Goal: Task Accomplishment & Management: Complete application form

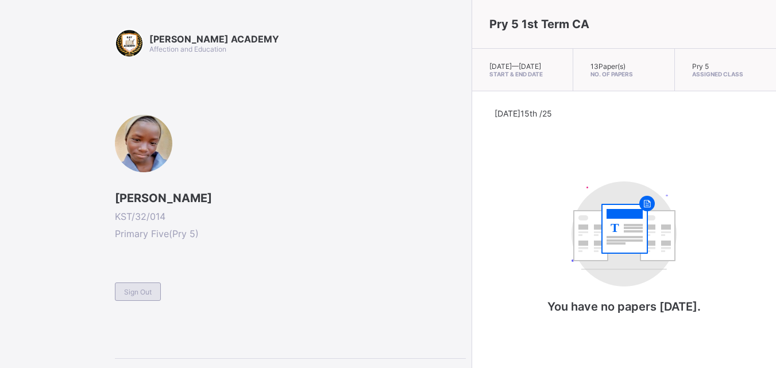
click at [152, 288] on span "Sign Out" at bounding box center [138, 292] width 28 height 9
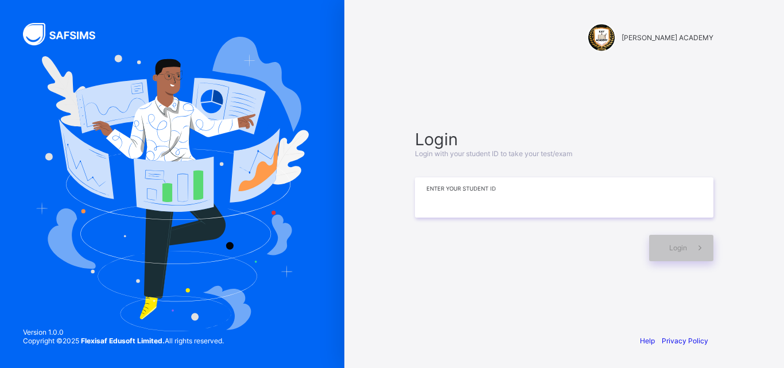
click at [436, 202] on input at bounding box center [564, 197] width 299 height 40
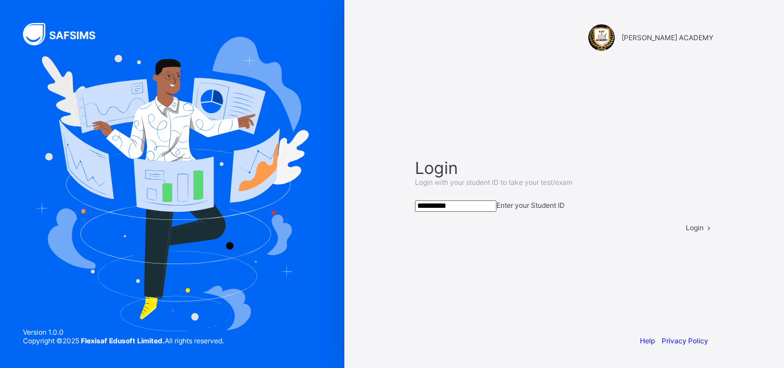
type input "**********"
click at [686, 232] on div "Login" at bounding box center [700, 227] width 28 height 9
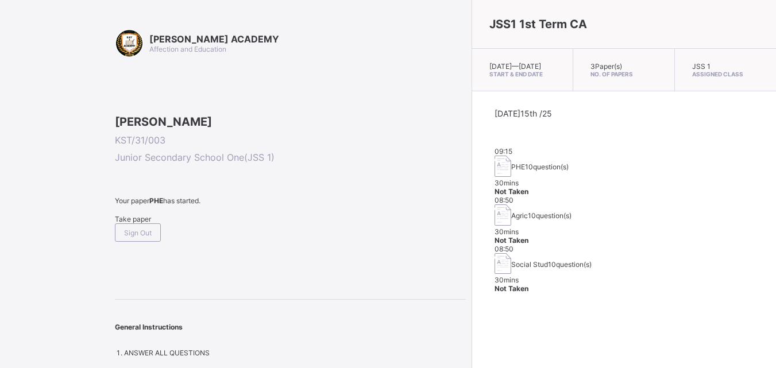
click at [130, 223] on span "Take paper" at bounding box center [133, 219] width 36 height 9
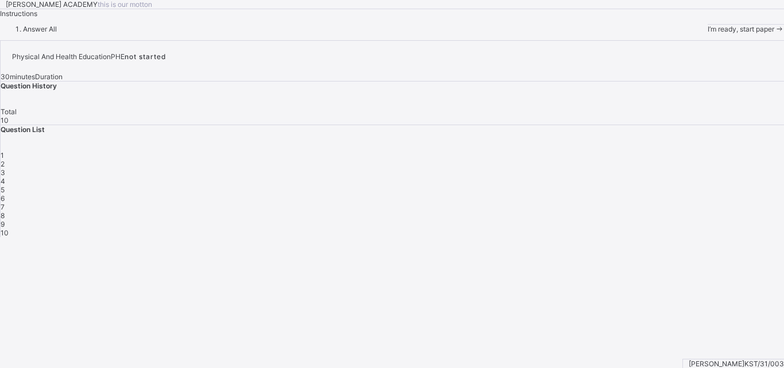
click at [708, 33] on span "I’m ready, start paper" at bounding box center [741, 29] width 67 height 9
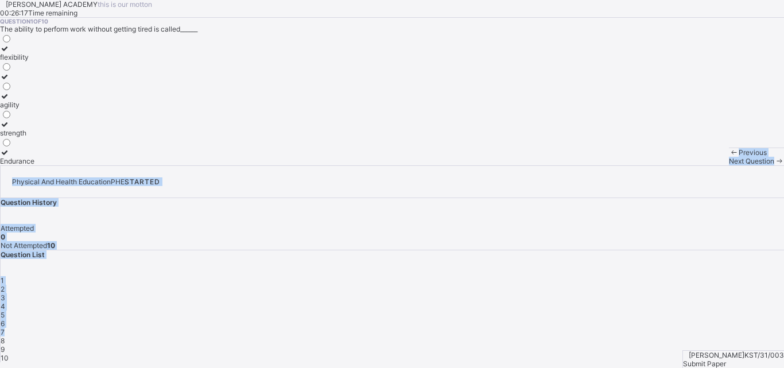
drag, startPoint x: 784, startPoint y: 237, endPoint x: 70, endPoint y: 390, distance: 730.1
click at [70, 368] on html "KAY ACADEMY this is our motton 00:26:17 Time remaining Question 1 of 10 The abi…" at bounding box center [392, 184] width 784 height 368
click at [34, 165] on div "Endurance" at bounding box center [17, 161] width 34 height 9
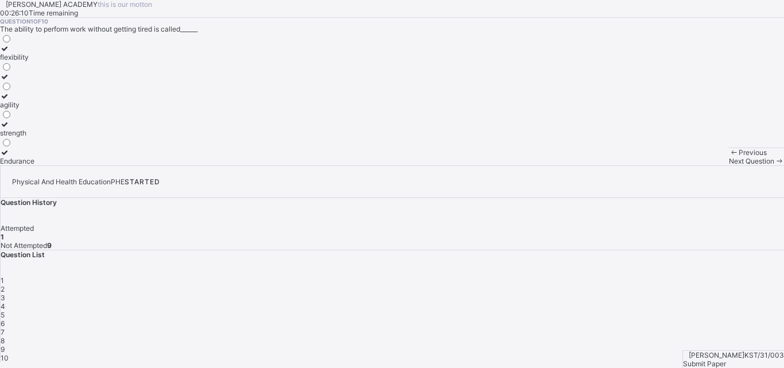
click at [34, 165] on label "Endurance" at bounding box center [17, 156] width 34 height 17
click at [34, 137] on div "strength" at bounding box center [17, 133] width 34 height 9
click at [601, 285] on div "2" at bounding box center [393, 289] width 784 height 9
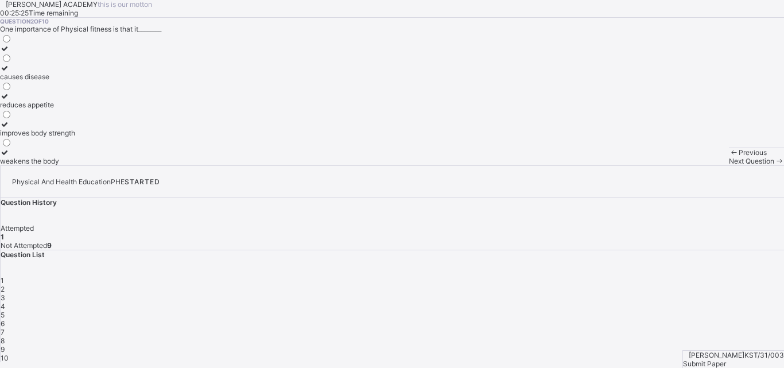
click at [75, 137] on label "improves body strength" at bounding box center [37, 128] width 75 height 17
click at [639, 293] on div "3" at bounding box center [393, 297] width 784 height 9
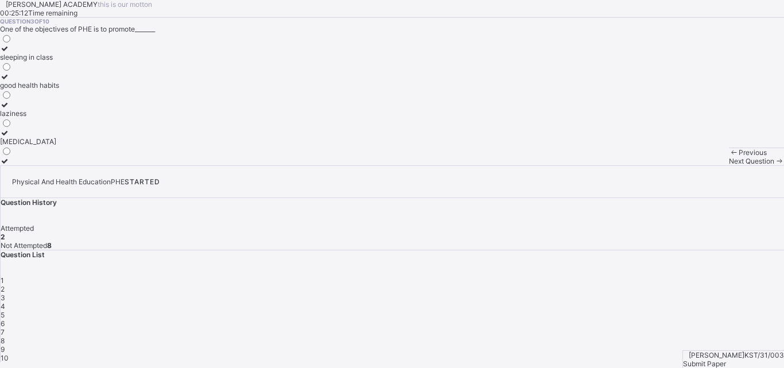
click at [59, 90] on div "good health habits" at bounding box center [29, 85] width 59 height 9
click at [5, 302] on span "4" at bounding box center [3, 306] width 5 height 9
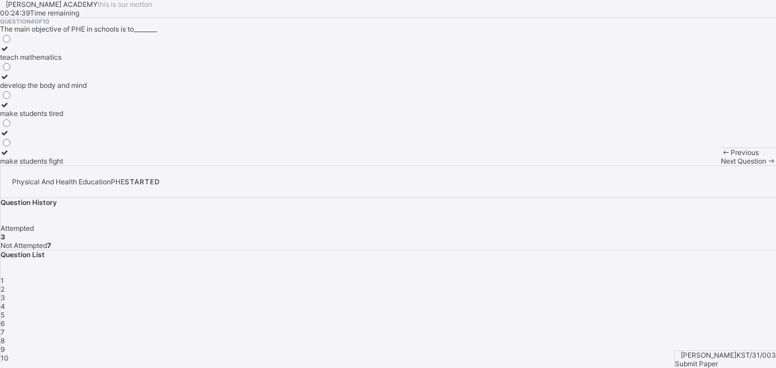
click at [87, 90] on label "develop the body and mind" at bounding box center [43, 80] width 87 height 17
click at [693, 311] on div "5" at bounding box center [388, 315] width 775 height 9
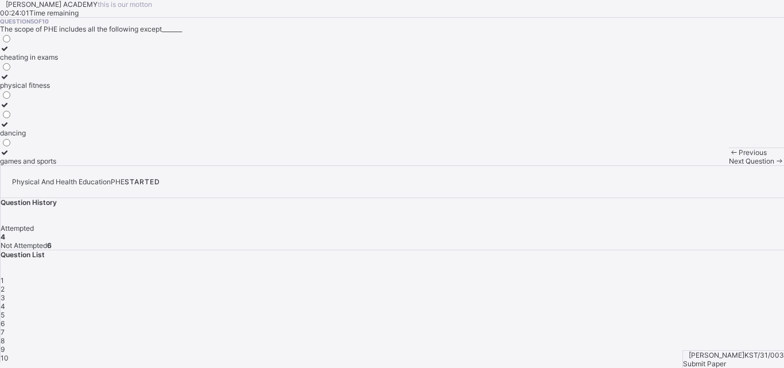
click at [58, 61] on div "cheating in exams" at bounding box center [29, 57] width 58 height 9
click at [5, 319] on span "6" at bounding box center [3, 323] width 4 height 9
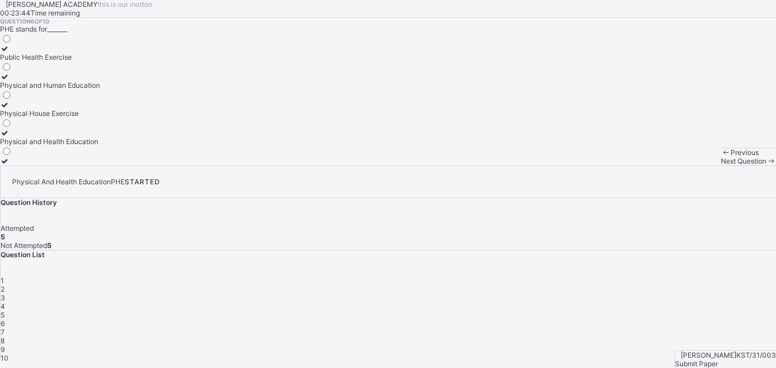
click at [92, 146] on div "Physical and Health Education" at bounding box center [50, 141] width 100 height 9
click at [5, 328] on span "7" at bounding box center [3, 332] width 4 height 9
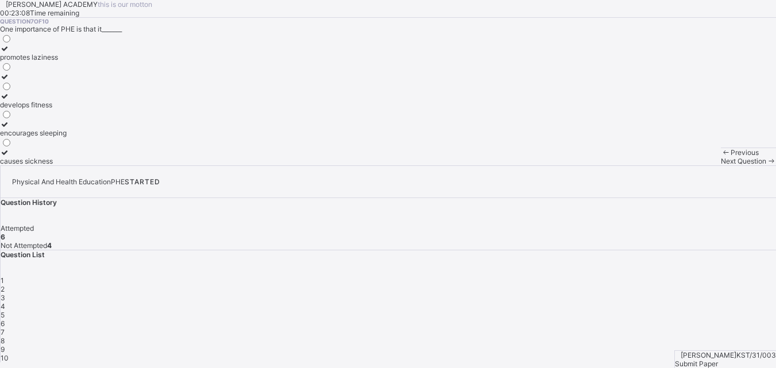
click at [67, 109] on label "develops fitness" at bounding box center [33, 100] width 67 height 17
click at [570, 337] on div "8" at bounding box center [388, 341] width 775 height 9
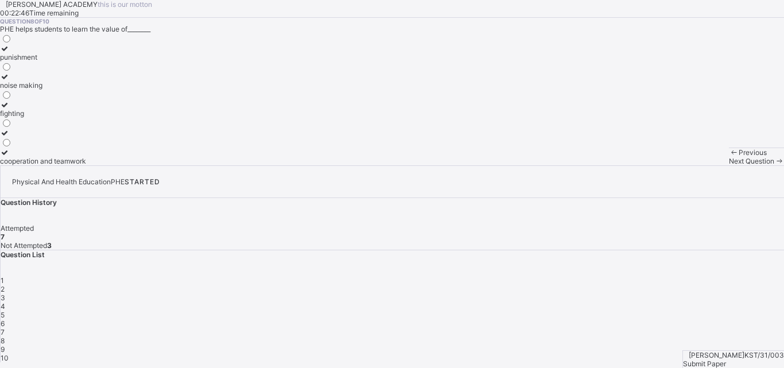
click at [86, 165] on div "cooperation and teamwork" at bounding box center [43, 161] width 86 height 9
click at [5, 345] on span "9" at bounding box center [3, 349] width 4 height 9
click at [119, 90] on div "perform daily activities without fatique" at bounding box center [61, 85] width 123 height 9
click at [9, 354] on span "10" at bounding box center [5, 358] width 8 height 9
click at [63, 81] on div "endure more work" at bounding box center [31, 76] width 63 height 9
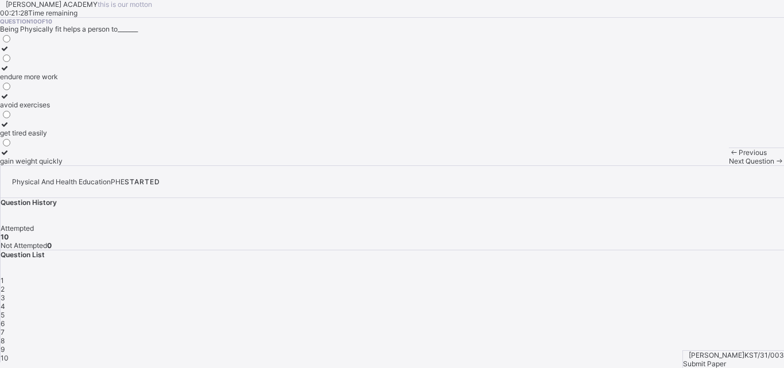
click at [726, 359] on span "Submit Paper" at bounding box center [704, 363] width 43 height 9
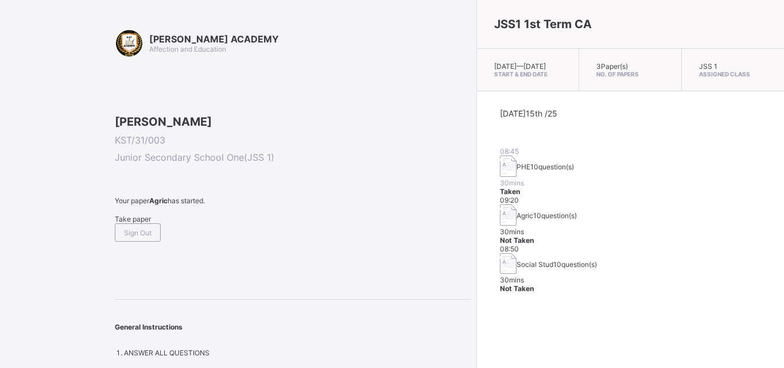
click at [144, 223] on span "Take paper" at bounding box center [133, 219] width 36 height 9
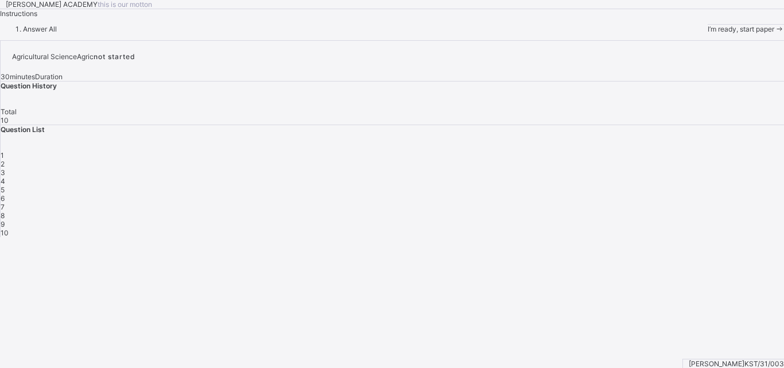
click at [708, 33] on span "I’m ready, start paper" at bounding box center [741, 29] width 67 height 9
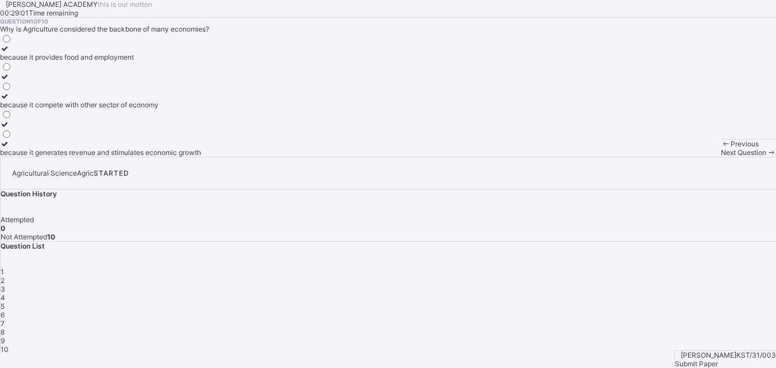
click at [153, 61] on div "because it provides food and employment" at bounding box center [100, 57] width 201 height 9
click at [601, 276] on div "2" at bounding box center [388, 280] width 775 height 9
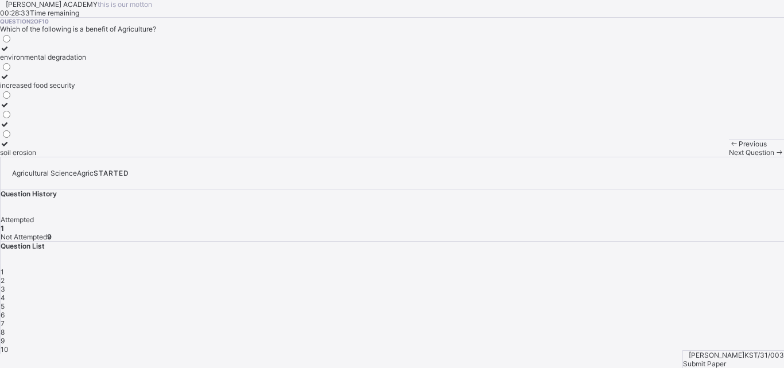
click at [86, 61] on div "environmental degradation" at bounding box center [43, 57] width 86 height 9
click at [86, 90] on div "increased food security" at bounding box center [43, 85] width 86 height 9
click at [5, 285] on span "3" at bounding box center [3, 289] width 5 height 9
click at [47, 61] on div "manufacturing" at bounding box center [23, 57] width 47 height 9
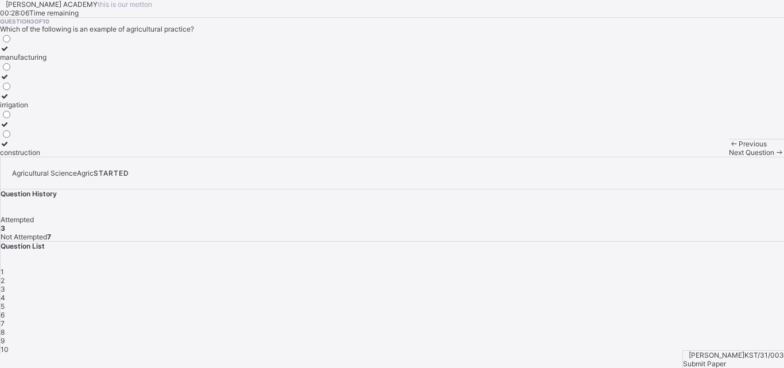
click at [5, 293] on span "4" at bounding box center [3, 297] width 5 height 9
click at [21, 109] on div "Maize" at bounding box center [10, 104] width 21 height 9
click at [5, 302] on span "5" at bounding box center [3, 306] width 4 height 9
click at [266, 157] on div "Question 5 of 10 Which of the following is a primary importance of agriculture?…" at bounding box center [392, 87] width 784 height 139
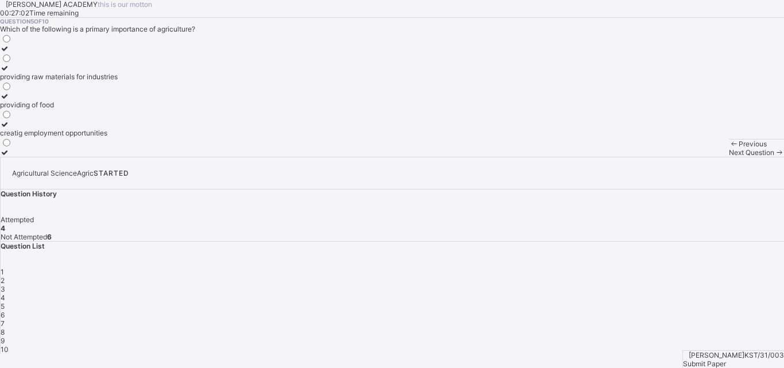
click at [105, 81] on div "providing raw materials for industries" at bounding box center [59, 76] width 118 height 9
click at [5, 311] on span "6" at bounding box center [3, 315] width 4 height 9
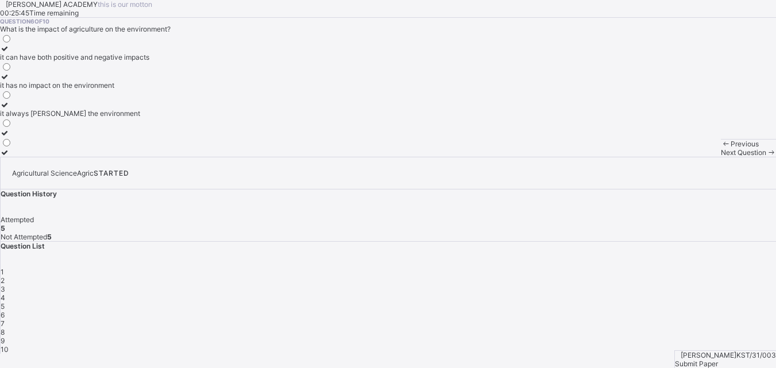
click at [128, 61] on label "it can have both positive and negative impacts" at bounding box center [74, 52] width 149 height 17
click at [5, 319] on span "7" at bounding box center [3, 323] width 4 height 9
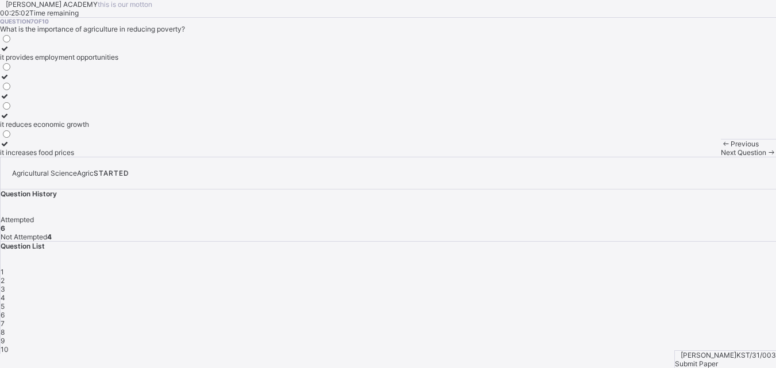
click at [114, 157] on label "it increases food prices" at bounding box center [59, 148] width 118 height 17
click at [113, 100] on div at bounding box center [59, 100] width 118 height 0
click at [105, 61] on div "it provides employment opportunities" at bounding box center [59, 57] width 118 height 9
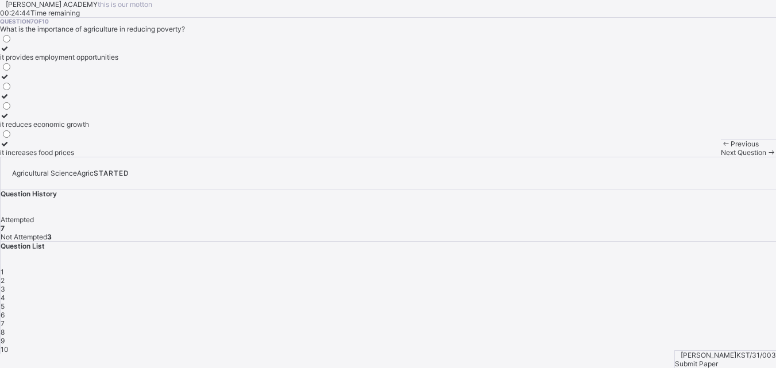
click at [760, 319] on div "7" at bounding box center [388, 323] width 775 height 9
click at [5, 328] on span "8" at bounding box center [3, 332] width 4 height 9
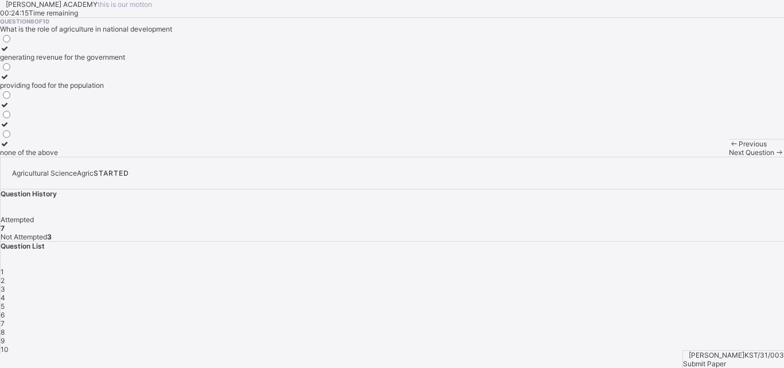
click at [125, 90] on label "providing food for the population" at bounding box center [62, 80] width 125 height 17
click at [609, 337] on div "9" at bounding box center [393, 341] width 784 height 9
click at [52, 137] on div "Service industry" at bounding box center [26, 133] width 52 height 9
click at [9, 345] on span "10" at bounding box center [5, 349] width 8 height 9
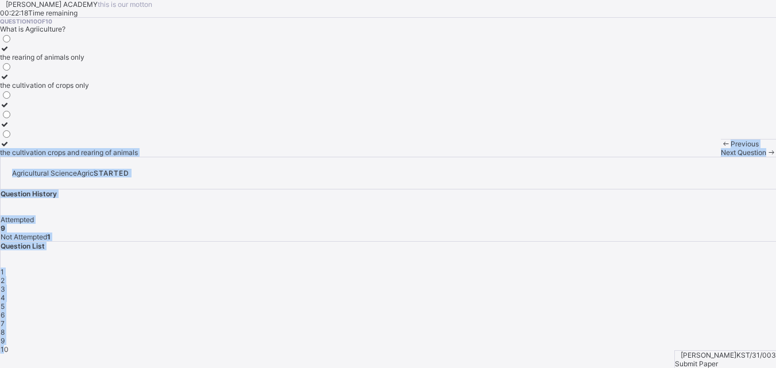
drag, startPoint x: 634, startPoint y: 254, endPoint x: 304, endPoint y: 258, distance: 329.6
click at [304, 258] on div "KAY ACADEMY this is our motton 00:22:18 Time remaining Question 10 of 10 What i…" at bounding box center [388, 177] width 776 height 354
click at [118, 157] on div "the cultivation crops and rearing of animals" at bounding box center [69, 152] width 138 height 9
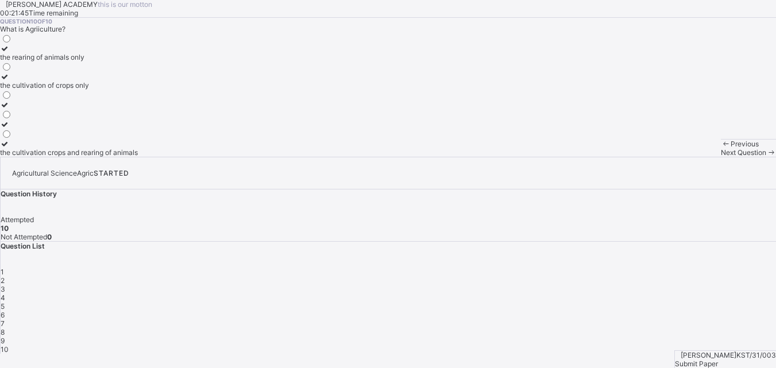
click at [88, 90] on div "the cultivation of crops only" at bounding box center [69, 85] width 138 height 9
click at [718, 359] on span "Submit Paper" at bounding box center [696, 363] width 43 height 9
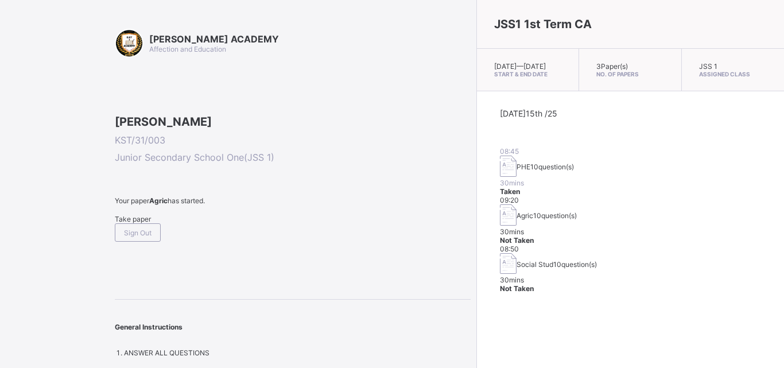
click at [148, 223] on span "Take paper" at bounding box center [133, 219] width 36 height 9
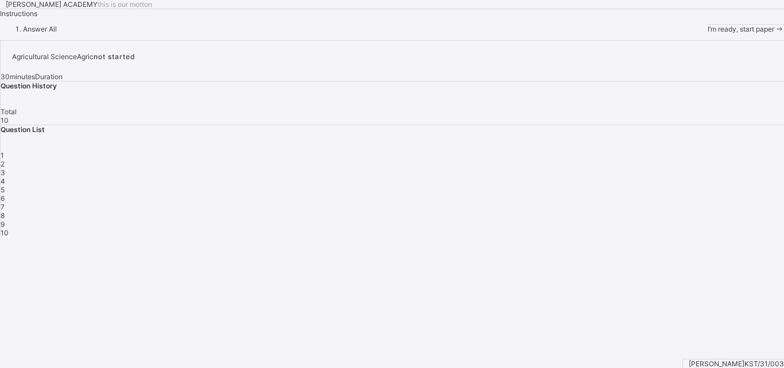
click at [708, 33] on span "I’m ready, start paper" at bounding box center [741, 29] width 67 height 9
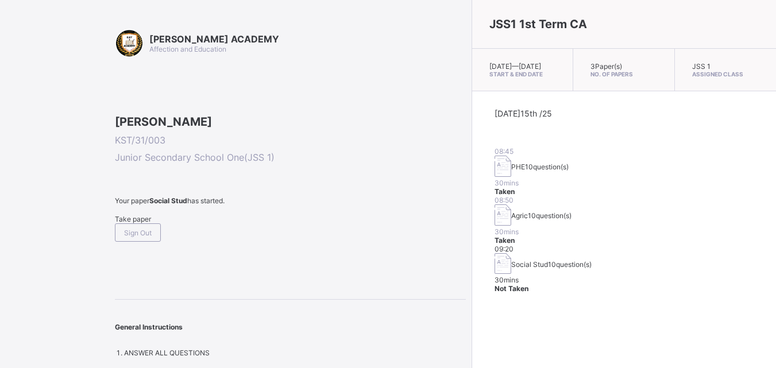
click at [137, 223] on span "Take paper" at bounding box center [133, 219] width 36 height 9
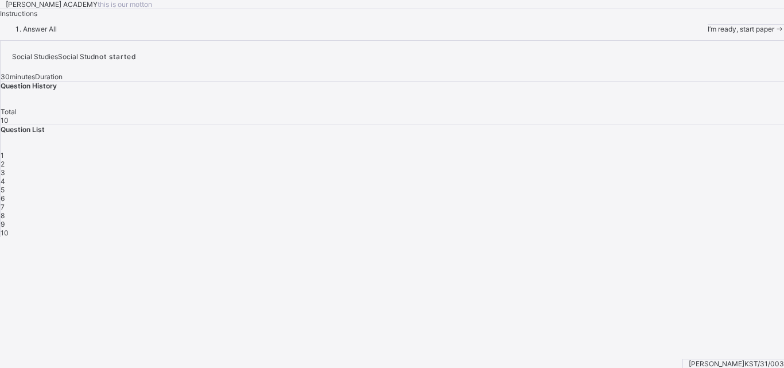
click at [708, 33] on div "I’m ready, start paper" at bounding box center [746, 29] width 76 height 9
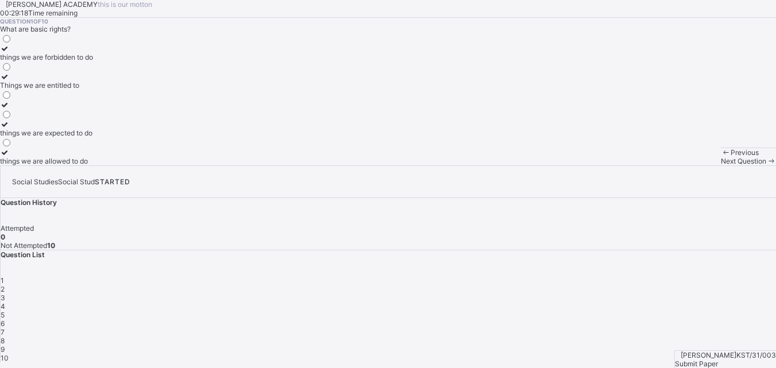
click at [93, 137] on label "things we are expected to do" at bounding box center [46, 128] width 93 height 17
click at [608, 285] on div "2" at bounding box center [388, 289] width 775 height 9
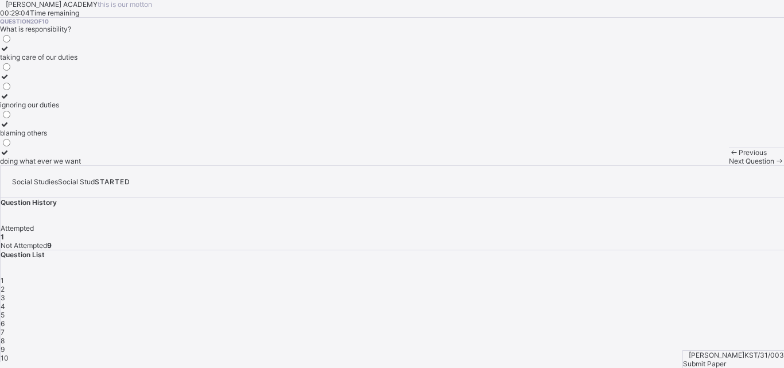
click at [81, 61] on div "taking care of our duties" at bounding box center [40, 57] width 81 height 9
click at [630, 293] on div "3" at bounding box center [393, 297] width 784 height 9
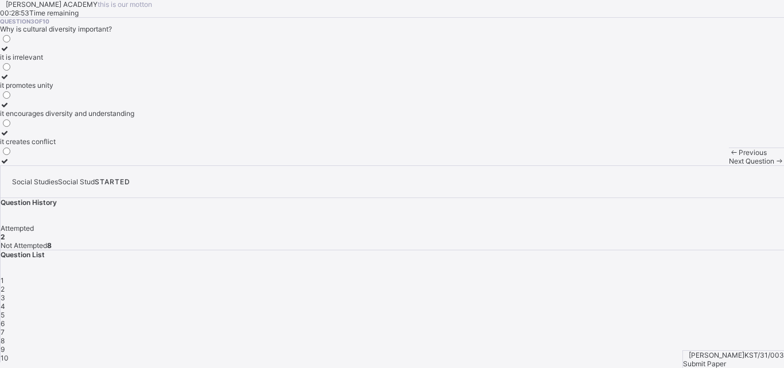
click at [422, 139] on div "Question 3 of 10 Why is cultural diversity important? it is irrelevant it promo…" at bounding box center [392, 92] width 784 height 148
click at [103, 118] on div "it encourages diversity and understanding" at bounding box center [67, 113] width 134 height 9
click at [5, 302] on span "4" at bounding box center [3, 306] width 5 height 9
click at [126, 61] on div "improving the quality of life of community members" at bounding box center [81, 57] width 163 height 9
click at [5, 311] on span "5" at bounding box center [3, 315] width 4 height 9
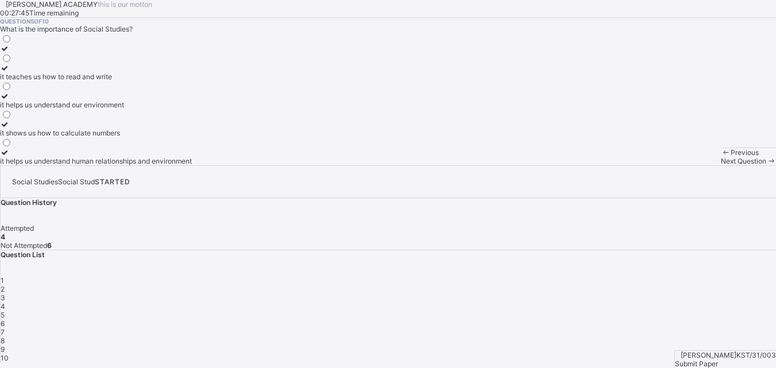
click at [154, 165] on label "it helps us understand human relationships and environment" at bounding box center [96, 156] width 192 height 17
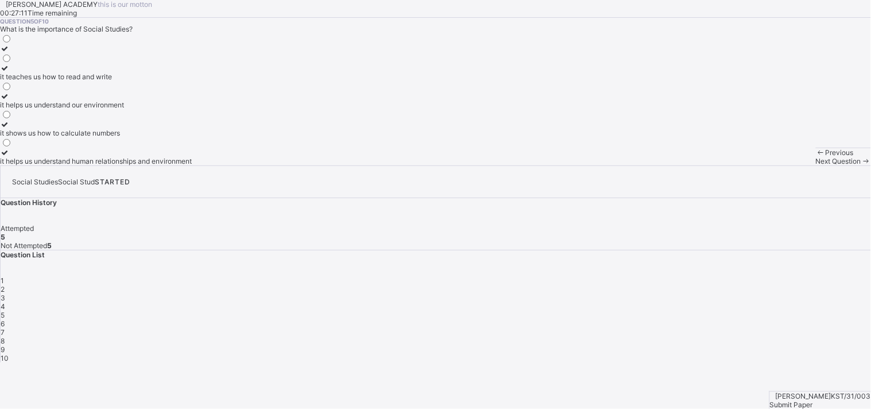
drag, startPoint x: 649, startPoint y: 0, endPoint x: 276, endPoint y: 306, distance: 482.4
click at [276, 165] on div "it teaches us how to read and write it helps us understand our environment it s…" at bounding box center [435, 99] width 871 height 132
click at [5, 319] on span "6" at bounding box center [3, 323] width 4 height 9
click at [126, 109] on label "A subject that studies human relationships and environment" at bounding box center [95, 100] width 191 height 17
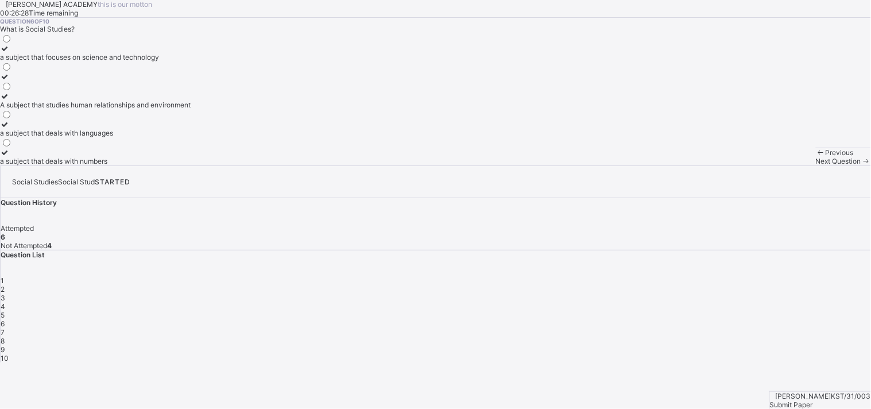
click at [5, 328] on span "7" at bounding box center [3, 332] width 4 height 9
click at [147, 109] on div "a group of people related by blood or marriage" at bounding box center [73, 104] width 147 height 9
click at [5, 337] on span "8" at bounding box center [3, 341] width 4 height 9
click at [39, 90] on div "a way of life" at bounding box center [19, 85] width 39 height 9
click at [695, 345] on div "9" at bounding box center [436, 349] width 871 height 9
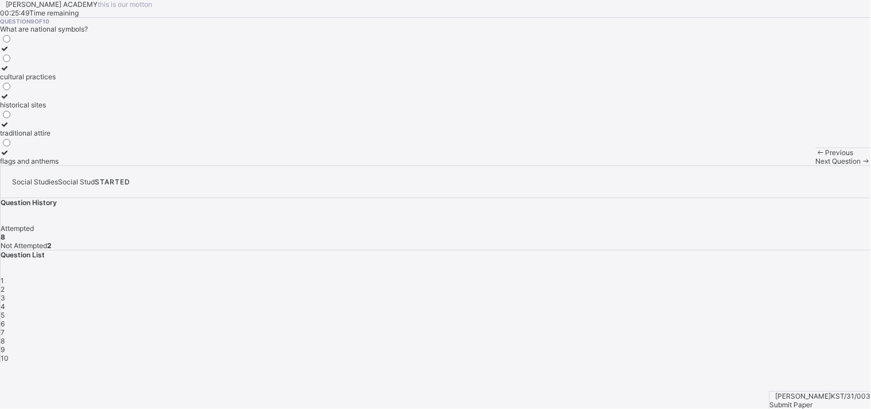
click at [59, 81] on div "cultural practices" at bounding box center [29, 76] width 59 height 9
click at [717, 354] on div "10" at bounding box center [436, 358] width 871 height 9
click at [89, 165] on div "guiding and directing others" at bounding box center [44, 161] width 89 height 9
click at [775, 368] on div "Submit Paper" at bounding box center [820, 404] width 101 height 9
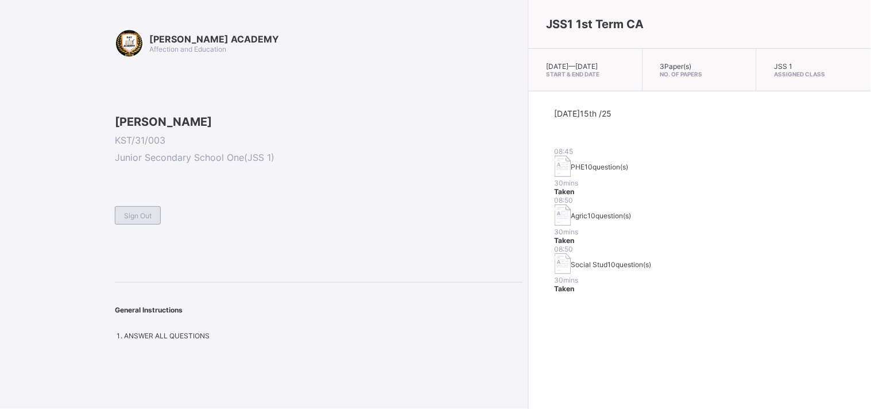
click at [127, 220] on span "Sign Out" at bounding box center [138, 215] width 28 height 9
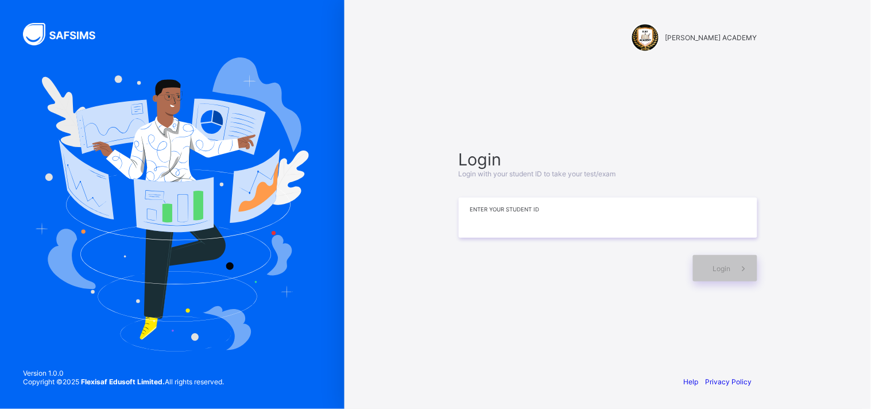
click at [581, 219] on input at bounding box center [608, 218] width 299 height 40
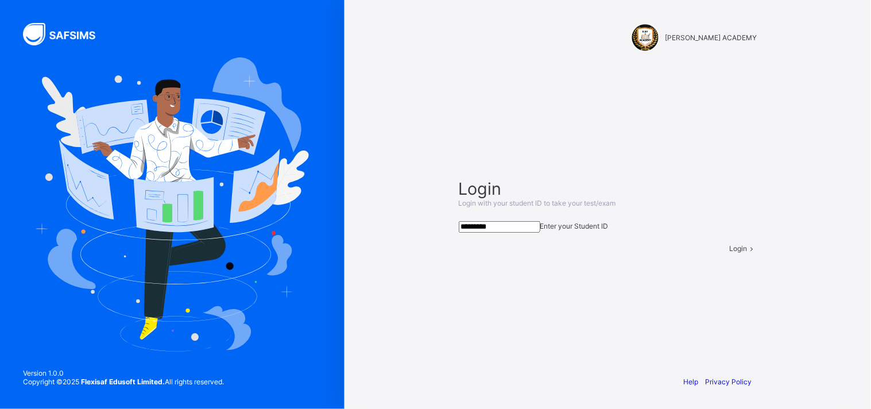
click at [730, 253] on span "Login" at bounding box center [739, 248] width 18 height 9
click at [485, 221] on input "*********" at bounding box center [500, 226] width 82 height 11
type input "*********"
click at [730, 253] on span "Login" at bounding box center [739, 248] width 18 height 9
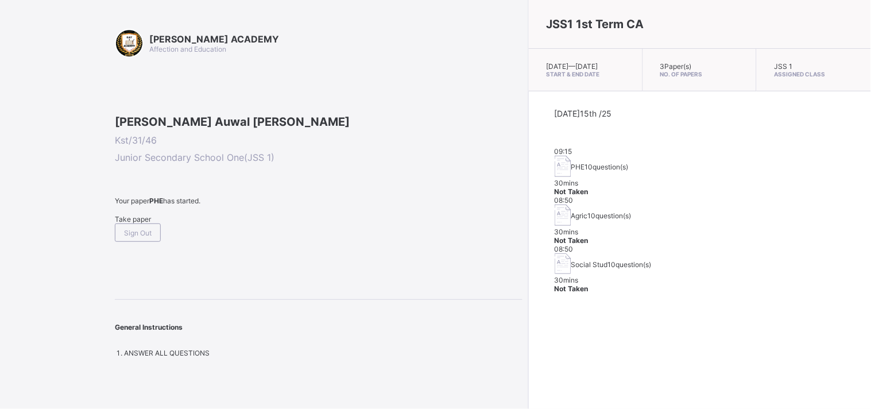
click at [134, 223] on span "Take paper" at bounding box center [133, 219] width 36 height 9
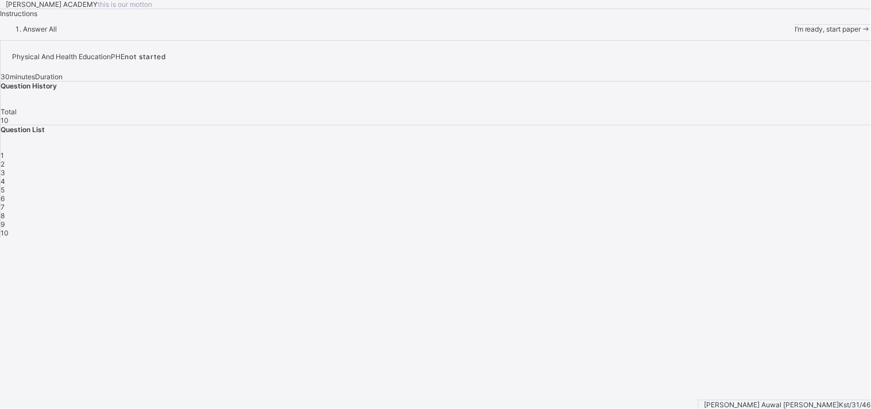
click at [775, 33] on div "I’m ready, start paper" at bounding box center [833, 29] width 76 height 9
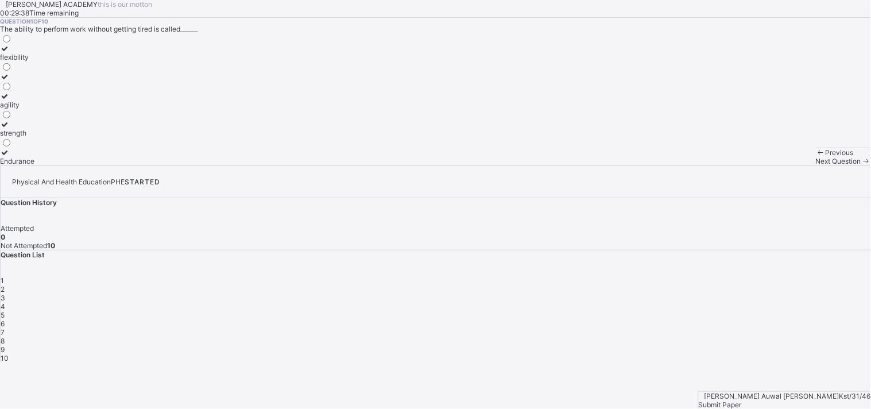
click at [34, 61] on div "flexibility" at bounding box center [17, 57] width 34 height 9
click at [775, 165] on div "Next Question" at bounding box center [843, 161] width 55 height 9
click at [75, 137] on label "improves body strength" at bounding box center [37, 128] width 75 height 17
click at [775, 165] on span "Next Question" at bounding box center [838, 161] width 45 height 9
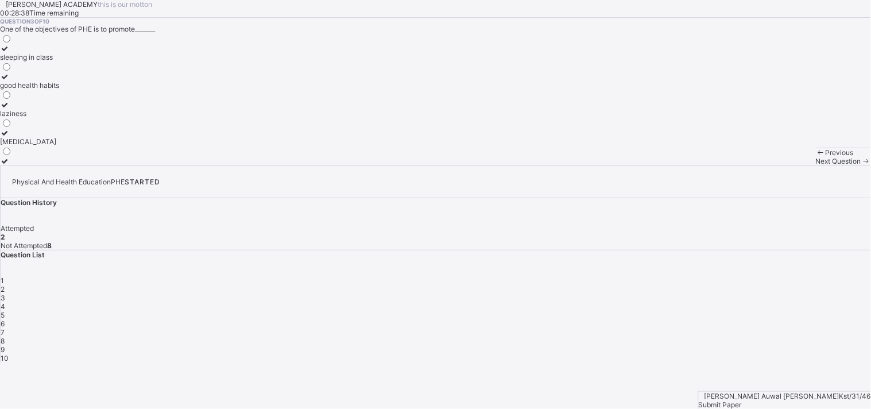
click at [775, 165] on span "Next Question" at bounding box center [838, 161] width 45 height 9
click at [775, 157] on div "Previous" at bounding box center [843, 152] width 55 height 9
click at [59, 90] on div "good health habits" at bounding box center [29, 85] width 59 height 9
click at [775, 165] on div "Next Question" at bounding box center [843, 161] width 55 height 9
click at [87, 61] on div "teach mathematics" at bounding box center [43, 57] width 87 height 9
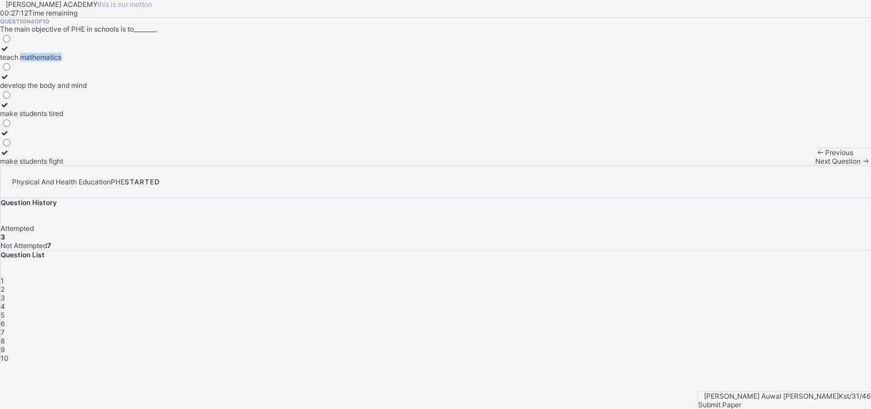
click at [87, 61] on div "teach mathematics" at bounding box center [43, 57] width 87 height 9
click at [87, 90] on div "develop the body and mind" at bounding box center [43, 85] width 87 height 9
click at [775, 165] on span "Next Question" at bounding box center [838, 161] width 45 height 9
click at [58, 61] on label "cheating in exams" at bounding box center [29, 52] width 58 height 17
click at [775, 165] on div "Next Question" at bounding box center [843, 161] width 55 height 9
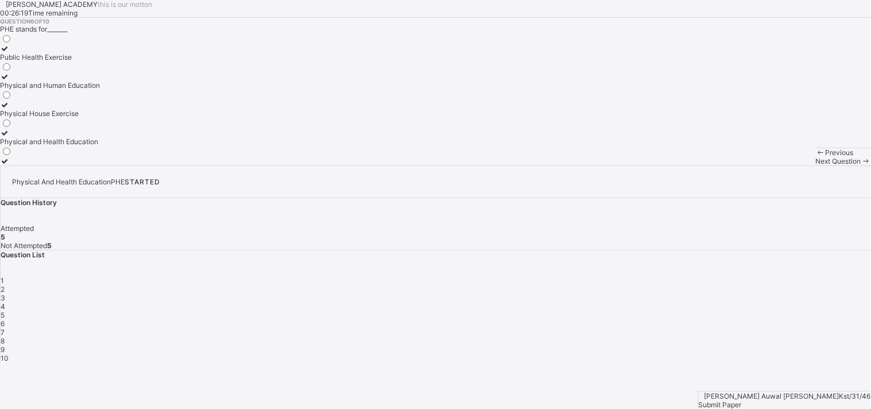
click at [775, 165] on div "Next Question" at bounding box center [843, 161] width 55 height 9
click at [775, 157] on div "Previous" at bounding box center [843, 152] width 55 height 9
click at [100, 146] on div "Physical and Health Education" at bounding box center [50, 141] width 100 height 9
click at [775, 165] on div "Previous Next Question" at bounding box center [843, 157] width 55 height 18
click at [775, 165] on span "Next Question" at bounding box center [838, 161] width 45 height 9
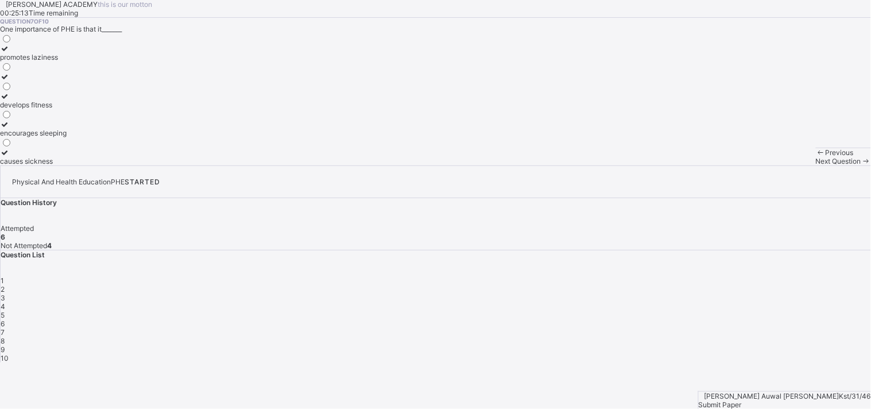
click at [67, 109] on label "develops fitness" at bounding box center [33, 100] width 67 height 17
click at [775, 165] on div "Next Question" at bounding box center [843, 161] width 55 height 9
click at [86, 165] on div "cooperation and teamwork" at bounding box center [43, 161] width 86 height 9
click at [775, 165] on span "Next Question" at bounding box center [838, 161] width 45 height 9
click at [123, 90] on div "perform daily activities without fatique" at bounding box center [61, 85] width 123 height 9
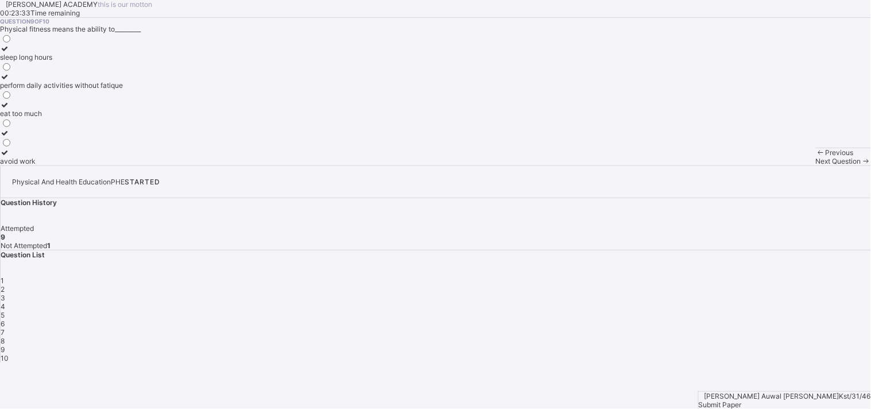
click at [775, 165] on span "Next Question" at bounding box center [838, 161] width 45 height 9
click at [63, 81] on div "endure more work" at bounding box center [31, 76] width 63 height 9
click at [775, 165] on div "Next Question" at bounding box center [843, 161] width 55 height 9
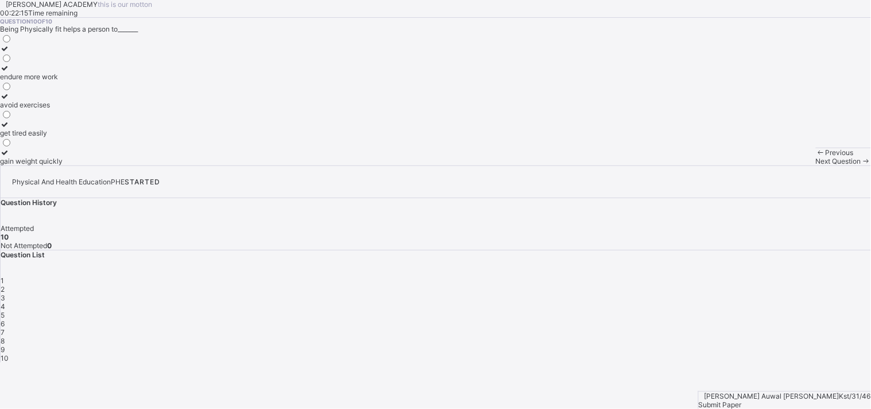
click at [775, 165] on div "Next Question" at bounding box center [843, 161] width 55 height 9
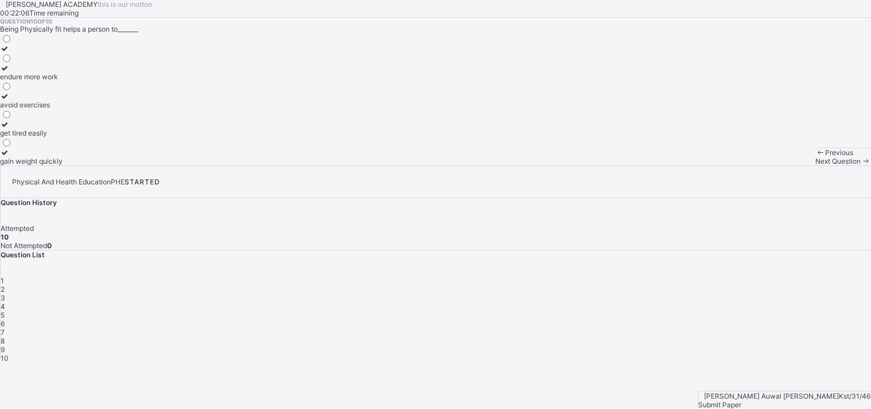
click at [775, 165] on div "Next Question" at bounding box center [843, 161] width 55 height 9
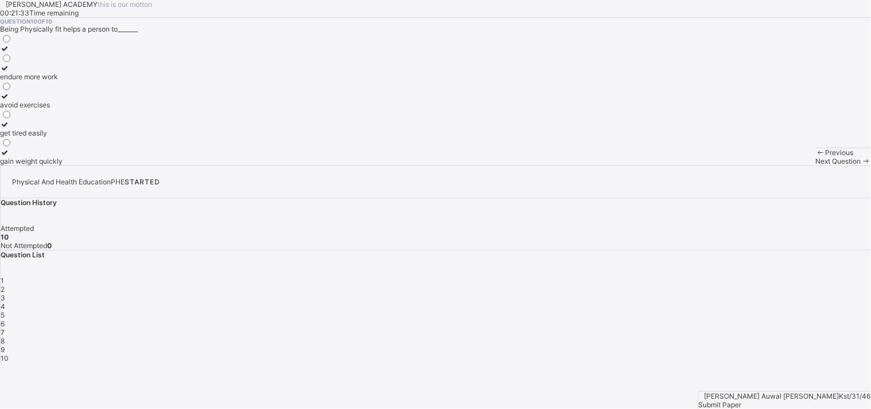
click at [775, 165] on div "Next Question" at bounding box center [843, 161] width 55 height 9
click at [775, 368] on div "Submit Paper" at bounding box center [785, 404] width 172 height 9
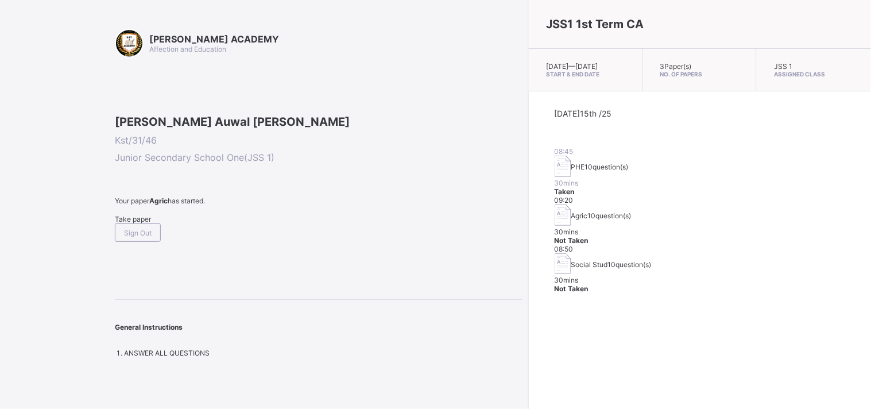
click at [140, 223] on span "Take paper" at bounding box center [133, 219] width 36 height 9
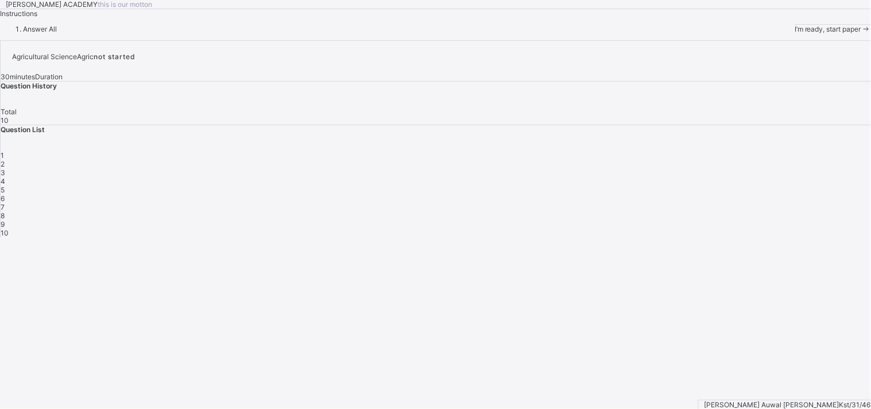
click at [775, 33] on span "I’m ready, start paper" at bounding box center [828, 29] width 67 height 9
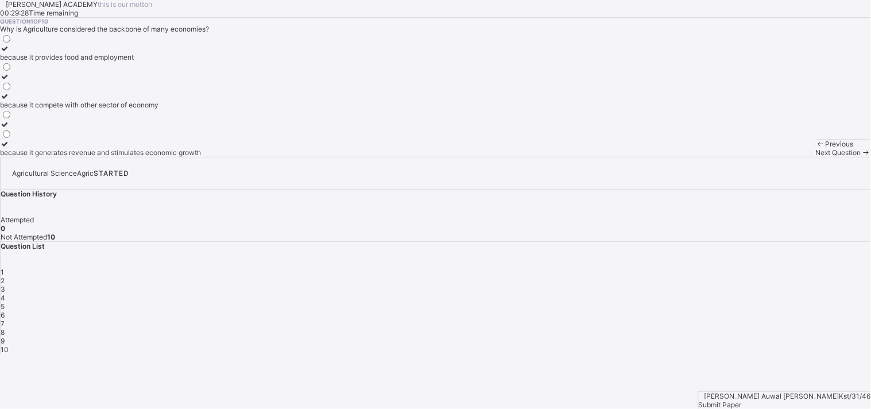
click at [132, 61] on div "because it provides food and employment" at bounding box center [100, 57] width 201 height 9
click at [775, 157] on span "Next Question" at bounding box center [838, 152] width 45 height 9
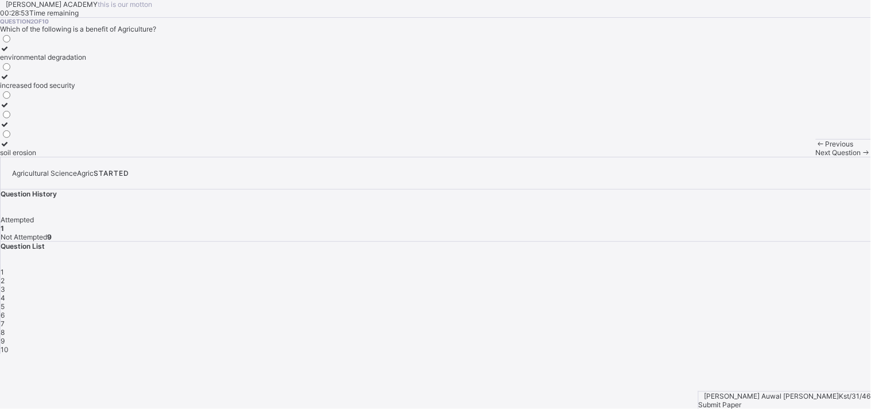
click at [86, 61] on div "environmental degradation" at bounding box center [43, 57] width 86 height 9
click at [775, 157] on span "Next Question" at bounding box center [838, 152] width 45 height 9
click at [47, 61] on label "manufacturing" at bounding box center [23, 52] width 47 height 17
click at [775, 157] on span "Next Question" at bounding box center [838, 152] width 45 height 9
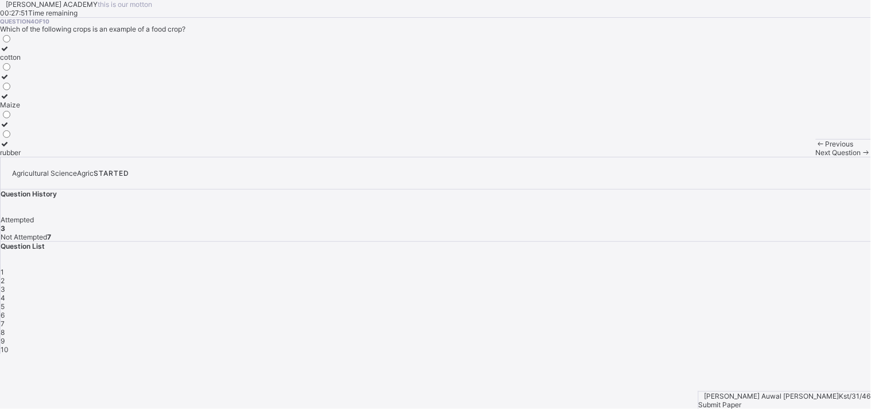
click at [21, 109] on div "Maize" at bounding box center [10, 104] width 21 height 9
click at [775, 157] on span "Next Question" at bounding box center [838, 152] width 45 height 9
click at [118, 81] on div "providing raw materials for industries" at bounding box center [59, 76] width 118 height 9
click at [118, 109] on div "providing of food" at bounding box center [59, 104] width 118 height 9
click at [775, 157] on div "Next Question" at bounding box center [843, 152] width 55 height 9
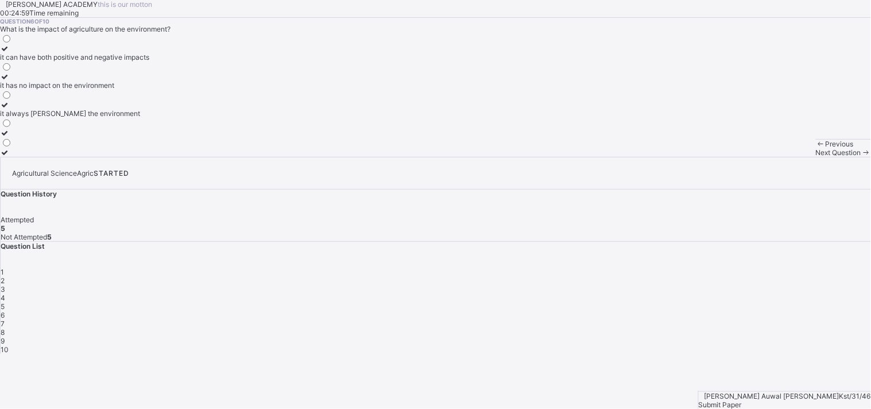
click at [149, 61] on div "it can have both positive and negative impacts" at bounding box center [74, 57] width 149 height 9
click at [775, 157] on span "Next Question" at bounding box center [838, 152] width 45 height 9
click at [118, 129] on label "it reduces economic growth" at bounding box center [59, 119] width 118 height 17
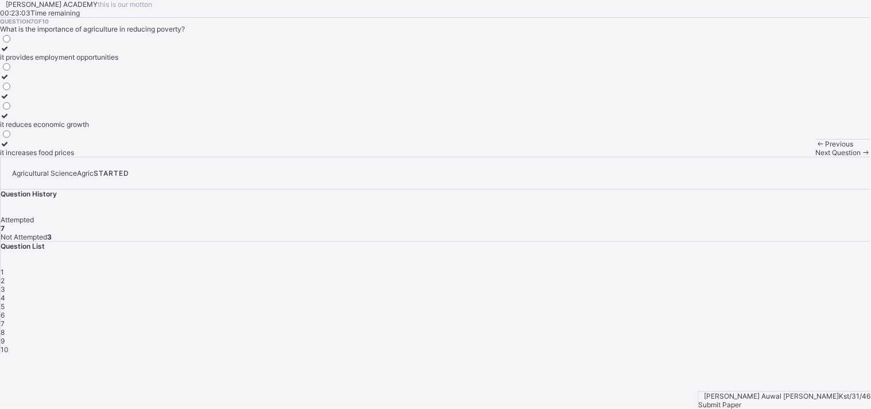
click at [775, 157] on div "Next Question" at bounding box center [843, 152] width 55 height 9
click at [125, 157] on label "none of the above" at bounding box center [62, 148] width 125 height 17
click at [125, 90] on div "providing food for the population" at bounding box center [62, 85] width 125 height 9
click at [521, 157] on div "Question 8 of 10 What is the role of agriculture in national development genera…" at bounding box center [435, 87] width 871 height 139
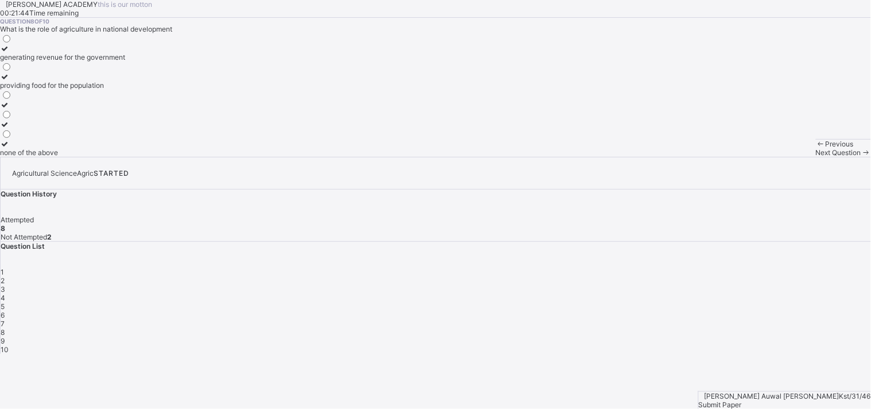
click at [775, 157] on div "Next Question" at bounding box center [843, 152] width 55 height 9
click at [52, 90] on div "Manufacturing" at bounding box center [26, 85] width 52 height 9
click at [775, 157] on span "Next Question" at bounding box center [838, 152] width 45 height 9
click at [138, 90] on div "the cultivation of crops only" at bounding box center [69, 85] width 138 height 9
click at [775, 157] on div "Next Question" at bounding box center [843, 152] width 55 height 9
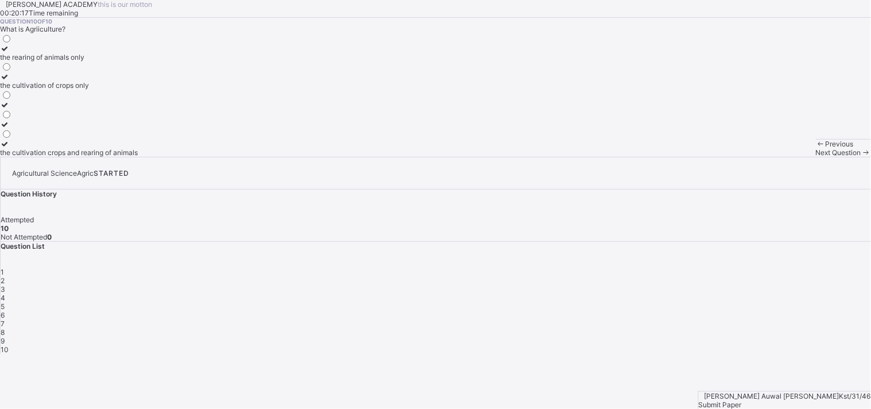
click at [775, 157] on div "Next Question" at bounding box center [843, 152] width 55 height 9
click at [775, 368] on div "Submit Paper" at bounding box center [785, 404] width 172 height 9
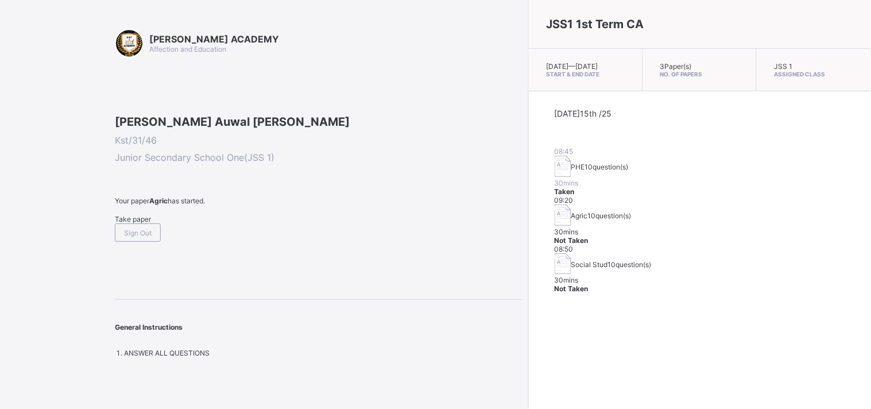
click at [133, 223] on span "Take paper" at bounding box center [133, 219] width 36 height 9
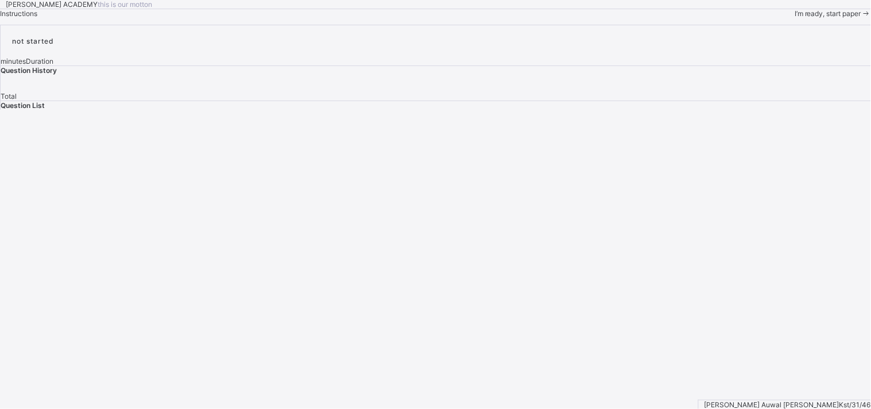
click at [775, 18] on div "I’m ready, start paper" at bounding box center [833, 13] width 76 height 9
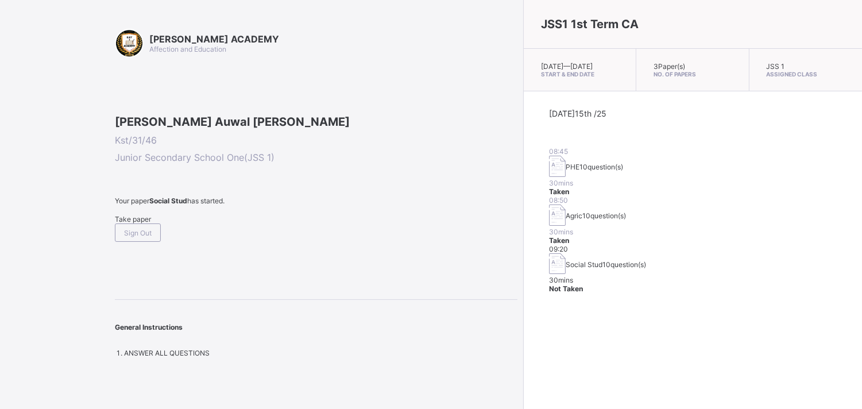
click at [139, 223] on span "Take paper" at bounding box center [133, 219] width 36 height 9
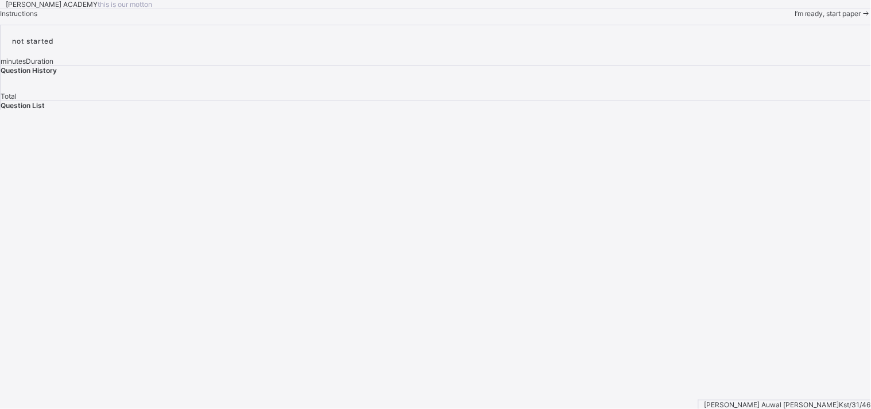
click at [775, 18] on div "I’m ready, start paper" at bounding box center [833, 13] width 76 height 9
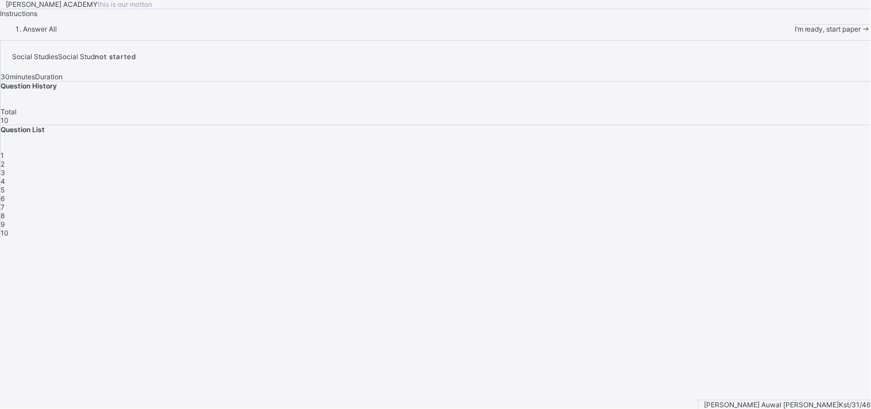
click at [775, 33] on span "I’m ready, start paper" at bounding box center [828, 29] width 67 height 9
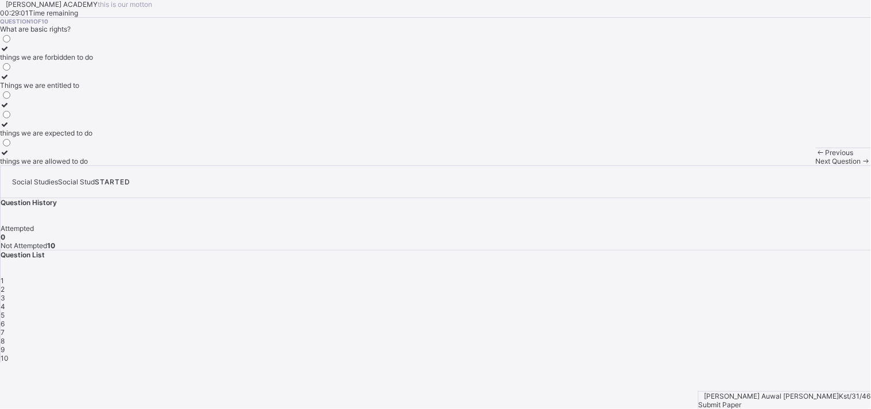
click at [93, 90] on div "Things we are entitled to" at bounding box center [46, 85] width 93 height 9
click at [775, 165] on div "Next Question" at bounding box center [843, 161] width 55 height 9
click at [81, 61] on div "taking care of our duties" at bounding box center [40, 57] width 81 height 9
click at [775, 165] on div "Next Question" at bounding box center [843, 161] width 55 height 9
click at [134, 118] on div "it encourages diversity and understanding" at bounding box center [67, 113] width 134 height 9
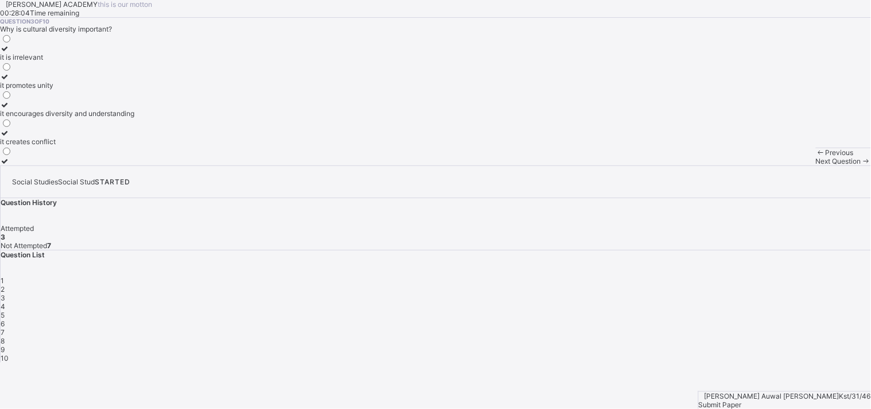
click at [775, 165] on span "Next Question" at bounding box center [838, 161] width 45 height 9
click at [163, 61] on label "improving the quality of life of community members" at bounding box center [81, 52] width 163 height 17
click at [775, 165] on span "Next Question" at bounding box center [838, 161] width 45 height 9
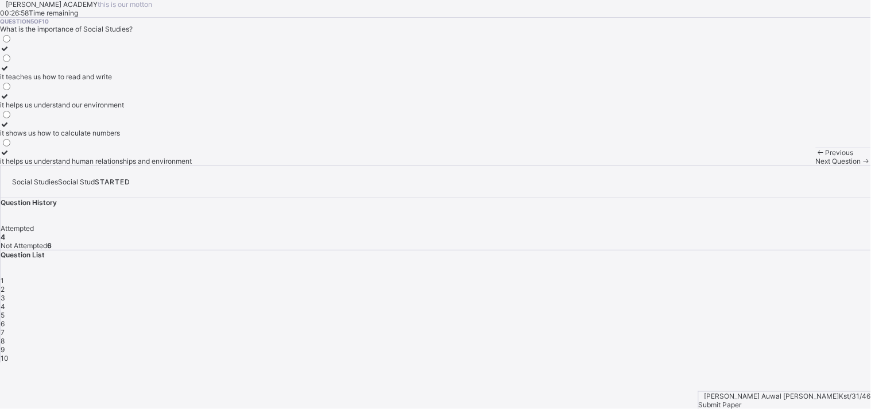
click at [150, 165] on div "it helps us understand human relationships and environment" at bounding box center [96, 161] width 192 height 9
click at [775, 165] on span "Next Question" at bounding box center [838, 161] width 45 height 9
click at [157, 137] on div "a subject that deals with languages" at bounding box center [95, 133] width 191 height 9
click at [775, 165] on div "Next Question" at bounding box center [843, 161] width 55 height 9
click at [147, 109] on div "a group of people related by blood or marriage" at bounding box center [73, 104] width 147 height 9
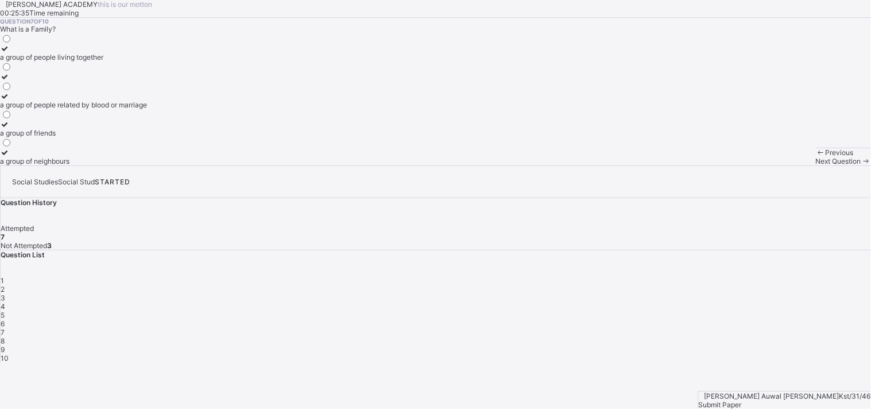
click at [775, 165] on div "Next Question" at bounding box center [843, 161] width 55 height 9
click at [39, 90] on div "a way of life" at bounding box center [19, 85] width 39 height 9
click at [775, 165] on span "Next Question" at bounding box center [838, 161] width 45 height 9
click at [59, 165] on label "flags and anthems" at bounding box center [29, 156] width 59 height 17
click at [775, 165] on span "Next Question" at bounding box center [838, 161] width 45 height 9
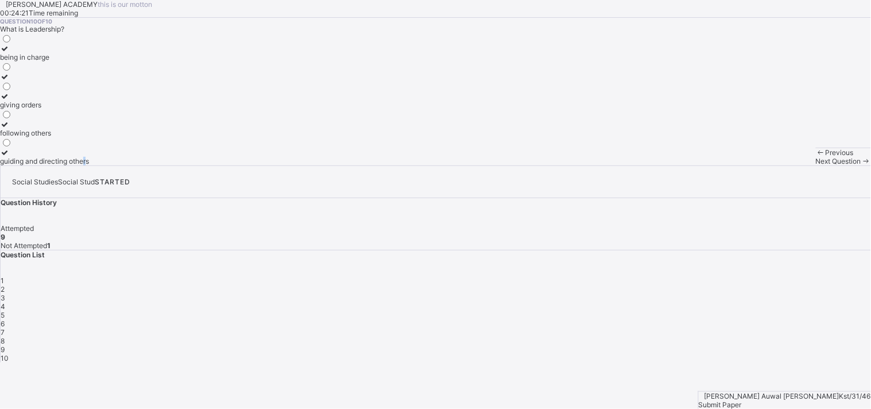
click at [89, 165] on label "guiding and directing others" at bounding box center [44, 156] width 89 height 17
click at [775, 165] on div "Next Question" at bounding box center [843, 161] width 55 height 9
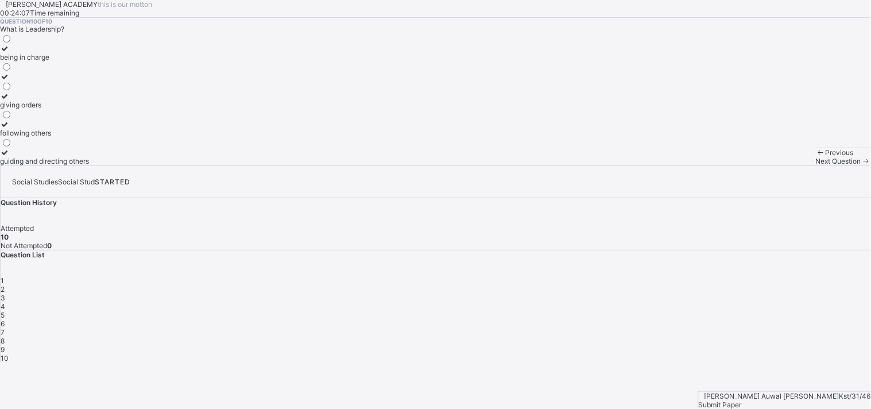
click at [775, 368] on div "Submit Paper" at bounding box center [785, 404] width 172 height 9
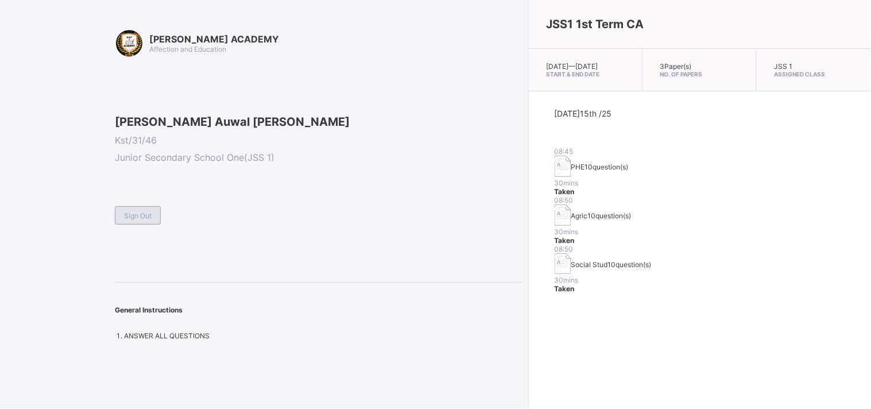
click at [138, 225] on div "Sign Out" at bounding box center [138, 215] width 46 height 18
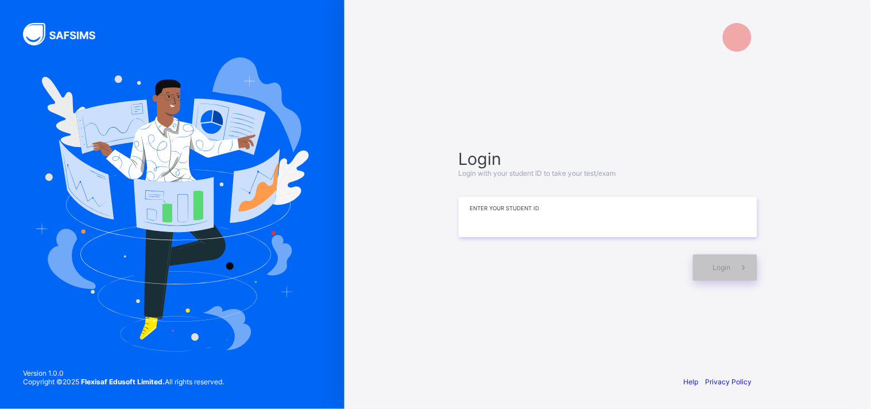
click at [602, 210] on input at bounding box center [608, 217] width 299 height 40
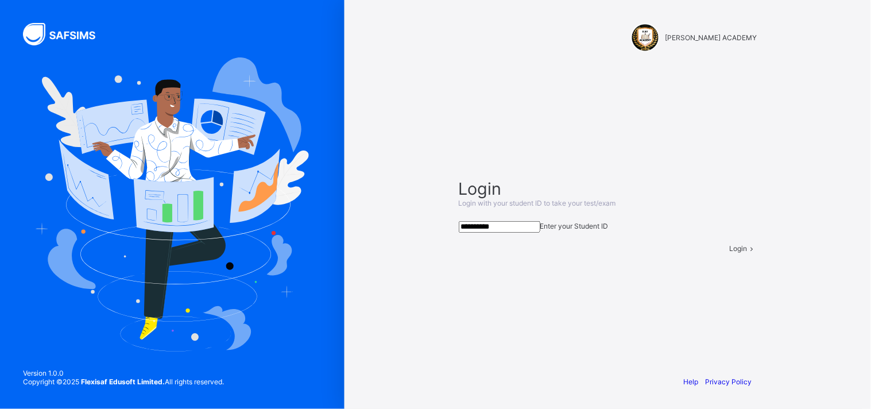
type input "**********"
click at [730, 253] on span "Login" at bounding box center [739, 248] width 18 height 9
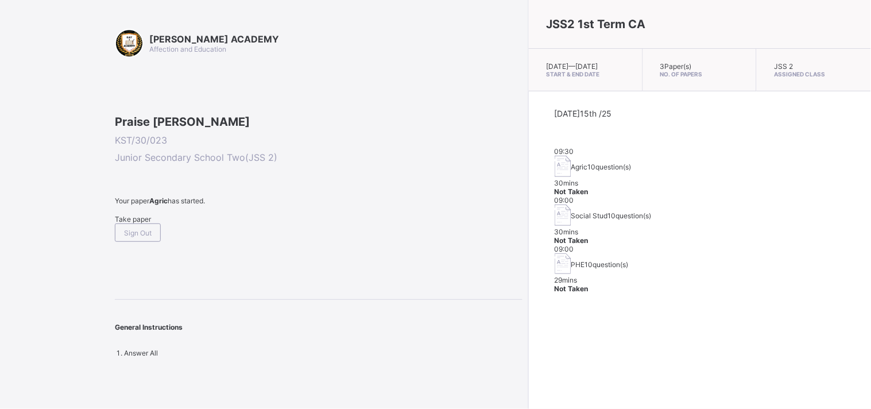
click at [149, 223] on span "Take paper" at bounding box center [133, 219] width 36 height 9
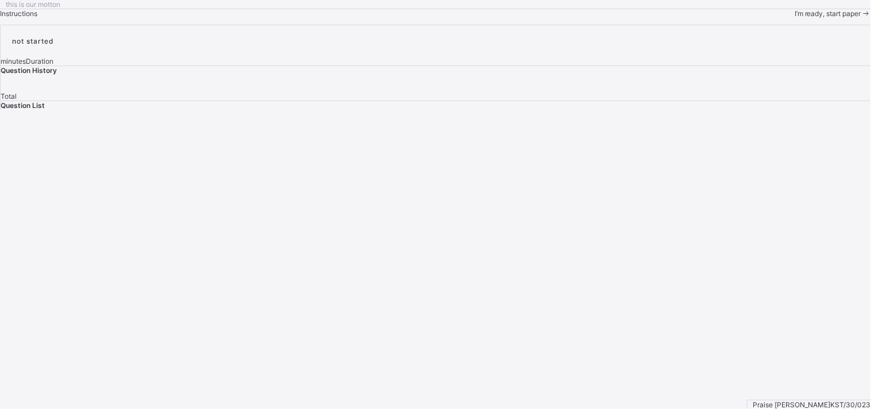
click at [149, 18] on div "this is our motton Instructions I’m ready, start paper" at bounding box center [435, 9] width 871 height 18
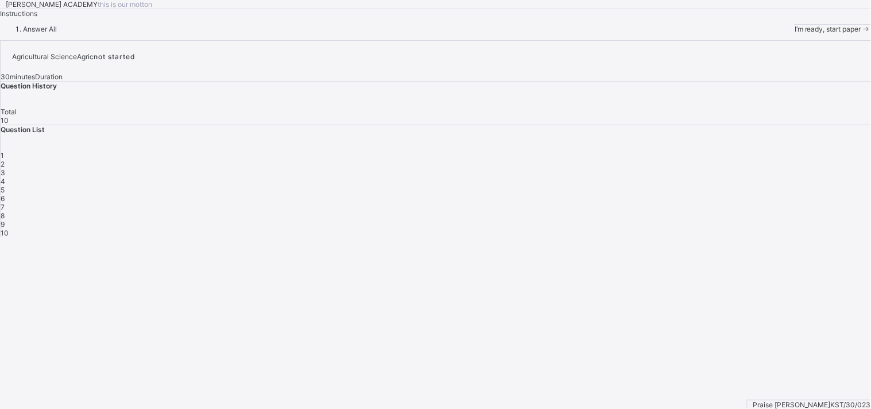
click at [775, 33] on span "I’m ready, start paper" at bounding box center [828, 29] width 67 height 9
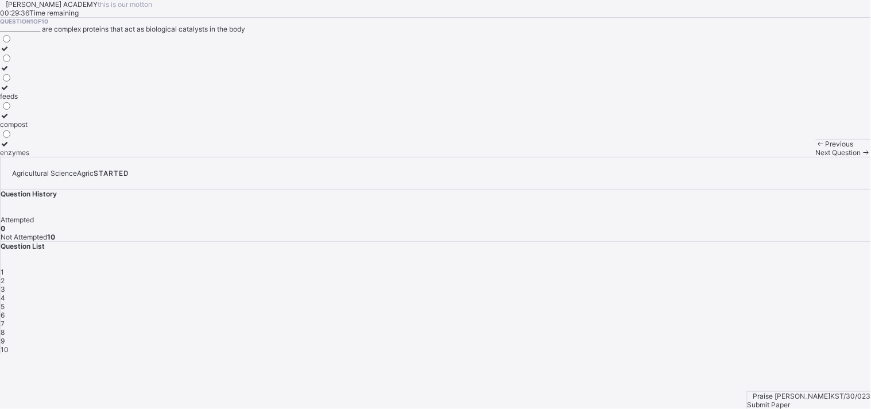
click at [29, 157] on label "enzymes" at bounding box center [14, 148] width 29 height 17
click at [775, 157] on span "Next Question" at bounding box center [838, 152] width 45 height 9
click at [5, 276] on span "2" at bounding box center [3, 280] width 4 height 9
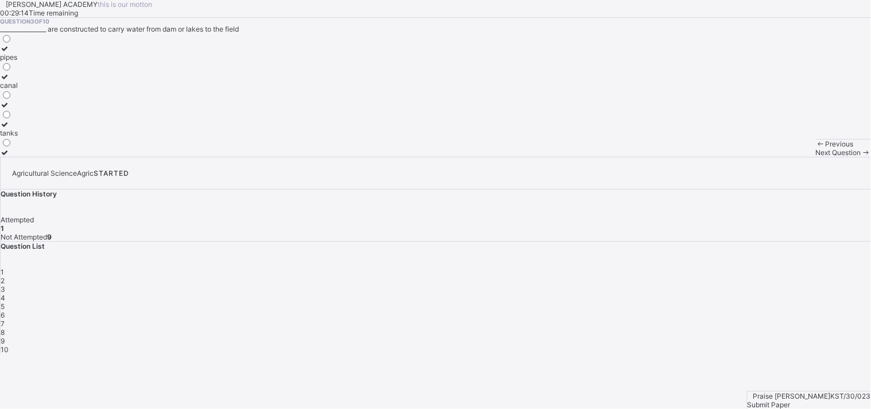
click at [5, 276] on span "2" at bounding box center [3, 280] width 4 height 9
click at [31, 157] on div "coal tar" at bounding box center [15, 152] width 31 height 9
click at [5, 285] on span "3" at bounding box center [3, 289] width 5 height 9
click at [18, 137] on label "tanks" at bounding box center [9, 128] width 18 height 17
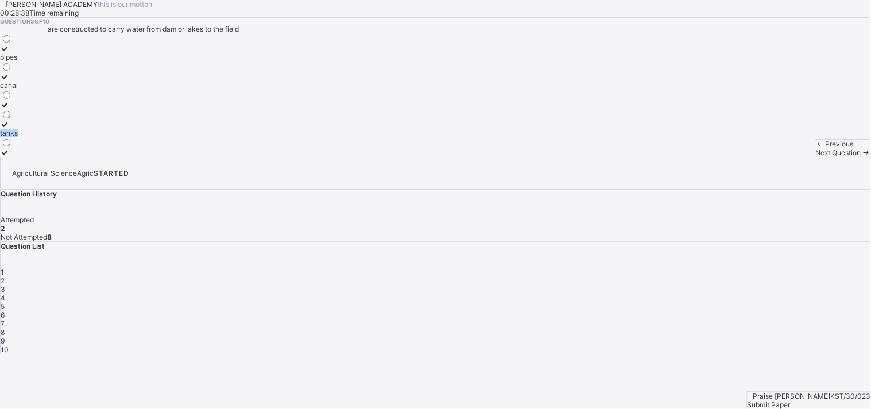
click at [18, 137] on label "tanks" at bounding box center [9, 128] width 18 height 17
click at [5, 293] on span "4" at bounding box center [3, 297] width 5 height 9
click at [40, 90] on div "water" at bounding box center [20, 85] width 40 height 9
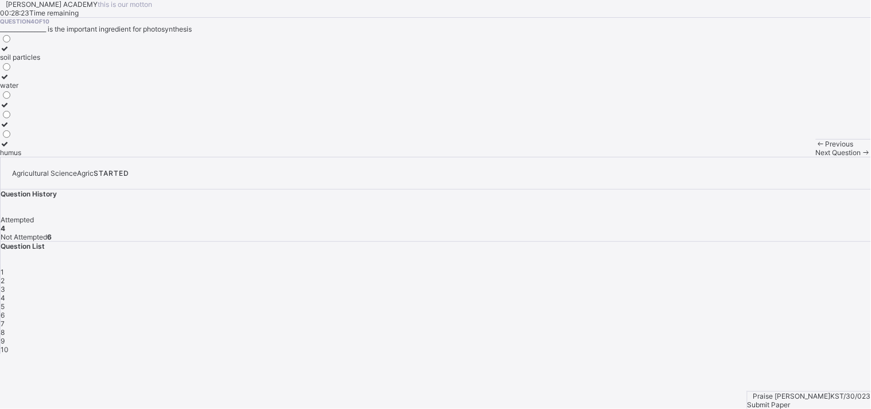
click at [775, 302] on div "5" at bounding box center [436, 306] width 871 height 9
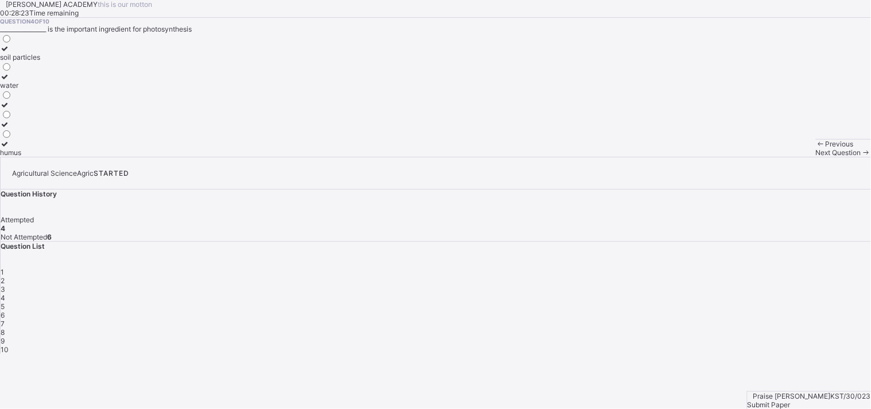
click at [775, 302] on div "5" at bounding box center [436, 306] width 871 height 9
click at [56, 61] on div "sandy" at bounding box center [28, 57] width 56 height 9
click at [775, 311] on div "6" at bounding box center [436, 315] width 871 height 9
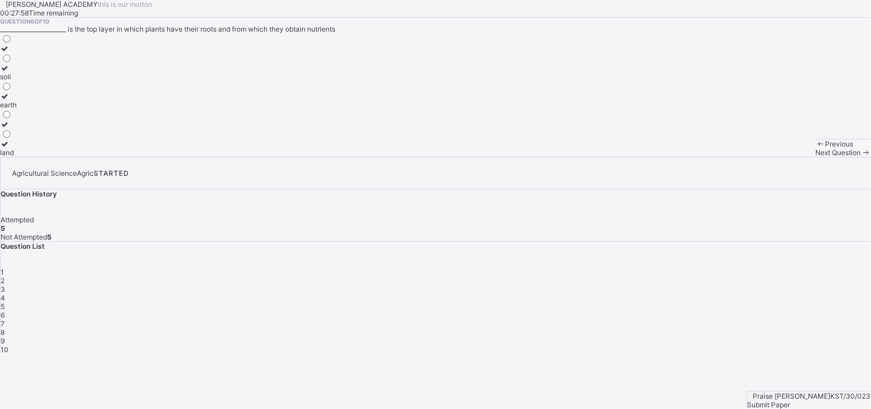
click at [17, 81] on div "soil" at bounding box center [8, 76] width 17 height 9
click at [775, 319] on div "7" at bounding box center [436, 323] width 871 height 9
click at [41, 137] on div "soil structure" at bounding box center [20, 133] width 41 height 9
click at [5, 328] on span "8" at bounding box center [3, 332] width 4 height 9
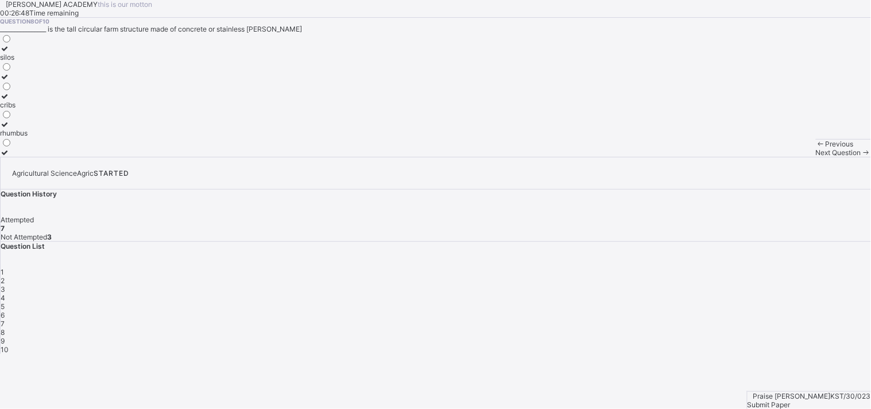
click at [28, 137] on div "rhumbus" at bounding box center [14, 133] width 28 height 9
click at [5, 337] on span "9" at bounding box center [3, 341] width 4 height 9
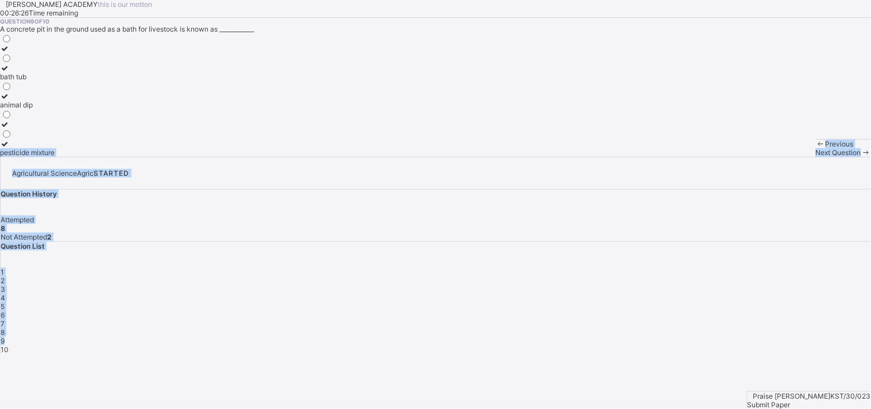
drag, startPoint x: 134, startPoint y: 240, endPoint x: 693, endPoint y: 251, distance: 558.9
click at [693, 251] on div "KAY ACADEMY this is our motton 00:26:26 Time remaining Question 9 of 10 A concr…" at bounding box center [435, 177] width 871 height 354
click at [5, 337] on span "9" at bounding box center [3, 341] width 4 height 9
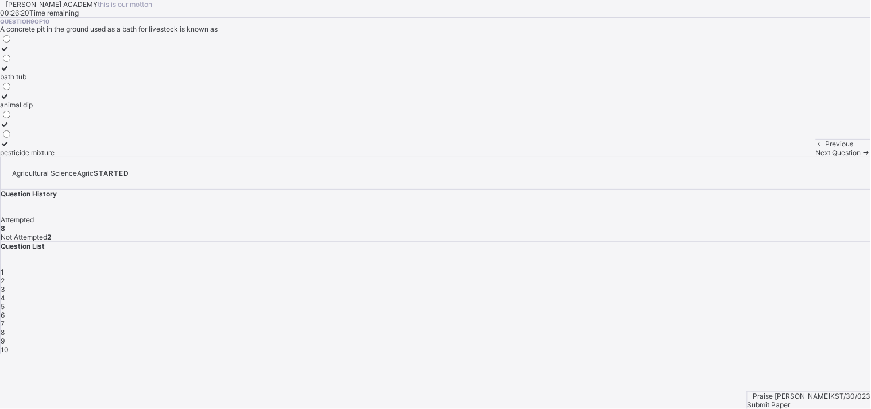
click at [55, 109] on label "animal dip" at bounding box center [27, 100] width 55 height 17
click at [9, 345] on span "10" at bounding box center [5, 349] width 8 height 9
click at [41, 157] on label "security" at bounding box center [20, 148] width 41 height 17
click at [717, 345] on div "10" at bounding box center [436, 349] width 871 height 9
drag, startPoint x: 851, startPoint y: 315, endPoint x: 756, endPoint y: 404, distance: 130.8
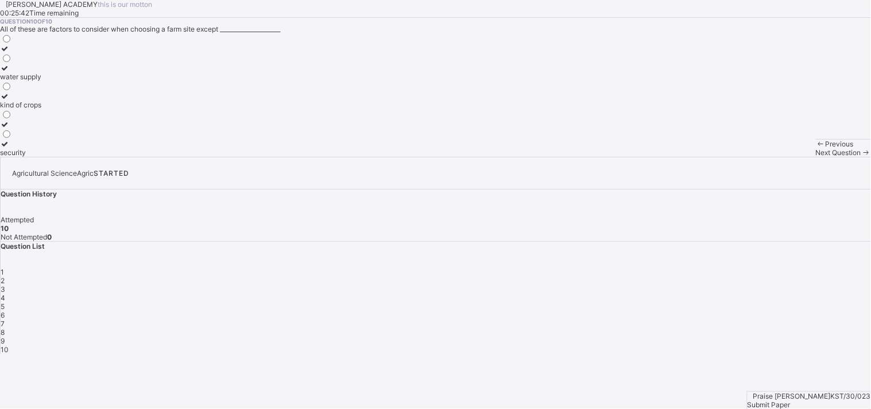
click at [775, 354] on div "Agricultural Science Agric STARTED Question History Attempted 10 Not Attempted …" at bounding box center [435, 255] width 871 height 197
click at [775, 368] on span "Submit Paper" at bounding box center [769, 404] width 43 height 9
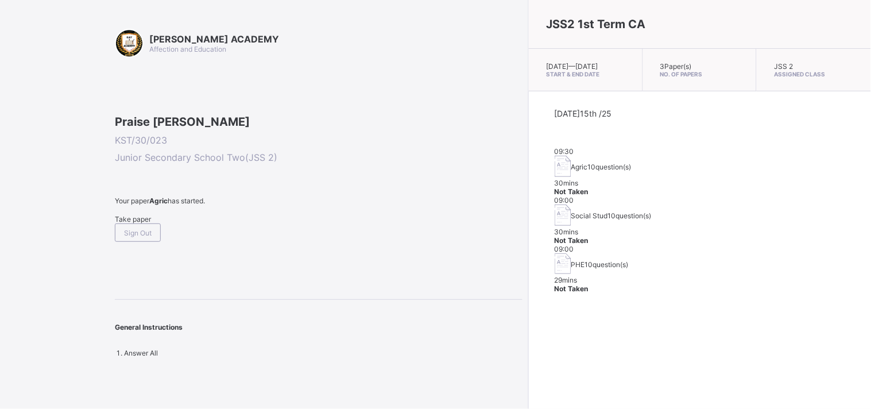
click at [148, 223] on div "Take paper" at bounding box center [319, 219] width 408 height 9
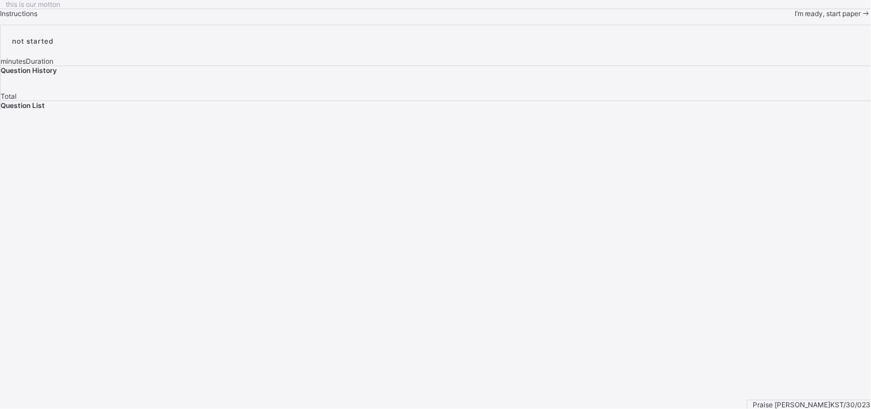
click at [775, 18] on span "I’m ready, start paper" at bounding box center [828, 13] width 67 height 9
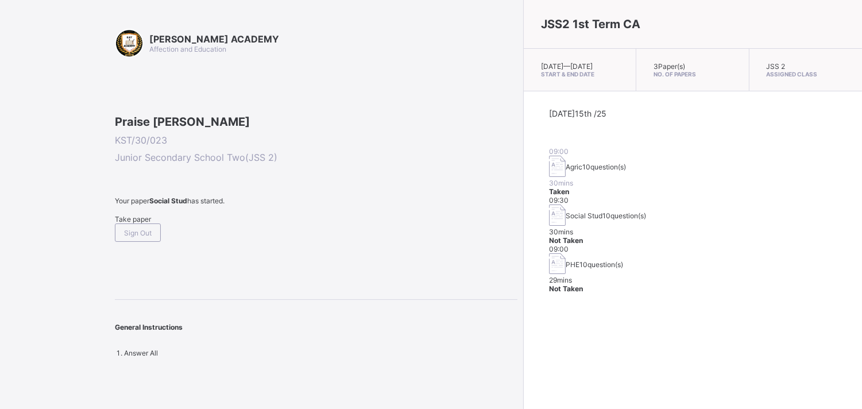
click at [146, 223] on span "Take paper" at bounding box center [133, 219] width 36 height 9
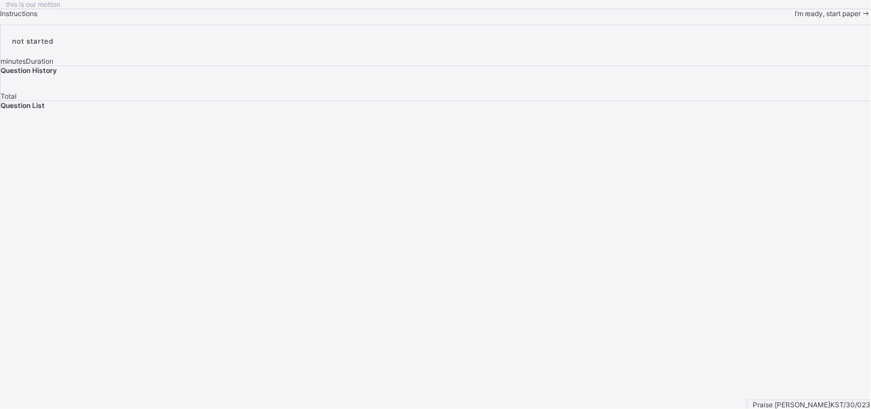
click at [775, 18] on span "I’m ready, start paper" at bounding box center [828, 13] width 67 height 9
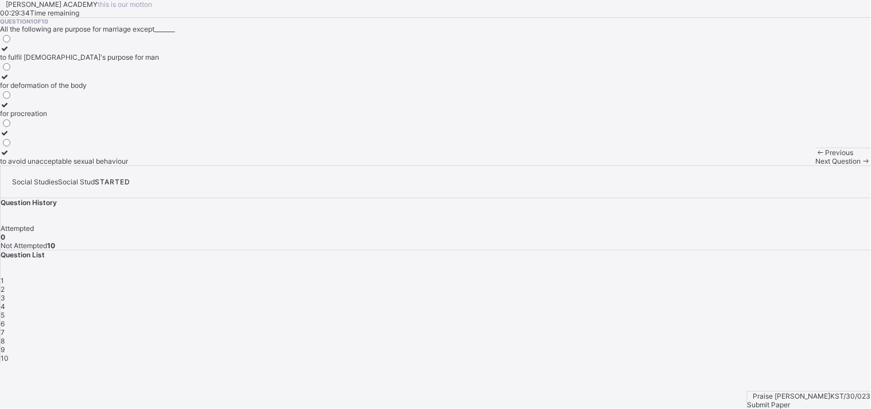
click at [142, 90] on div "for deformation of the body" at bounding box center [79, 85] width 159 height 9
click at [688, 285] on div "2" at bounding box center [436, 289] width 871 height 9
click at [12, 118] on label "3" at bounding box center [6, 108] width 12 height 17
click at [775, 165] on span "Next Question" at bounding box center [838, 161] width 45 height 9
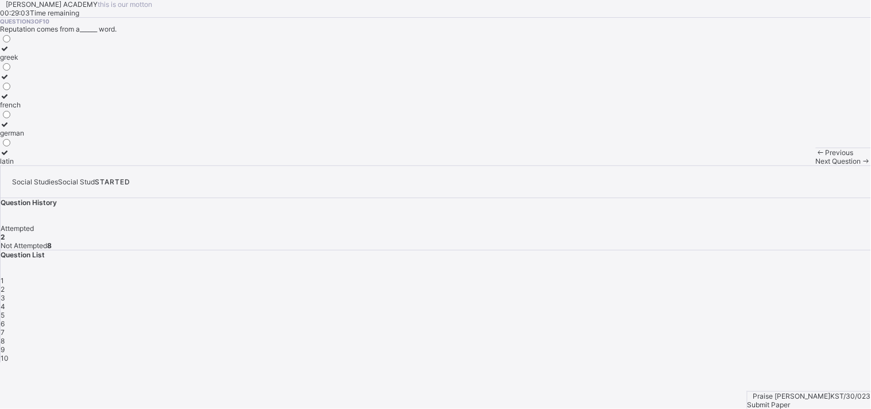
click at [24, 61] on label "greek" at bounding box center [12, 52] width 24 height 17
click at [775, 165] on div "Next Question" at bounding box center [843, 161] width 55 height 9
click at [60, 61] on label "nuclear family" at bounding box center [30, 52] width 60 height 17
click at [775, 165] on div "Next Question" at bounding box center [843, 161] width 55 height 9
click at [747, 302] on div "4" at bounding box center [436, 306] width 871 height 9
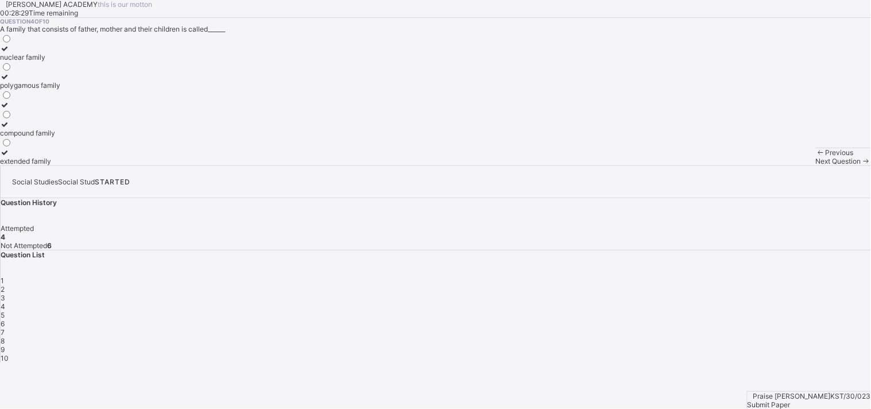
click at [60, 61] on div "nuclear family" at bounding box center [30, 57] width 60 height 9
click at [775, 165] on span "Next Question" at bounding box center [838, 161] width 45 height 9
click at [25, 109] on div "society" at bounding box center [12, 104] width 25 height 9
click at [775, 165] on span "Next Question" at bounding box center [838, 161] width 45 height 9
click at [99, 137] on label "corruption and favouritism" at bounding box center [57, 128] width 115 height 17
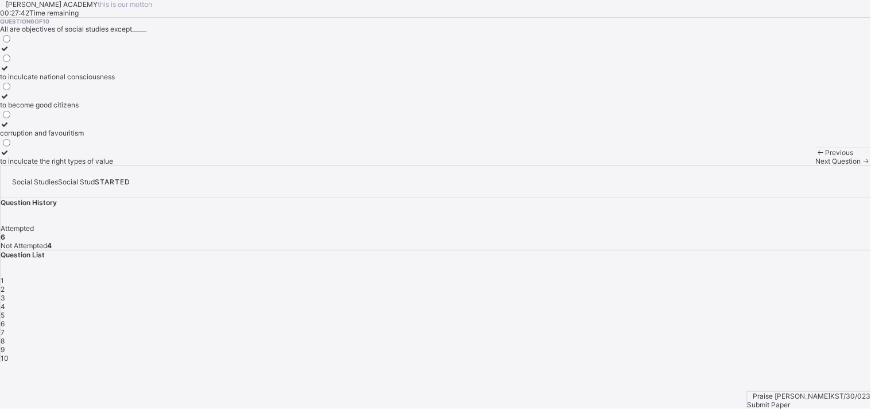
click at [775, 165] on div "Next Question" at bounding box center [843, 161] width 55 height 9
drag, startPoint x: 202, startPoint y: 219, endPoint x: 587, endPoint y: 176, distance: 388.3
click at [587, 165] on div "Question 7 of 10 There are______ types of family. 5 4 2 3" at bounding box center [435, 92] width 871 height 148
click at [5, 293] on span "3" at bounding box center [3, 297] width 5 height 9
click at [5, 302] on span "4" at bounding box center [3, 306] width 5 height 9
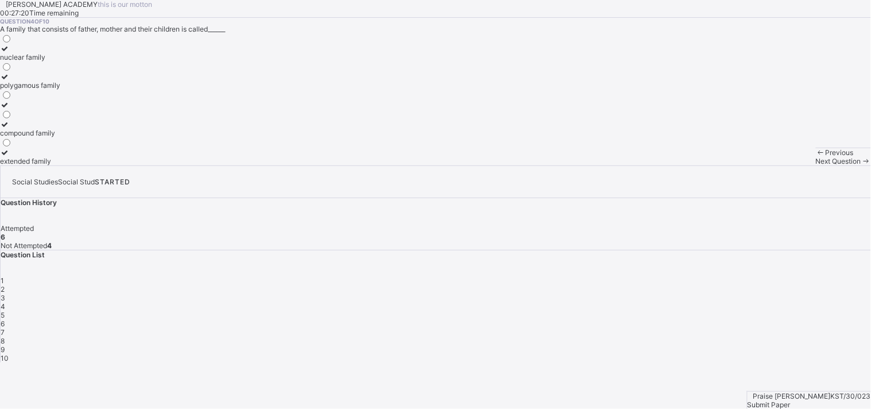
click at [775, 311] on div "5" at bounding box center [436, 315] width 871 height 9
click at [775, 319] on div "6" at bounding box center [436, 323] width 871 height 9
click at [4, 276] on span "1" at bounding box center [2, 280] width 3 height 9
click at [5, 285] on span "2" at bounding box center [3, 289] width 4 height 9
click at [12, 61] on div "2" at bounding box center [6, 57] width 12 height 9
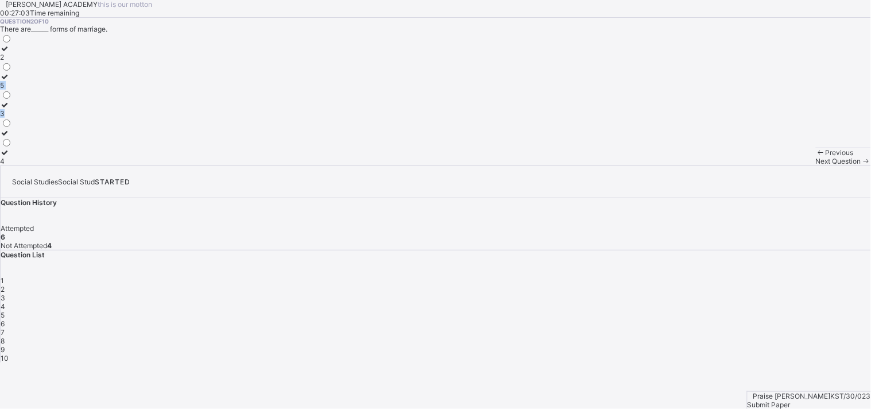
drag, startPoint x: 155, startPoint y: 171, endPoint x: 400, endPoint y: 261, distance: 260.7
click at [400, 165] on div "Question 2 of 10 There are______ forms of marriage. 2 5 3 4" at bounding box center [435, 92] width 871 height 148
click at [5, 328] on span "7" at bounding box center [3, 332] width 4 height 9
click at [12, 165] on div "3" at bounding box center [6, 161] width 12 height 9
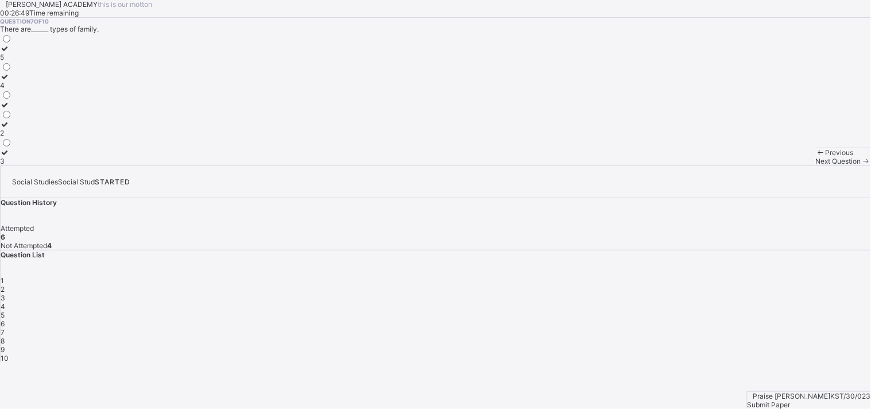
click at [775, 165] on div "Next Question" at bounding box center [843, 161] width 55 height 9
click at [33, 81] on div "labouring" at bounding box center [16, 76] width 33 height 9
drag, startPoint x: 136, startPoint y: 208, endPoint x: 393, endPoint y: 222, distance: 257.6
click at [471, 165] on div "Question 8 of 10 All the following are advantages of living together in the fam…" at bounding box center [435, 92] width 871 height 148
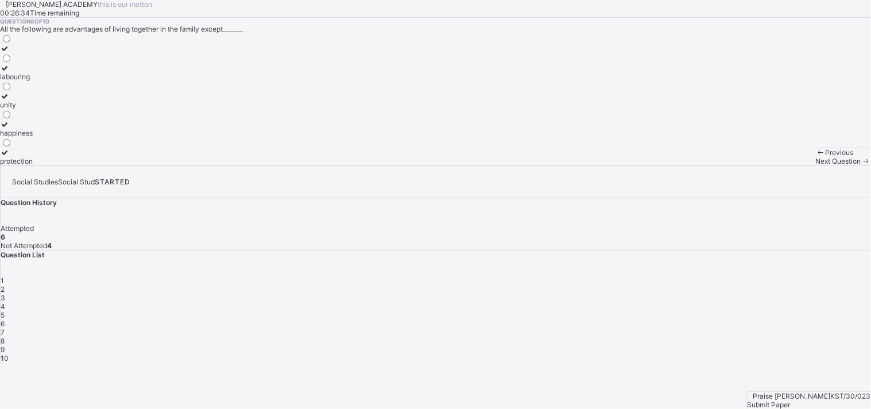
click at [775, 165] on span "Next Question" at bounding box center [838, 161] width 45 height 9
click at [82, 146] on div "family bond and cohesion" at bounding box center [41, 141] width 82 height 9
click at [775, 165] on span "Next Question" at bounding box center [838, 161] width 45 height 9
click at [64, 118] on div "religious marriage" at bounding box center [32, 113] width 64 height 9
click at [775, 368] on span "Submit Paper" at bounding box center [769, 404] width 43 height 9
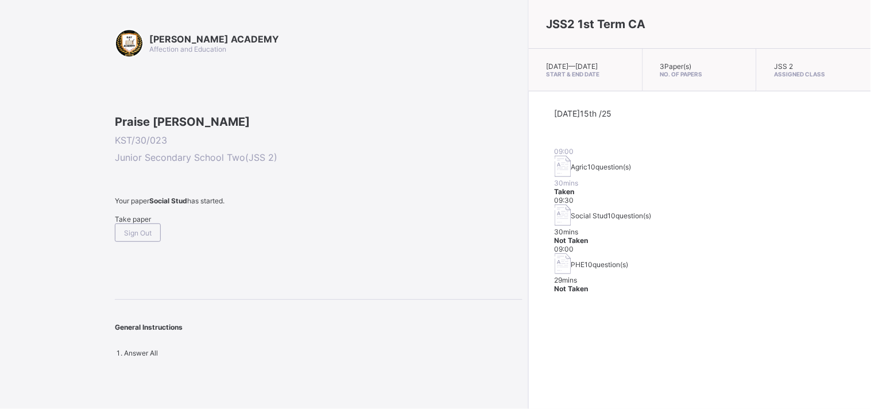
click at [144, 223] on span "Take paper" at bounding box center [133, 219] width 36 height 9
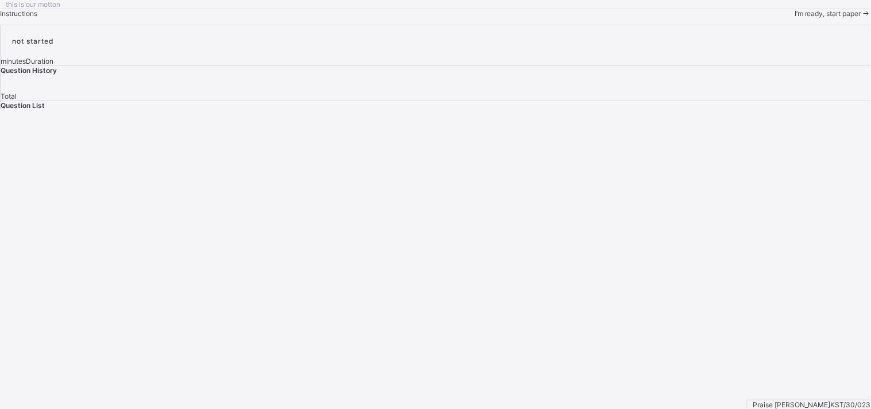
click at [775, 18] on div "I’m ready, start paper" at bounding box center [833, 13] width 76 height 9
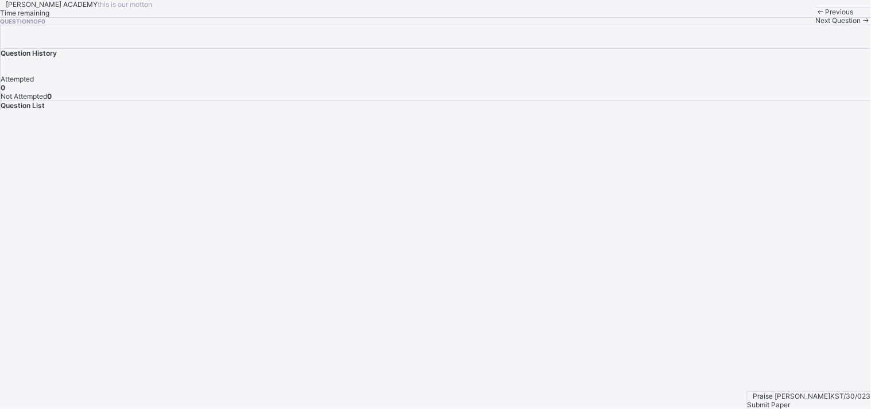
click at [250, 25] on div "KAY ACADEMY this is our motton Time remaining Question 1 of 0 Previous Next Que…" at bounding box center [435, 12] width 871 height 25
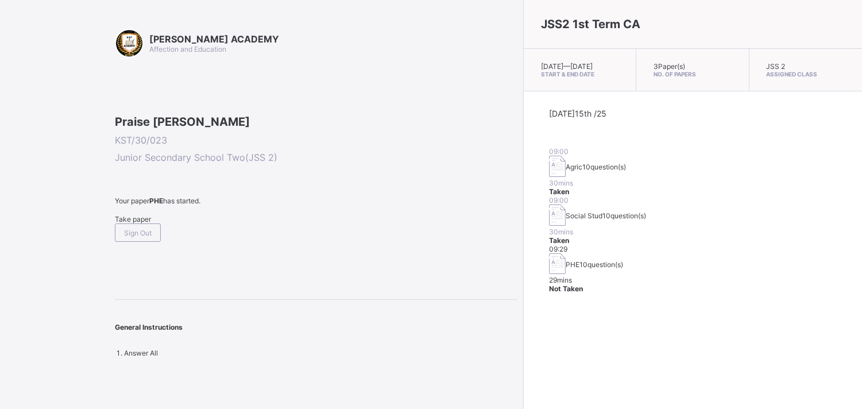
click at [141, 223] on span "Take paper" at bounding box center [133, 219] width 36 height 9
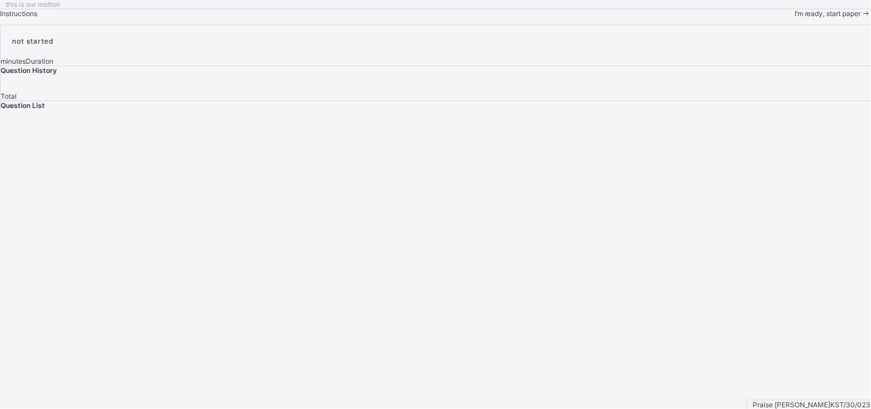
click at [775, 18] on div "I’m ready, start paper" at bounding box center [833, 13] width 76 height 9
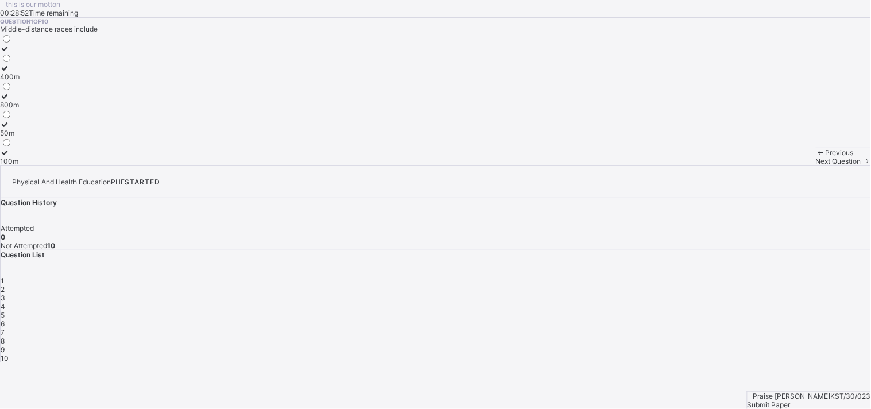
click at [20, 165] on div "100m" at bounding box center [10, 161] width 20 height 9
click at [775, 165] on div "Next Question" at bounding box center [843, 161] width 55 height 9
click at [22, 137] on label "Efik" at bounding box center [11, 128] width 22 height 17
click at [775, 165] on span at bounding box center [866, 161] width 10 height 9
click at [659, 276] on div "1" at bounding box center [436, 280] width 871 height 9
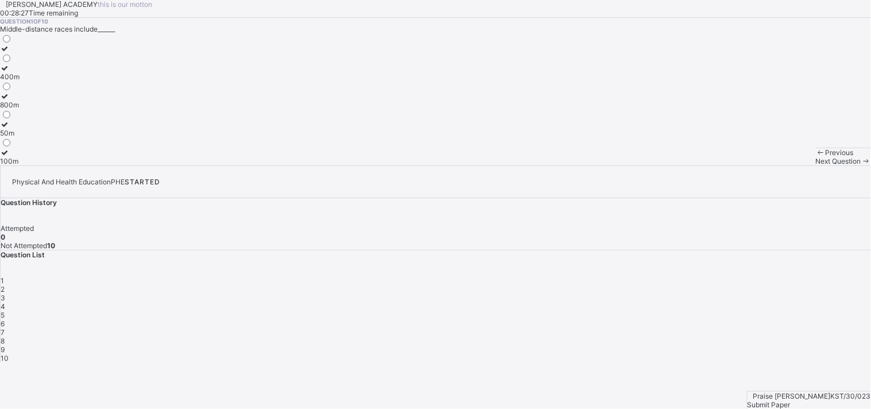
click at [20, 129] on div at bounding box center [10, 124] width 20 height 9
click at [775, 165] on icon at bounding box center [866, 161] width 10 height 9
click at [22, 137] on div "Efik" at bounding box center [11, 133] width 22 height 9
click at [775, 165] on div "Next Question" at bounding box center [843, 161] width 55 height 9
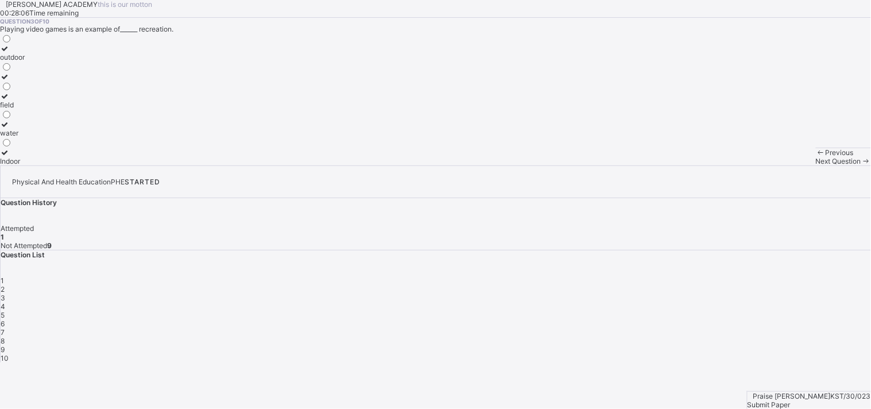
click at [775, 165] on div "Next Question" at bounding box center [843, 161] width 55 height 9
click at [718, 293] on div "3" at bounding box center [436, 297] width 871 height 9
click at [25, 61] on div "outdoor" at bounding box center [12, 57] width 25 height 9
click at [775, 165] on span "Next Question" at bounding box center [838, 161] width 45 height 9
click at [25, 61] on div "outdoor" at bounding box center [12, 57] width 25 height 9
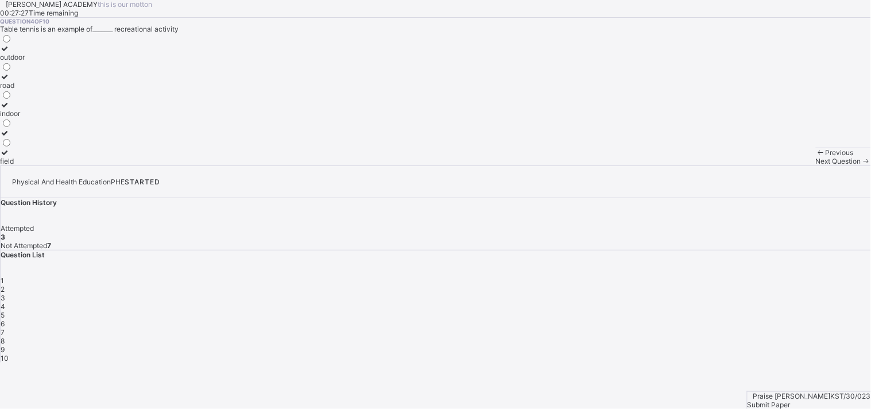
click at [775, 165] on div "Next Question" at bounding box center [843, 161] width 55 height 9
click at [5, 302] on span "4" at bounding box center [3, 306] width 5 height 9
click at [25, 61] on div "outdoor" at bounding box center [12, 57] width 25 height 9
click at [775, 165] on span "Next Question" at bounding box center [838, 161] width 45 height 9
click at [62, 165] on div "time free from work" at bounding box center [31, 161] width 62 height 9
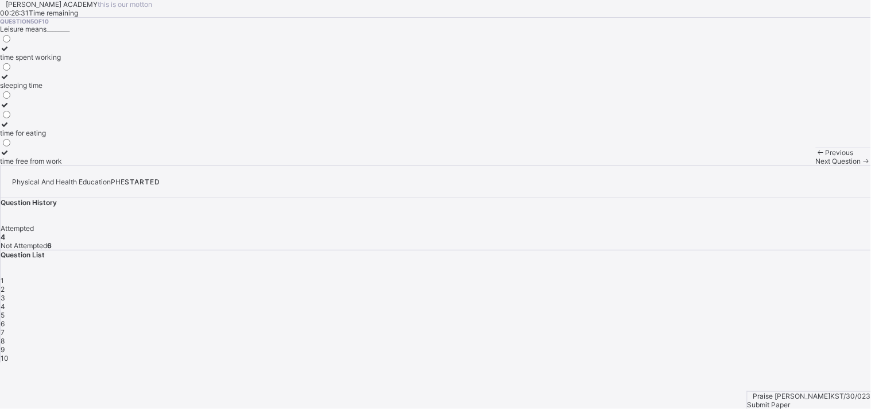
click at [775, 276] on div "1 2 3 4 5 6 7 8 9 10" at bounding box center [436, 319] width 871 height 86
click at [775, 319] on div "6" at bounding box center [436, 323] width 871 height 9
click at [775, 311] on div "5" at bounding box center [436, 315] width 871 height 9
click at [62, 61] on div "time spent working" at bounding box center [31, 57] width 62 height 9
click at [775, 165] on span "Next Question" at bounding box center [838, 161] width 45 height 9
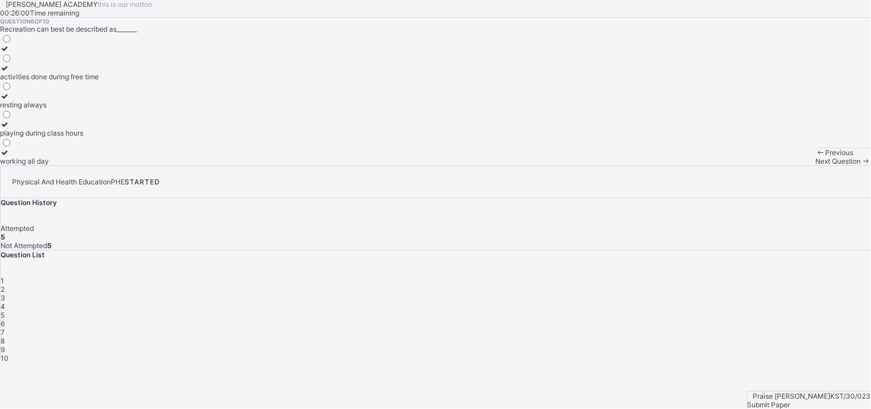
click at [99, 81] on div "activities done during free time" at bounding box center [49, 76] width 99 height 9
click at [775, 165] on div "Next Question" at bounding box center [843, 161] width 55 height 9
click at [83, 90] on div "refresh the body and mind" at bounding box center [41, 85] width 83 height 9
click at [775, 165] on span "Next Question" at bounding box center [838, 161] width 45 height 9
click at [22, 109] on div "Tiv" at bounding box center [11, 104] width 22 height 9
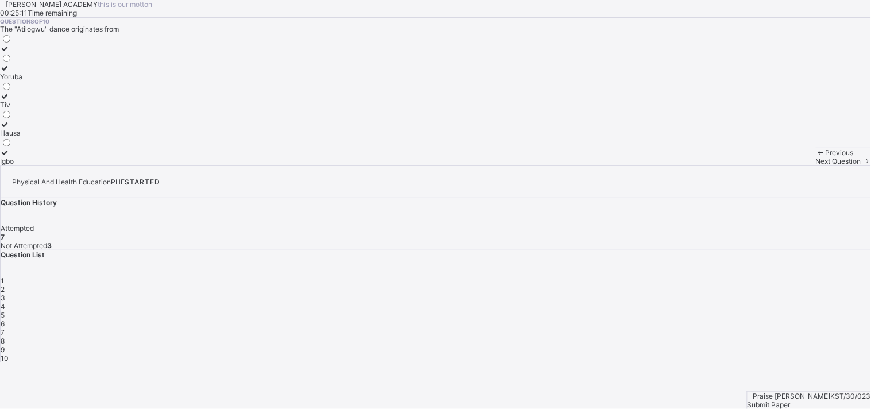
click at [775, 165] on span "Next Question" at bounding box center [838, 161] width 45 height 9
click at [32, 146] on div "swimming" at bounding box center [16, 141] width 32 height 9
click at [775, 165] on icon at bounding box center [866, 161] width 10 height 9
click at [51, 137] on div "promote culture" at bounding box center [25, 133] width 51 height 9
click at [9, 354] on span "10" at bounding box center [5, 358] width 8 height 9
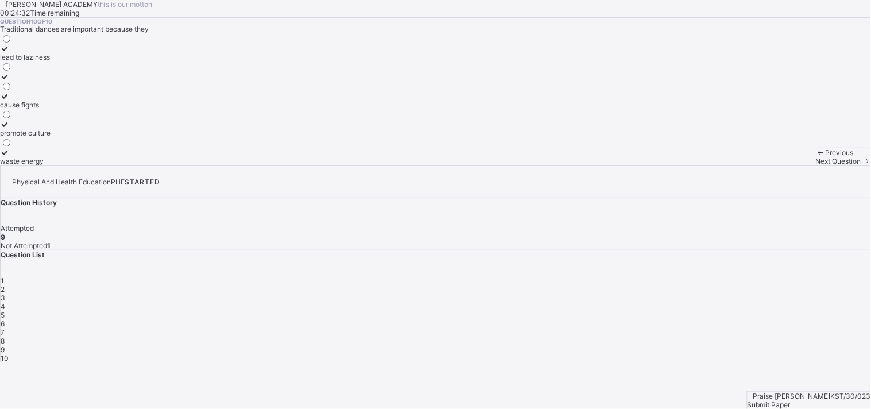
click at [733, 279] on div "Question List 1 2 3 4 5 6 7 8 9 10" at bounding box center [436, 306] width 871 height 112
click at [775, 368] on span "Submit Paper" at bounding box center [769, 404] width 43 height 9
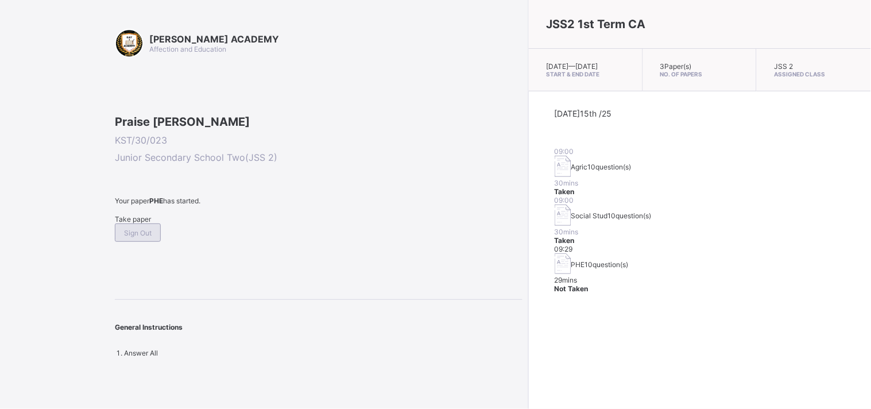
click at [152, 237] on span "Sign Out" at bounding box center [138, 233] width 28 height 9
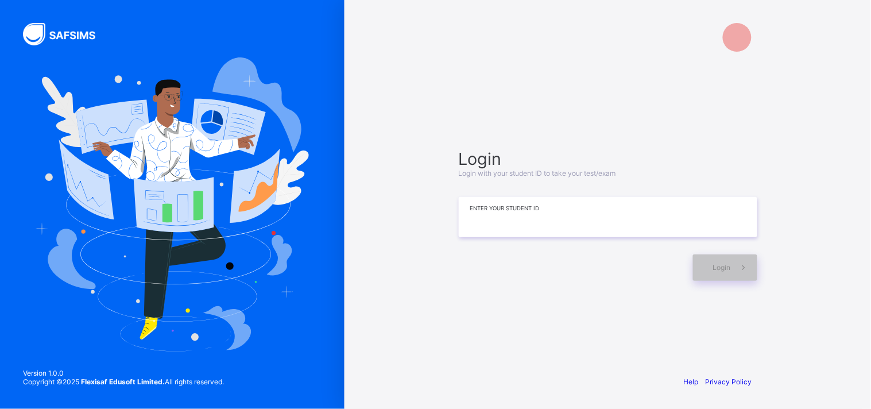
click at [587, 210] on input at bounding box center [608, 217] width 299 height 40
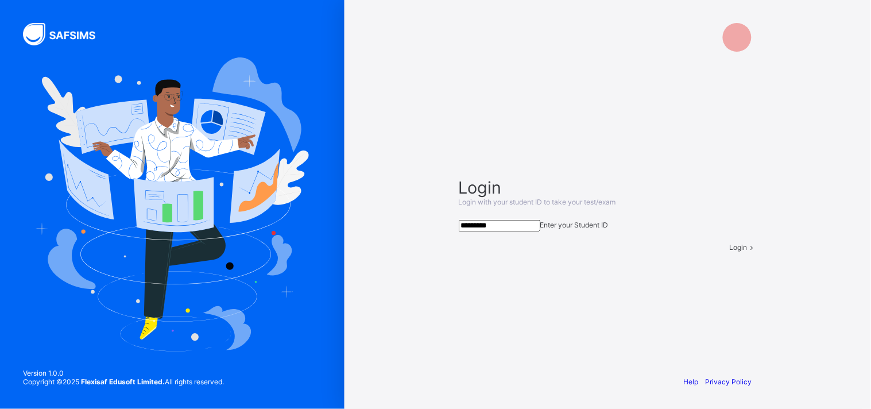
type input "*********"
click at [748, 252] on span at bounding box center [753, 247] width 10 height 9
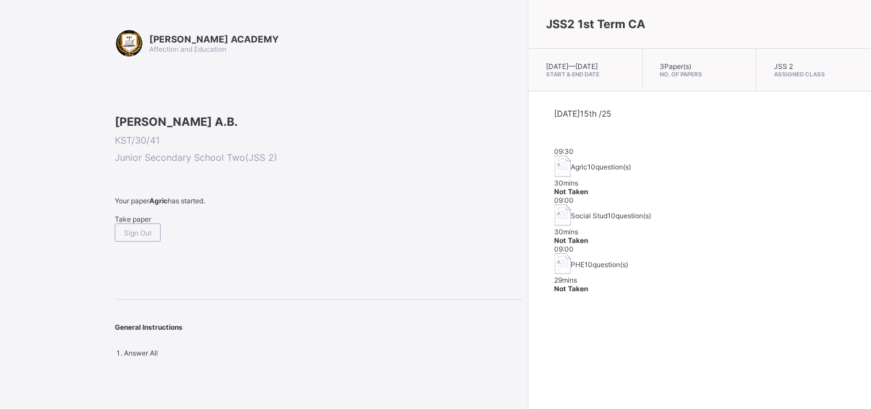
click at [587, 262] on div "Today 15th /25 09:30 Agric 10 question(s) 30 mins Not Taken 09:00 Social Stud 1…" at bounding box center [700, 200] width 342 height 219
click at [596, 265] on div "Today 15th /25 09:30 Agric 10 question(s) 30 mins Not Taken 09:00 Social Stud 1…" at bounding box center [700, 200] width 342 height 219
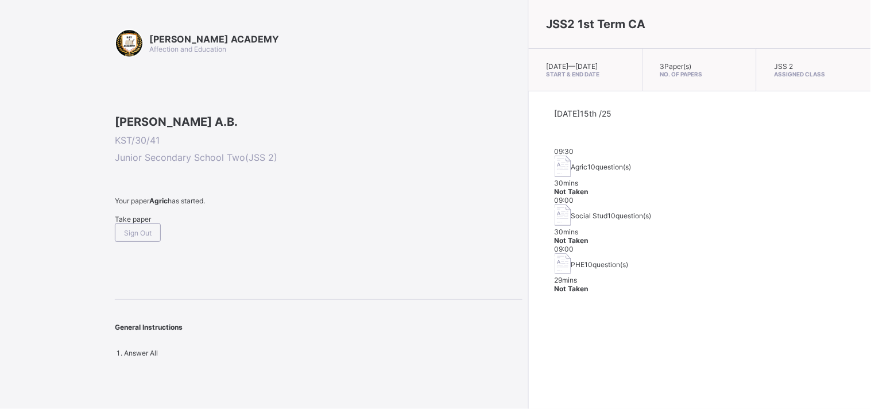
click at [138, 223] on span "Take paper" at bounding box center [133, 219] width 36 height 9
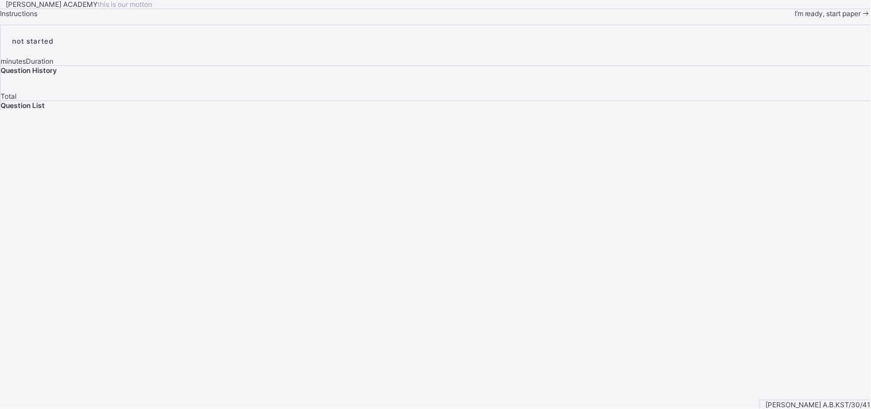
click at [775, 110] on div "Question List" at bounding box center [436, 105] width 871 height 9
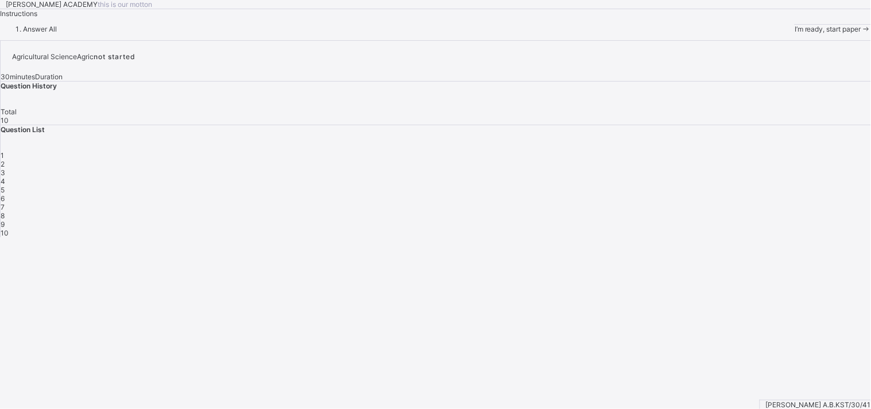
click at [732, 236] on div "Question List 1 2 3 4 5 6 7 8 9 10" at bounding box center [436, 181] width 871 height 112
click at [57, 33] on span "Answer All" at bounding box center [40, 29] width 34 height 9
click at [37, 18] on span "Instructions" at bounding box center [18, 13] width 37 height 9
click at [196, 33] on div "KAY ACADEMY this is our motton Instructions Answer All I’m ready, start paper" at bounding box center [435, 16] width 871 height 33
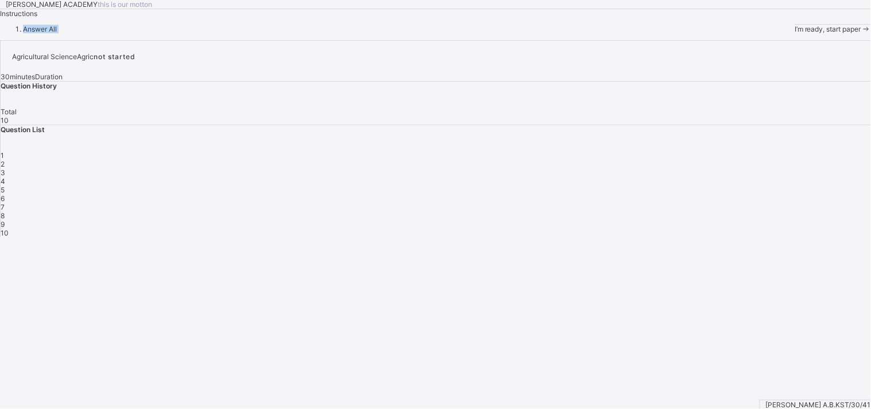
click at [196, 33] on div "KAY ACADEMY this is our motton Instructions Answer All I’m ready, start paper" at bounding box center [435, 16] width 871 height 33
click at [775, 33] on div "I’m ready, start paper" at bounding box center [833, 29] width 76 height 9
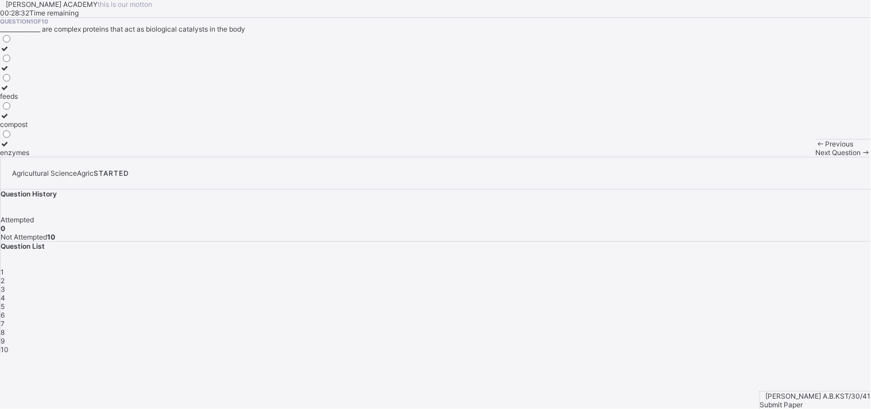
click at [10, 120] on icon at bounding box center [5, 115] width 10 height 9
click at [775, 157] on span "Next Question" at bounding box center [838, 152] width 45 height 9
click at [13, 157] on div "KAY ACADEMY this is our motton 00:28:00 Time remaining Question 2 of 10 Buildin…" at bounding box center [435, 78] width 871 height 157
click at [31, 129] on div "oil" at bounding box center [15, 124] width 31 height 9
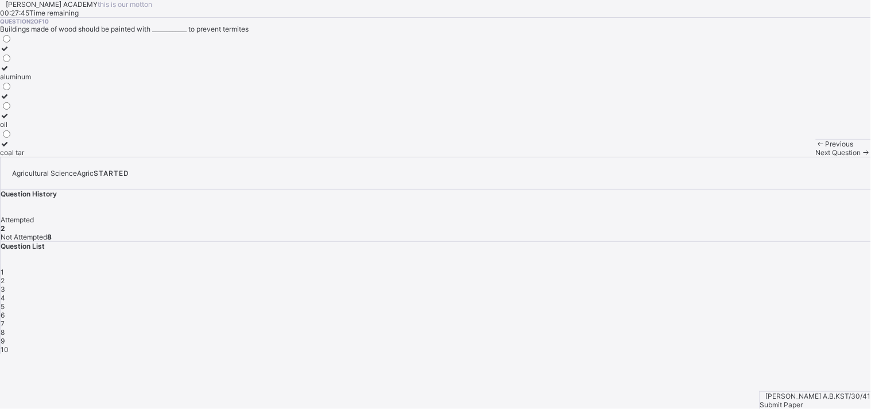
click at [775, 157] on div "Next Question" at bounding box center [843, 152] width 55 height 9
click at [775, 157] on span "Next Question" at bounding box center [838, 152] width 45 height 9
click at [725, 285] on div "3" at bounding box center [436, 289] width 871 height 9
click at [18, 90] on label "canal" at bounding box center [9, 80] width 18 height 17
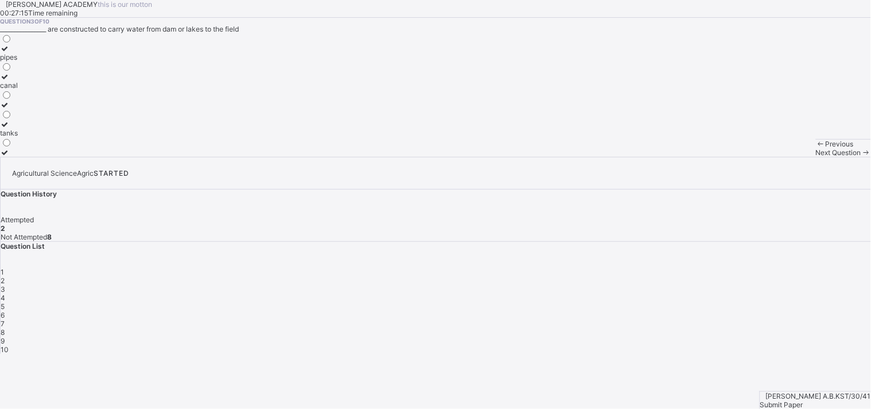
click at [775, 157] on span "Next Question" at bounding box center [838, 152] width 45 height 9
click at [5, 285] on span "3" at bounding box center [3, 289] width 5 height 9
click at [775, 157] on span "Next Question" at bounding box center [838, 152] width 45 height 9
click at [40, 90] on div "water" at bounding box center [20, 85] width 40 height 9
click at [775, 157] on div "Next Question" at bounding box center [843, 152] width 55 height 9
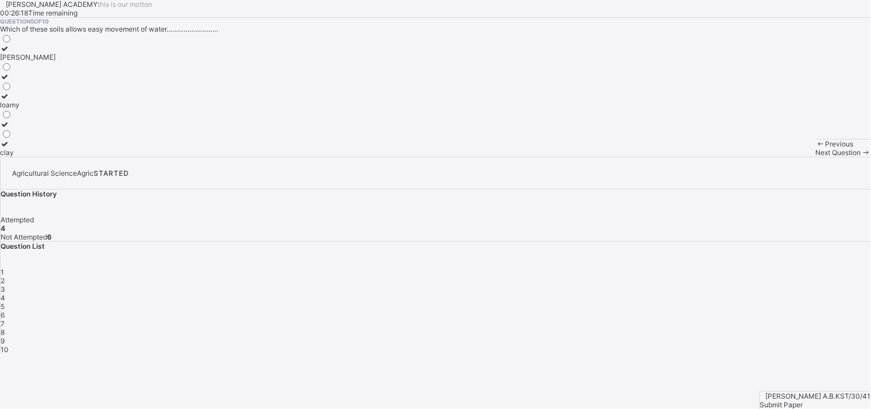
click at [56, 109] on label "loamy" at bounding box center [28, 100] width 56 height 17
click at [775, 157] on div "Next Question" at bounding box center [843, 152] width 55 height 9
click at [17, 81] on div "soil" at bounding box center [8, 76] width 17 height 9
click at [775, 157] on div "Next Question" at bounding box center [843, 152] width 55 height 9
click at [41, 61] on div "soil layers" at bounding box center [20, 57] width 41 height 9
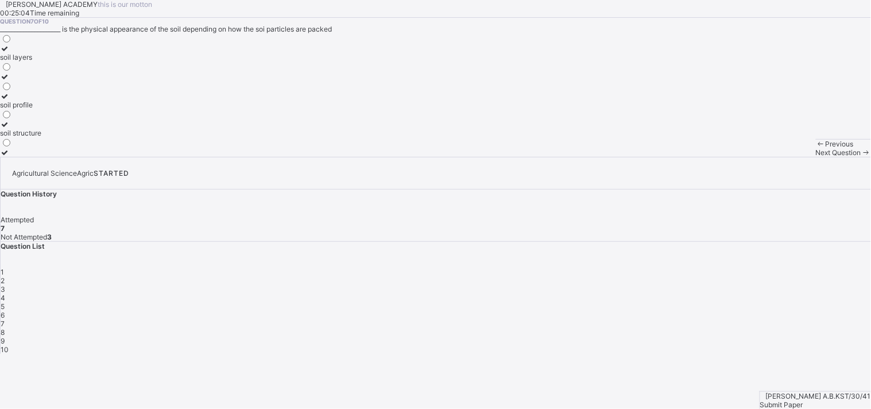
click at [775, 157] on span "Next Question" at bounding box center [838, 152] width 45 height 9
click at [28, 53] on div at bounding box center [14, 48] width 28 height 9
click at [775, 157] on div "Next Question" at bounding box center [843, 152] width 55 height 9
click at [55, 109] on div "animal dip" at bounding box center [27, 104] width 55 height 9
click at [775, 157] on span "Next Question" at bounding box center [838, 152] width 45 height 9
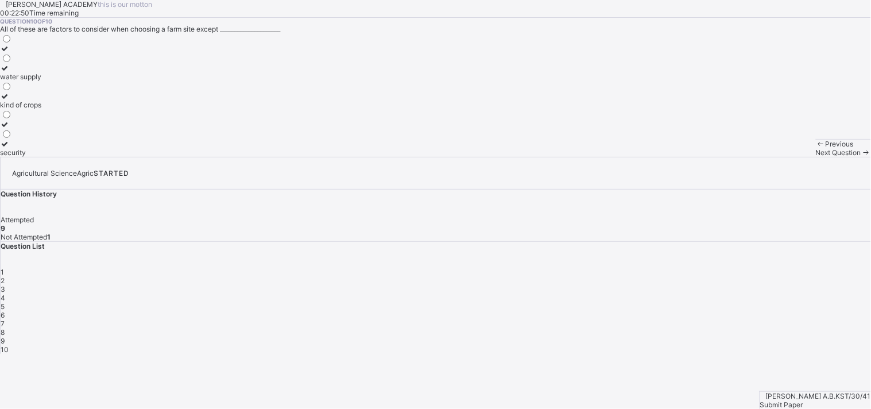
click at [41, 81] on label "water supply" at bounding box center [20, 72] width 41 height 17
click at [775, 368] on div "Submit Paper" at bounding box center [815, 404] width 111 height 9
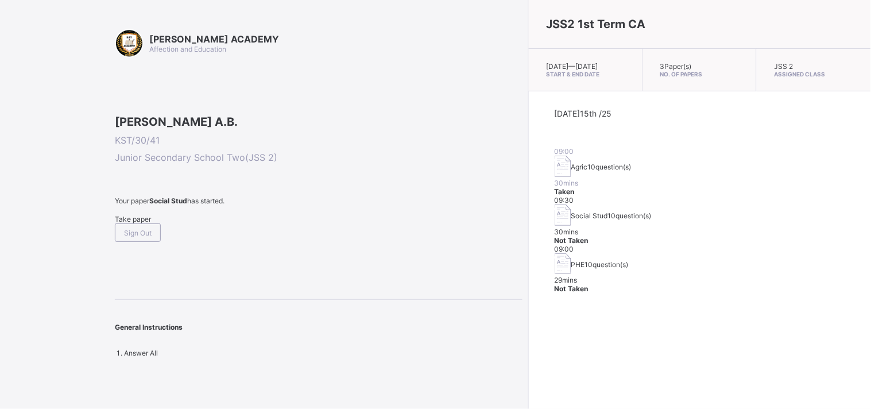
click at [140, 223] on div "Take paper" at bounding box center [319, 219] width 408 height 9
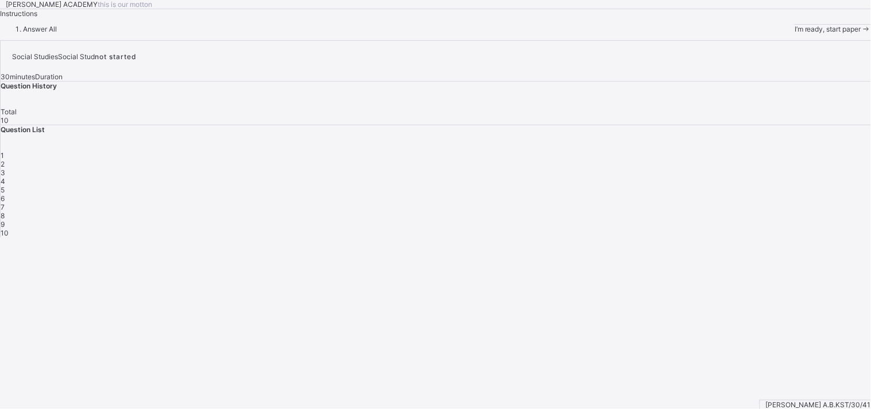
click at [775, 33] on span "I’m ready, start paper" at bounding box center [828, 29] width 67 height 9
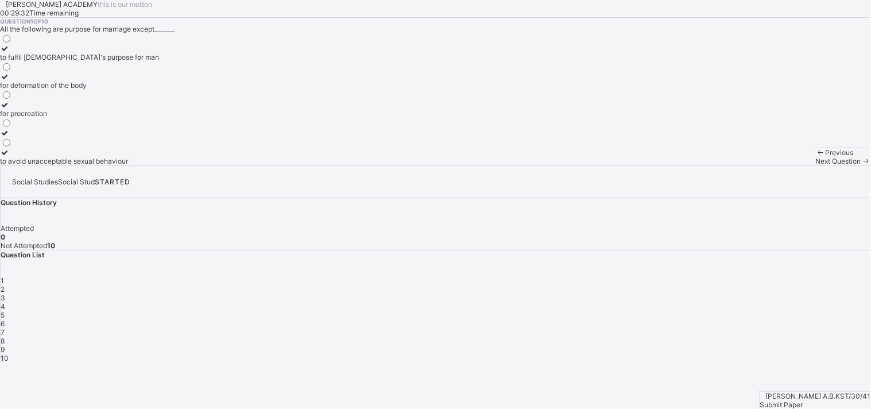
click at [139, 61] on label "to fulfil God's purpose for man" at bounding box center [79, 52] width 159 height 17
click at [775, 165] on span "Next Question" at bounding box center [838, 161] width 45 height 9
click at [12, 118] on div "3" at bounding box center [6, 113] width 12 height 9
click at [775, 165] on span "Next Question" at bounding box center [838, 161] width 45 height 9
click at [24, 61] on label "greek" at bounding box center [12, 52] width 24 height 17
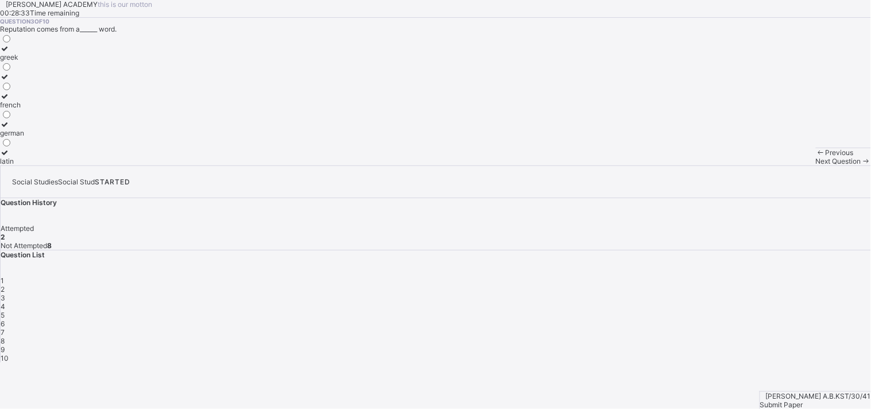
click at [775, 165] on span at bounding box center [866, 161] width 10 height 9
click at [60, 165] on div "extended family" at bounding box center [30, 161] width 60 height 9
click at [775, 165] on div "Next Question" at bounding box center [843, 161] width 55 height 9
click at [25, 81] on label "land" at bounding box center [12, 72] width 25 height 17
click at [775, 165] on span "Next Question" at bounding box center [838, 161] width 45 height 9
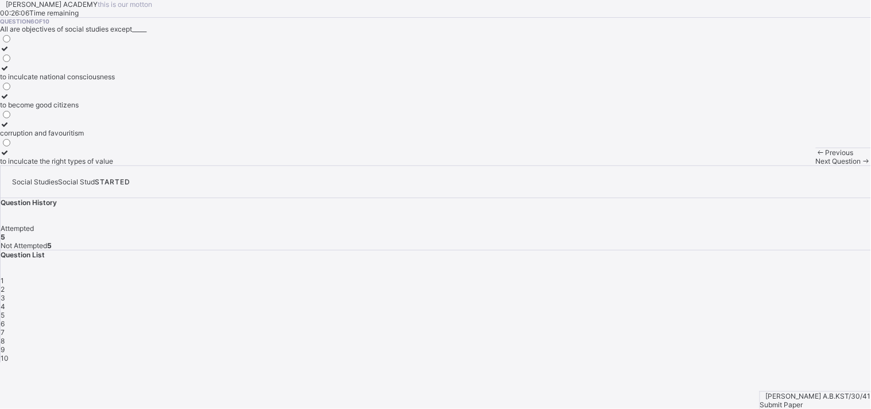
click at [115, 81] on div "to inculcate national consciousness" at bounding box center [57, 76] width 115 height 9
click at [775, 165] on span "Next Question" at bounding box center [838, 161] width 45 height 9
click at [12, 165] on label "3" at bounding box center [6, 156] width 12 height 17
click at [775, 165] on span "Next Question" at bounding box center [838, 161] width 45 height 9
click at [33, 109] on label "unity" at bounding box center [16, 100] width 33 height 17
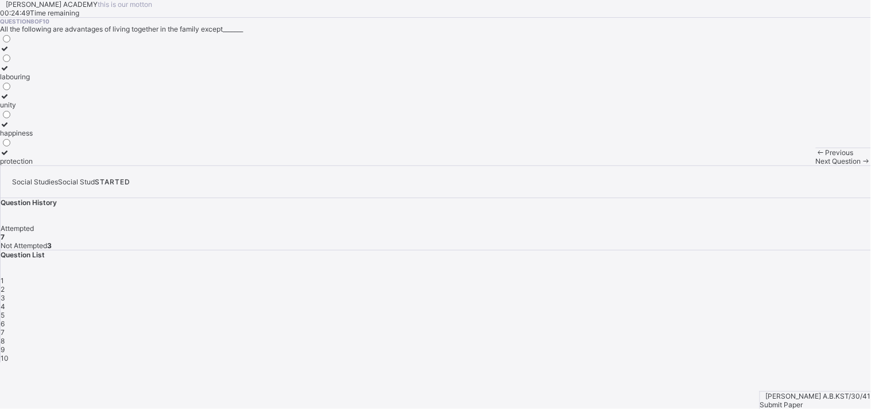
click at [775, 165] on div "Next Question" at bounding box center [843, 161] width 55 height 9
click at [82, 90] on div "family" at bounding box center [41, 85] width 82 height 9
click at [82, 146] on div "family bond and cohesion" at bounding box center [41, 141] width 82 height 9
click at [82, 61] on label "marriage" at bounding box center [41, 52] width 82 height 17
click at [5, 293] on span "3" at bounding box center [3, 297] width 5 height 9
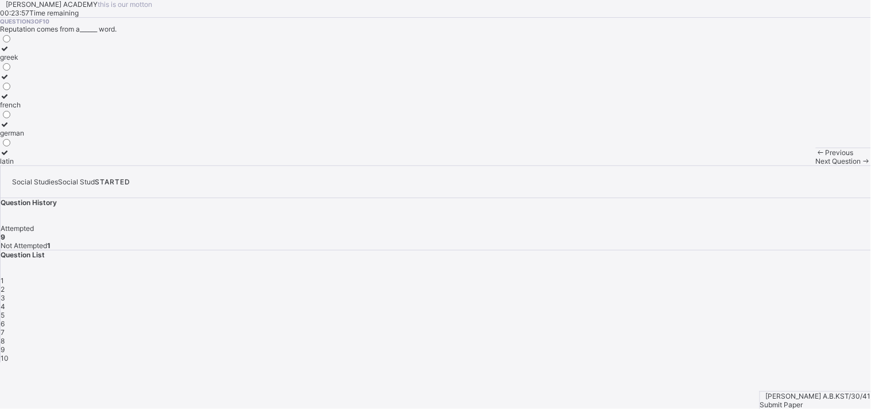
click at [695, 285] on div "2" at bounding box center [436, 289] width 871 height 9
click at [12, 61] on div "2" at bounding box center [6, 57] width 12 height 9
click at [9, 354] on span "10" at bounding box center [5, 358] width 8 height 9
click at [64, 118] on label "religious marriage" at bounding box center [32, 108] width 64 height 17
click at [775, 368] on span "Submit Paper" at bounding box center [781, 404] width 43 height 9
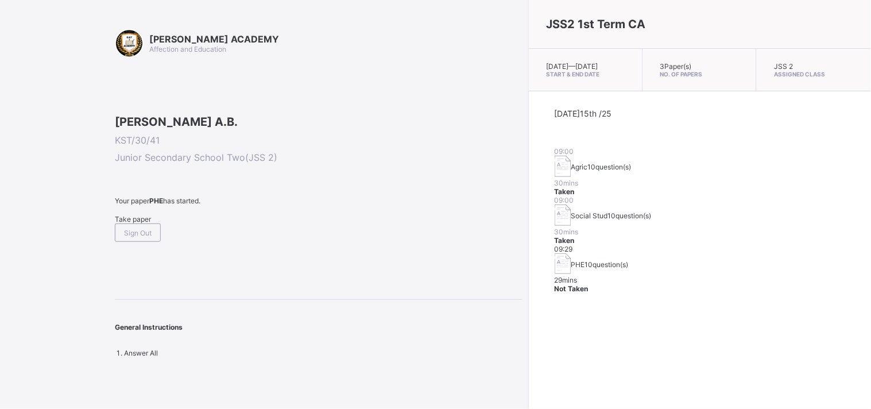
click at [138, 223] on span "Take paper" at bounding box center [133, 219] width 36 height 9
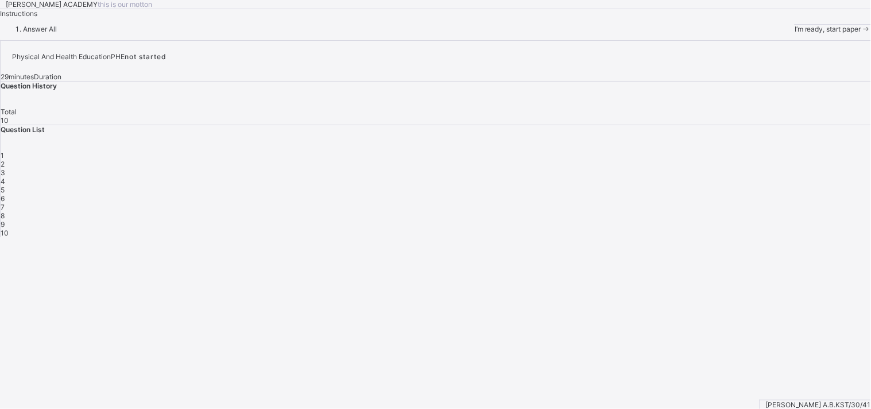
click at [775, 33] on span "I’m ready, start paper" at bounding box center [828, 29] width 67 height 9
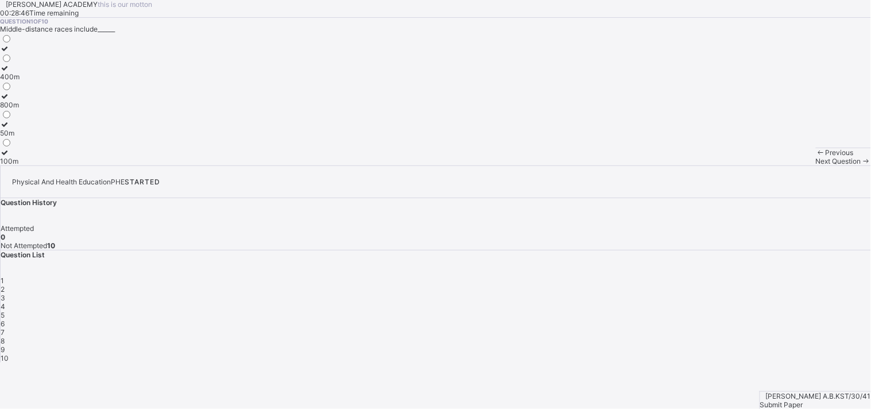
click at [20, 81] on label "400m" at bounding box center [10, 72] width 20 height 17
click at [20, 109] on div "800m" at bounding box center [10, 104] width 20 height 9
click at [775, 165] on span "Next Question" at bounding box center [838, 161] width 45 height 9
click at [22, 137] on div "Efik" at bounding box center [11, 133] width 22 height 9
click at [775, 165] on div "Next Question" at bounding box center [843, 161] width 55 height 9
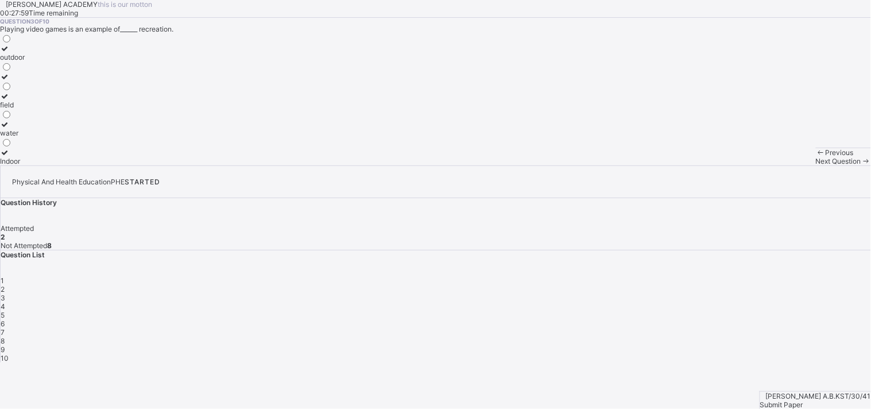
click at [25, 137] on label "water" at bounding box center [12, 128] width 25 height 17
click at [775, 165] on span "Next Question" at bounding box center [838, 161] width 45 height 9
click at [25, 90] on div "road" at bounding box center [12, 85] width 25 height 9
click at [775, 165] on div "Next Question" at bounding box center [843, 161] width 55 height 9
click at [62, 165] on div "time free from work" at bounding box center [31, 161] width 62 height 9
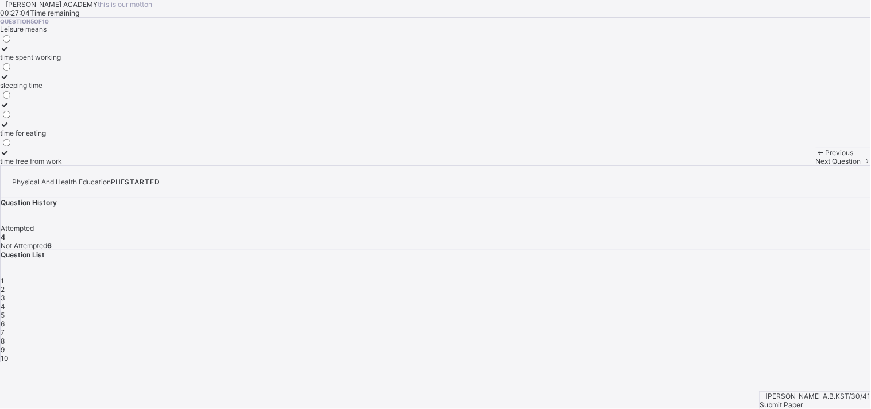
click at [775, 165] on span "Next Question" at bounding box center [838, 161] width 45 height 9
click at [99, 81] on label "activities done during free time" at bounding box center [49, 72] width 99 height 17
click at [775, 165] on span "Next Question" at bounding box center [838, 161] width 45 height 9
click at [83, 61] on label "waste time" at bounding box center [41, 52] width 83 height 17
click at [775, 165] on span "Next Question" at bounding box center [838, 161] width 45 height 9
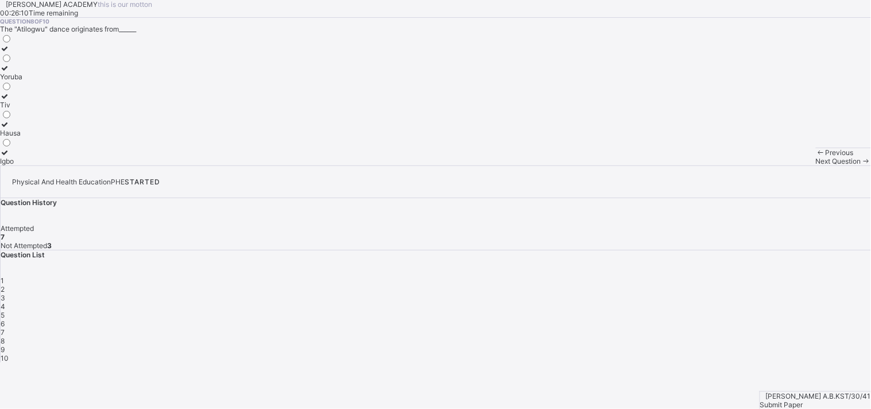
click at [22, 81] on div "Yoruba" at bounding box center [11, 76] width 22 height 9
click at [22, 137] on div "Hausa" at bounding box center [11, 133] width 22 height 9
click at [22, 81] on div "Yoruba" at bounding box center [11, 76] width 22 height 9
click at [22, 109] on div "Tiv" at bounding box center [11, 104] width 22 height 9
click at [775, 165] on div "Next Question" at bounding box center [843, 161] width 55 height 9
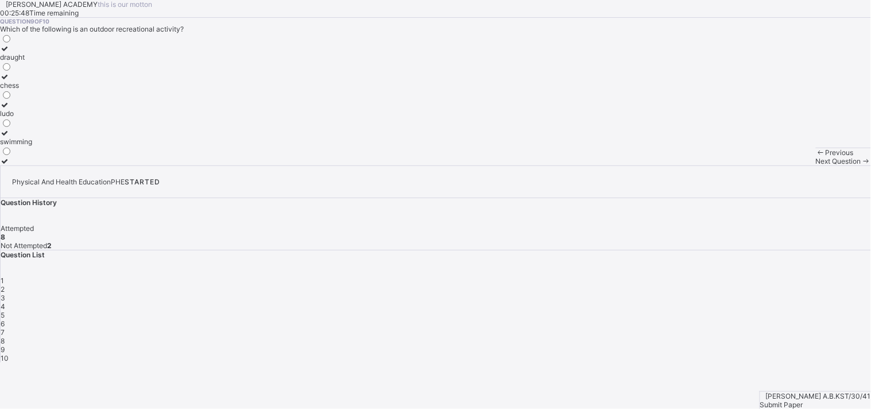
click at [32, 165] on div "draught chess ludo swimming" at bounding box center [16, 99] width 32 height 132
click at [32, 118] on label "ludo" at bounding box center [16, 108] width 32 height 17
click at [775, 165] on div "Next Question" at bounding box center [843, 161] width 55 height 9
click at [10, 100] on icon at bounding box center [5, 96] width 10 height 9
click at [775, 368] on span "Submit Paper" at bounding box center [781, 404] width 43 height 9
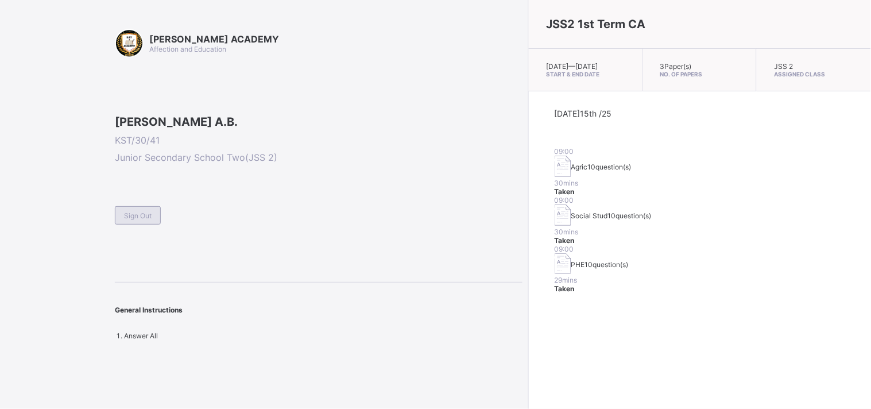
click at [134, 225] on div "Sign Out" at bounding box center [138, 215] width 46 height 18
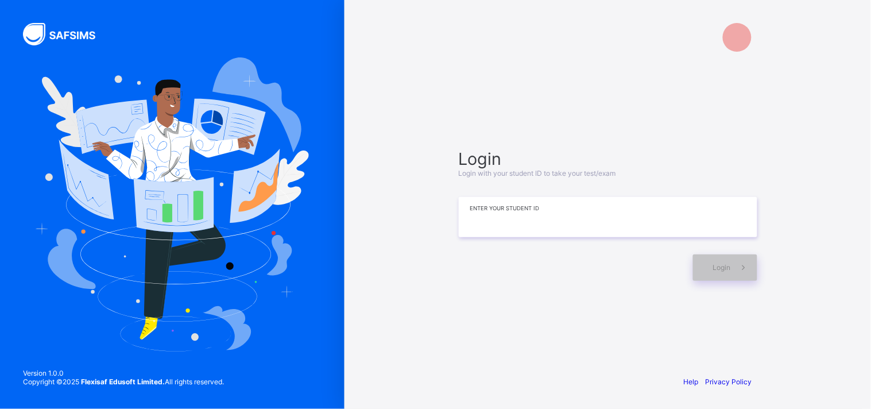
click at [567, 206] on input at bounding box center [608, 217] width 299 height 40
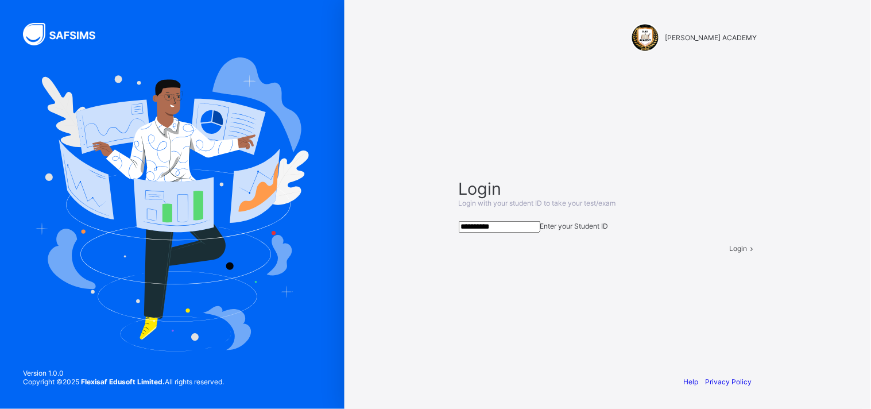
type input "**********"
click at [730, 253] on div "Login" at bounding box center [744, 248] width 28 height 9
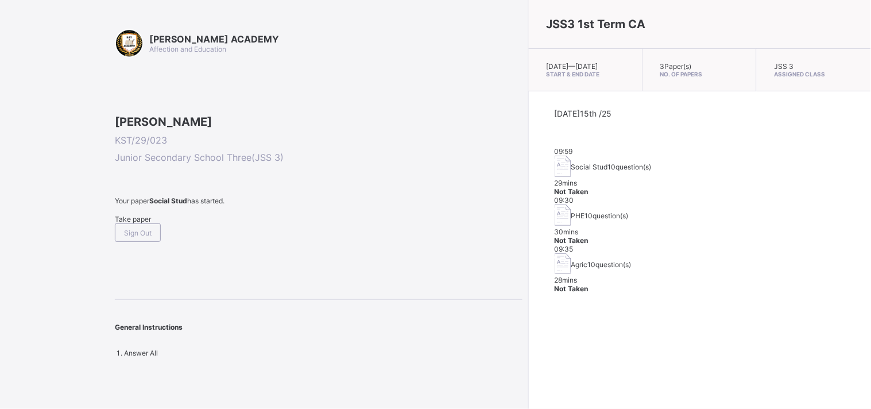
click at [142, 223] on div "Take paper" at bounding box center [319, 219] width 408 height 9
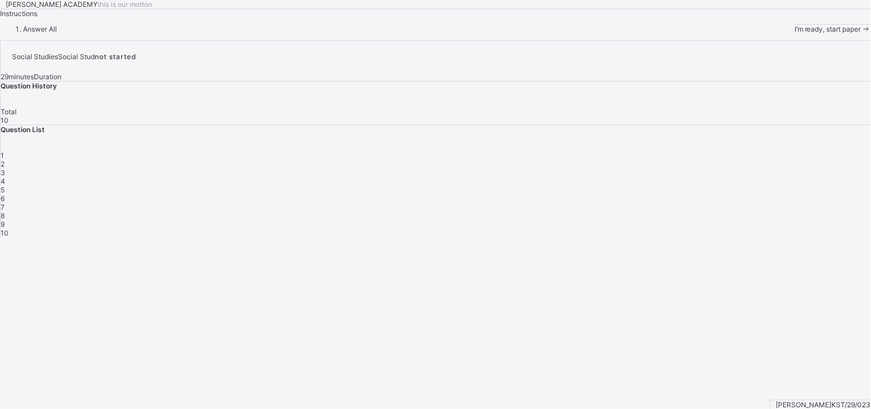
click at [775, 33] on span "I’m ready, start paper" at bounding box center [828, 29] width 67 height 9
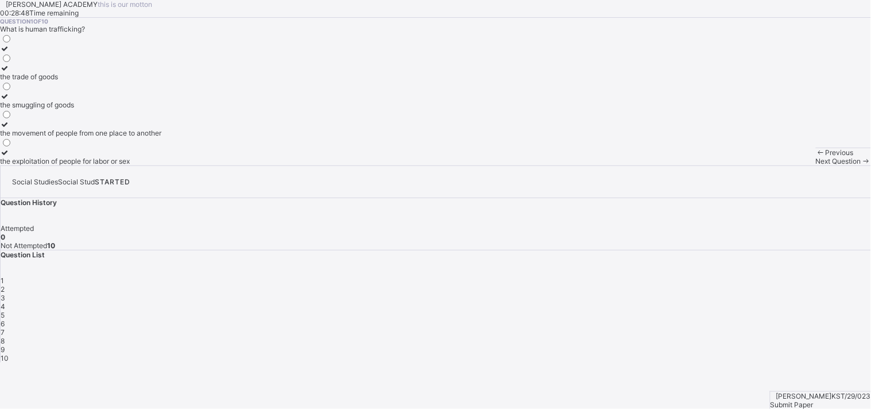
click at [10, 157] on icon at bounding box center [5, 152] width 10 height 9
click at [60, 157] on div at bounding box center [80, 152] width 161 height 9
click at [5, 285] on span "2" at bounding box center [3, 289] width 4 height 9
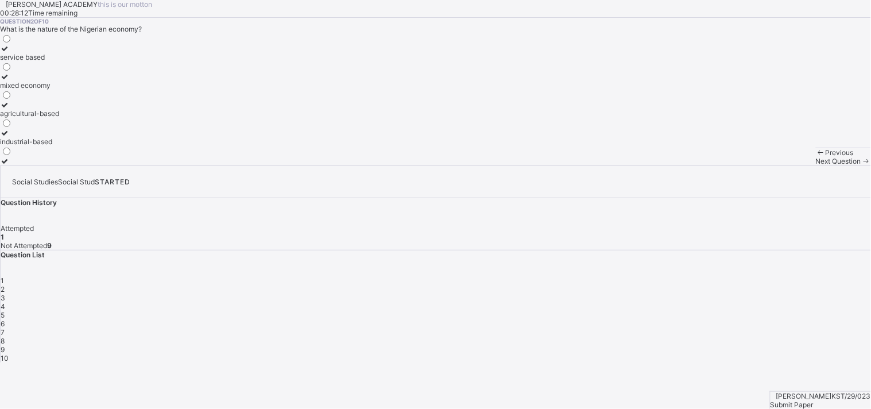
click at [4, 276] on span "1" at bounding box center [2, 280] width 3 height 9
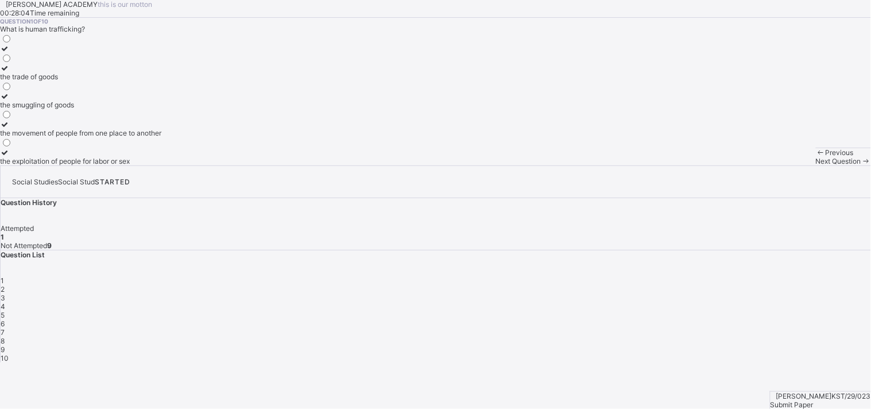
click at [10, 129] on icon at bounding box center [5, 124] width 10 height 9
click at [690, 285] on div "2" at bounding box center [436, 289] width 871 height 9
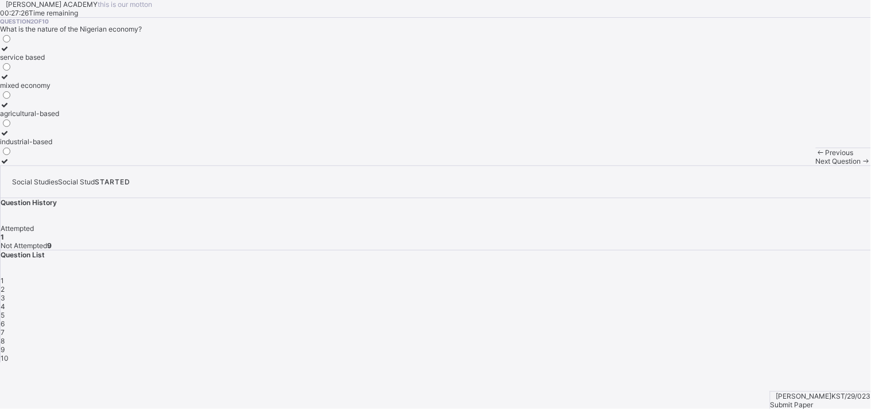
click at [10, 81] on icon at bounding box center [5, 76] width 10 height 9
click at [5, 293] on span "3" at bounding box center [3, 297] width 5 height 9
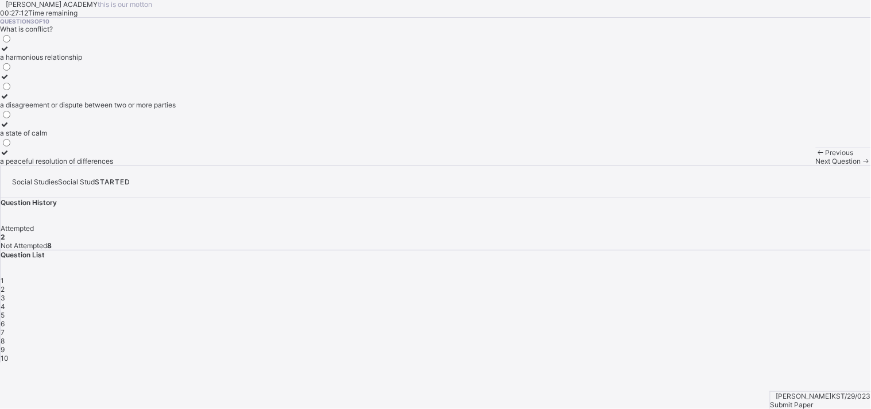
click at [10, 100] on icon at bounding box center [5, 96] width 10 height 9
click at [653, 198] on div "Question History Attempted 2 Not Attempted 8" at bounding box center [436, 224] width 871 height 52
click at [755, 302] on div "4" at bounding box center [436, 306] width 871 height 9
click at [10, 100] on icon at bounding box center [5, 96] width 10 height 9
click at [775, 311] on div "5" at bounding box center [436, 315] width 871 height 9
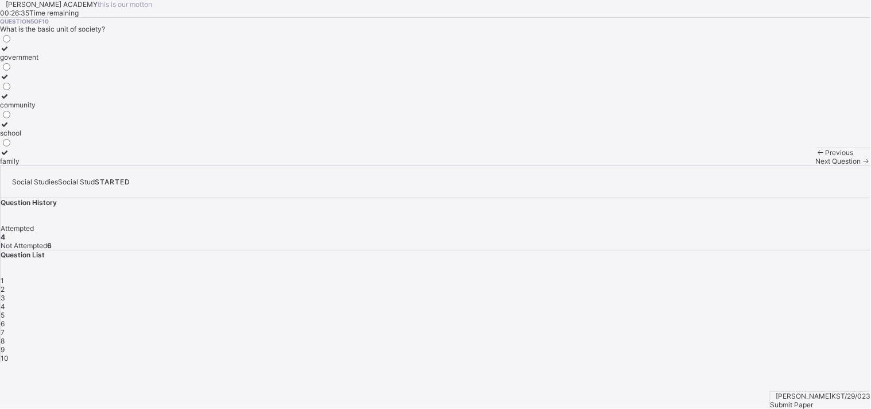
click at [10, 157] on icon at bounding box center [5, 152] width 10 height 9
click at [5, 319] on span "6" at bounding box center [3, 323] width 4 height 9
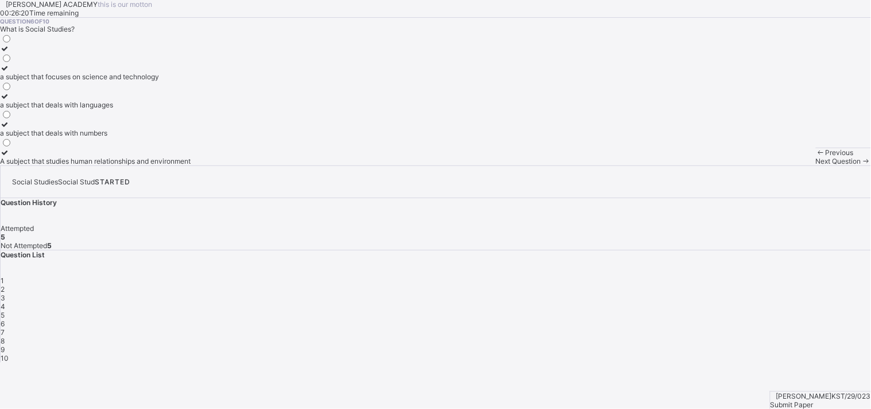
click at [10, 157] on icon at bounding box center [5, 152] width 10 height 9
click at [775, 328] on div "7" at bounding box center [436, 332] width 871 height 9
click at [10, 157] on icon at bounding box center [5, 152] width 10 height 9
click at [659, 276] on div "1 2 3 4 5 6 7 8 9 10" at bounding box center [436, 319] width 871 height 86
click at [5, 337] on span "8" at bounding box center [3, 341] width 4 height 9
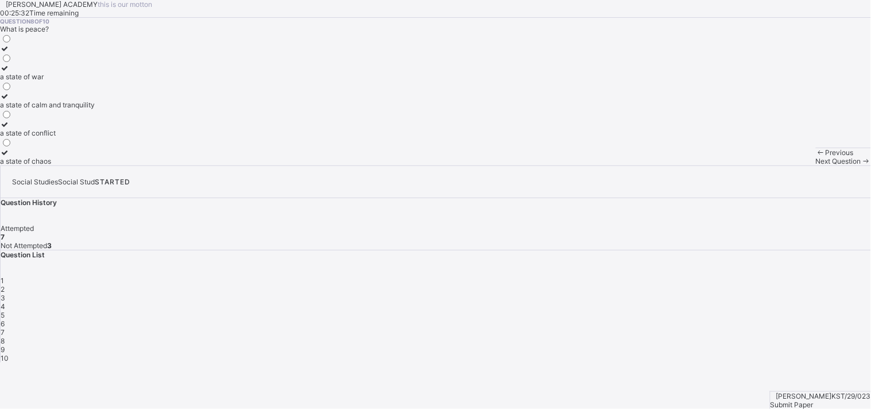
click at [10, 100] on icon at bounding box center [5, 96] width 10 height 9
click at [689, 345] on div "9" at bounding box center [436, 349] width 871 height 9
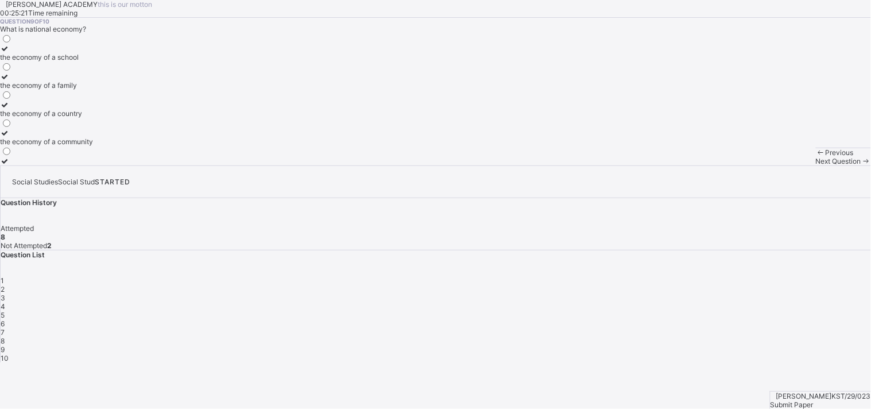
click at [10, 109] on icon at bounding box center [5, 104] width 10 height 9
click at [9, 354] on span "10" at bounding box center [5, 358] width 8 height 9
click at [10, 53] on icon at bounding box center [5, 48] width 10 height 9
click at [775, 368] on span "Submit Paper" at bounding box center [792, 404] width 43 height 9
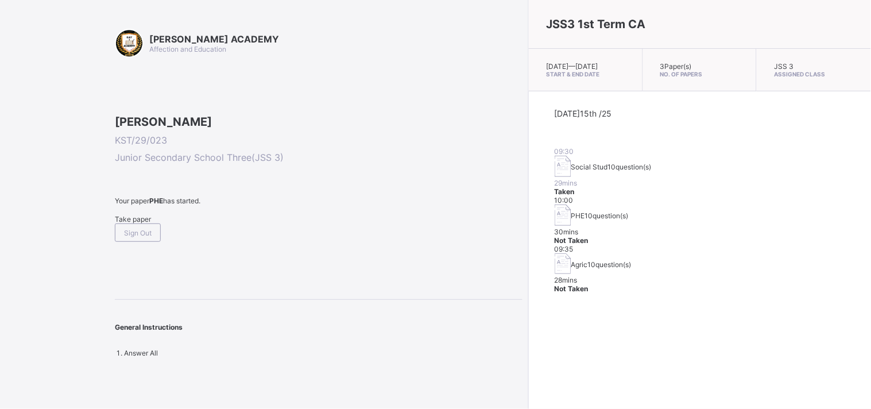
click at [153, 223] on div "Take paper" at bounding box center [319, 219] width 408 height 9
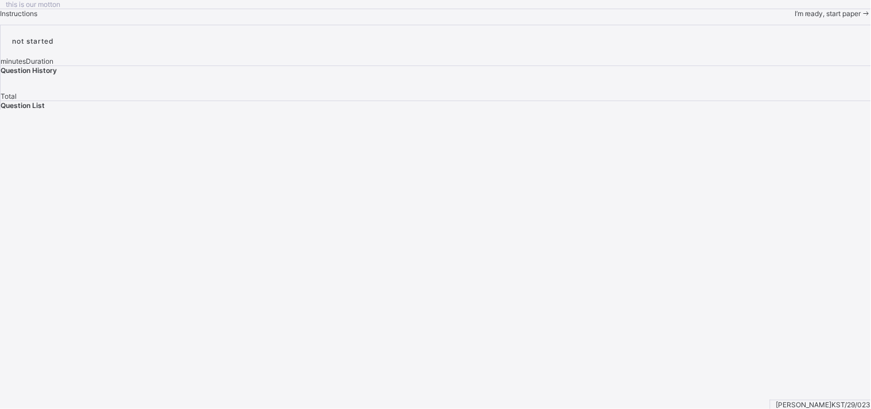
click at [775, 18] on div "I’m ready, start paper" at bounding box center [833, 13] width 76 height 9
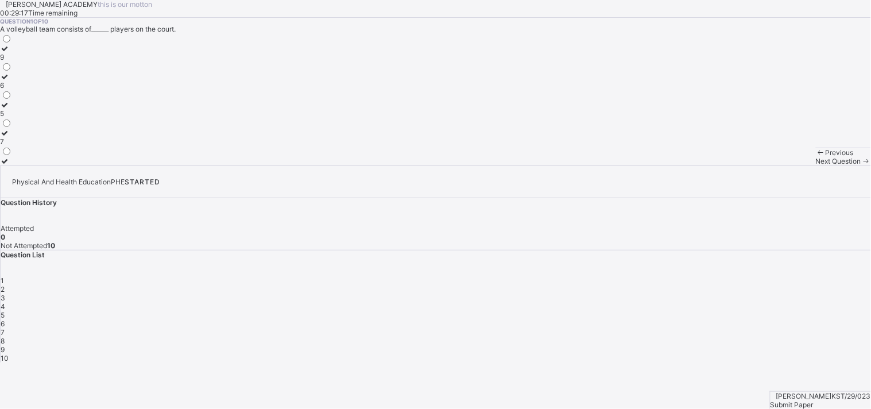
click at [10, 81] on icon at bounding box center [5, 76] width 10 height 9
click at [697, 285] on div "2" at bounding box center [436, 289] width 871 height 9
click at [4, 276] on span "1" at bounding box center [2, 280] width 3 height 9
click at [5, 285] on span "2" at bounding box center [3, 289] width 4 height 9
click at [10, 53] on icon at bounding box center [5, 48] width 10 height 9
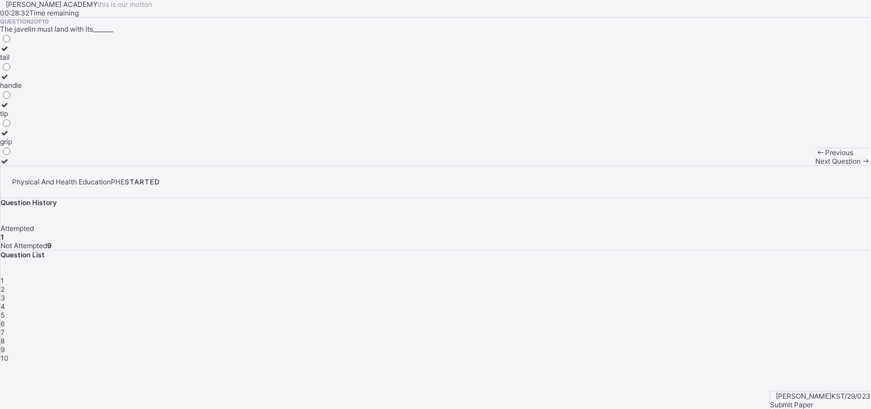
click at [5, 293] on span "3" at bounding box center [3, 297] width 5 height 9
click at [24, 81] on div at bounding box center [12, 76] width 24 height 9
click at [5, 302] on span "4" at bounding box center [3, 306] width 5 height 9
click at [10, 53] on icon at bounding box center [5, 48] width 10 height 9
click at [745, 250] on div "Question List 1 2 3 4 5 6 7 8 9 10" at bounding box center [436, 306] width 871 height 112
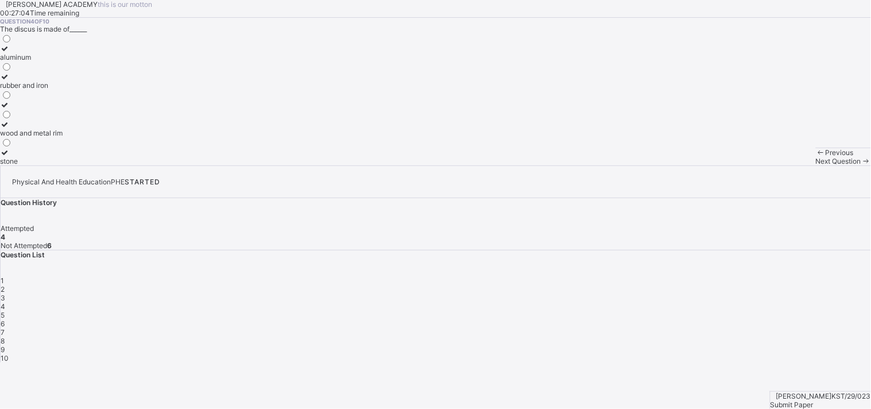
click at [775, 311] on div "5" at bounding box center [436, 315] width 871 height 9
click at [10, 72] on icon at bounding box center [5, 68] width 10 height 9
click at [5, 319] on span "6" at bounding box center [3, 323] width 4 height 9
click at [10, 100] on icon at bounding box center [5, 96] width 10 height 9
click at [5, 328] on span "7" at bounding box center [3, 332] width 4 height 9
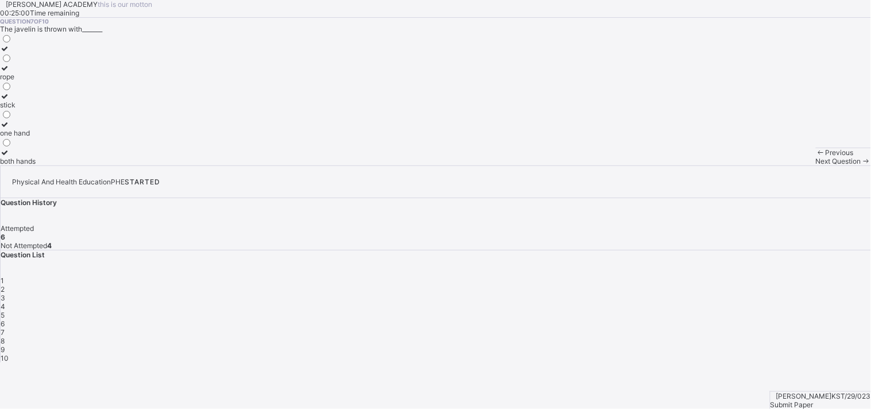
drag, startPoint x: 125, startPoint y: 301, endPoint x: 555, endPoint y: 176, distance: 448.5
click at [555, 165] on div "Question 7 of 10 The javelin is thrown with_______ rope stick one hand both han…" at bounding box center [435, 92] width 871 height 148
click at [665, 337] on div "8" at bounding box center [436, 341] width 871 height 9
click at [55, 90] on label "outside the circle" at bounding box center [27, 80] width 55 height 17
click at [775, 328] on div "7" at bounding box center [436, 332] width 871 height 9
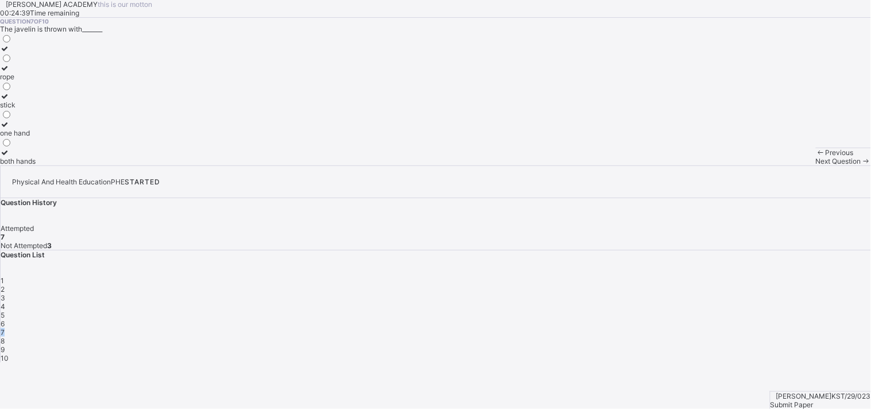
click at [775, 328] on div "7" at bounding box center [436, 332] width 871 height 9
click at [36, 165] on div "both hands" at bounding box center [18, 161] width 36 height 9
click at [687, 345] on div "9" at bounding box center [436, 349] width 871 height 9
click at [13, 165] on div "1.5" at bounding box center [6, 161] width 13 height 9
click at [724, 354] on div "10" at bounding box center [436, 358] width 871 height 9
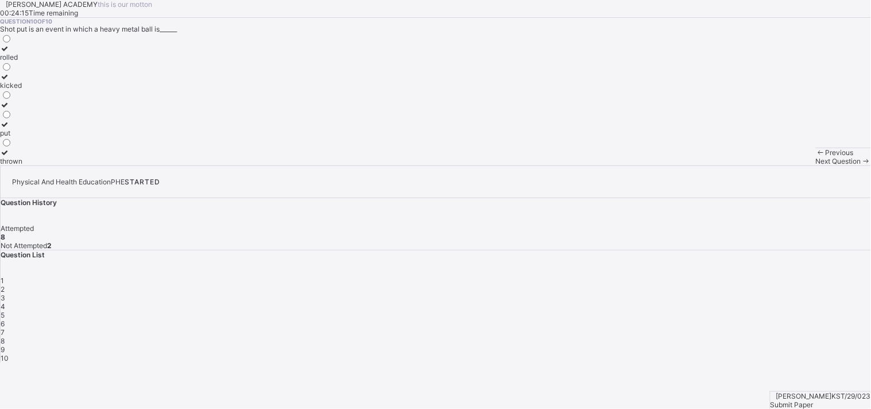
click at [22, 165] on label "thrown" at bounding box center [11, 156] width 22 height 17
click at [775, 368] on div "Submit Paper" at bounding box center [821, 404] width 100 height 9
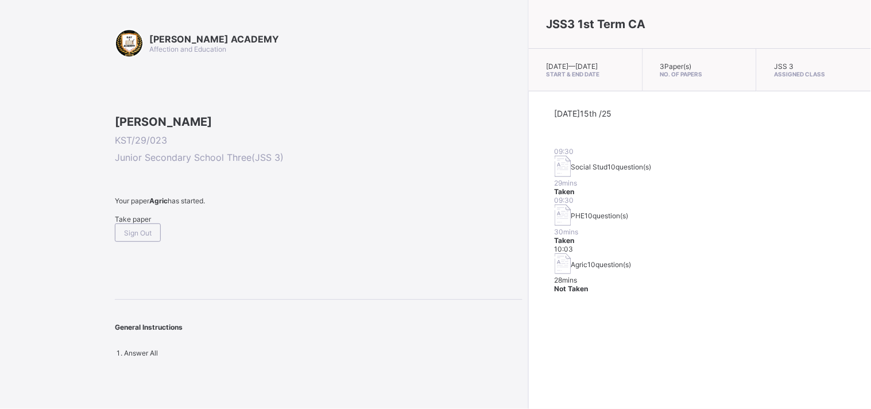
click at [141, 223] on span "Take paper" at bounding box center [133, 219] width 36 height 9
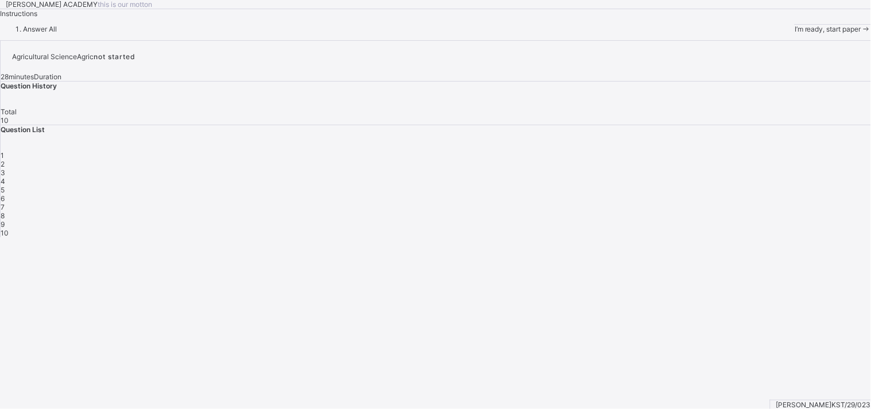
click at [775, 33] on span "I’m ready, start paper" at bounding box center [828, 29] width 67 height 9
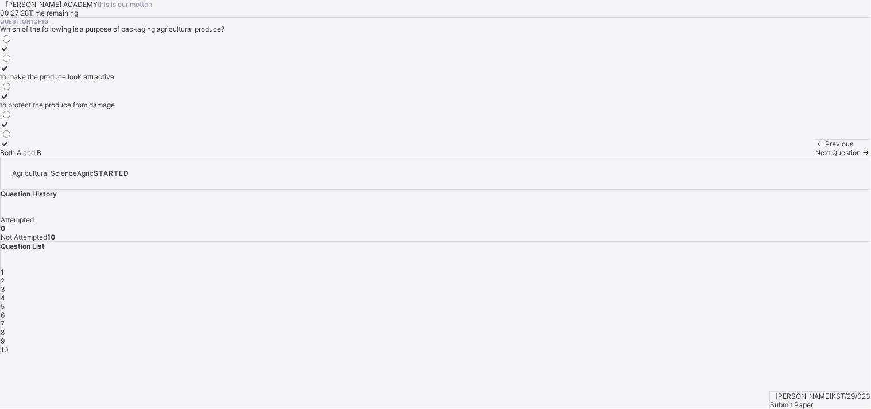
click at [115, 109] on div "to protect the produce from damage" at bounding box center [57, 104] width 115 height 9
click at [697, 276] on div "2" at bounding box center [436, 280] width 871 height 9
click at [10, 148] on icon at bounding box center [5, 144] width 10 height 9
click at [720, 268] on div "1 2 3 4 5 6 7 8 9 10" at bounding box center [436, 311] width 871 height 86
click at [5, 285] on span "3" at bounding box center [3, 289] width 5 height 9
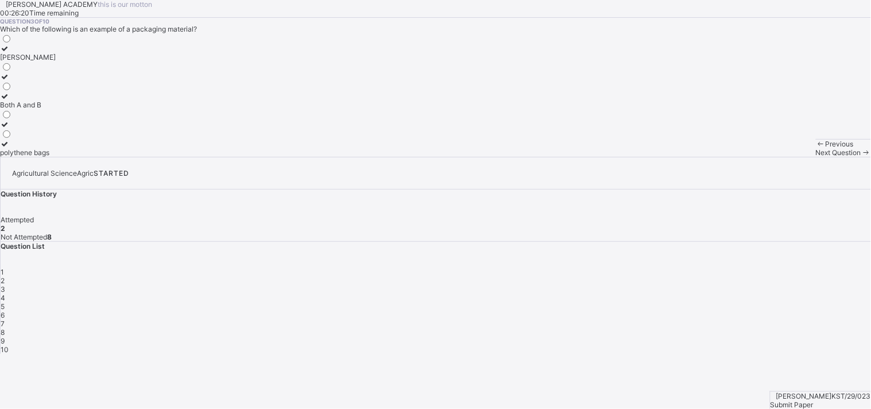
click at [56, 157] on div "polythene bags" at bounding box center [28, 152] width 56 height 9
click at [754, 293] on div "4" at bounding box center [436, 297] width 871 height 9
click at [82, 157] on div "it decreases the price" at bounding box center [41, 152] width 82 height 9
click at [775, 302] on div "5" at bounding box center [436, 306] width 871 height 9
click at [115, 157] on label "to protect the produce from damage" at bounding box center [57, 148] width 115 height 17
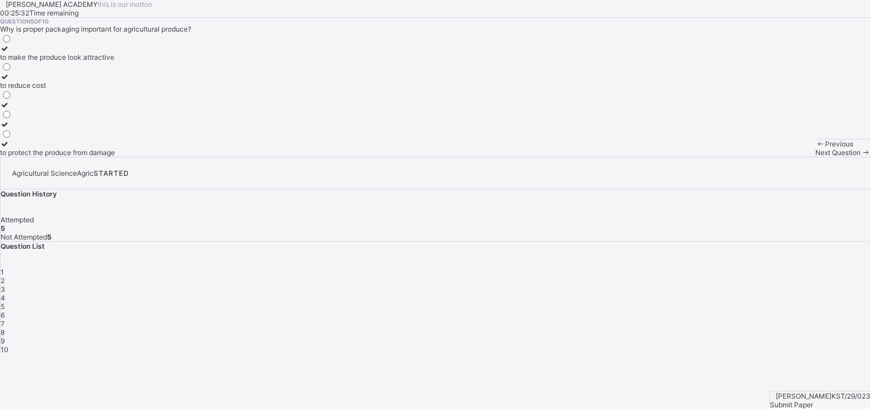
click at [5, 311] on span "6" at bounding box center [3, 315] width 4 height 9
click at [10, 81] on icon at bounding box center [5, 76] width 10 height 9
click at [775, 319] on div "7" at bounding box center [436, 323] width 871 height 9
click at [117, 81] on div "it can increase or decrease the price" at bounding box center [58, 76] width 117 height 9
click at [5, 328] on span "8" at bounding box center [3, 332] width 4 height 9
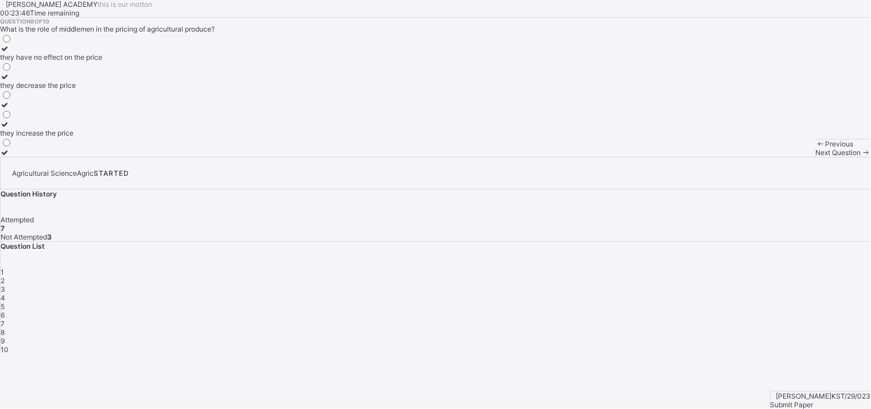
click at [10, 129] on icon at bounding box center [5, 124] width 10 height 9
click at [5, 337] on span "9" at bounding box center [3, 341] width 4 height 9
click at [64, 109] on div "Seasonality" at bounding box center [32, 104] width 64 height 9
click at [9, 345] on span "10" at bounding box center [5, 349] width 8 height 9
click at [96, 61] on div "the process of wrapping and protecting produce for distribution" at bounding box center [100, 57] width 201 height 9
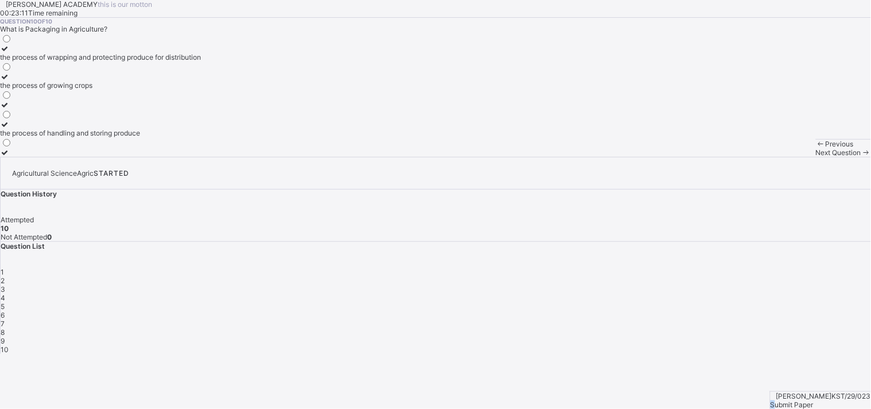
drag, startPoint x: 805, startPoint y: 392, endPoint x: 812, endPoint y: 385, distance: 9.8
click at [775, 368] on div "Submit Paper" at bounding box center [821, 404] width 100 height 9
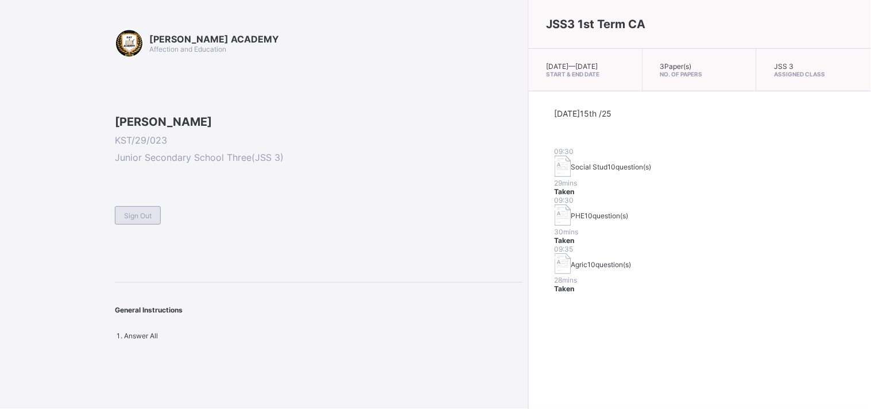
click at [149, 220] on span "Sign Out" at bounding box center [138, 215] width 28 height 9
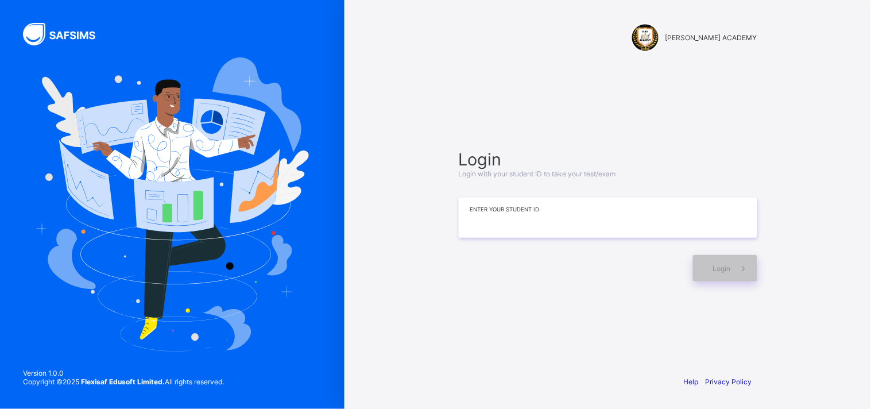
click at [485, 222] on input at bounding box center [608, 218] width 299 height 40
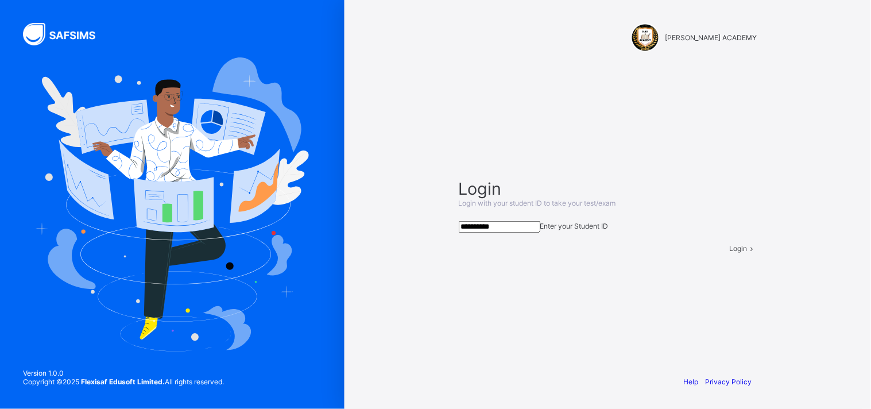
type input "**********"
click at [748, 253] on icon at bounding box center [753, 248] width 10 height 9
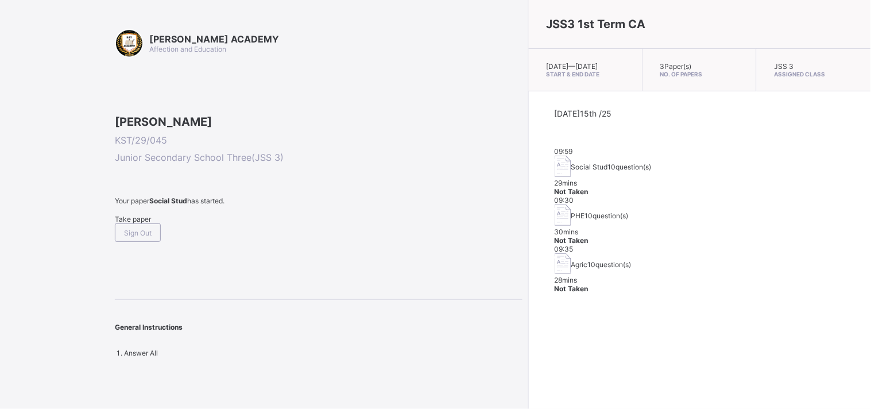
click at [148, 223] on div "Take paper" at bounding box center [319, 219] width 408 height 9
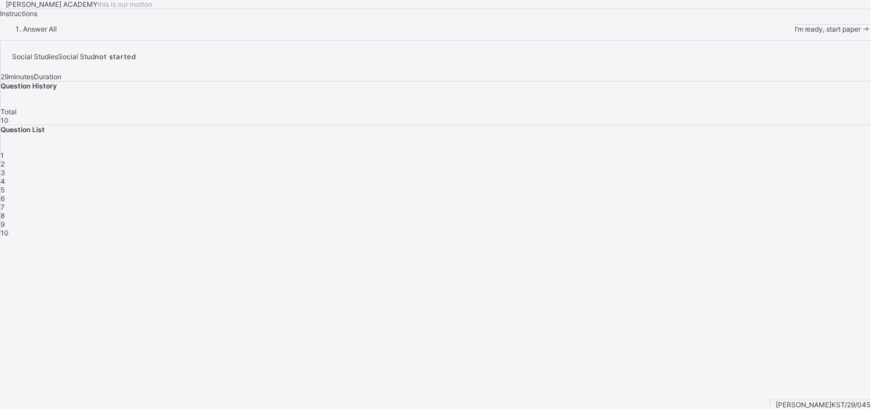
click at [775, 33] on span "I’m ready, start paper" at bounding box center [828, 29] width 67 height 9
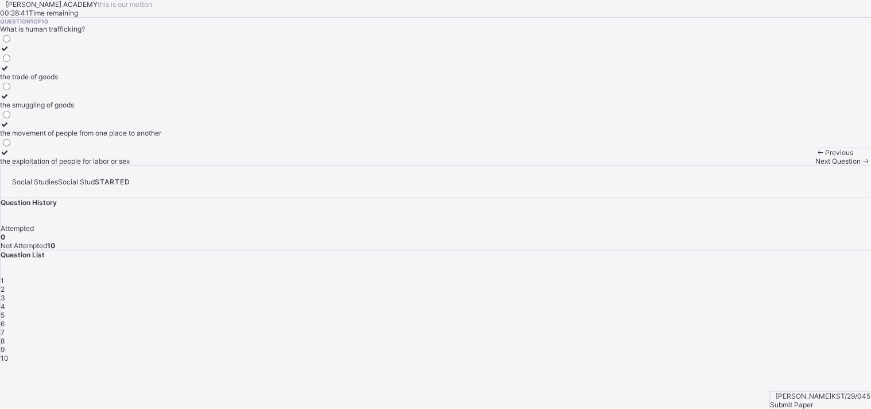
click at [161, 165] on div "the exploitation of people for labor or sex" at bounding box center [80, 161] width 161 height 9
click at [775, 165] on span "Next Question" at bounding box center [838, 161] width 45 height 9
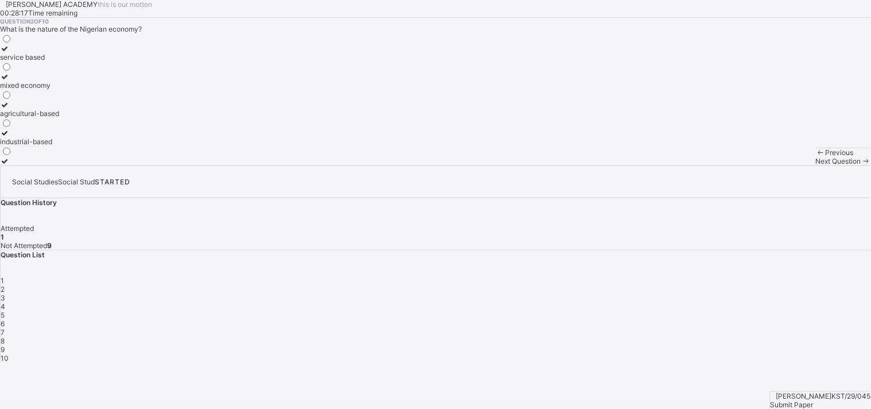
click at [59, 118] on div "agricultural-based" at bounding box center [29, 113] width 59 height 9
click at [775, 165] on span "Next Question" at bounding box center [838, 161] width 45 height 9
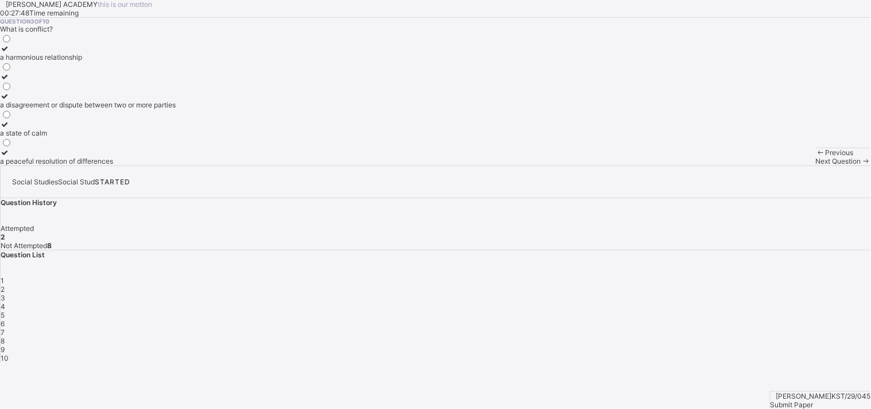
click at [169, 109] on div "a disagreement or dispute between two or more parties" at bounding box center [88, 104] width 176 height 9
click at [775, 165] on div "Next Question" at bounding box center [843, 161] width 55 height 9
click at [137, 109] on label "all of the above" at bounding box center [68, 100] width 137 height 17
click at [775, 165] on span "Next Question" at bounding box center [838, 161] width 45 height 9
click at [38, 165] on div "family" at bounding box center [19, 161] width 38 height 9
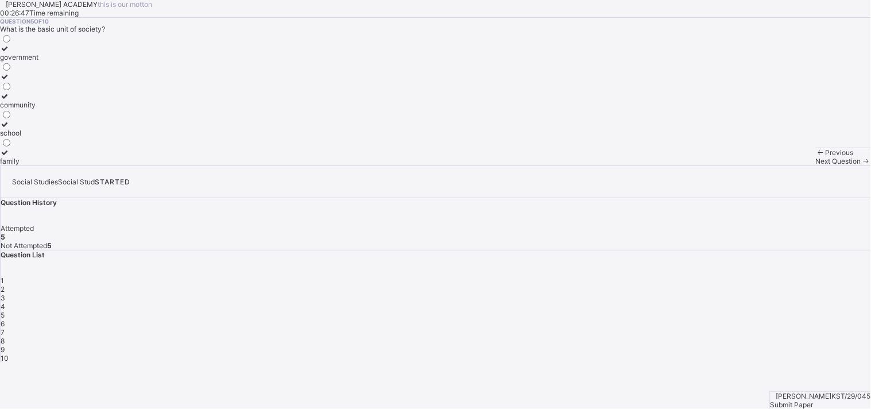
click at [775, 165] on span "Next Question" at bounding box center [838, 161] width 45 height 9
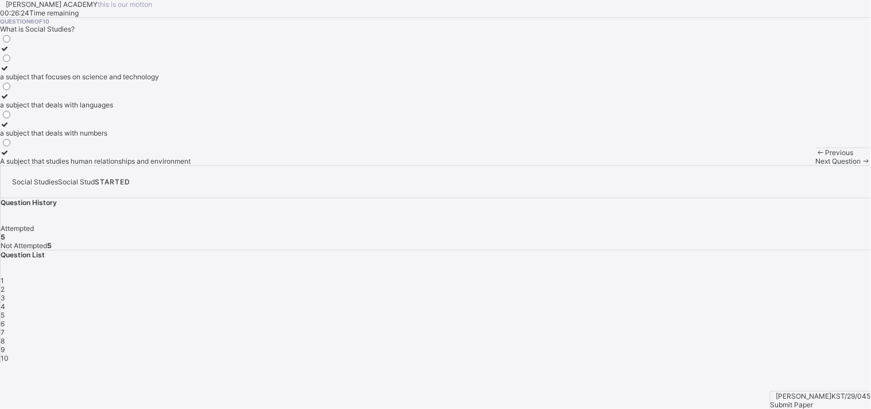
click at [170, 165] on div "A subject that studies human relationships and environment" at bounding box center [95, 161] width 191 height 9
click at [775, 165] on div "Next Question" at bounding box center [843, 161] width 55 height 9
click at [156, 165] on div "practices that are harmful and violate human rights" at bounding box center [81, 161] width 163 height 9
click at [775, 165] on span "Next Question" at bounding box center [838, 161] width 45 height 9
click at [95, 109] on div "a state of calm and tranquility" at bounding box center [47, 104] width 95 height 9
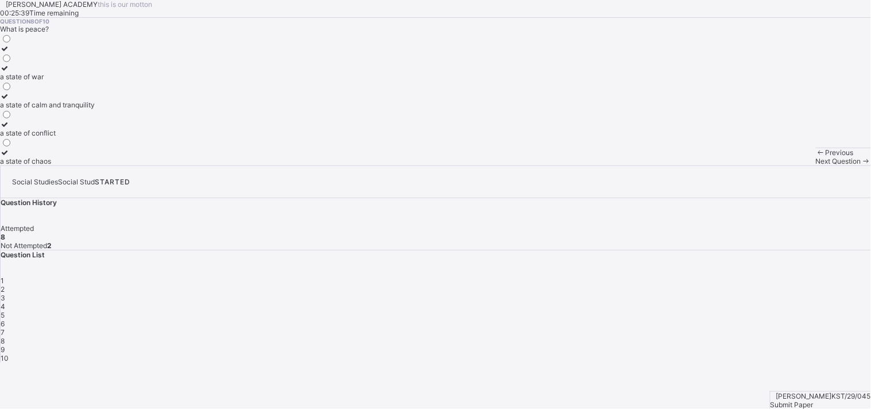
click at [775, 165] on div "Next Question" at bounding box center [843, 161] width 55 height 9
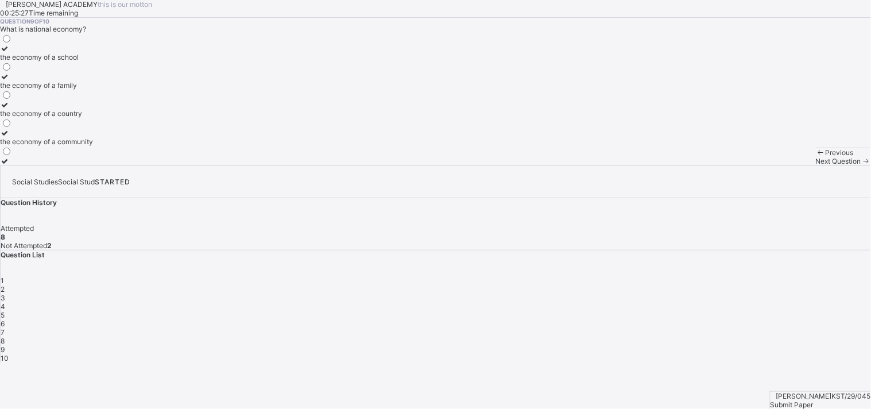
click at [93, 118] on div "the economy of a country" at bounding box center [46, 113] width 93 height 9
click at [775, 165] on span "Next Question" at bounding box center [838, 161] width 45 height 9
click at [86, 61] on div "all of the above" at bounding box center [43, 57] width 86 height 9
click at [775, 165] on div "Previous Next Question" at bounding box center [843, 157] width 55 height 18
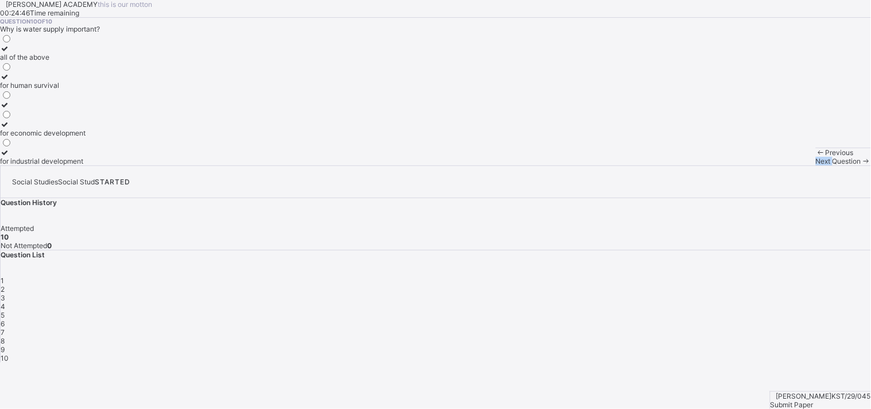
click at [775, 165] on div "Previous Next Question" at bounding box center [843, 157] width 55 height 18
click at [775, 368] on span "Submit Paper" at bounding box center [792, 404] width 43 height 9
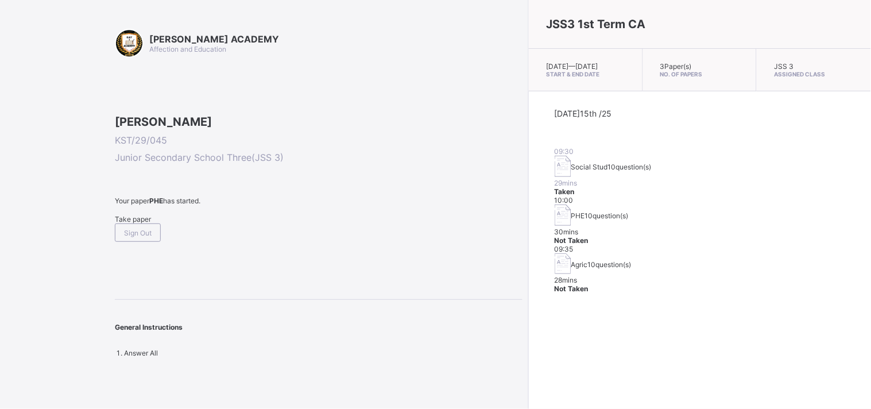
click at [137, 223] on div "Take paper" at bounding box center [319, 219] width 408 height 9
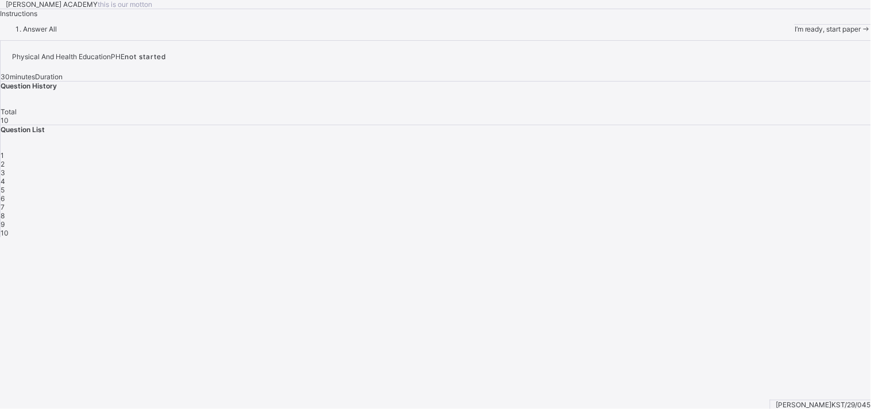
click at [775, 33] on span "I’m ready, start paper" at bounding box center [828, 29] width 67 height 9
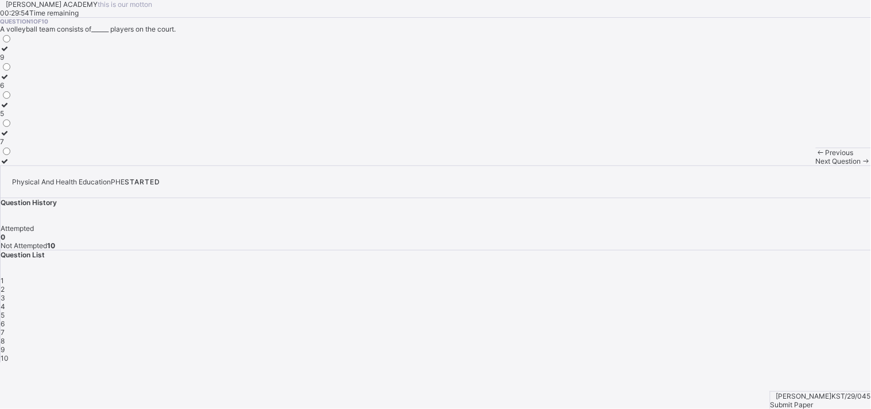
click at [12, 90] on div "6" at bounding box center [6, 85] width 12 height 9
click at [775, 165] on span "Next Question" at bounding box center [838, 161] width 45 height 9
click at [22, 118] on div "tip" at bounding box center [11, 113] width 22 height 9
click at [775, 165] on span "Next Question" at bounding box center [838, 161] width 45 height 9
click at [24, 90] on div "release" at bounding box center [12, 85] width 24 height 9
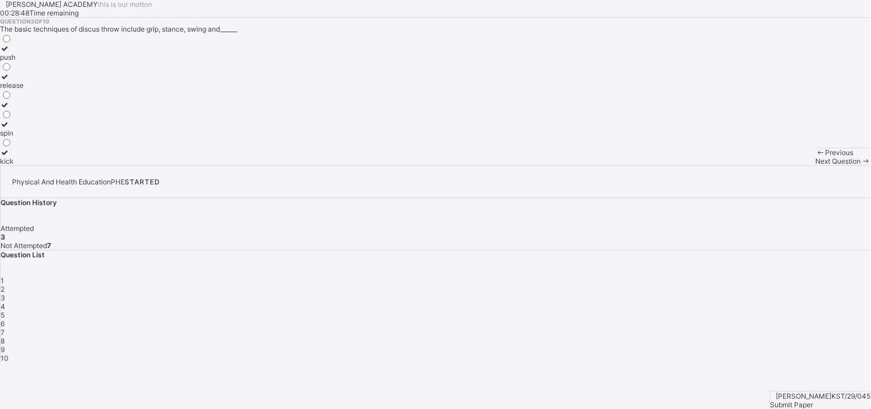
click at [775, 165] on div "Next Question" at bounding box center [843, 161] width 55 height 9
click at [63, 61] on div "aluminum" at bounding box center [31, 57] width 63 height 9
click at [775, 165] on span "Next Question" at bounding box center [838, 161] width 45 height 9
click at [26, 81] on div "discus" at bounding box center [13, 76] width 26 height 9
click at [775, 165] on span "Next Question" at bounding box center [838, 161] width 45 height 9
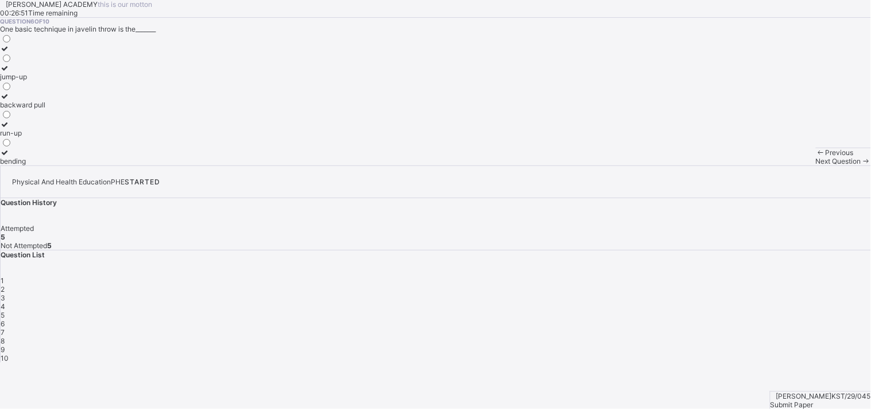
click at [45, 137] on div "run-up" at bounding box center [22, 133] width 45 height 9
click at [775, 165] on span "Next Question" at bounding box center [838, 161] width 45 height 9
click at [36, 137] on div "one hand" at bounding box center [18, 133] width 36 height 9
click at [775, 165] on span "Next Question" at bounding box center [838, 161] width 45 height 9
click at [55, 90] on div "outside the circle" at bounding box center [27, 85] width 55 height 9
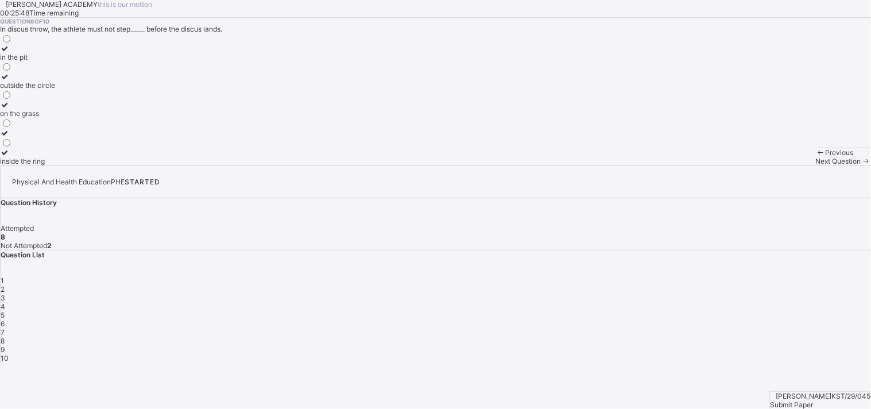
click at [775, 165] on span "Next Question" at bounding box center [838, 161] width 45 height 9
click at [13, 90] on div "2.13" at bounding box center [6, 85] width 13 height 9
click at [775, 165] on span "Next Question" at bounding box center [838, 161] width 45 height 9
click at [22, 165] on div "thrown" at bounding box center [11, 161] width 22 height 9
click at [658, 276] on div "1" at bounding box center [436, 280] width 871 height 9
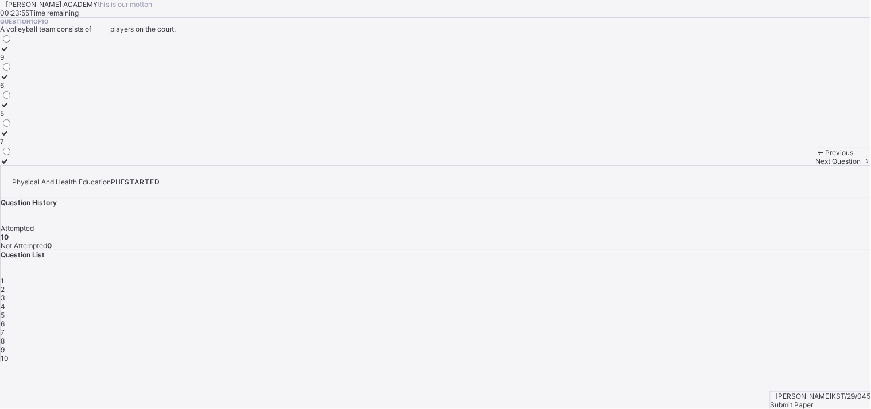
click at [693, 285] on div "2" at bounding box center [436, 289] width 871 height 9
click at [719, 293] on div "3" at bounding box center [436, 297] width 871 height 9
click at [5, 302] on span "4" at bounding box center [3, 306] width 5 height 9
click at [63, 137] on div "wood and metal rim" at bounding box center [31, 133] width 63 height 9
click at [9, 354] on span "10" at bounding box center [5, 358] width 8 height 9
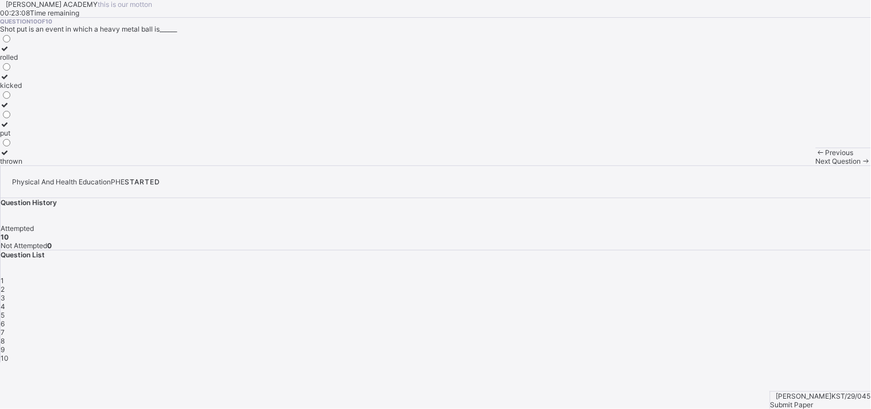
click at [775, 368] on span "Submit Paper" at bounding box center [792, 404] width 43 height 9
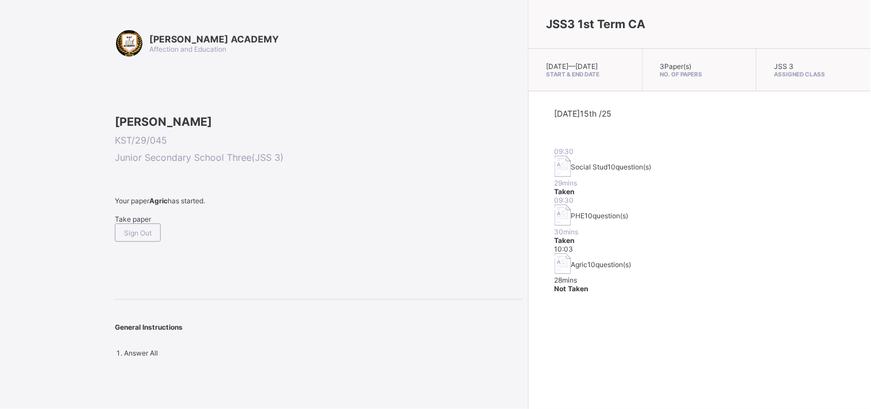
click at [146, 223] on span "Take paper" at bounding box center [133, 219] width 36 height 9
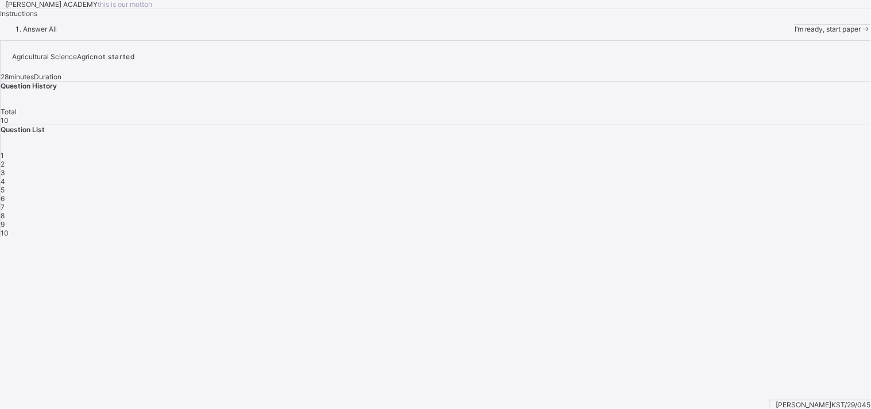
click at [775, 33] on span "I’m ready, start paper" at bounding box center [828, 29] width 67 height 9
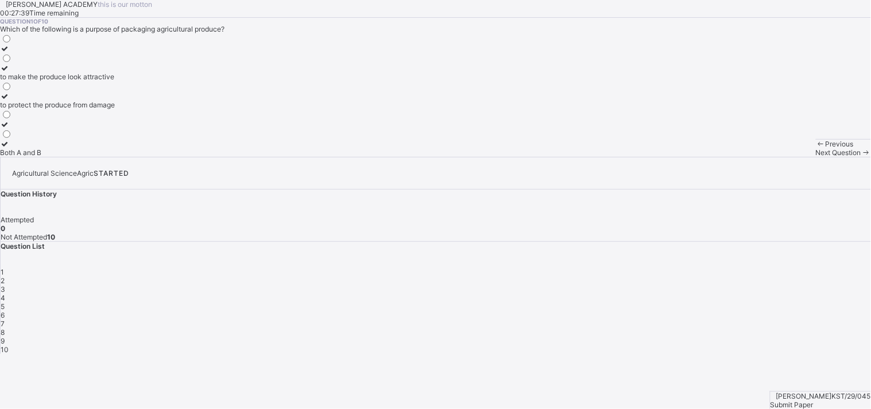
click at [115, 109] on div "to protect the produce from damage" at bounding box center [57, 104] width 115 height 9
click at [775, 157] on span "Next Question" at bounding box center [838, 152] width 45 height 9
click at [87, 157] on div "it increases the price" at bounding box center [43, 152] width 87 height 9
click at [775, 157] on span "Next Question" at bounding box center [838, 152] width 45 height 9
click at [56, 157] on div "polythene bags" at bounding box center [28, 152] width 56 height 9
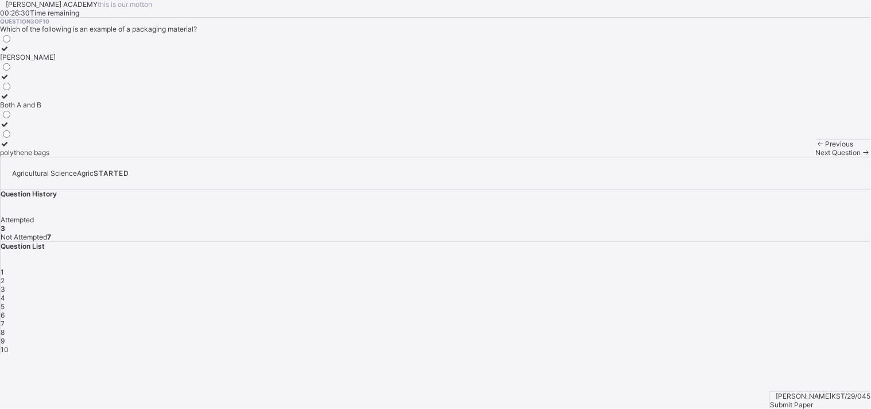
click at [775, 157] on span "Next Question" at bounding box center [838, 152] width 45 height 9
click at [82, 100] on div "it helps maintain the price" at bounding box center [41, 96] width 82 height 9
click at [775, 157] on span "Next Question" at bounding box center [838, 152] width 45 height 9
click at [115, 157] on div "to protect the produce from damage" at bounding box center [57, 152] width 115 height 9
click at [775, 157] on span "Next Question" at bounding box center [838, 152] width 45 height 9
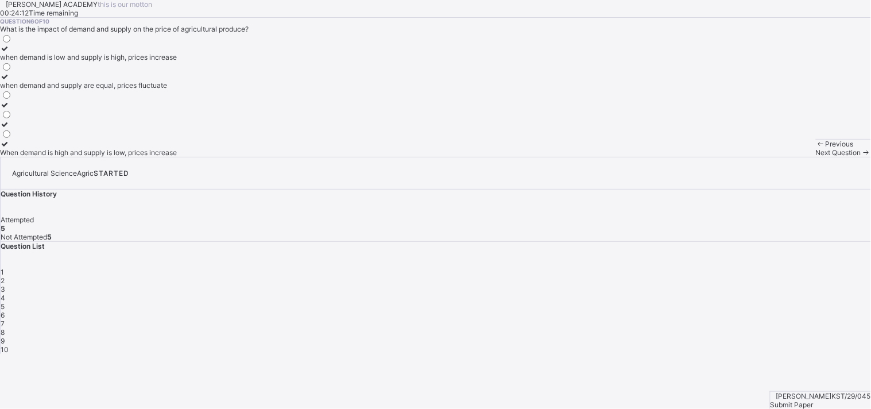
click at [132, 157] on div "When demand is high and supply is low, prices increase" at bounding box center [88, 152] width 177 height 9
click at [775, 157] on div "Next Question" at bounding box center [843, 152] width 55 height 9
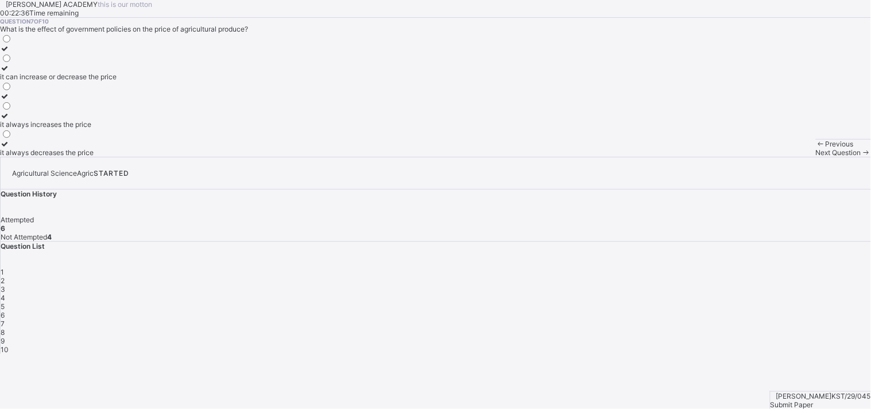
click at [117, 129] on div "it always increases the price" at bounding box center [58, 124] width 117 height 9
click at [775, 157] on span "Next Question" at bounding box center [838, 152] width 45 height 9
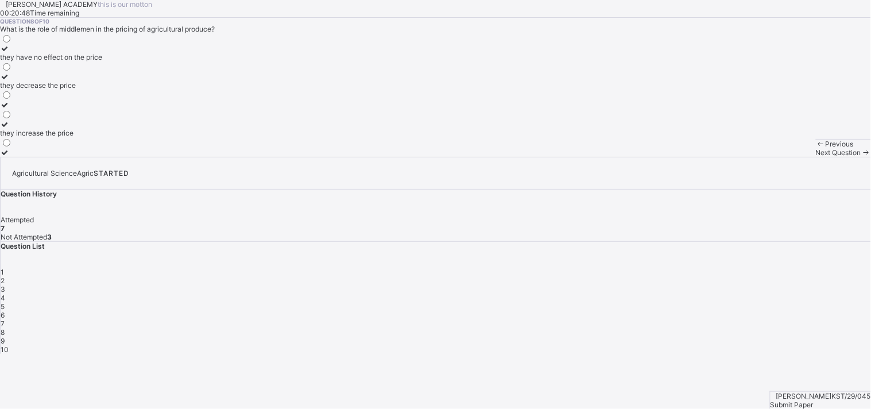
click at [102, 137] on div "they increase the price" at bounding box center [51, 133] width 102 height 9
click at [775, 157] on span "Next Question" at bounding box center [838, 152] width 45 height 9
click at [64, 157] on div "Both A and B" at bounding box center [32, 152] width 64 height 9
click at [775, 157] on span "Next Question" at bounding box center [838, 152] width 45 height 9
click at [145, 137] on div "the process of handling and storing produce" at bounding box center [100, 133] width 201 height 9
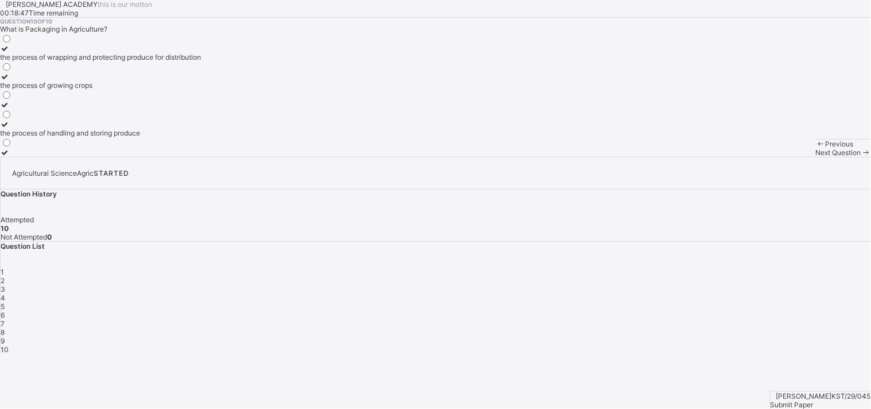
click at [689, 337] on div "9" at bounding box center [436, 341] width 871 height 9
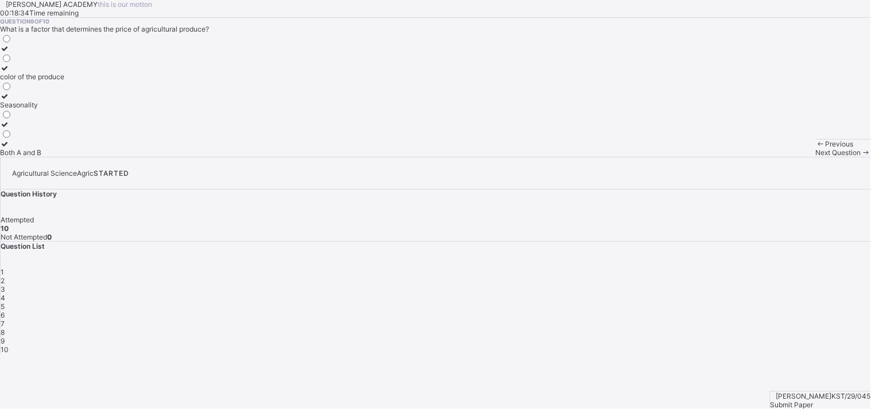
click at [721, 345] on div "10" at bounding box center [436, 349] width 871 height 9
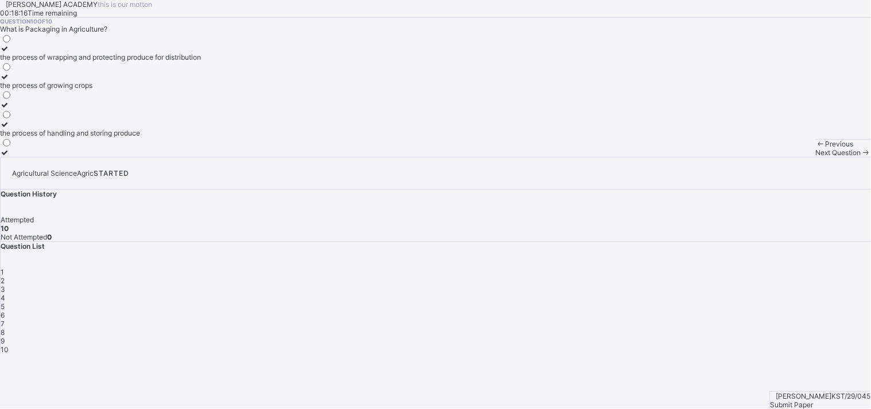
click at [775, 368] on span "Submit Paper" at bounding box center [792, 404] width 43 height 9
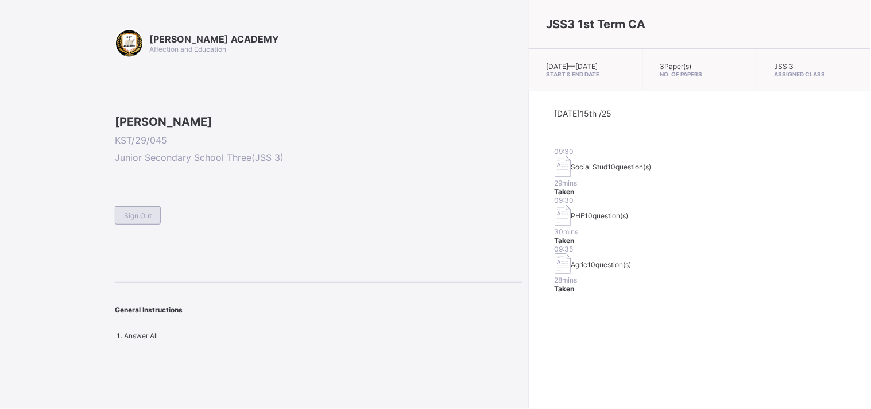
click at [144, 220] on span "Sign Out" at bounding box center [138, 215] width 28 height 9
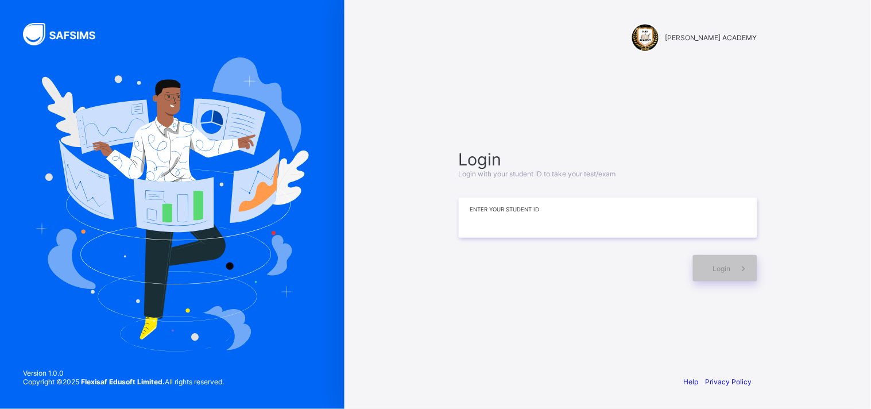
click at [472, 203] on input at bounding box center [608, 218] width 299 height 40
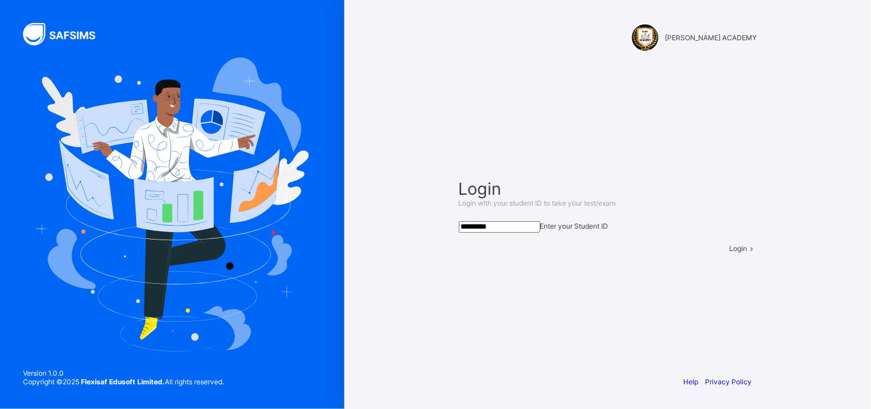
type input "*********"
click at [748, 253] on icon at bounding box center [753, 248] width 10 height 9
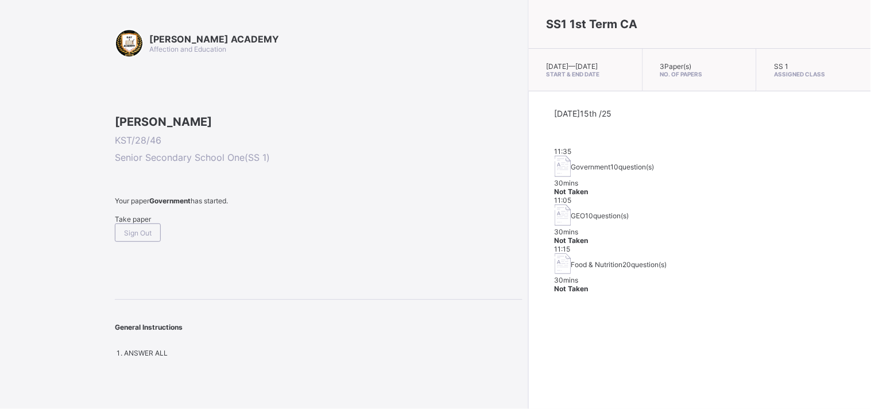
click at [606, 208] on div "11:05 GEO 10 question(s) 30 mins Not Taken" at bounding box center [700, 220] width 291 height 49
click at [722, 198] on div "11:05 GEO 10 question(s) 30 mins Not Taken" at bounding box center [700, 220] width 291 height 49
click at [589, 236] on span "Not Taken" at bounding box center [572, 240] width 34 height 9
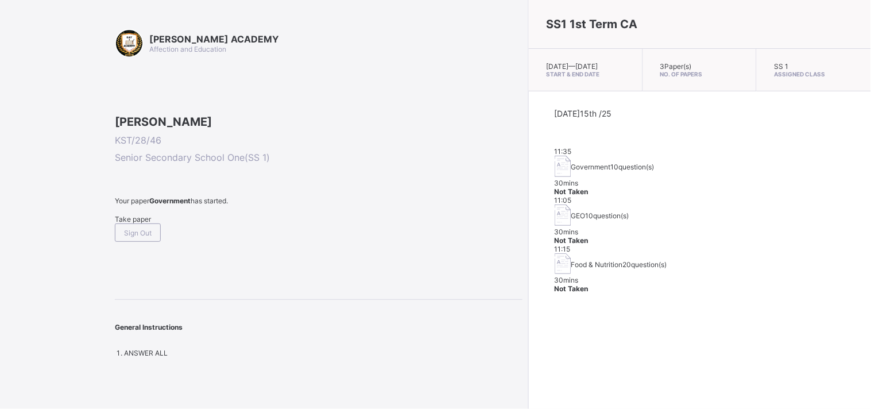
click at [328, 347] on div "KAY ACADEMY Affection and Education MUHAMMAD Sabo KST/28/46 Senior Secondary Sc…" at bounding box center [319, 193] width 408 height 328
click at [151, 223] on span "Take paper" at bounding box center [133, 219] width 36 height 9
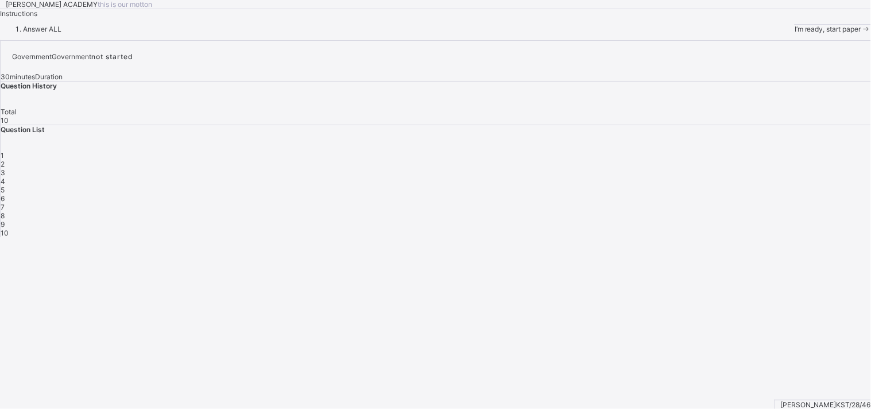
click at [775, 33] on span "I’m ready, start paper" at bounding box center [828, 29] width 67 height 9
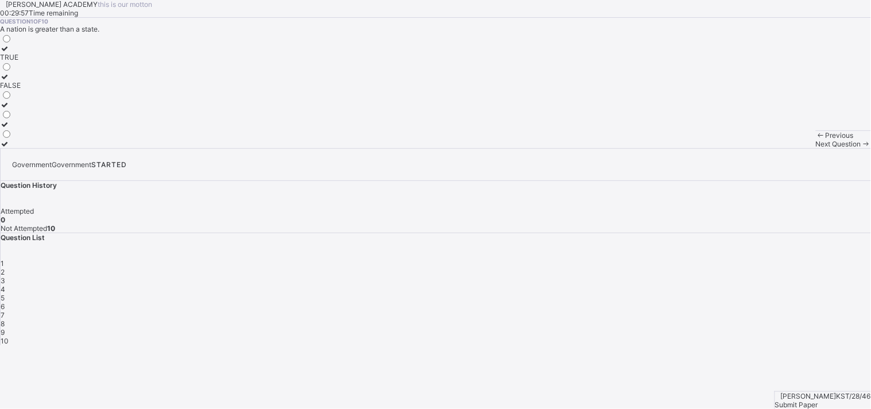
click at [21, 61] on div "TRUE" at bounding box center [10, 57] width 21 height 9
click at [775, 368] on div "Submit Paper" at bounding box center [823, 404] width 96 height 9
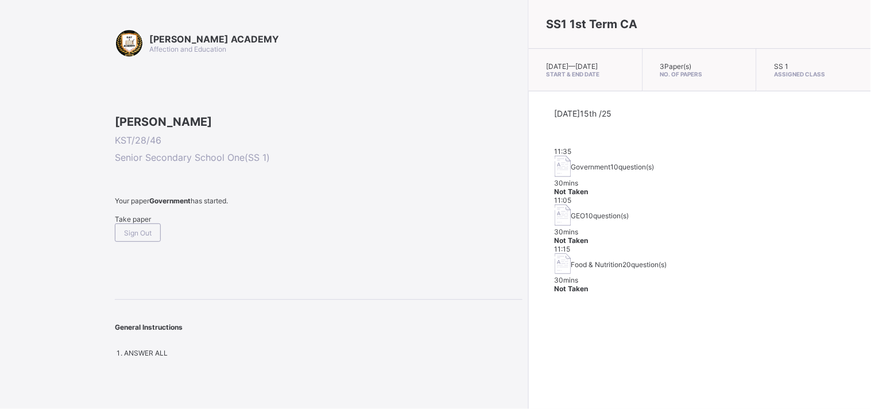
click at [142, 223] on span "Take paper" at bounding box center [133, 219] width 36 height 9
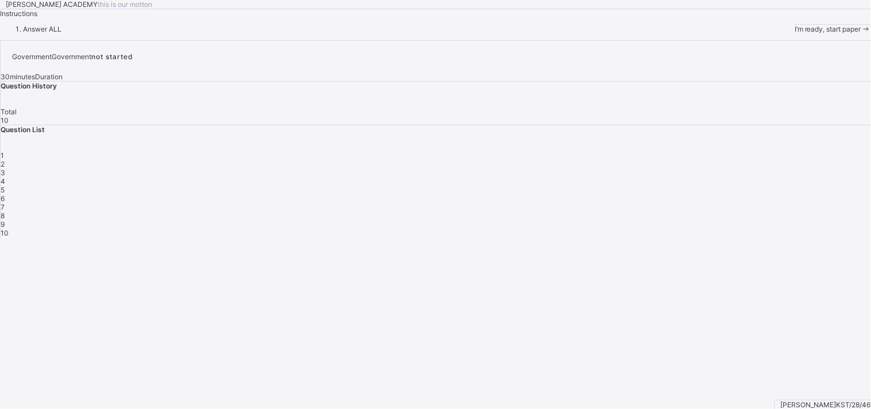
click at [775, 33] on span "I’m ready, start paper" at bounding box center [828, 29] width 67 height 9
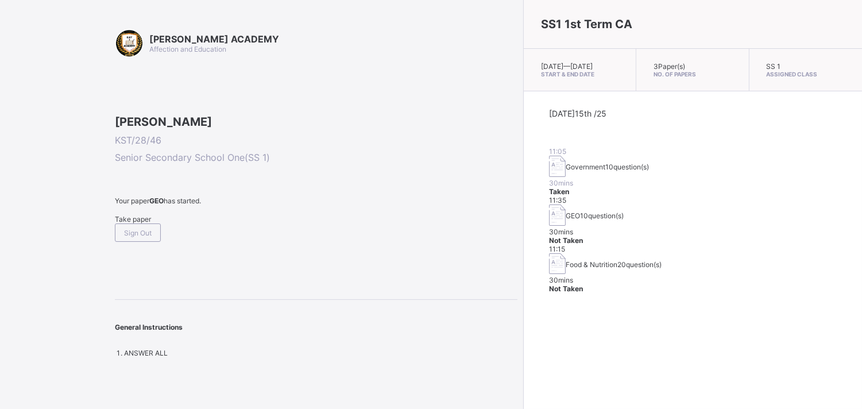
click at [145, 223] on div "Take paper" at bounding box center [316, 219] width 403 height 9
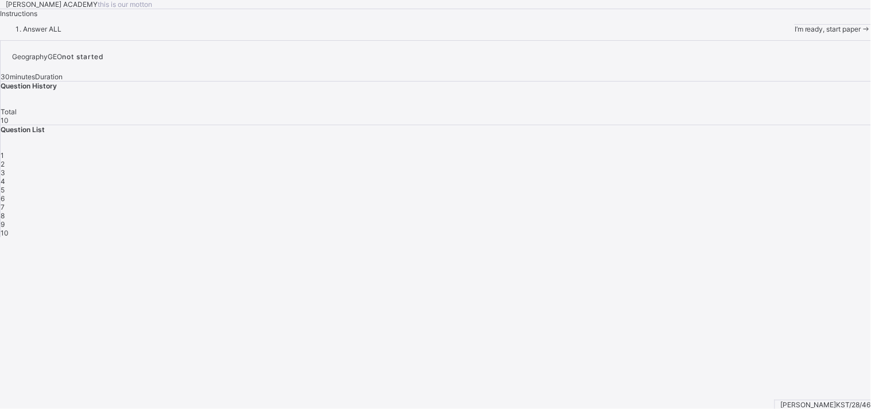
click at [775, 33] on div "I’m ready, start paper" at bounding box center [833, 29] width 76 height 9
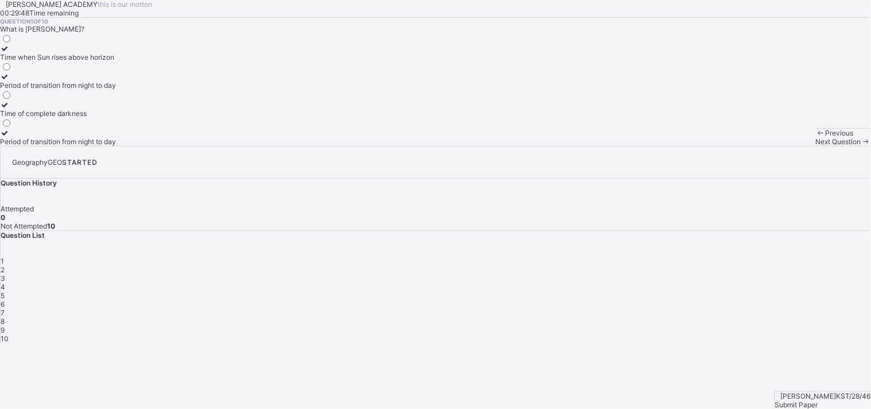
click at [71, 118] on label "Time of complete darkness" at bounding box center [58, 108] width 116 height 17
click at [775, 146] on span "Next Question" at bounding box center [838, 141] width 45 height 9
click at [78, 118] on label "Stars shine brighter" at bounding box center [47, 108] width 95 height 17
click at [775, 146] on span "Next Question" at bounding box center [838, 141] width 45 height 9
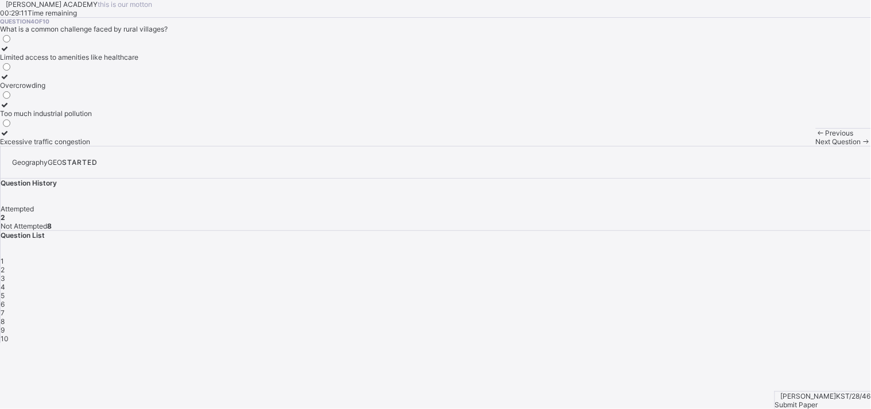
click at [726, 274] on div "3" at bounding box center [436, 278] width 871 height 9
click at [103, 61] on div "Sun hides behind Earth" at bounding box center [51, 57] width 103 height 9
click at [775, 146] on span at bounding box center [866, 141] width 10 height 9
click at [82, 118] on label "Too much industrial pollution" at bounding box center [69, 108] width 138 height 17
click at [775, 146] on span "Next Question" at bounding box center [838, 141] width 45 height 9
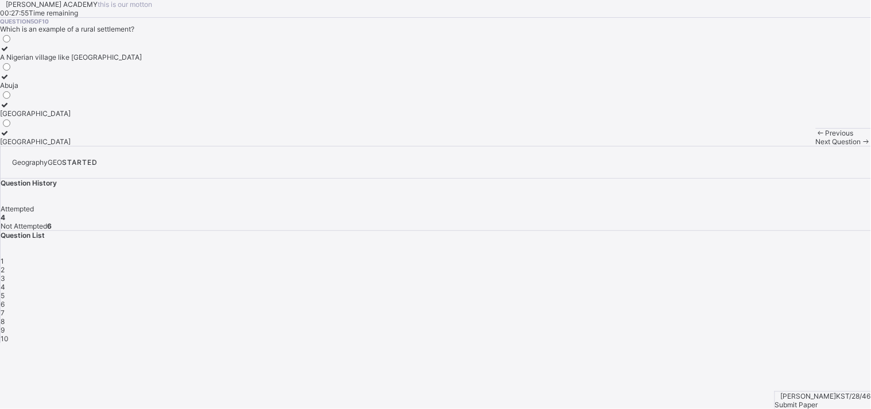
click at [132, 61] on div "A Nigerian village like Ukpor" at bounding box center [71, 57] width 142 height 9
click at [775, 146] on div "Next Question" at bounding box center [843, 141] width 55 height 9
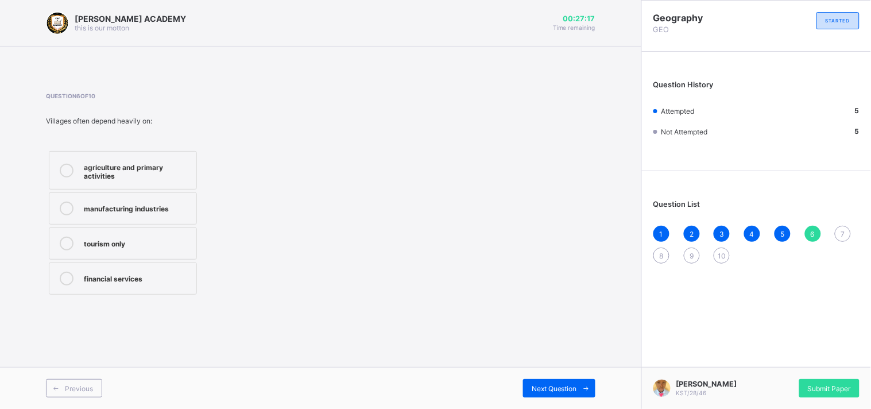
click at [171, 167] on div "agriculture and primary activities" at bounding box center [137, 170] width 107 height 20
click at [548, 383] on div "Next Question" at bounding box center [559, 388] width 72 height 18
click at [548, 384] on span "Next Question" at bounding box center [554, 388] width 45 height 9
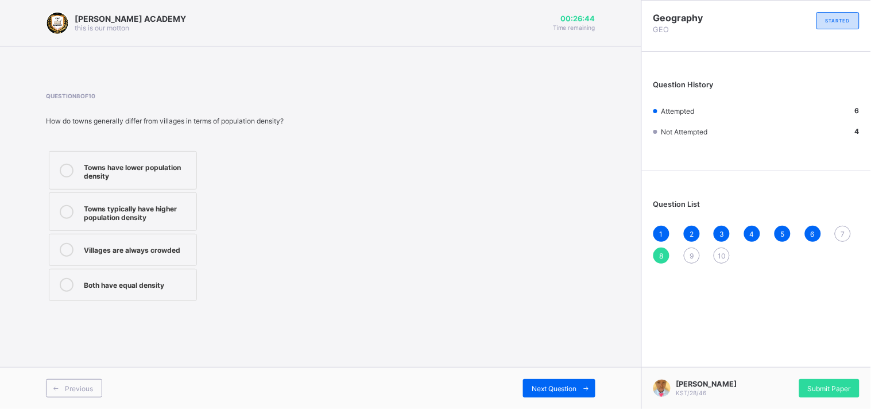
click at [835, 229] on div "1 2 3 4 5 6 7 8 9 10" at bounding box center [757, 245] width 206 height 38
click at [843, 230] on span "7" at bounding box center [843, 234] width 4 height 9
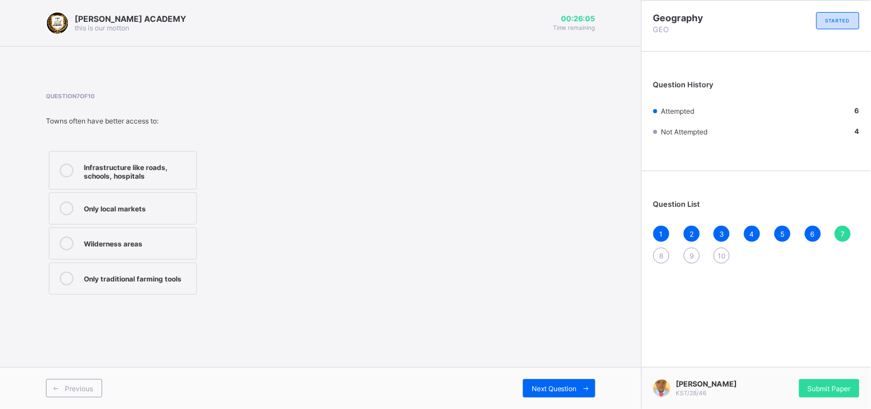
click at [139, 173] on div "Infrastructure like roads, schools, hospitals" at bounding box center [137, 170] width 107 height 20
click at [580, 389] on span at bounding box center [586, 388] width 18 height 18
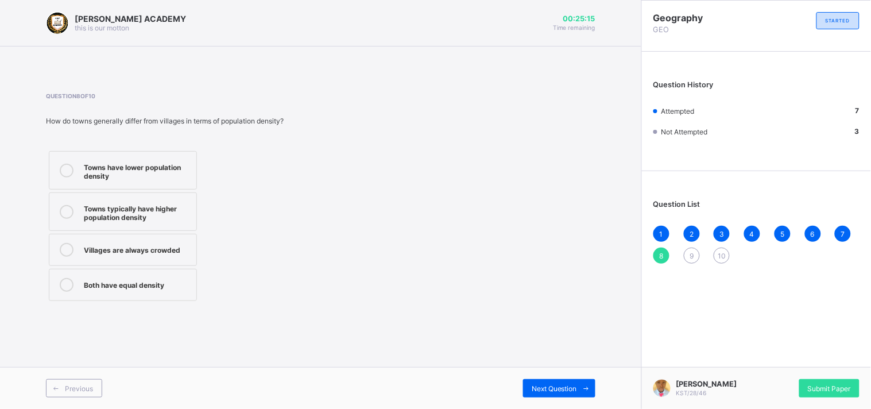
click at [191, 215] on label "Towns typically have higher population density" at bounding box center [123, 211] width 148 height 38
click at [575, 383] on div "Next Question" at bounding box center [559, 388] width 72 height 18
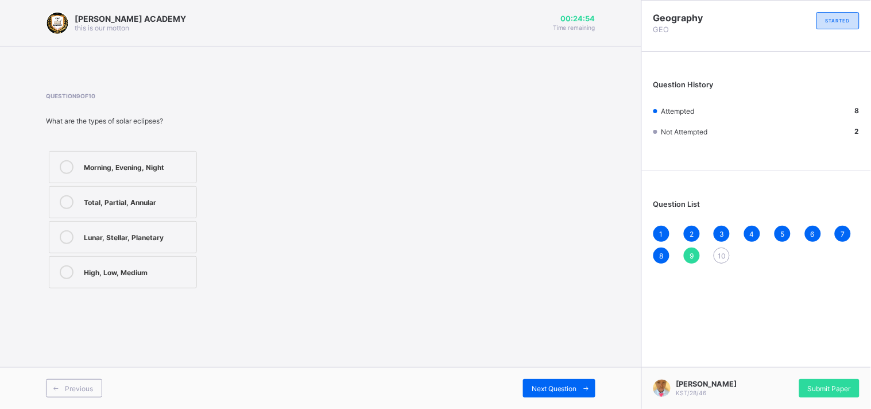
click at [163, 234] on div "Lunar, Stellar, Planetary" at bounding box center [137, 235] width 107 height 11
click at [542, 382] on div "Next Question" at bounding box center [559, 388] width 72 height 18
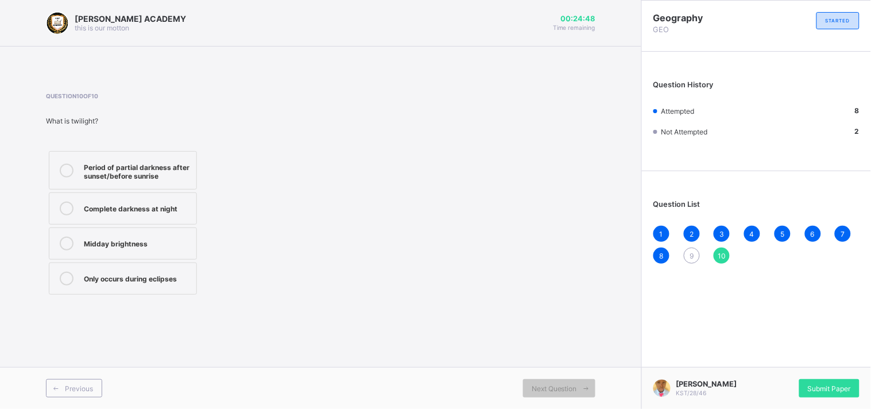
click at [691, 248] on div "9" at bounding box center [692, 256] width 16 height 16
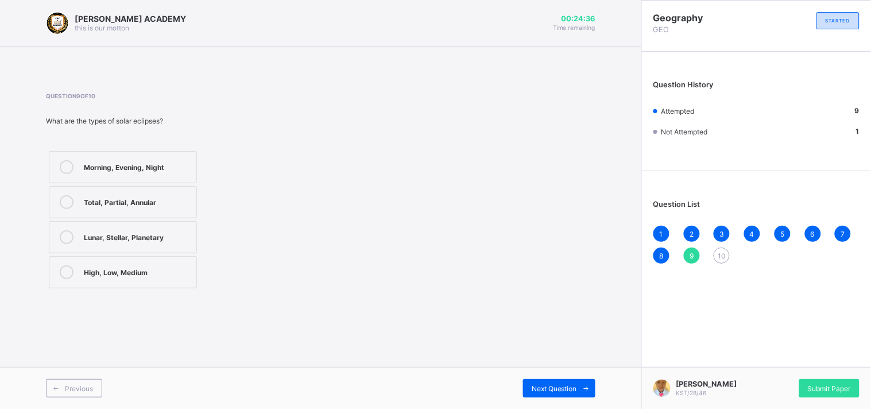
click at [182, 156] on label "Morning, Evening, Night" at bounding box center [123, 167] width 148 height 32
click at [552, 381] on div "Next Question" at bounding box center [559, 388] width 72 height 18
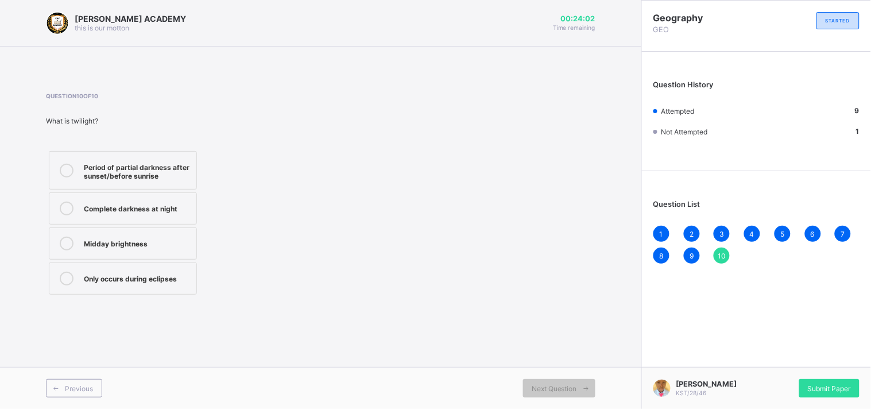
click at [167, 199] on label "Complete darkness at night" at bounding box center [123, 208] width 148 height 32
click at [531, 378] on div "Previous Next Question" at bounding box center [320, 388] width 641 height 42
click at [831, 382] on div "Submit Paper" at bounding box center [829, 388] width 60 height 18
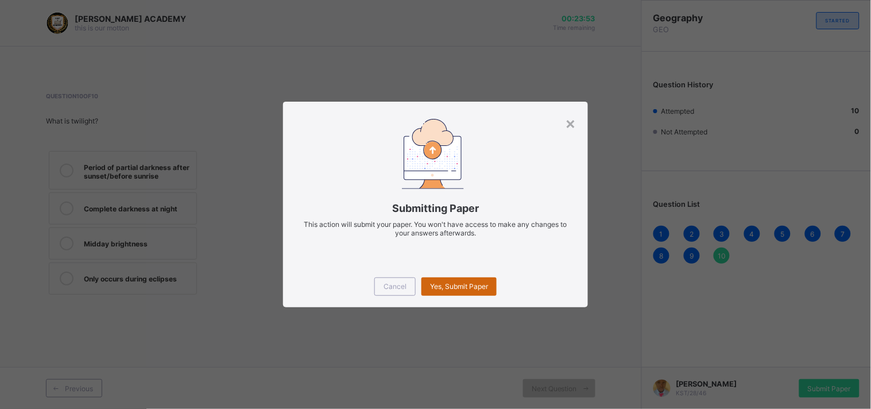
click at [467, 288] on span "Yes, Submit Paper" at bounding box center [459, 286] width 58 height 9
click at [463, 276] on div "Cancel Yes, Submit Paper" at bounding box center [435, 286] width 305 height 41
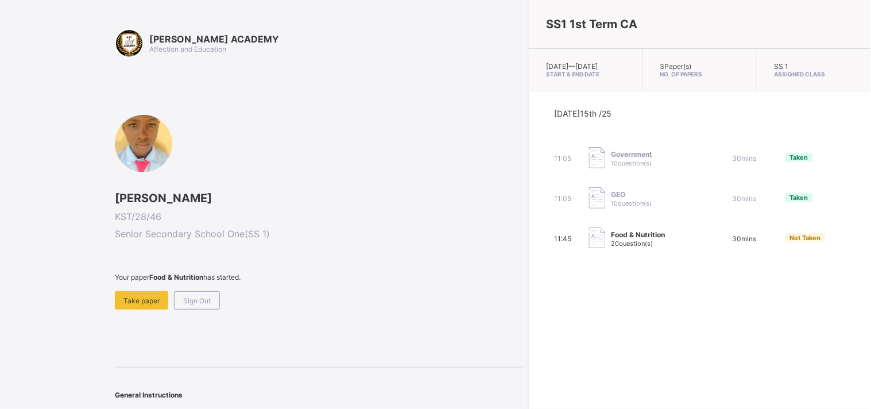
click at [529, 267] on div "Today 15th /25 11:05 Government 10 question(s) 30 mins Taken 11:05 GEO 10 quest…" at bounding box center [700, 179] width 342 height 176
click at [142, 296] on span "Take paper" at bounding box center [141, 300] width 36 height 9
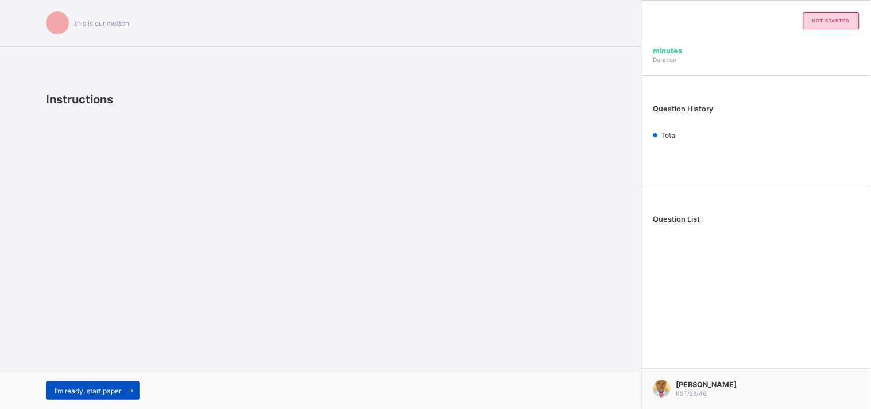
click at [95, 385] on div "I’m ready, start paper" at bounding box center [93, 390] width 94 height 18
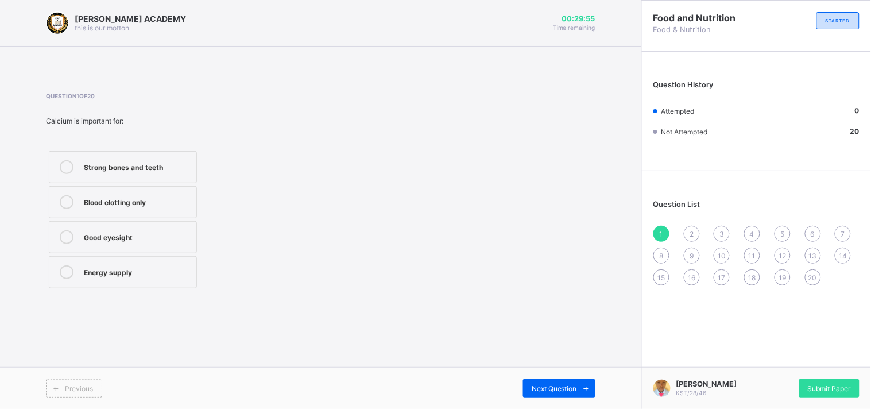
click at [110, 165] on div "Strong bones and teeth" at bounding box center [137, 165] width 107 height 11
click at [826, 389] on span "Submit Paper" at bounding box center [829, 388] width 43 height 9
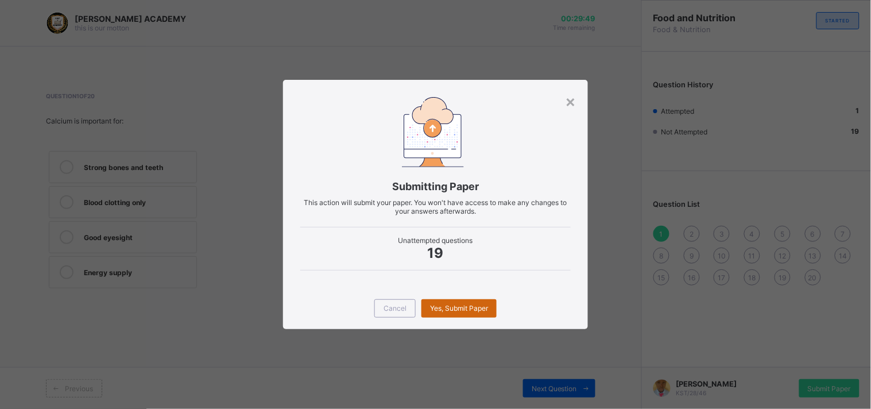
click at [453, 313] on div "Yes, Submit Paper" at bounding box center [459, 308] width 75 height 18
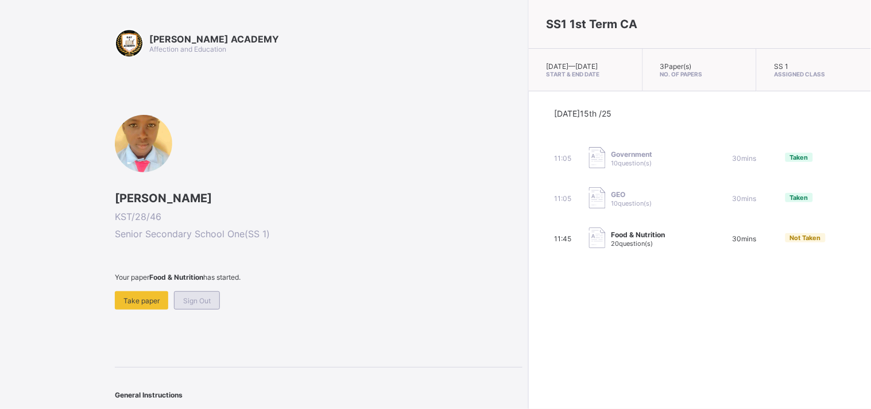
click at [214, 302] on div "Sign Out" at bounding box center [197, 300] width 46 height 18
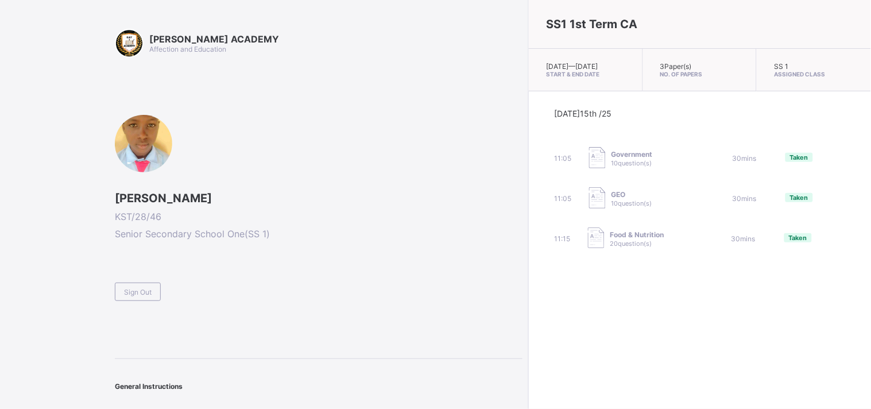
click at [555, 210] on div "11:05 GEO 10 question(s) 30 mins Taken" at bounding box center [700, 198] width 291 height 23
click at [127, 291] on span "Sign Out" at bounding box center [138, 292] width 28 height 9
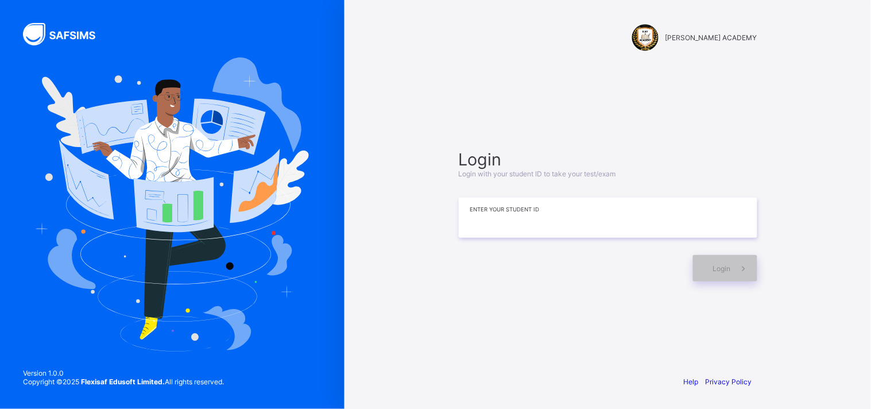
click at [475, 212] on input at bounding box center [608, 218] width 299 height 40
type input "**********"
click at [734, 269] on span at bounding box center [744, 268] width 26 height 26
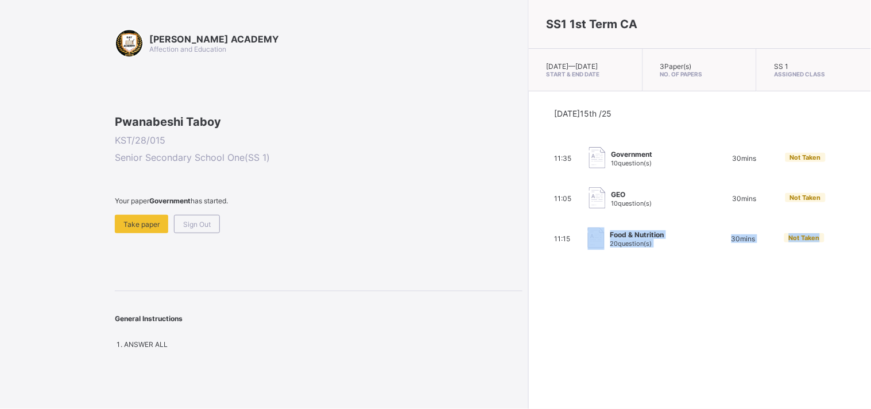
drag, startPoint x: 734, startPoint y: 269, endPoint x: 462, endPoint y: 362, distance: 287.8
click at [528, 362] on div "SS1 1st Term CA Wed, Oct 15th 2025 — Thu, Oct 16th 2025 Start & End Date 3 Pape…" at bounding box center [699, 204] width 343 height 409
click at [129, 229] on span "Take paper" at bounding box center [141, 224] width 36 height 9
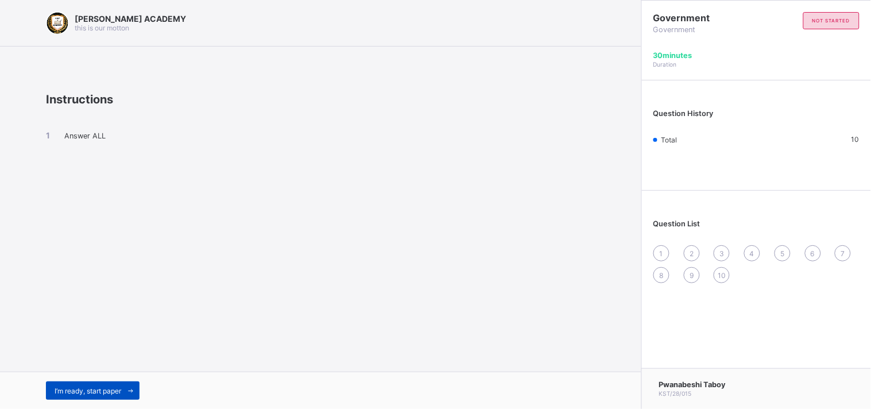
click at [104, 389] on span "I’m ready, start paper" at bounding box center [88, 390] width 67 height 9
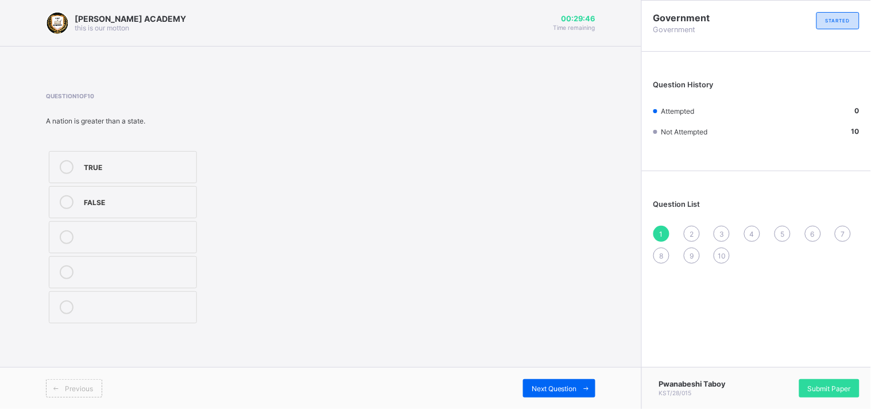
click at [172, 170] on div "TRUE" at bounding box center [137, 165] width 107 height 11
drag, startPoint x: 543, startPoint y: 370, endPoint x: 557, endPoint y: 388, distance: 22.9
click at [557, 388] on div "Previous Next Question" at bounding box center [320, 388] width 641 height 42
click at [557, 388] on span "Next Question" at bounding box center [554, 388] width 45 height 9
click at [176, 234] on div "revenue" at bounding box center [137, 235] width 107 height 11
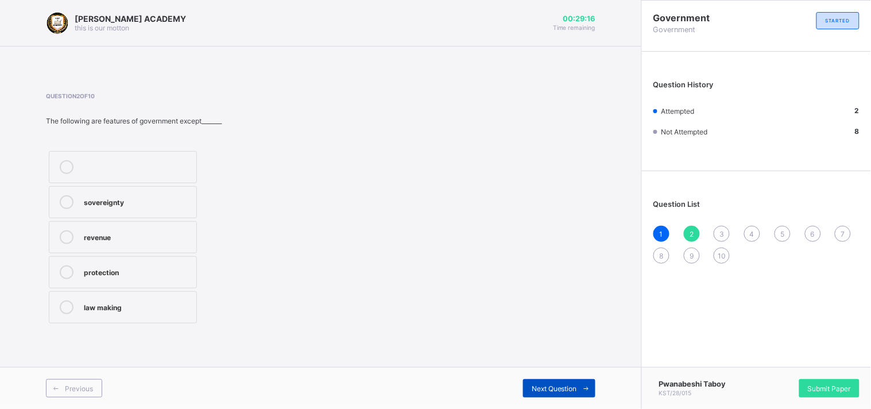
click at [561, 390] on span "Next Question" at bounding box center [554, 388] width 45 height 9
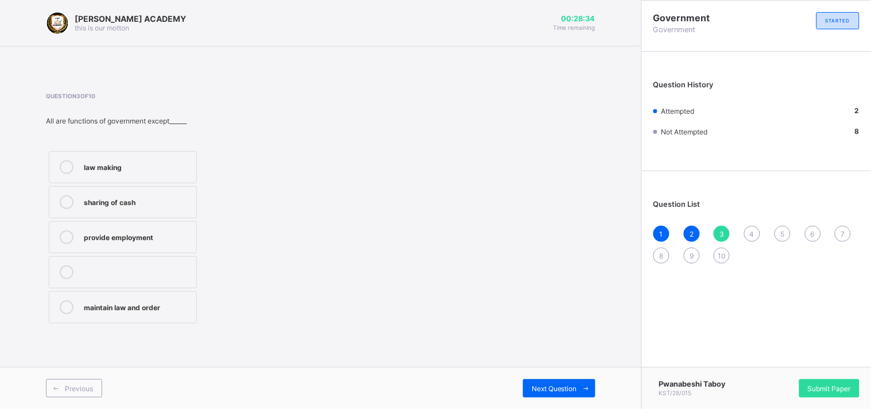
click at [158, 196] on div "sharing of cash" at bounding box center [137, 200] width 107 height 11
click at [555, 385] on span "Next Question" at bounding box center [554, 388] width 45 height 9
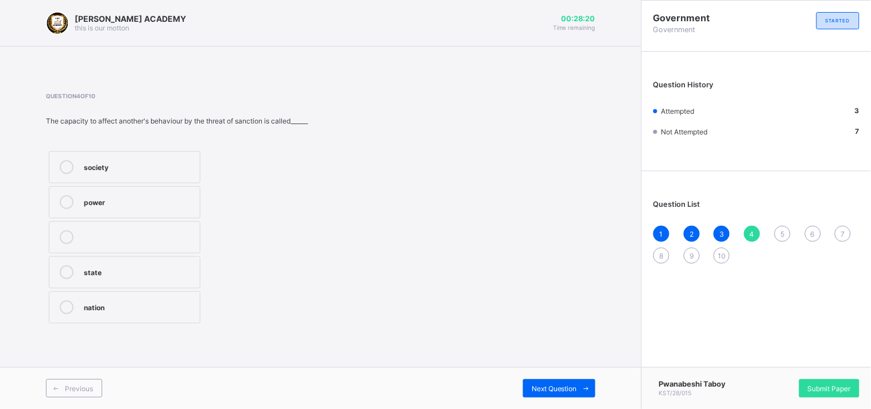
click at [111, 204] on div "power" at bounding box center [139, 200] width 110 height 11
click at [553, 381] on div "Next Question" at bounding box center [559, 388] width 72 height 18
click at [170, 171] on div "dialogue" at bounding box center [137, 165] width 107 height 11
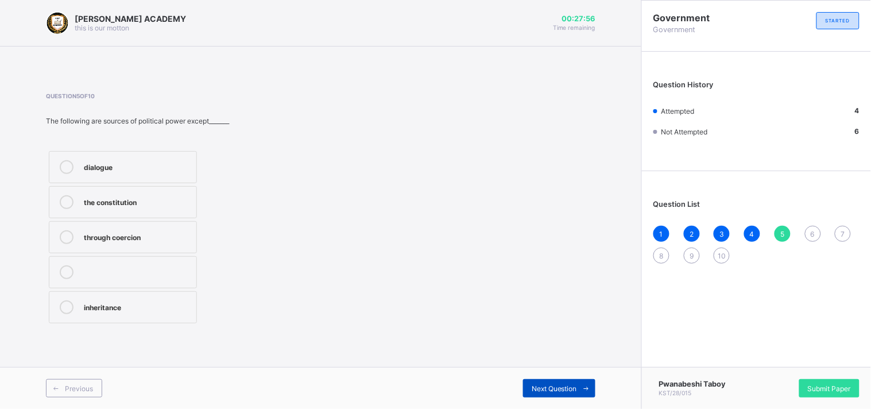
click at [550, 379] on div "Next Question" at bounding box center [559, 388] width 72 height 18
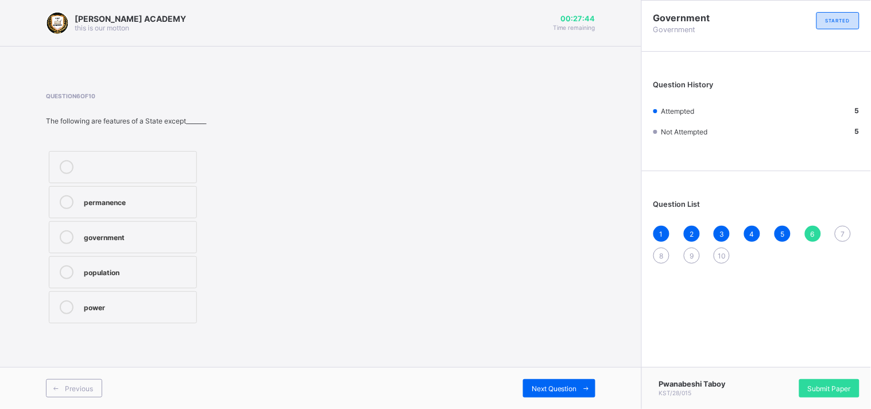
click at [152, 301] on div "power" at bounding box center [137, 305] width 107 height 11
click at [549, 392] on span "Next Question" at bounding box center [554, 388] width 45 height 9
click at [169, 204] on div "2" at bounding box center [137, 200] width 107 height 11
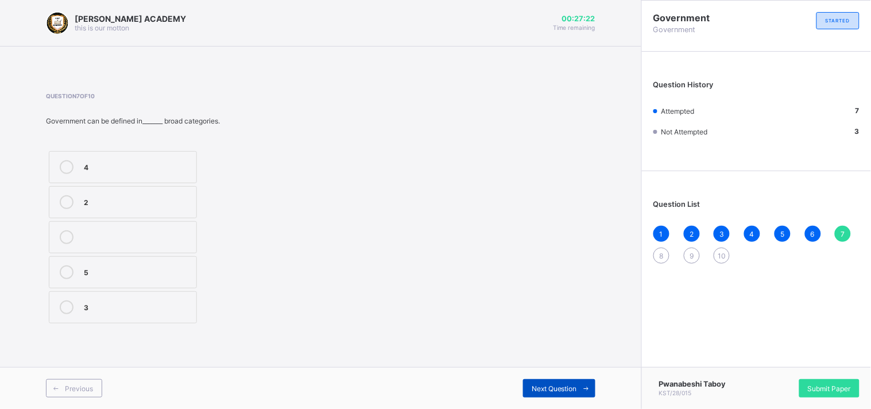
click at [546, 392] on span "Next Question" at bounding box center [554, 388] width 45 height 9
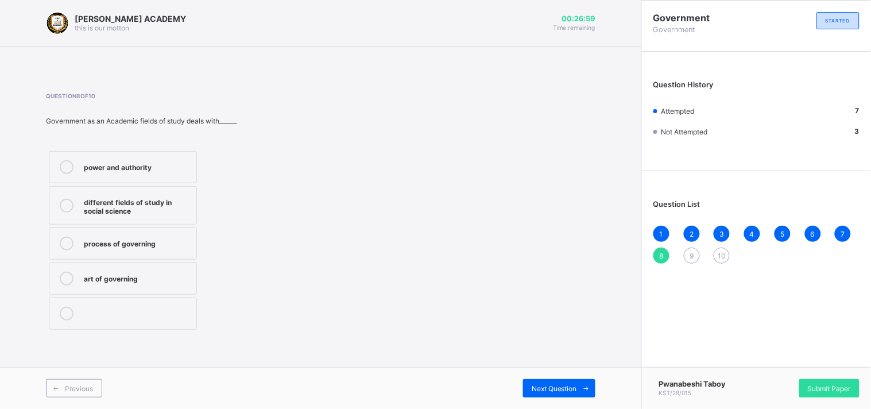
click at [169, 242] on div "process of governing" at bounding box center [137, 242] width 107 height 11
click at [555, 394] on div "Next Question" at bounding box center [559, 388] width 72 height 18
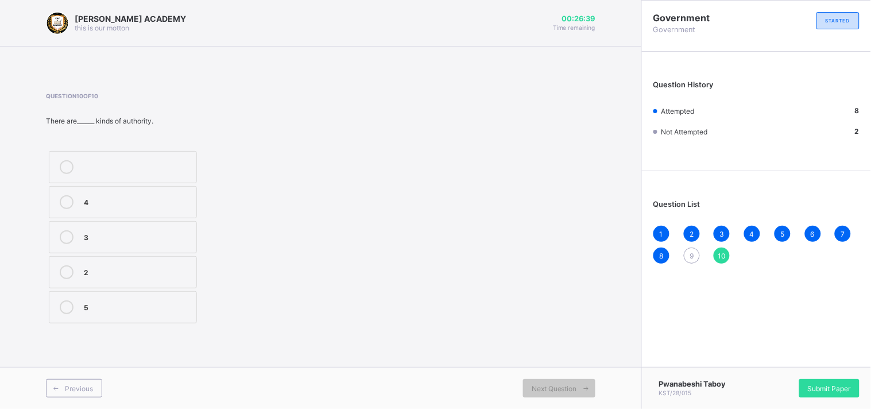
click at [183, 262] on label "2" at bounding box center [123, 272] width 148 height 32
click at [555, 391] on span "Next Question" at bounding box center [554, 388] width 45 height 9
click at [555, 389] on span "Next Question" at bounding box center [554, 388] width 45 height 9
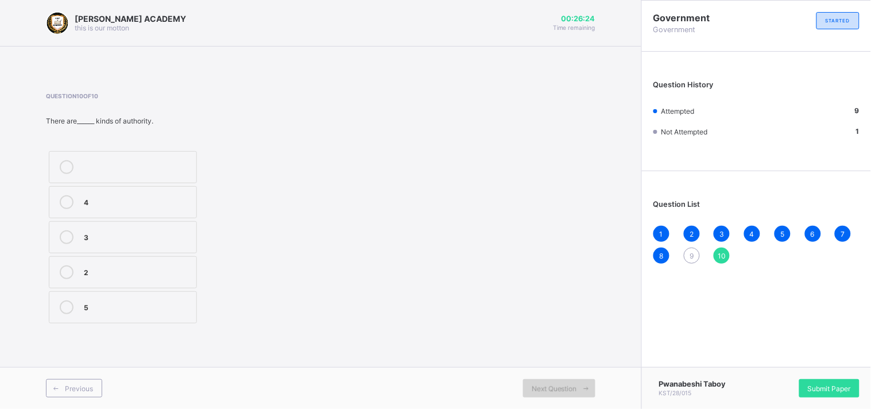
click at [572, 392] on span "Next Question" at bounding box center [554, 388] width 45 height 9
click at [689, 257] on div "9" at bounding box center [692, 256] width 16 height 16
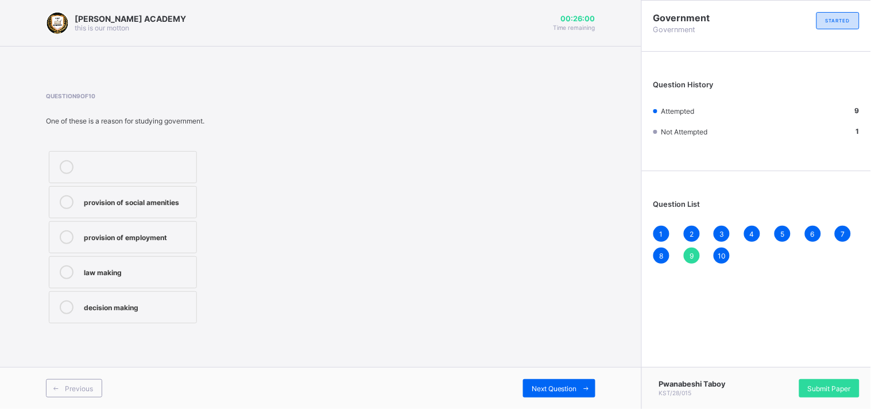
click at [156, 277] on div "law making" at bounding box center [137, 272] width 107 height 14
click at [560, 381] on div "Next Question" at bounding box center [559, 388] width 72 height 18
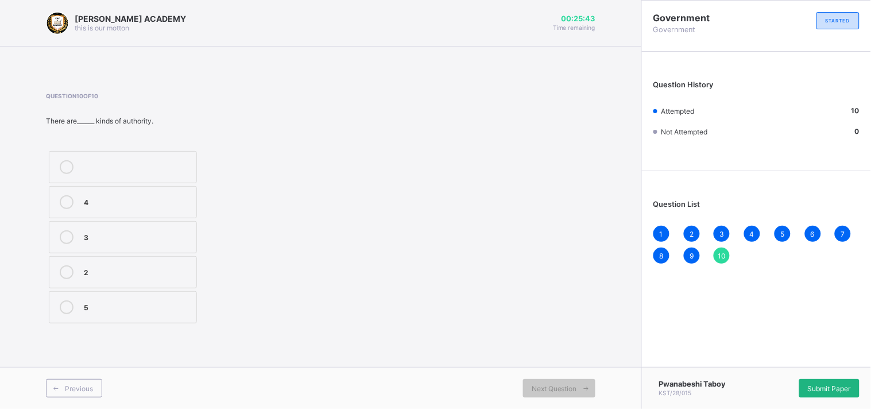
click at [817, 386] on span "Submit Paper" at bounding box center [829, 388] width 43 height 9
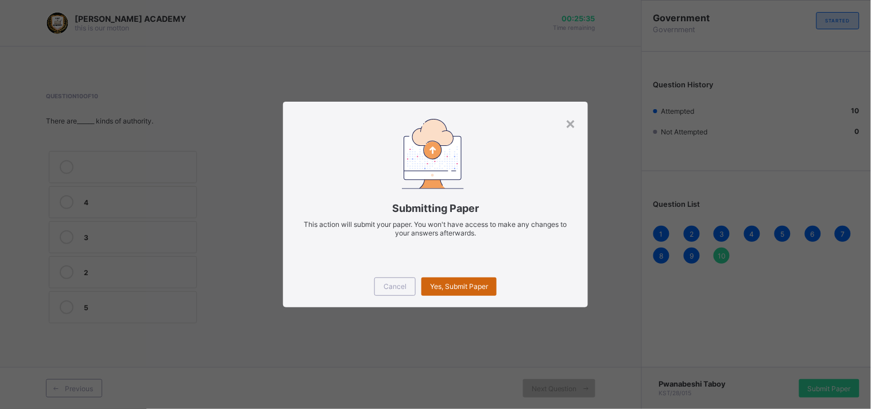
click at [463, 289] on span "Yes, Submit Paper" at bounding box center [459, 286] width 58 height 9
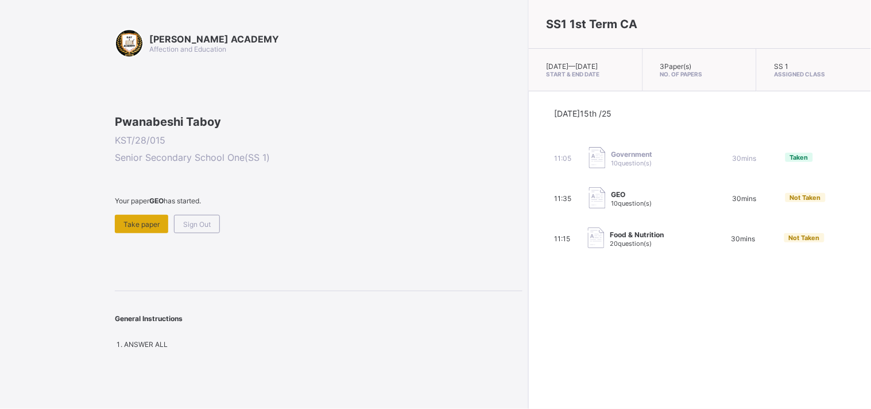
click at [142, 233] on div "Take paper" at bounding box center [141, 224] width 53 height 18
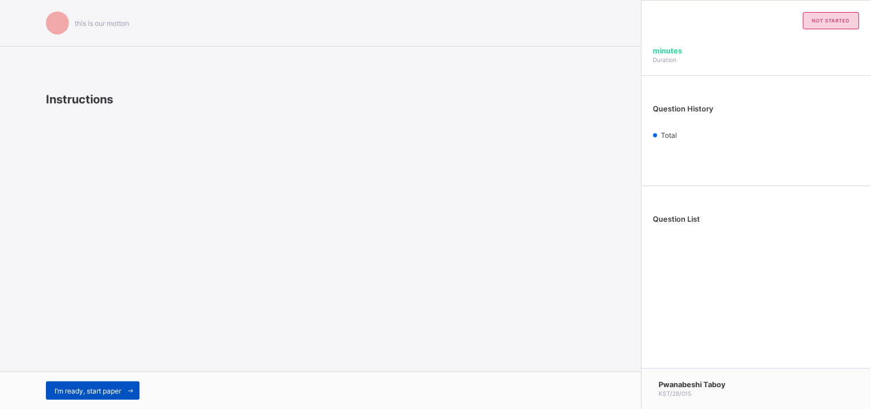
click at [102, 383] on div "I’m ready, start paper" at bounding box center [93, 390] width 94 height 18
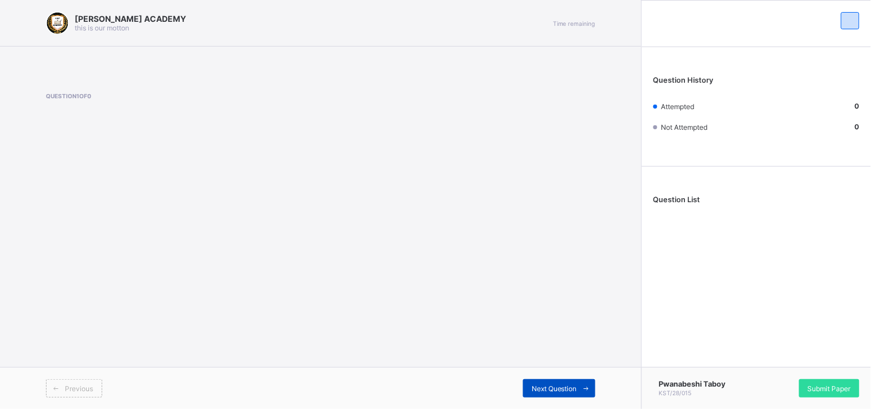
click at [558, 392] on span "Next Question" at bounding box center [554, 388] width 45 height 9
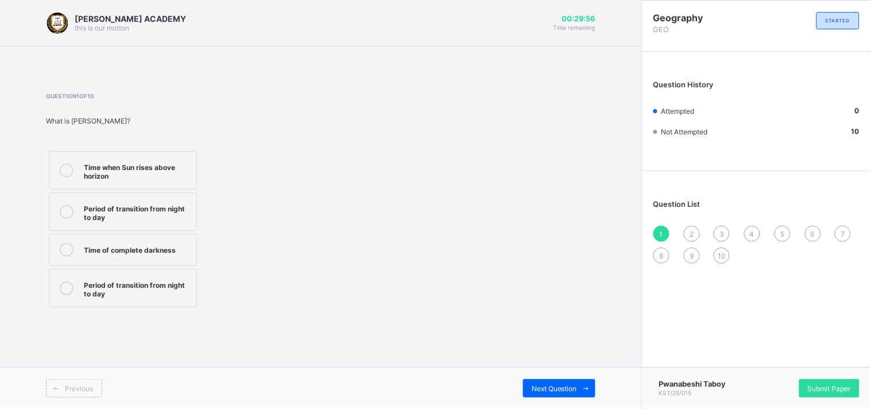
click at [161, 244] on div "Time of complete darkness" at bounding box center [137, 248] width 107 height 11
click at [829, 386] on span "Submit Paper" at bounding box center [829, 388] width 43 height 9
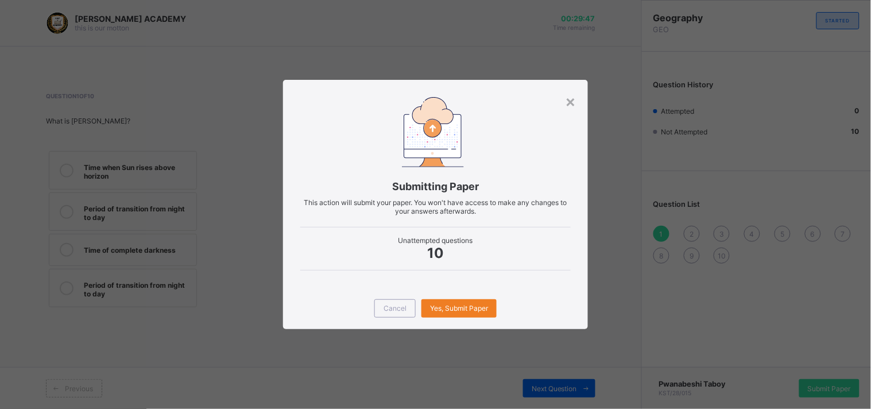
drag, startPoint x: 829, startPoint y: 386, endPoint x: 583, endPoint y: 377, distance: 245.9
click at [583, 377] on div "× Submitting Paper This action will submit your paper. You won't have access to…" at bounding box center [435, 204] width 871 height 409
click at [450, 304] on span "Yes, Submit Paper" at bounding box center [459, 308] width 58 height 9
click at [450, 303] on div "Yes, Submit Paper" at bounding box center [459, 308] width 75 height 18
click at [460, 312] on span "Yes, Submit Paper" at bounding box center [459, 308] width 58 height 9
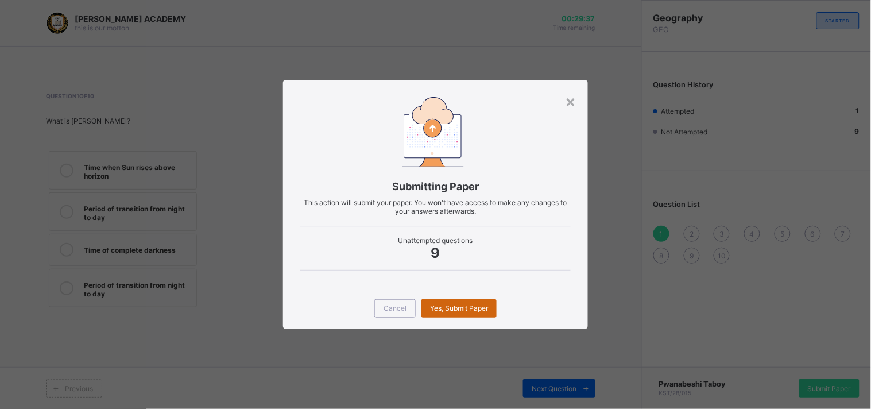
click at [462, 305] on span "Yes, Submit Paper" at bounding box center [459, 308] width 58 height 9
click at [462, 305] on div "Yes, Submit Paper" at bounding box center [459, 308] width 75 height 18
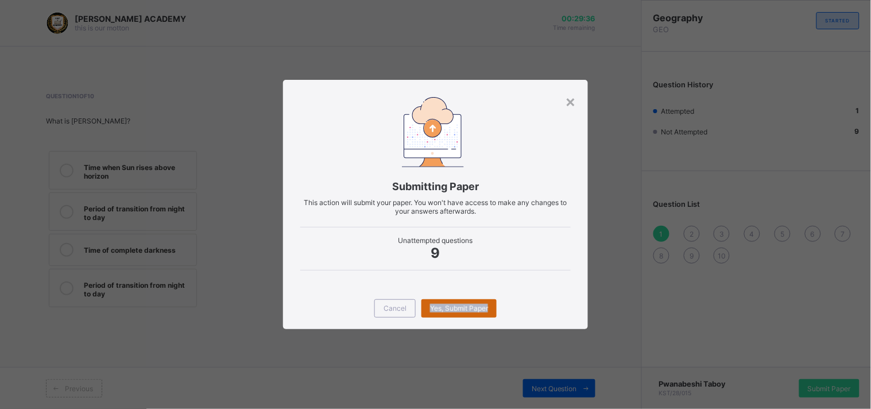
click at [462, 305] on div "Yes, Submit Paper" at bounding box center [459, 308] width 75 height 18
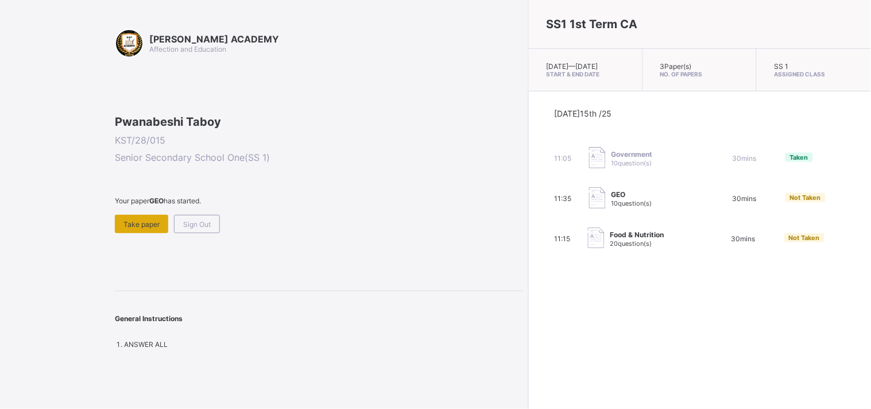
click at [148, 233] on div "Take paper" at bounding box center [141, 224] width 53 height 18
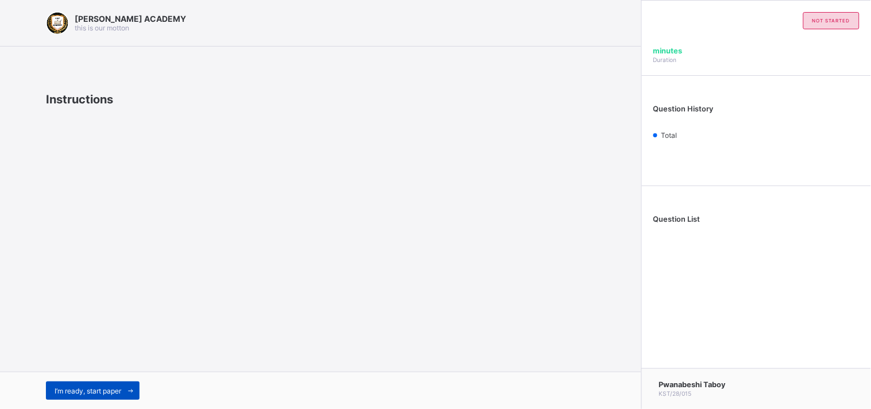
click at [105, 389] on span "I’m ready, start paper" at bounding box center [88, 390] width 67 height 9
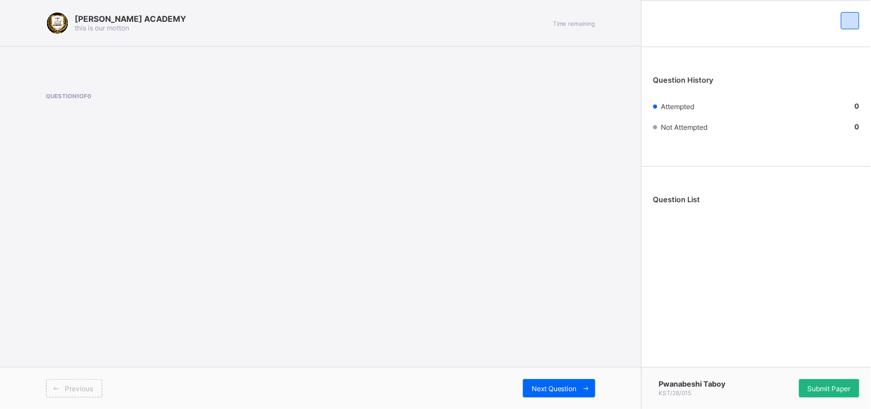
click at [834, 388] on span "Submit Paper" at bounding box center [829, 388] width 43 height 9
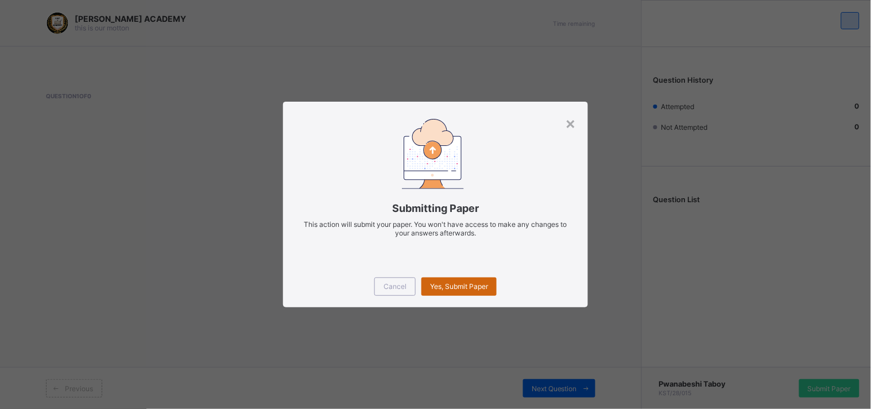
click at [463, 284] on span "Yes, Submit Paper" at bounding box center [459, 286] width 58 height 9
click at [463, 285] on span "Yes, Submit Paper" at bounding box center [459, 286] width 58 height 9
click at [567, 122] on div "×" at bounding box center [571, 123] width 11 height 20
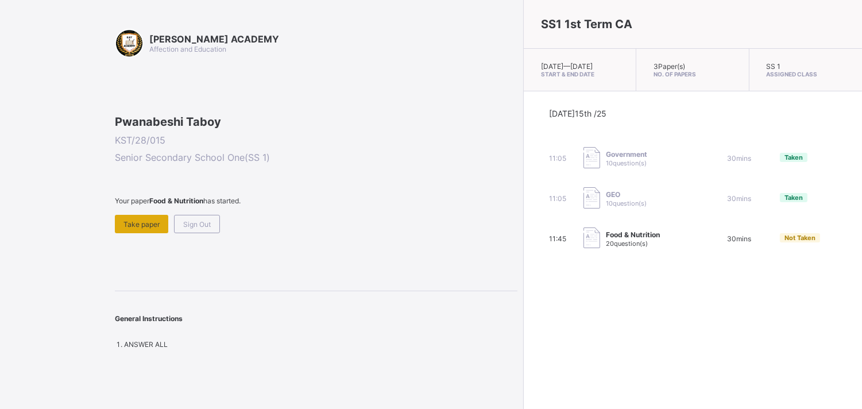
click at [140, 229] on span "Take paper" at bounding box center [141, 224] width 36 height 9
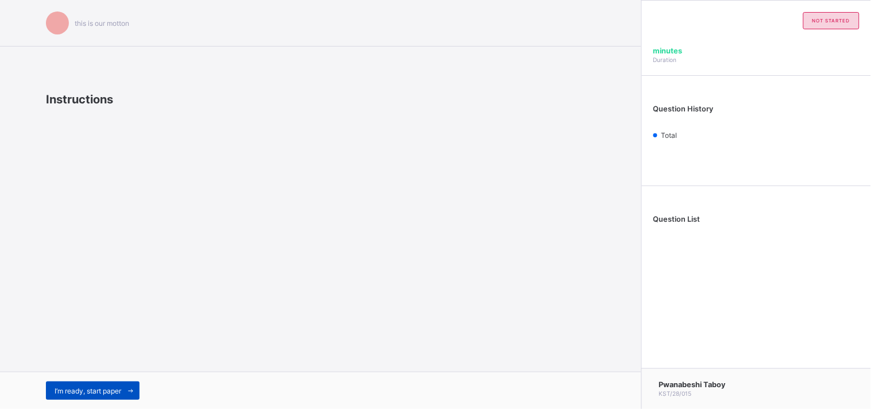
click at [106, 388] on span "I’m ready, start paper" at bounding box center [88, 390] width 67 height 9
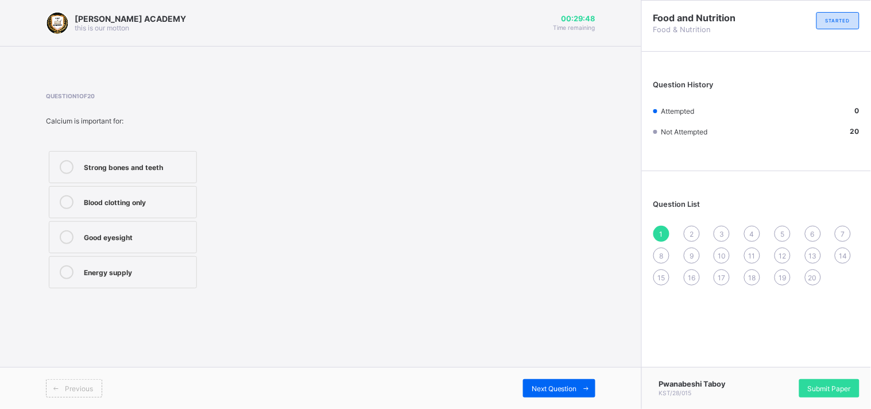
click at [175, 160] on div "Strong bones and teeth" at bounding box center [137, 165] width 107 height 11
click at [550, 386] on span "Next Question" at bounding box center [554, 388] width 45 height 9
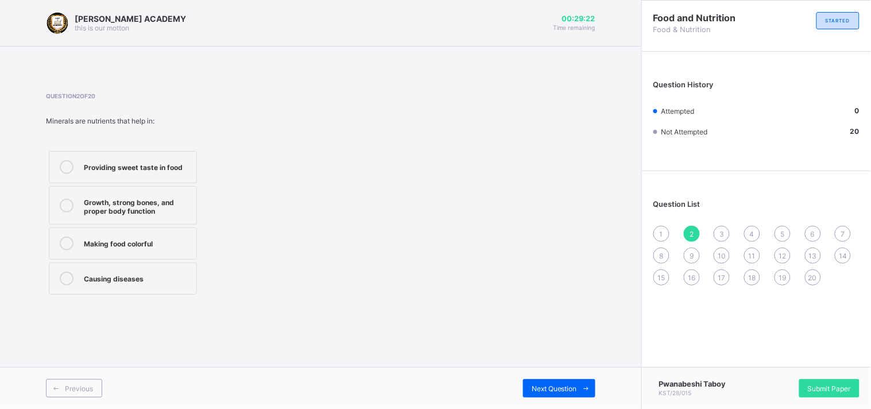
click at [181, 199] on div "Growth, strong bones, and proper body function" at bounding box center [137, 205] width 107 height 20
click at [542, 383] on div "Next Question" at bounding box center [559, 388] width 72 height 18
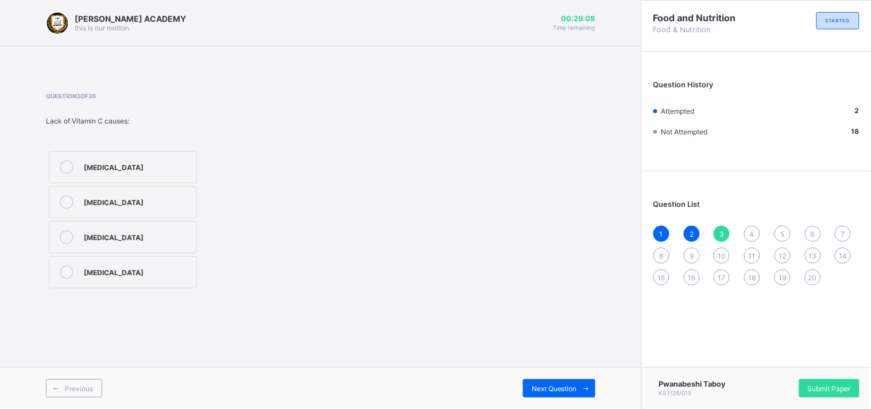
click at [175, 199] on div "Rickets" at bounding box center [137, 200] width 107 height 11
click at [559, 388] on span "Next Question" at bounding box center [554, 388] width 45 height 9
click at [179, 165] on div "Large quantities" at bounding box center [137, 165] width 107 height 11
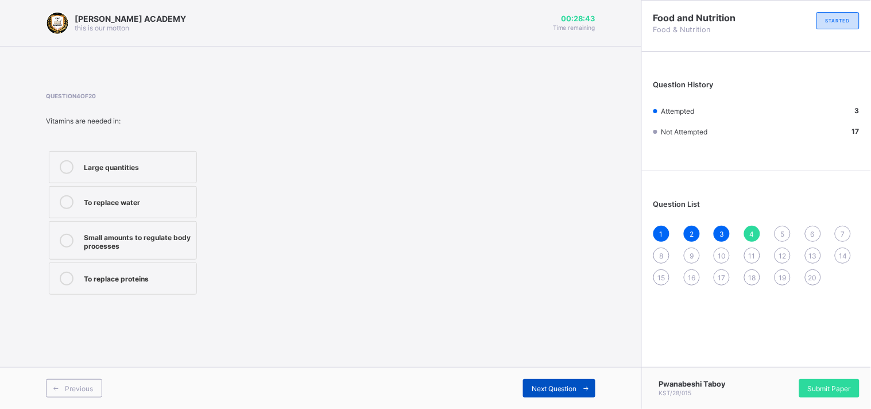
click at [542, 385] on span "Next Question" at bounding box center [554, 388] width 45 height 9
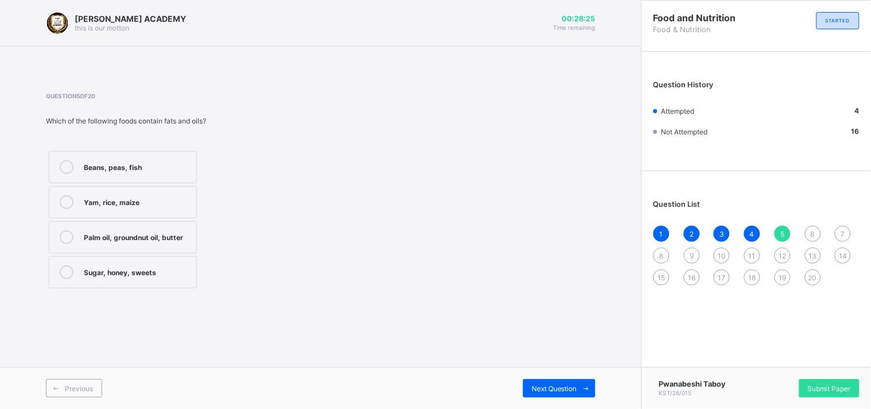
click at [177, 240] on div "Palm oil, groundnut oil, butter" at bounding box center [137, 235] width 107 height 11
click at [554, 385] on span "Next Question" at bounding box center [554, 388] width 45 height 9
click at [181, 236] on div "Fish and meat" at bounding box center [137, 235] width 107 height 11
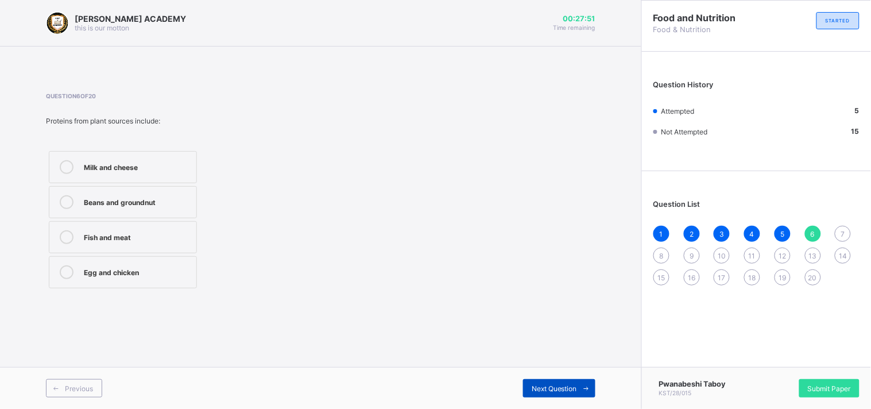
click at [578, 389] on span at bounding box center [586, 388] width 18 height 18
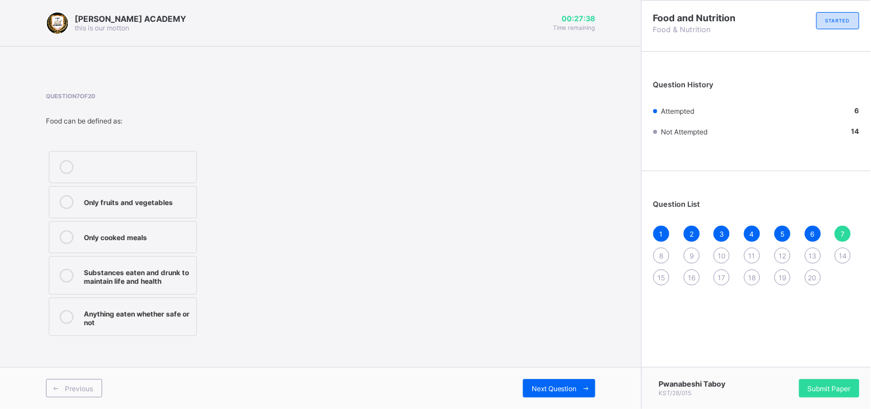
click at [183, 276] on div "Substances eaten and drunk to maintain life and health" at bounding box center [137, 275] width 107 height 20
click at [544, 387] on span "Next Question" at bounding box center [554, 388] width 45 height 9
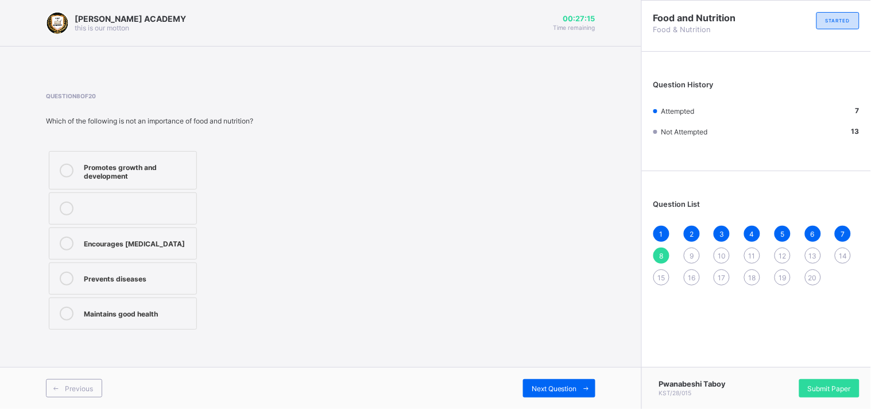
click at [160, 269] on label "Prevents diseases" at bounding box center [123, 278] width 148 height 32
click at [543, 374] on div "Previous Next Question" at bounding box center [320, 388] width 641 height 42
click at [543, 375] on div "Previous Next Question" at bounding box center [320, 388] width 641 height 42
click at [551, 385] on span "Next Question" at bounding box center [554, 388] width 45 height 9
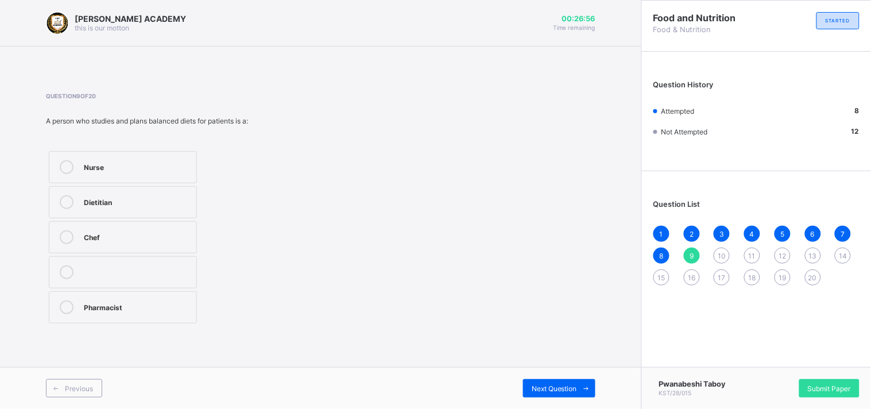
click at [179, 164] on div "Nurse" at bounding box center [137, 165] width 107 height 11
click at [551, 383] on div "Next Question" at bounding box center [559, 388] width 72 height 18
click at [168, 172] on div "Growth, energy, and body repair" at bounding box center [137, 170] width 107 height 20
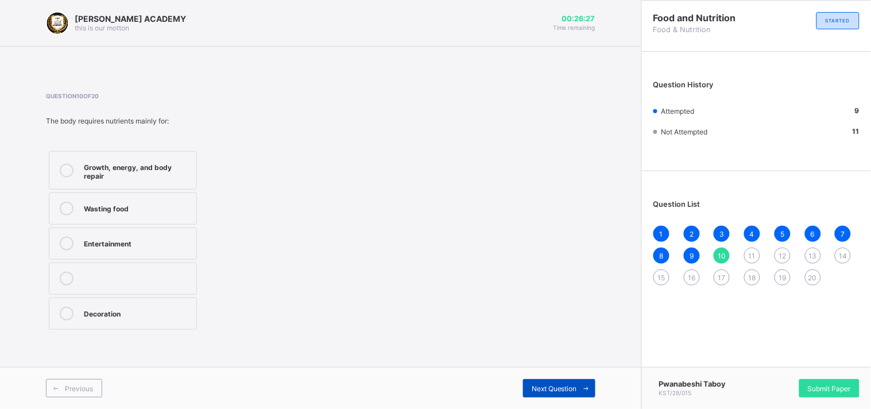
click at [560, 387] on span "Next Question" at bounding box center [554, 388] width 45 height 9
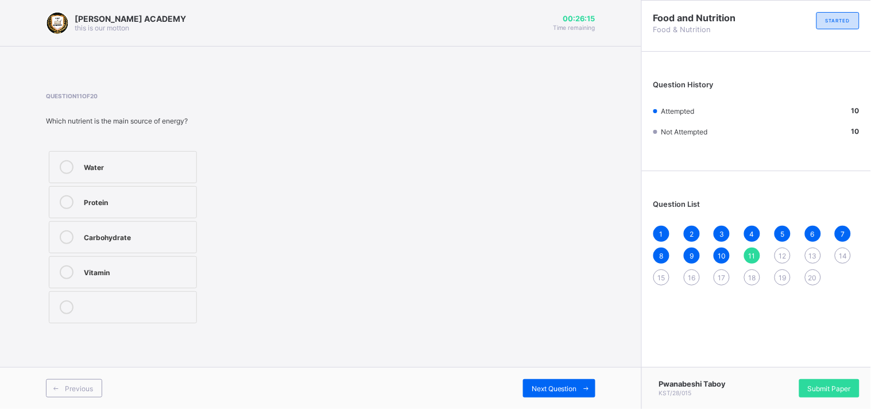
click at [184, 162] on div "Water" at bounding box center [137, 165] width 107 height 11
click at [540, 387] on span "Next Question" at bounding box center [554, 388] width 45 height 9
click at [156, 226] on label "Beans" at bounding box center [123, 237] width 148 height 32
click at [560, 389] on span "Next Question" at bounding box center [554, 388] width 45 height 9
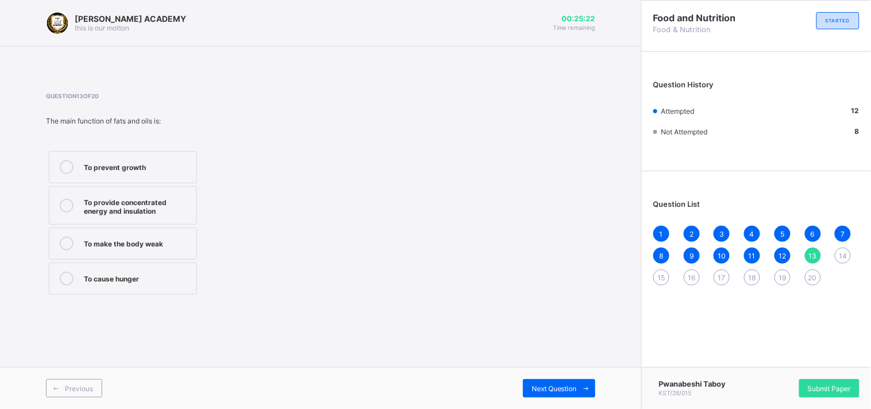
click at [170, 199] on div "To provide concentrated energy and insulation" at bounding box center [137, 205] width 107 height 20
click at [566, 387] on span "Next Question" at bounding box center [554, 388] width 45 height 9
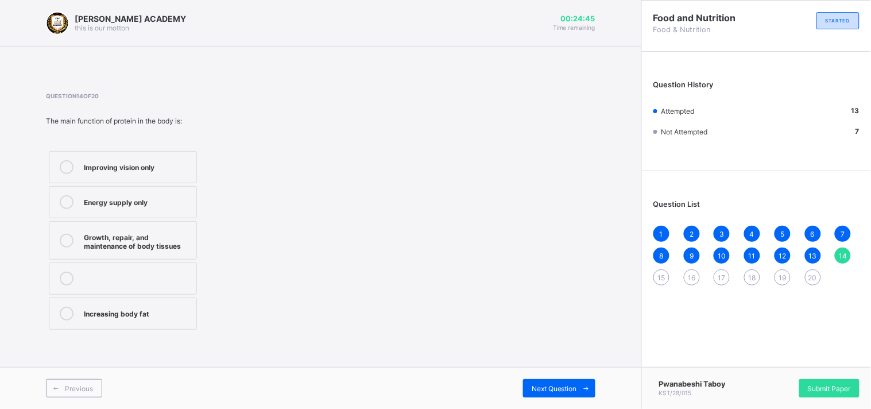
click at [179, 238] on div "Growth, repair, and maintenance of body tissues" at bounding box center [137, 240] width 107 height 20
click at [547, 381] on div "Next Question" at bounding box center [559, 388] width 72 height 18
click at [161, 207] on div "Plastics" at bounding box center [137, 202] width 107 height 14
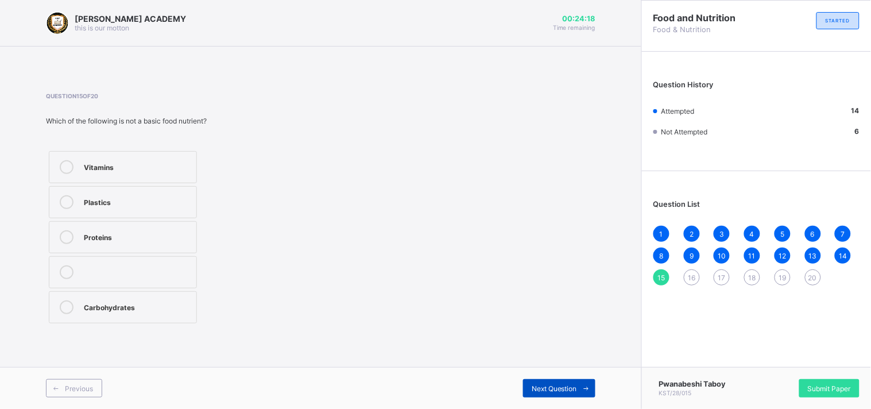
click at [553, 391] on span "Next Question" at bounding box center [554, 388] width 45 height 9
click at [180, 164] on div "Catering" at bounding box center [137, 165] width 107 height 11
click at [536, 385] on span "Next Question" at bounding box center [554, 388] width 45 height 9
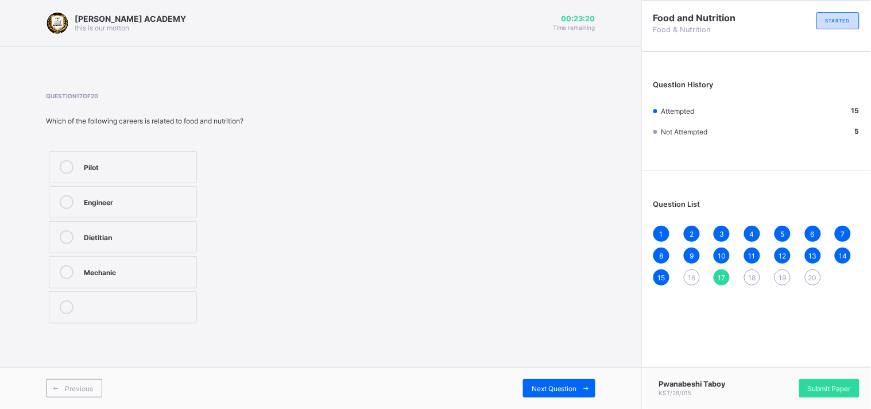
click at [132, 196] on div "Engineer" at bounding box center [137, 200] width 107 height 11
click at [565, 388] on span "Next Question" at bounding box center [554, 388] width 45 height 9
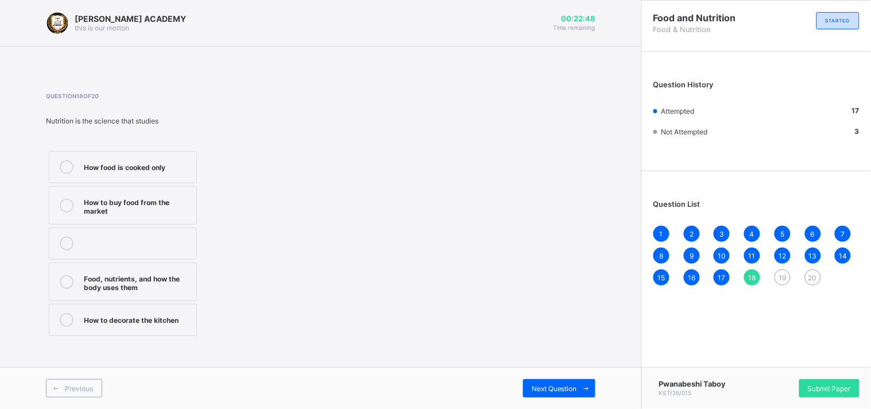
click at [144, 283] on div "Food, nutrients, and how the body uses them" at bounding box center [137, 282] width 107 height 20
click at [554, 386] on span "Next Question" at bounding box center [554, 388] width 45 height 9
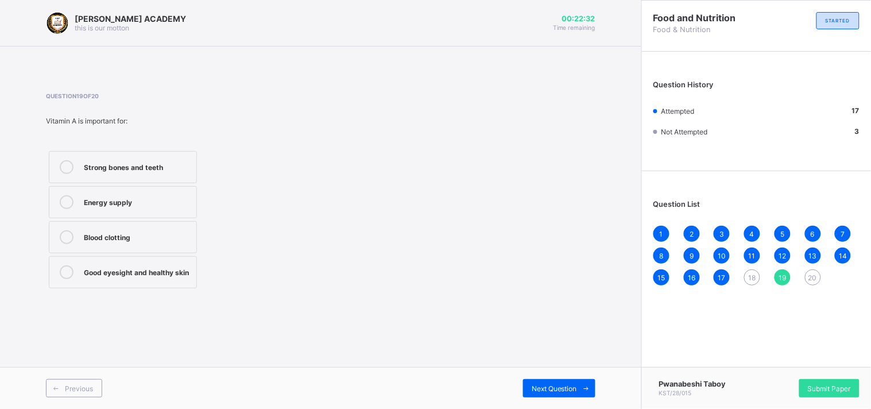
click at [184, 270] on div "Good eyesight and healthy skin" at bounding box center [137, 270] width 107 height 11
click at [529, 393] on div "Next Question" at bounding box center [559, 388] width 72 height 18
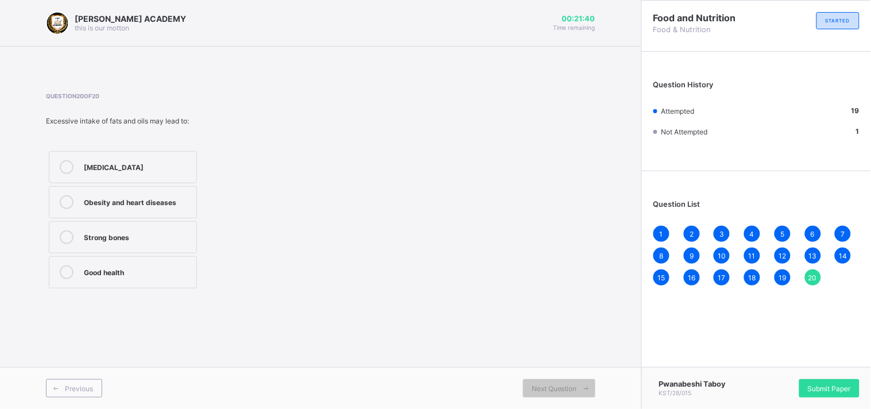
click at [164, 276] on div "Good health" at bounding box center [137, 270] width 107 height 11
click at [85, 389] on span "Previous" at bounding box center [79, 388] width 28 height 9
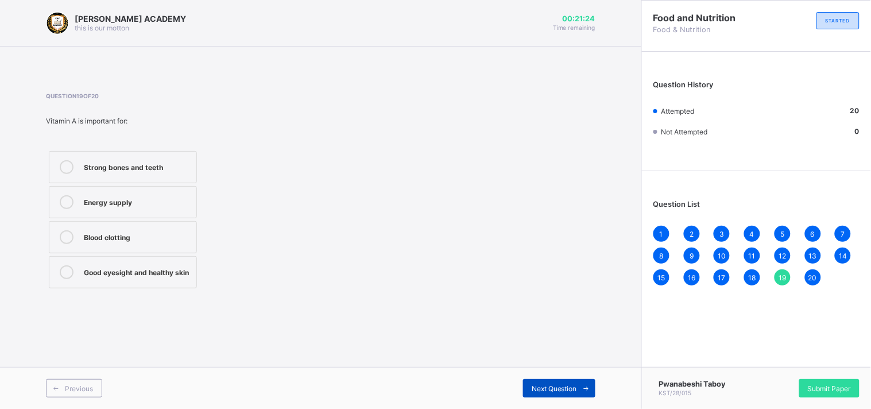
click at [566, 388] on span "Next Question" at bounding box center [554, 388] width 45 height 9
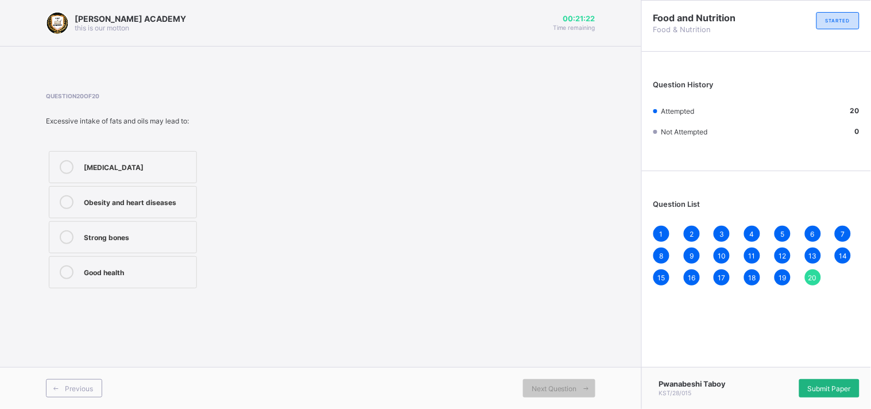
click at [826, 392] on span "Submit Paper" at bounding box center [829, 388] width 43 height 9
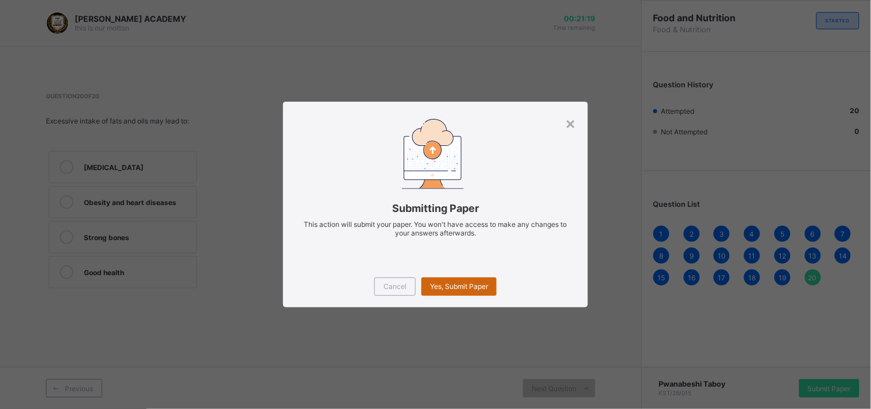
click at [456, 282] on span "Yes, Submit Paper" at bounding box center [459, 286] width 58 height 9
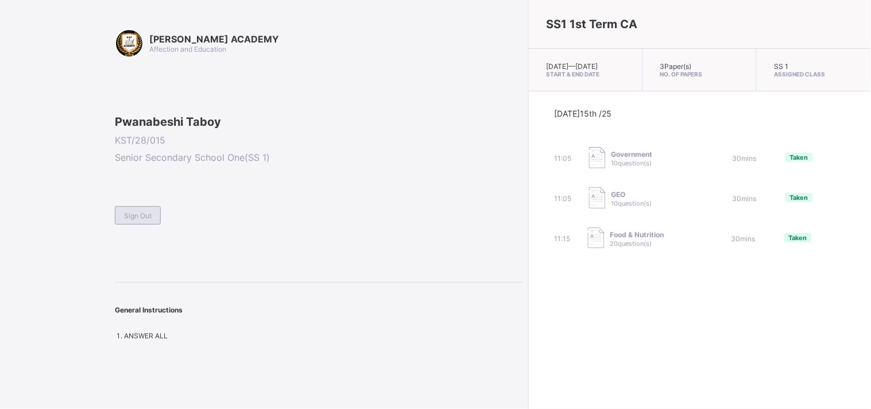
click at [141, 220] on span "Sign Out" at bounding box center [138, 215] width 28 height 9
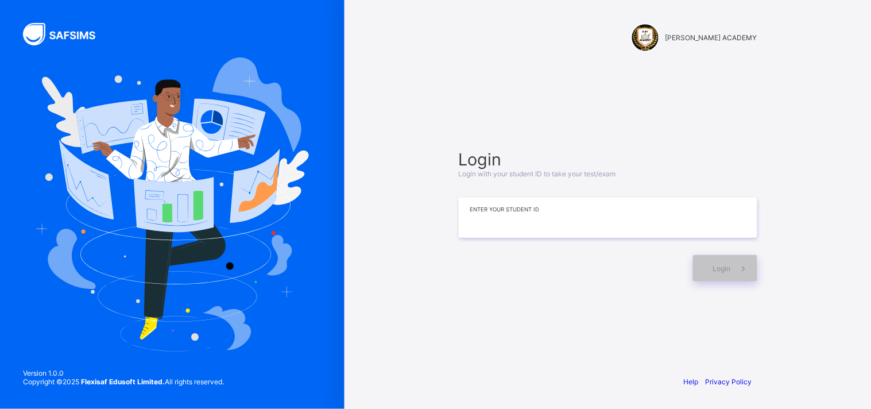
click at [619, 226] on input at bounding box center [608, 218] width 299 height 40
click at [575, 227] on input at bounding box center [608, 218] width 299 height 40
type input "*"
type input "**********"
click at [710, 256] on div "Login" at bounding box center [725, 268] width 64 height 26
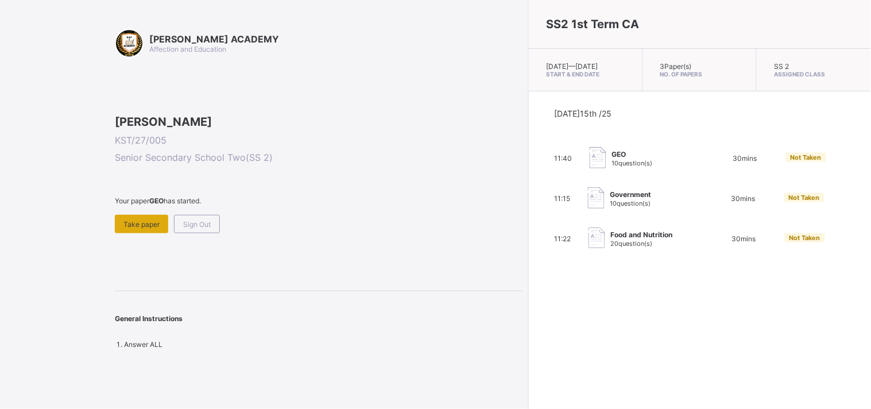
click at [140, 233] on div "Take paper" at bounding box center [141, 224] width 53 height 18
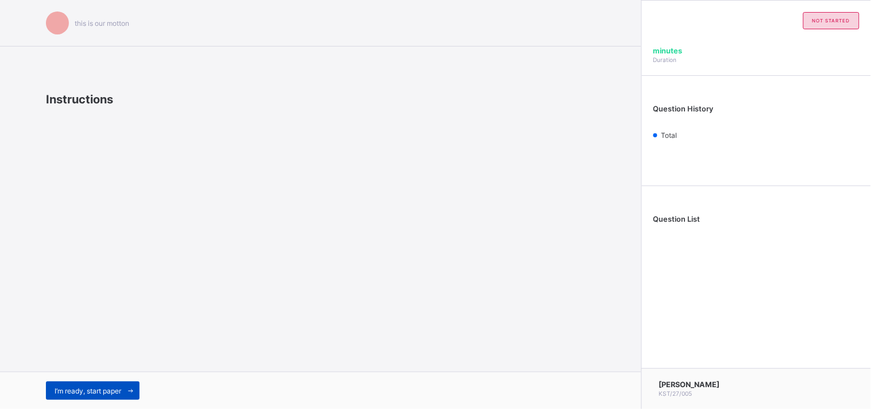
click at [114, 381] on div "I’m ready, start paper" at bounding box center [93, 390] width 94 height 18
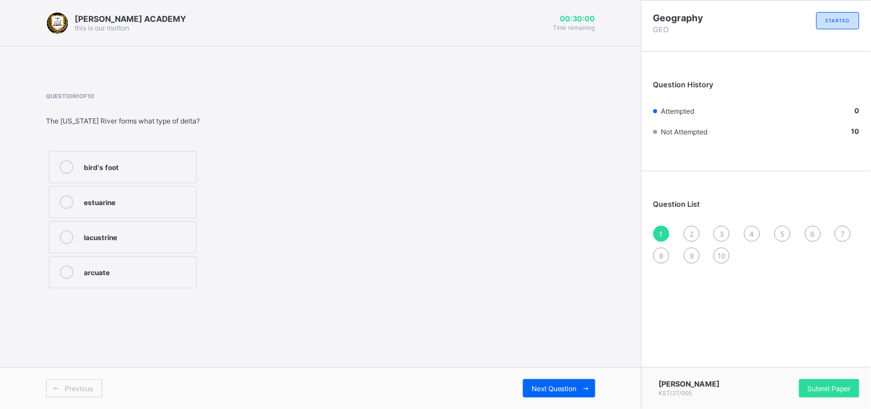
click at [156, 178] on label "bird's foot" at bounding box center [123, 167] width 148 height 32
click at [833, 389] on span "Submit Paper" at bounding box center [829, 388] width 43 height 9
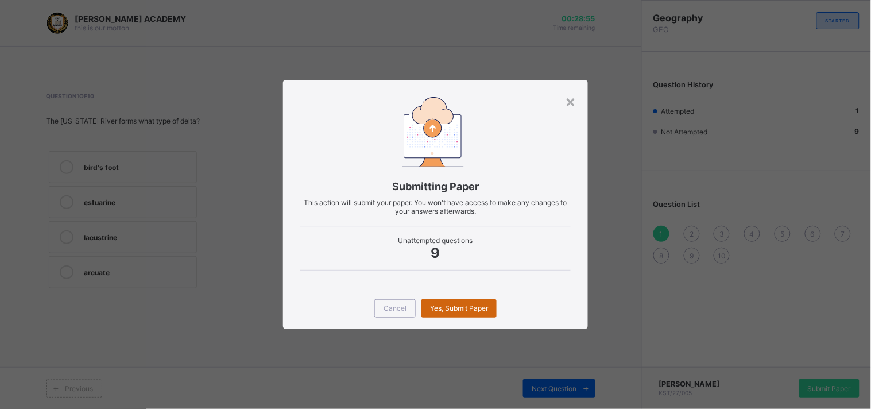
click at [471, 302] on div "Yes, Submit Paper" at bounding box center [459, 308] width 75 height 18
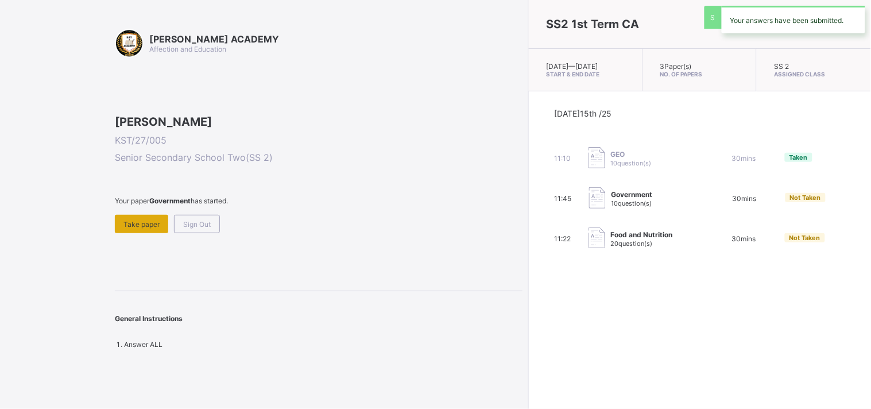
click at [138, 229] on span "Take paper" at bounding box center [141, 224] width 36 height 9
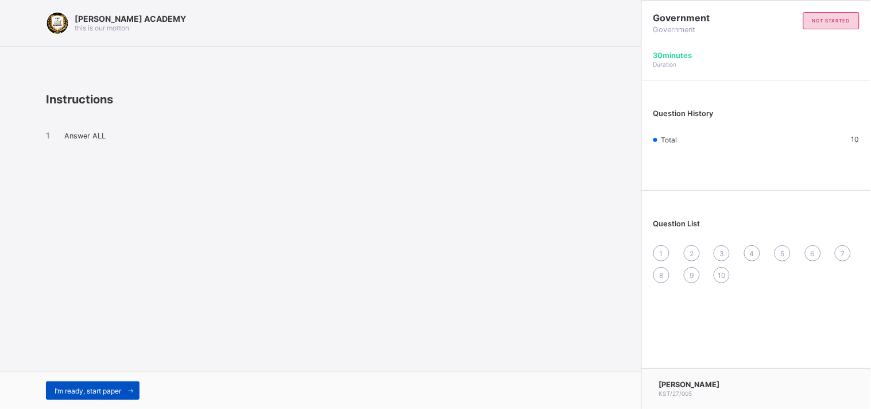
click at [90, 388] on span "I’m ready, start paper" at bounding box center [88, 390] width 67 height 9
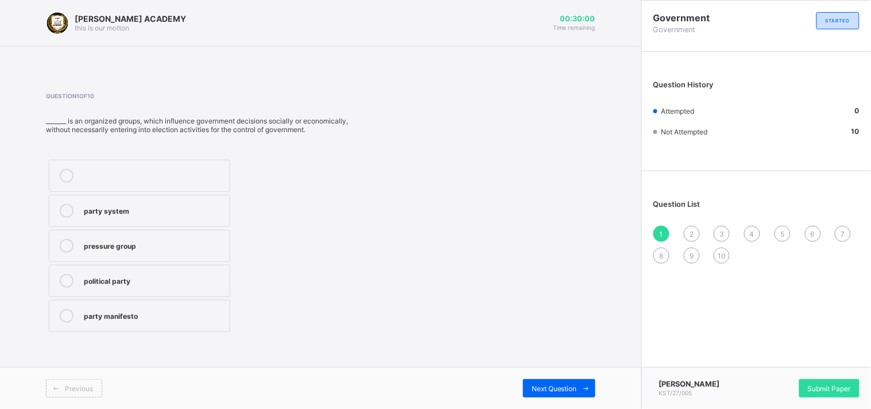
click at [200, 164] on label at bounding box center [139, 176] width 181 height 32
click at [839, 382] on div "Submit Paper" at bounding box center [829, 388] width 60 height 18
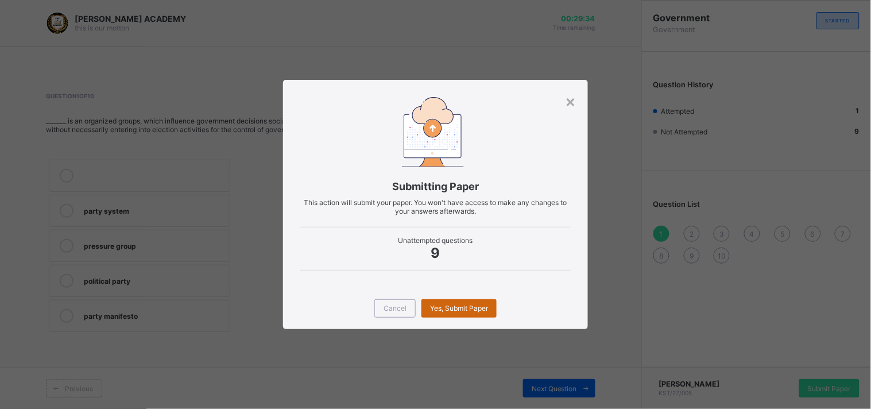
click at [446, 304] on span "Yes, Submit Paper" at bounding box center [459, 308] width 58 height 9
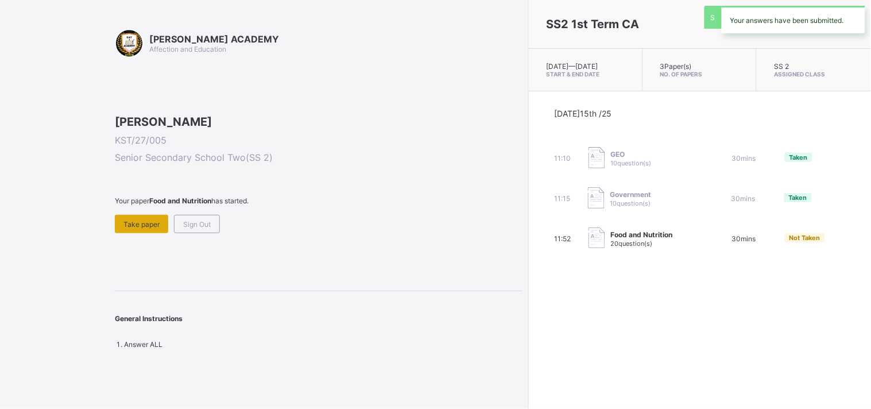
click at [136, 229] on span "Take paper" at bounding box center [141, 224] width 36 height 9
click at [149, 229] on span "Take paper" at bounding box center [141, 224] width 36 height 9
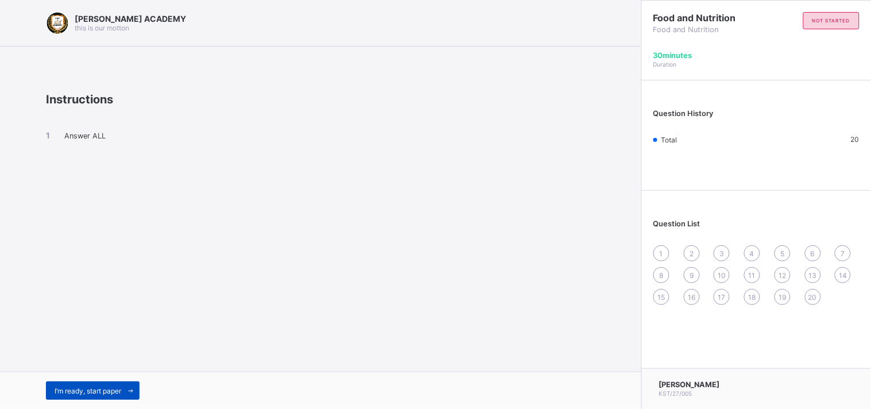
click at [107, 391] on span "I’m ready, start paper" at bounding box center [88, 390] width 67 height 9
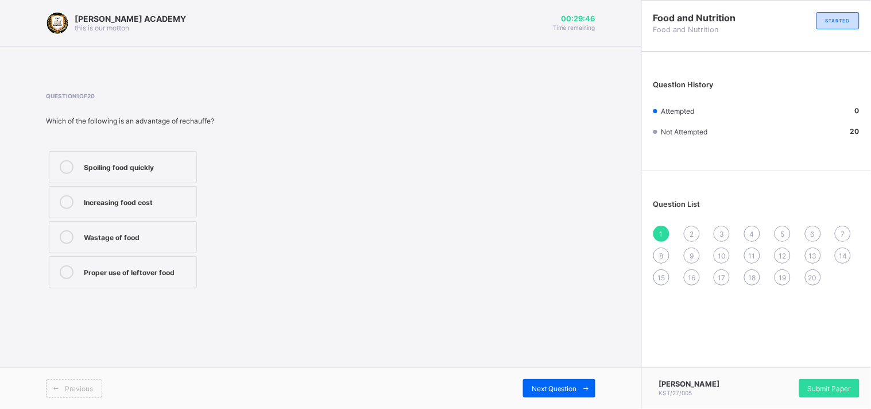
click at [65, 272] on icon at bounding box center [67, 272] width 14 height 14
click at [551, 388] on span "Next Question" at bounding box center [554, 388] width 45 height 9
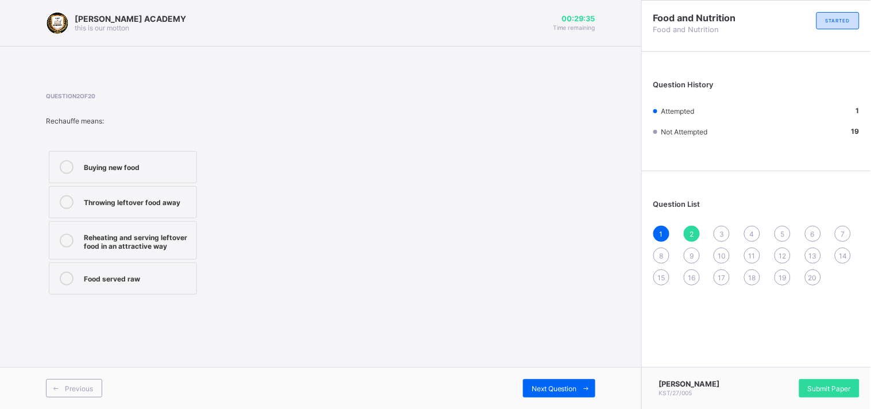
click at [70, 240] on icon at bounding box center [67, 241] width 14 height 14
click at [558, 391] on span "Next Question" at bounding box center [554, 388] width 45 height 9
click at [558, 385] on span "Next Question" at bounding box center [554, 388] width 45 height 9
click at [558, 389] on span "Next Question" at bounding box center [554, 388] width 45 height 9
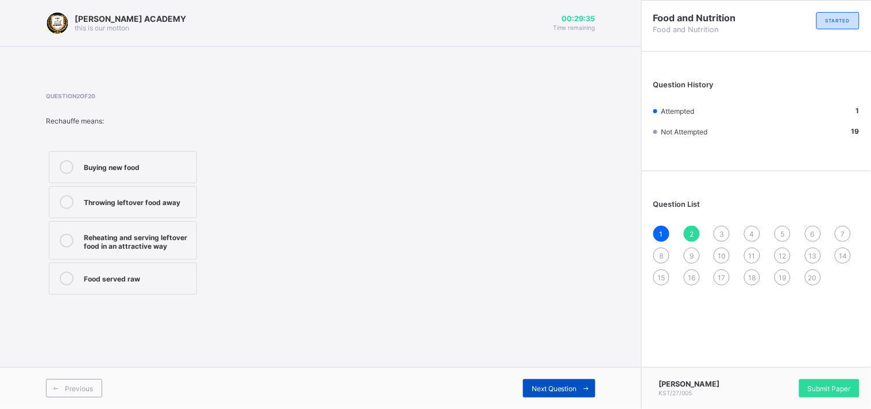
click at [558, 389] on span "Next Question" at bounding box center [554, 388] width 45 height 9
click at [556, 395] on div "Next Question" at bounding box center [559, 388] width 72 height 18
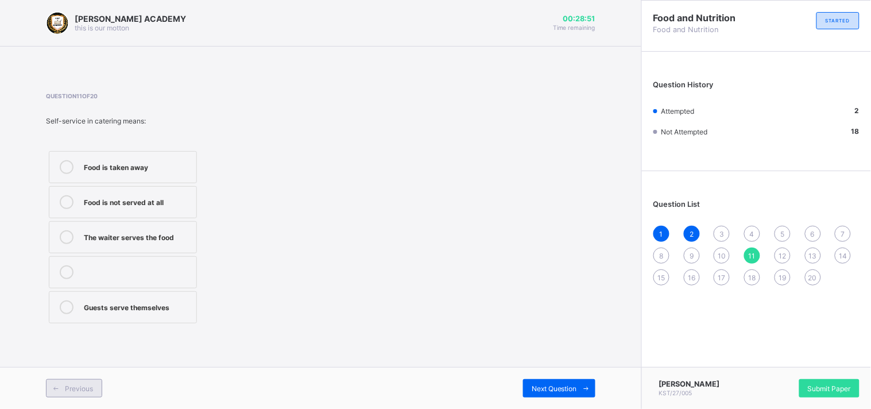
click at [64, 392] on span at bounding box center [56, 388] width 18 height 18
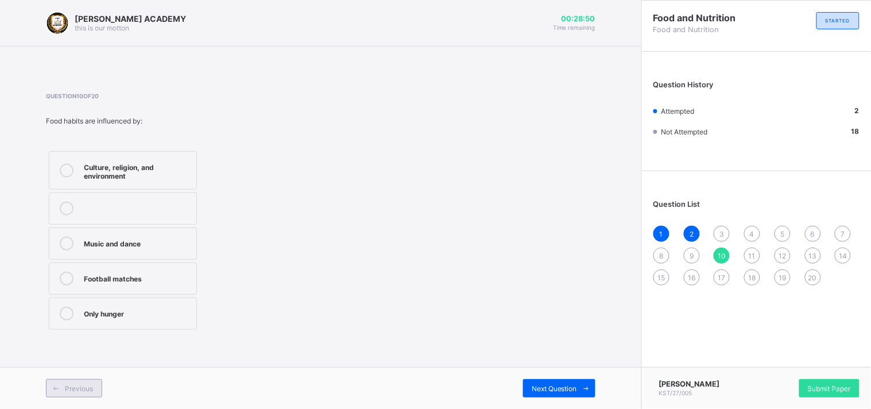
click at [64, 392] on span at bounding box center [56, 388] width 18 height 18
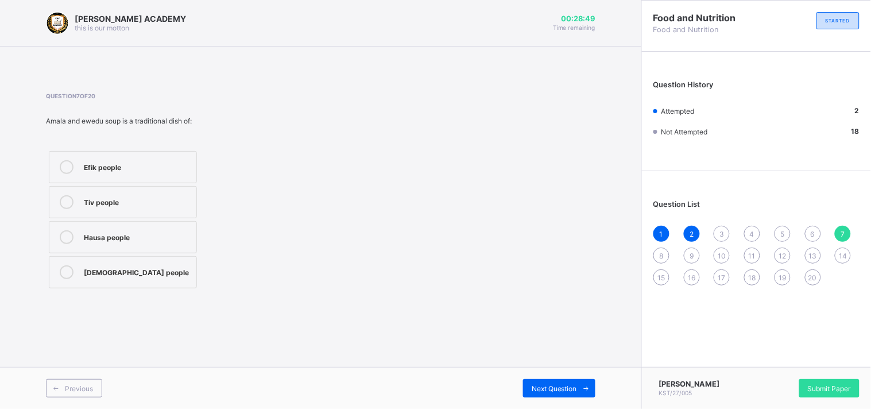
click at [64, 388] on span at bounding box center [56, 388] width 18 height 18
click at [722, 230] on span "3" at bounding box center [722, 234] width 5 height 9
click at [63, 170] on icon at bounding box center [67, 167] width 14 height 14
click at [554, 380] on div "Next Question" at bounding box center [559, 388] width 72 height 18
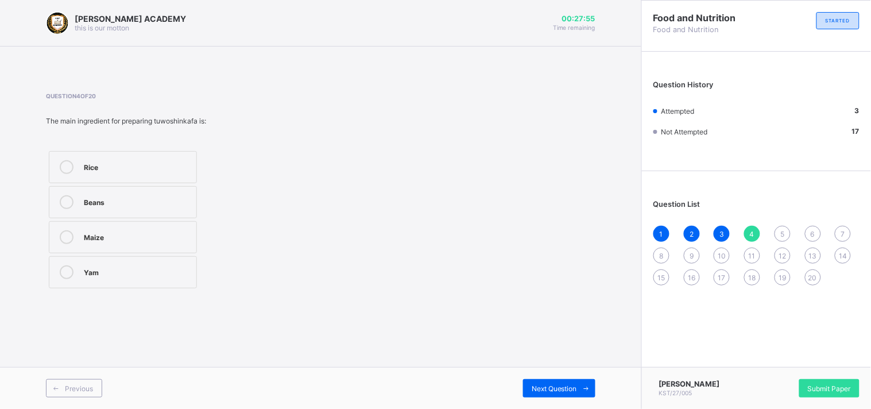
click at [60, 165] on icon at bounding box center [67, 167] width 14 height 14
click at [561, 389] on span "Next Question" at bounding box center [554, 388] width 45 height 9
click at [59, 160] on div at bounding box center [66, 167] width 23 height 14
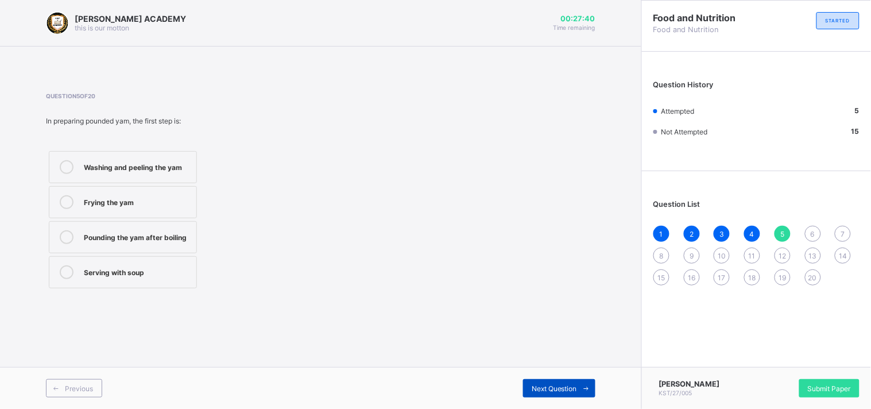
click at [543, 382] on div "Next Question" at bounding box center [559, 388] width 72 height 18
click at [61, 239] on icon at bounding box center [67, 237] width 14 height 14
click at [563, 381] on div "Next Question" at bounding box center [559, 388] width 72 height 18
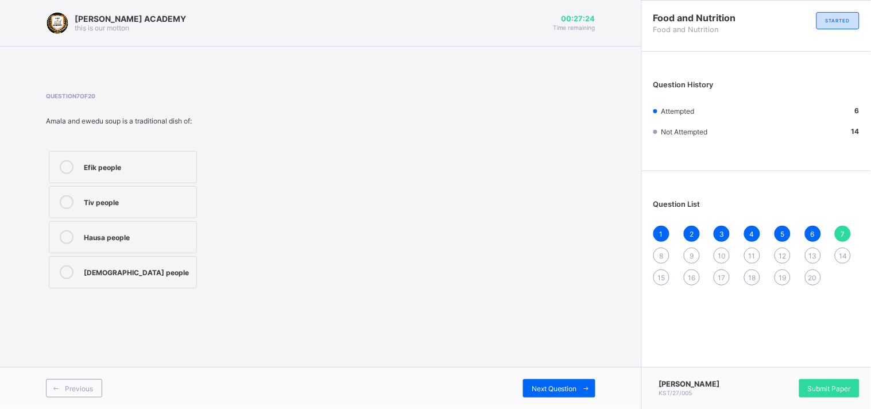
click at [64, 272] on icon at bounding box center [67, 272] width 14 height 14
click at [562, 388] on span "Next Question" at bounding box center [554, 388] width 45 height 9
click at [65, 237] on icon at bounding box center [67, 237] width 14 height 14
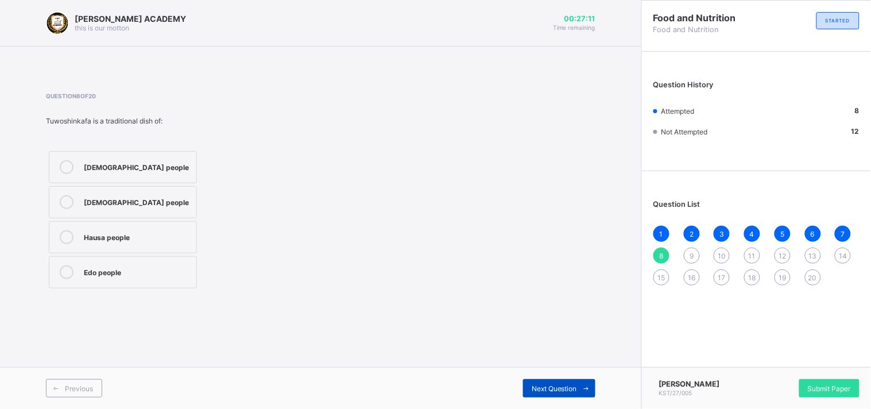
click at [578, 392] on span at bounding box center [586, 388] width 18 height 18
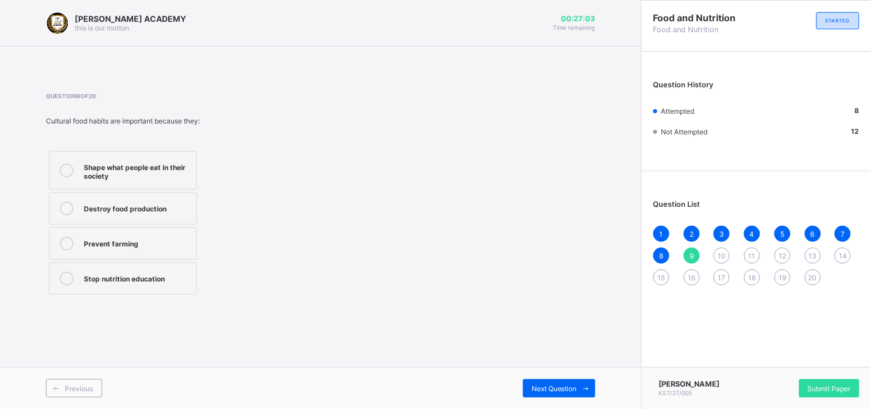
click at [61, 165] on icon at bounding box center [67, 171] width 14 height 14
click at [561, 390] on span "Next Question" at bounding box center [554, 388] width 45 height 9
click at [63, 168] on icon at bounding box center [67, 171] width 14 height 14
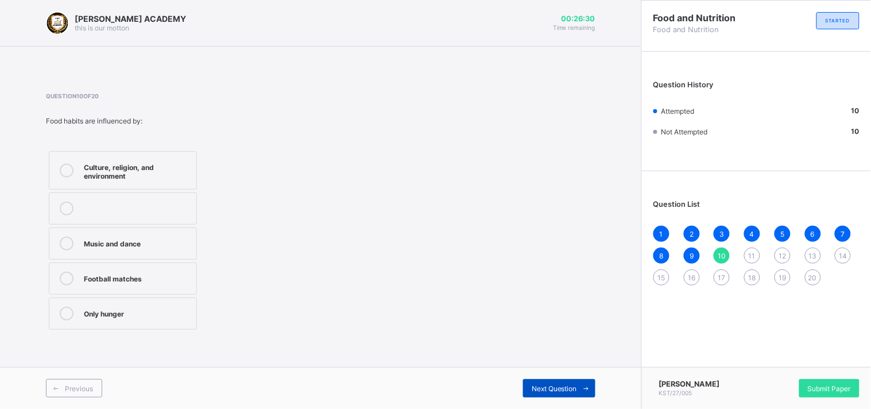
click at [551, 388] on span "Next Question" at bounding box center [554, 388] width 45 height 9
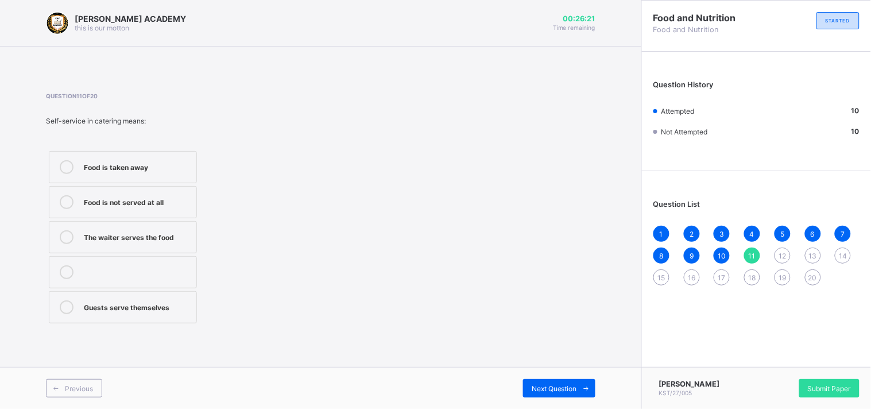
click at [63, 307] on icon at bounding box center [67, 307] width 14 height 14
click at [546, 385] on span "Next Question" at bounding box center [554, 388] width 45 height 9
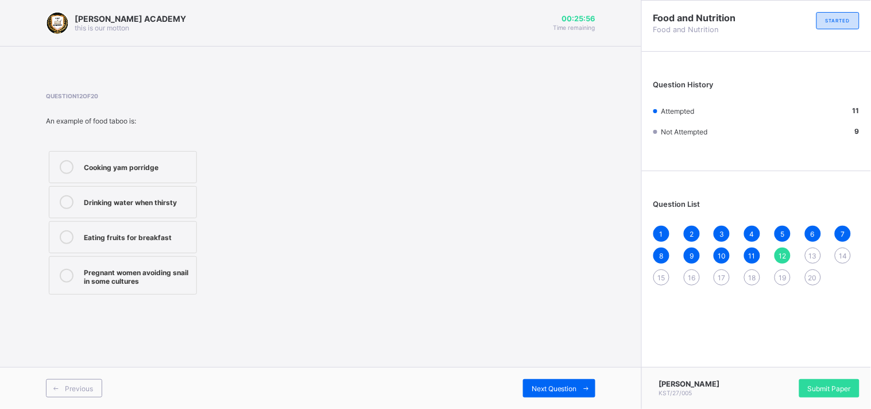
click at [66, 273] on icon at bounding box center [67, 276] width 14 height 14
click at [560, 387] on span "Next Question" at bounding box center [554, 388] width 45 height 9
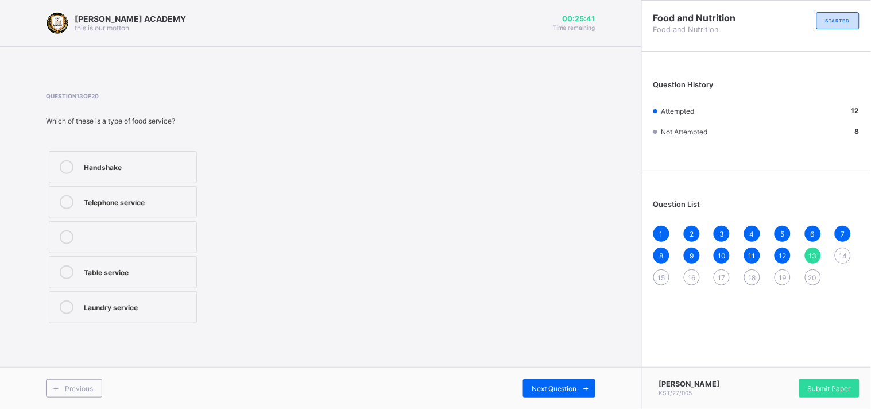
click at [65, 277] on icon at bounding box center [67, 272] width 14 height 14
click at [544, 397] on div "Next Question" at bounding box center [559, 388] width 72 height 18
click at [67, 199] on icon at bounding box center [67, 202] width 14 height 14
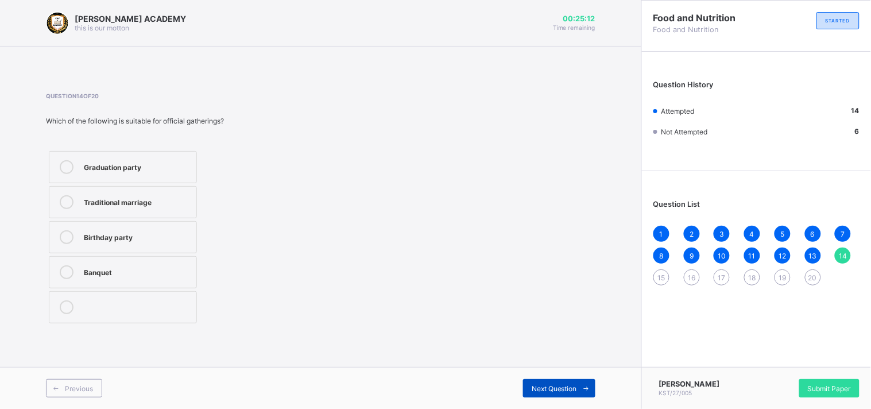
click at [542, 384] on span "Next Question" at bounding box center [554, 388] width 45 height 9
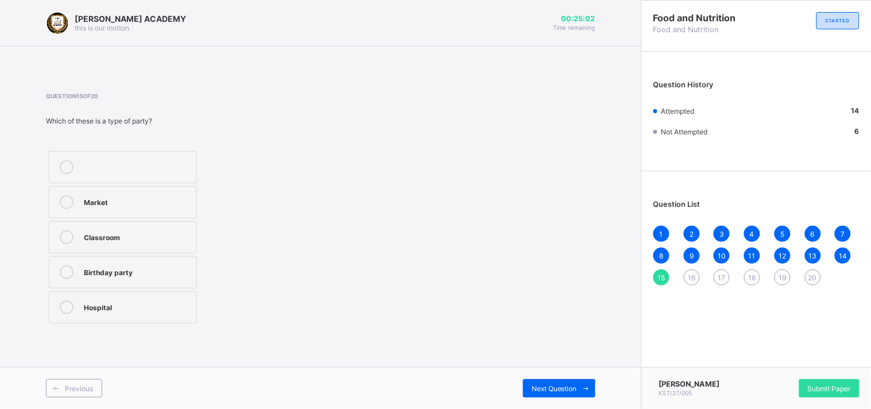
click at [64, 257] on label "Birthday party" at bounding box center [123, 272] width 148 height 32
click at [554, 387] on span "Next Question" at bounding box center [554, 388] width 45 height 9
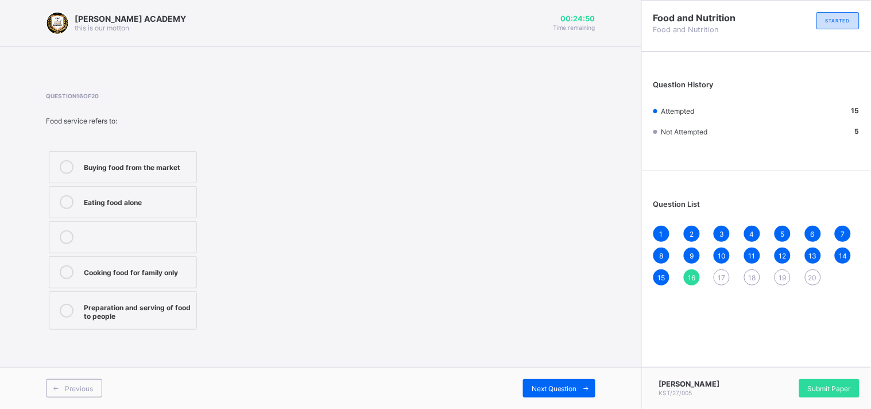
click at [60, 309] on icon at bounding box center [67, 311] width 14 height 14
click at [578, 391] on span at bounding box center [586, 388] width 18 height 18
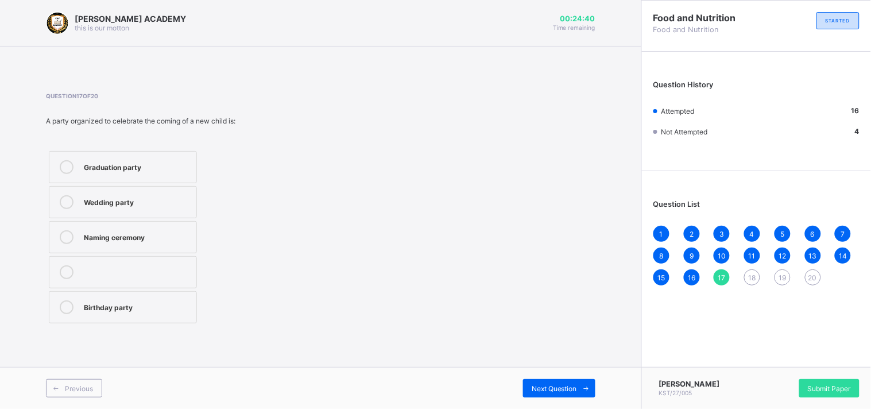
click at [58, 233] on div at bounding box center [66, 237] width 23 height 14
click at [540, 385] on span "Next Question" at bounding box center [554, 388] width 45 height 9
click at [64, 234] on icon at bounding box center [67, 237] width 14 height 14
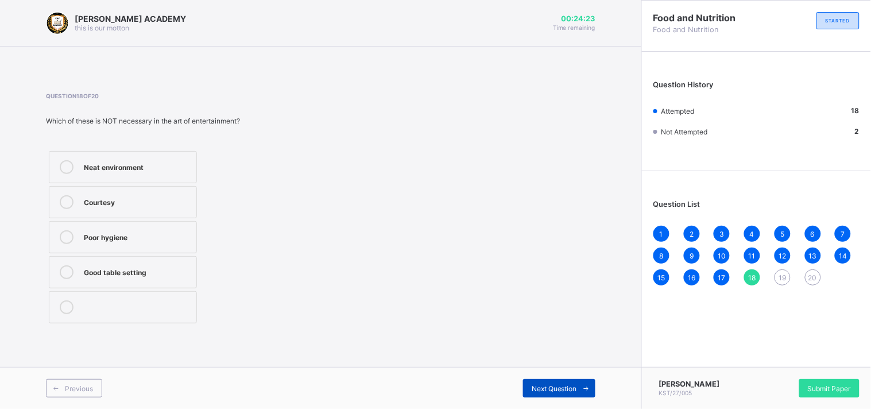
click at [570, 380] on div "Next Question" at bounding box center [559, 388] width 72 height 18
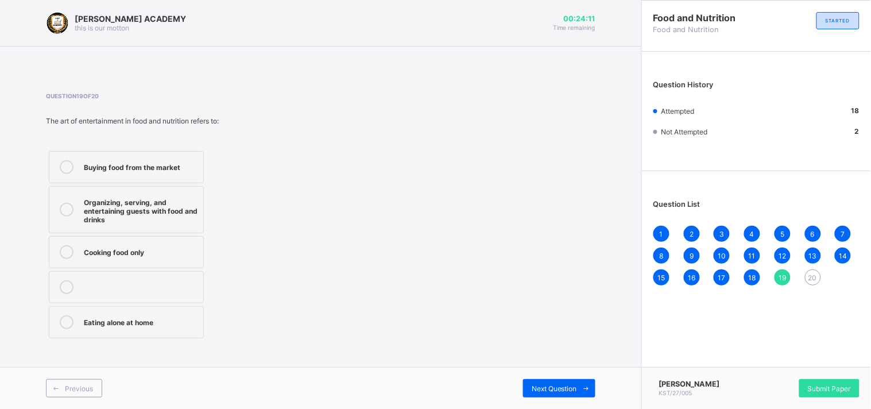
click at [65, 211] on icon at bounding box center [67, 210] width 14 height 14
click at [542, 384] on span "Next Question" at bounding box center [554, 388] width 45 height 9
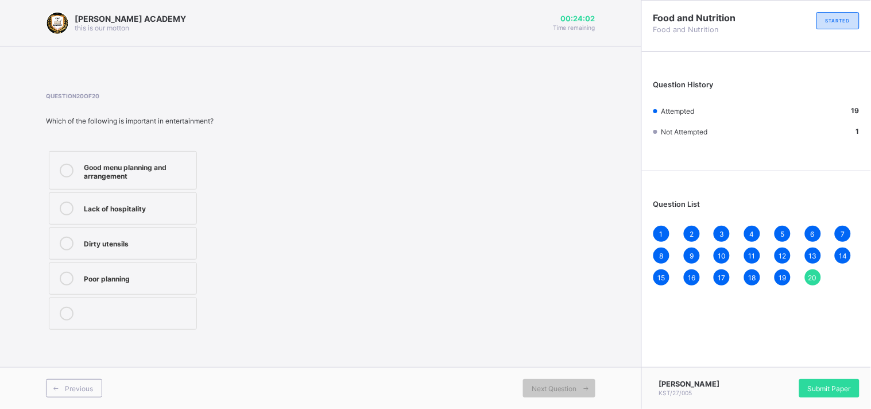
click at [66, 173] on icon at bounding box center [67, 171] width 14 height 14
click at [839, 385] on span "Submit Paper" at bounding box center [829, 388] width 43 height 9
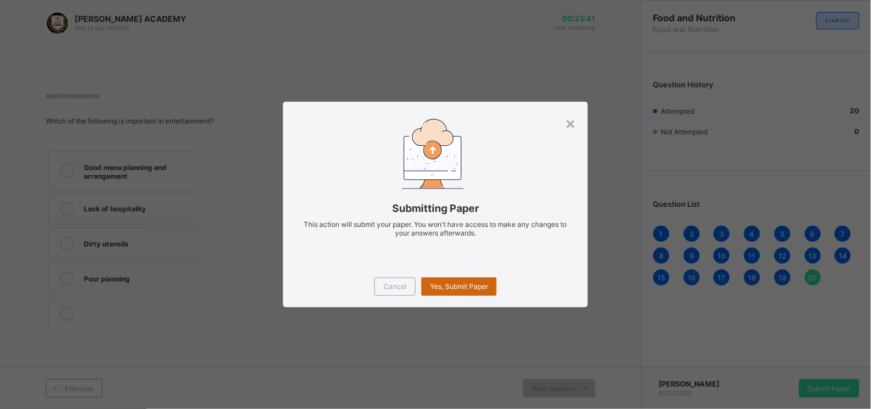
click at [455, 280] on div "Yes, Submit Paper" at bounding box center [459, 286] width 75 height 18
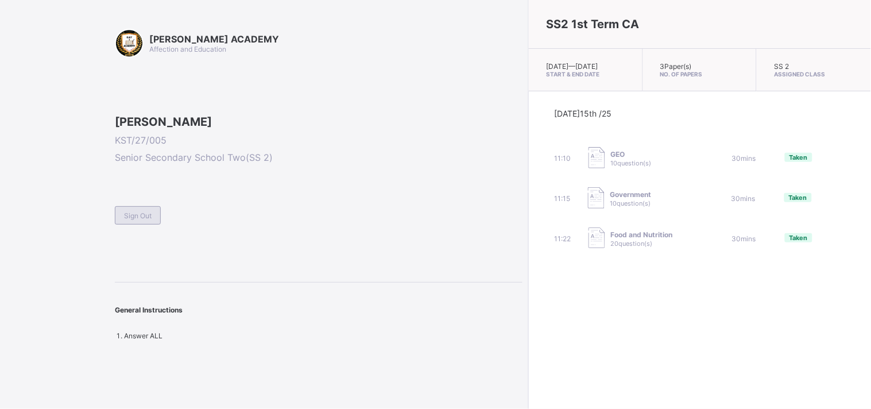
click at [132, 220] on span "Sign Out" at bounding box center [138, 215] width 28 height 9
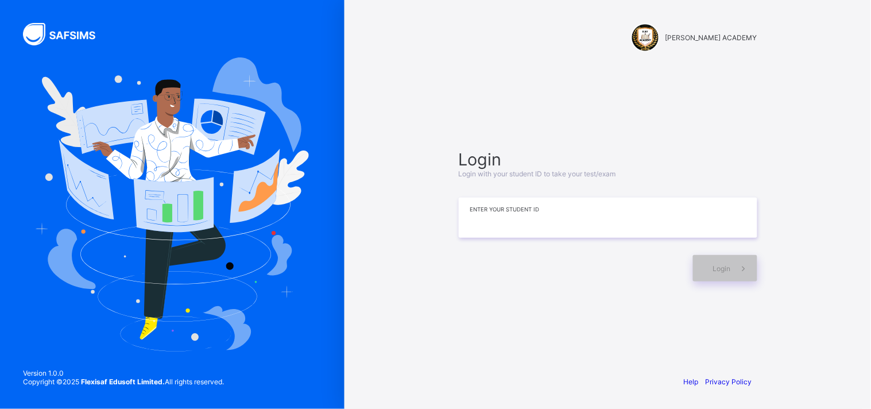
click at [605, 214] on input at bounding box center [608, 218] width 299 height 40
type input "*********"
click at [715, 253] on div "Login" at bounding box center [608, 262] width 299 height 38
click at [715, 264] on span "Login" at bounding box center [722, 268] width 18 height 9
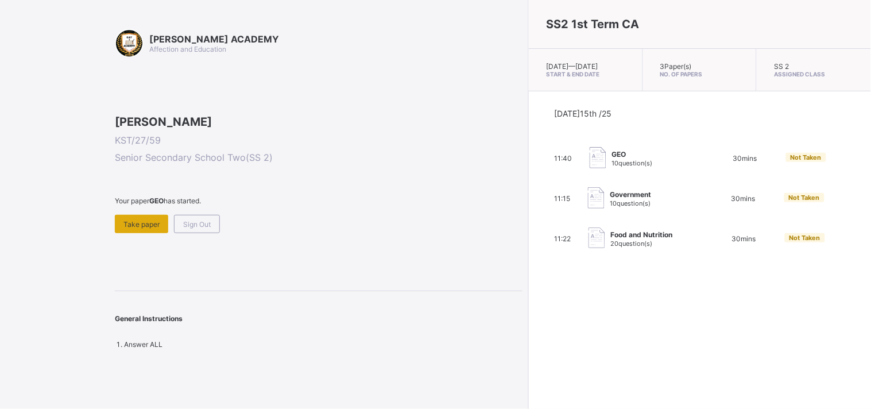
click at [156, 229] on span "Take paper" at bounding box center [141, 224] width 36 height 9
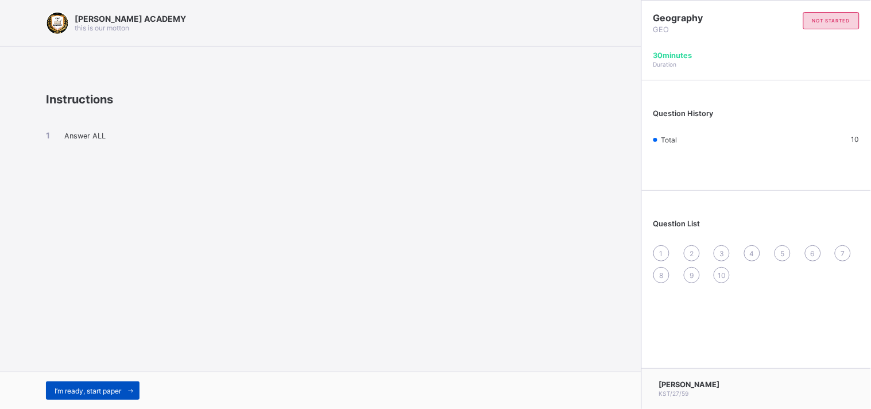
click at [91, 385] on div "I’m ready, start paper" at bounding box center [93, 390] width 94 height 18
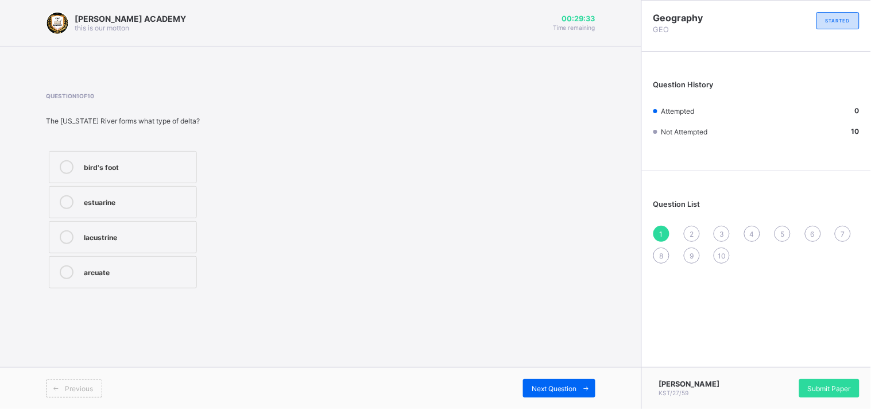
click at [60, 173] on div at bounding box center [66, 167] width 23 height 14
click at [60, 268] on icon at bounding box center [67, 272] width 14 height 14
click at [557, 385] on span "Next Question" at bounding box center [554, 388] width 45 height 9
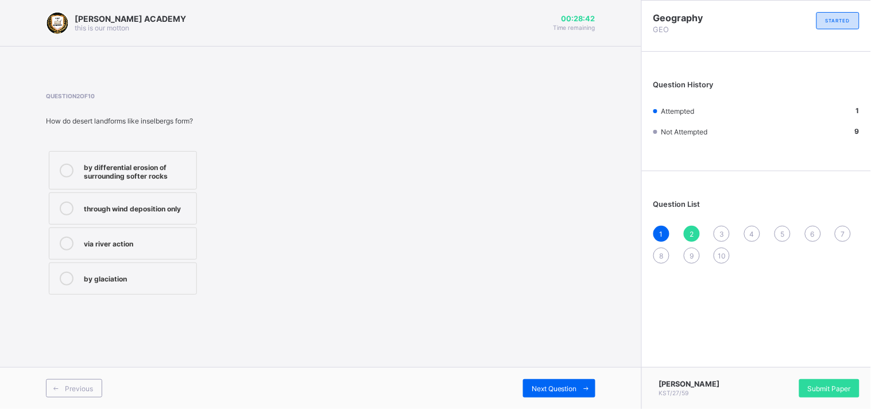
click at [83, 207] on label "through wind deposition only" at bounding box center [123, 208] width 148 height 32
click at [585, 386] on icon at bounding box center [586, 388] width 9 height 7
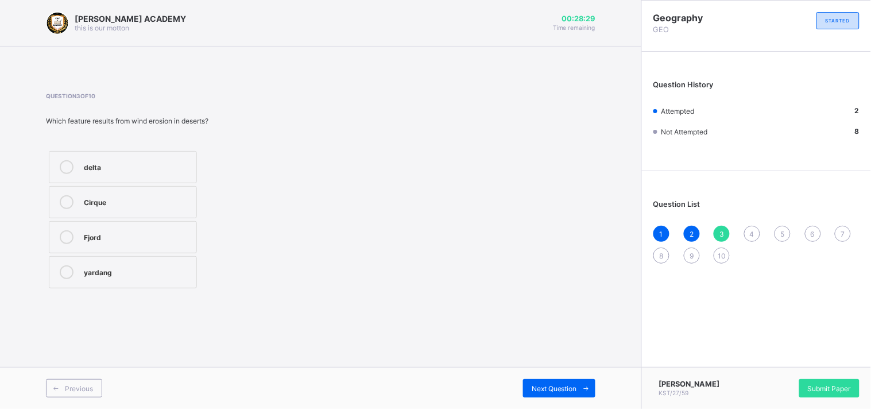
click at [91, 276] on div "yardang" at bounding box center [137, 270] width 107 height 11
click at [534, 380] on div "Next Question" at bounding box center [559, 388] width 72 height 18
click at [72, 169] on icon at bounding box center [67, 167] width 14 height 14
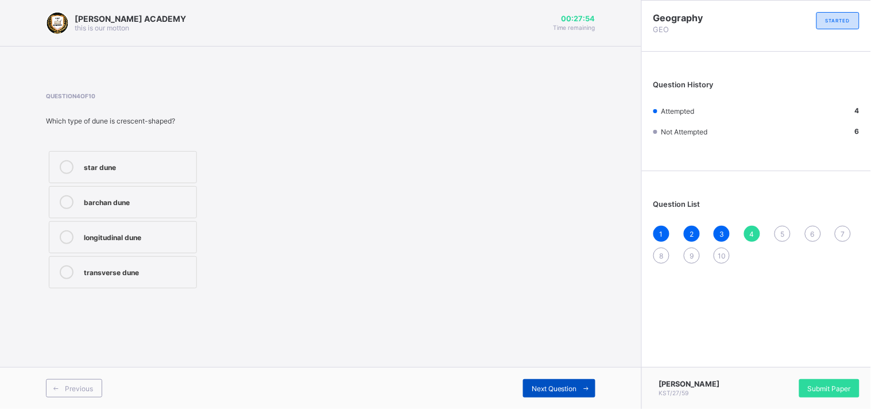
click at [574, 385] on span "Next Question" at bounding box center [554, 388] width 45 height 9
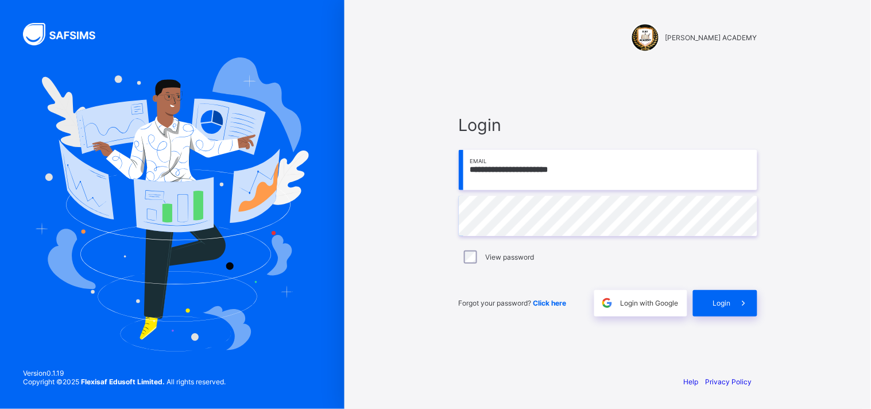
type input "**********"
click at [422, 202] on div "**********" at bounding box center [608, 204] width 527 height 409
click at [726, 294] on div "Login" at bounding box center [725, 303] width 64 height 26
type input "**********"
click at [744, 311] on span at bounding box center [744, 303] width 26 height 26
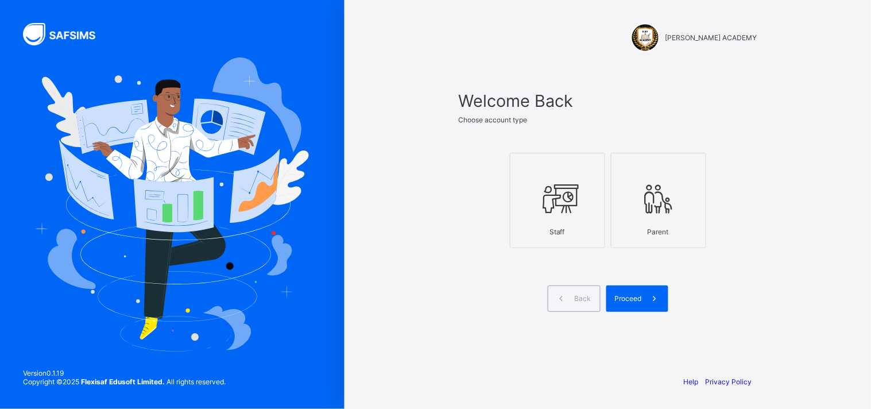
click at [546, 176] on div at bounding box center [557, 198] width 83 height 45
click at [627, 301] on span "Proceed" at bounding box center [628, 298] width 27 height 9
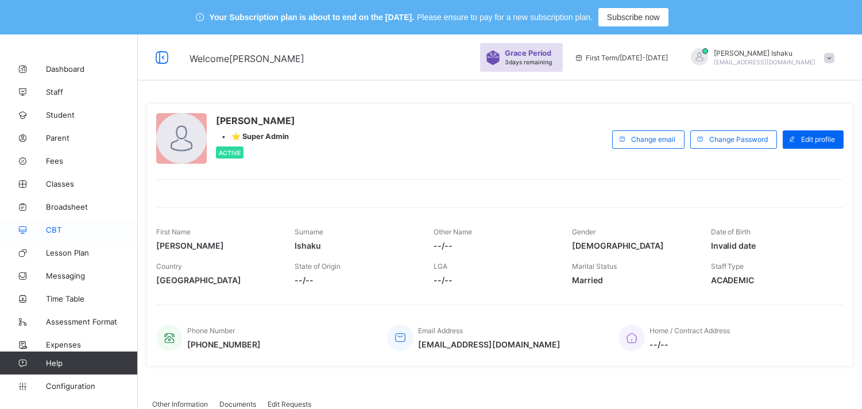
click at [55, 224] on link "CBT" at bounding box center [69, 229] width 138 height 23
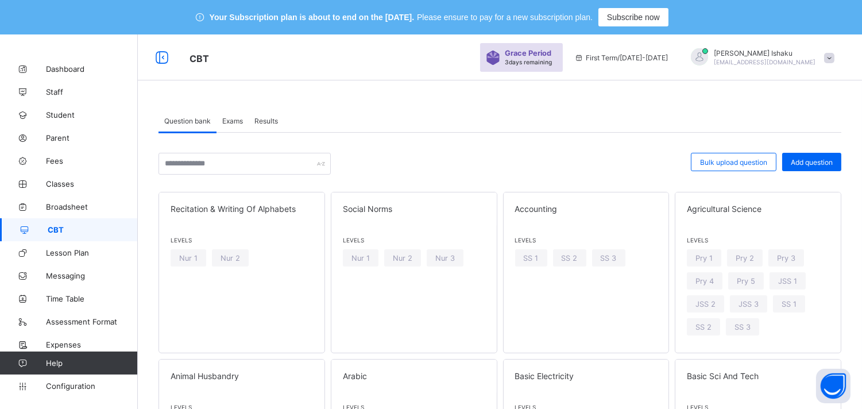
click at [231, 115] on div "Exams" at bounding box center [232, 120] width 32 height 23
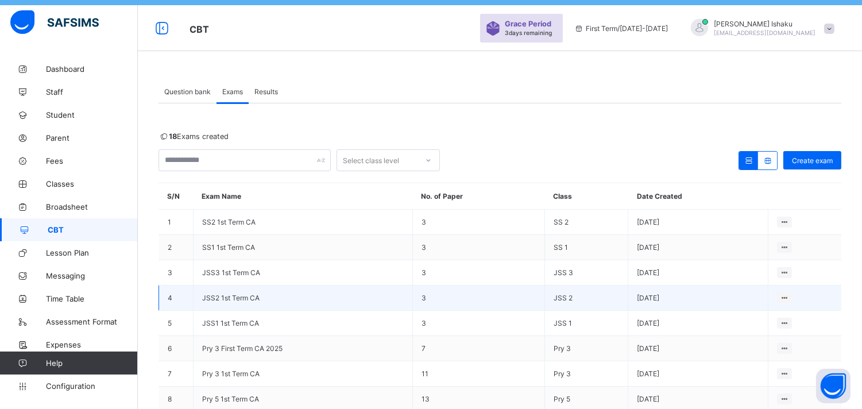
scroll to position [30, 0]
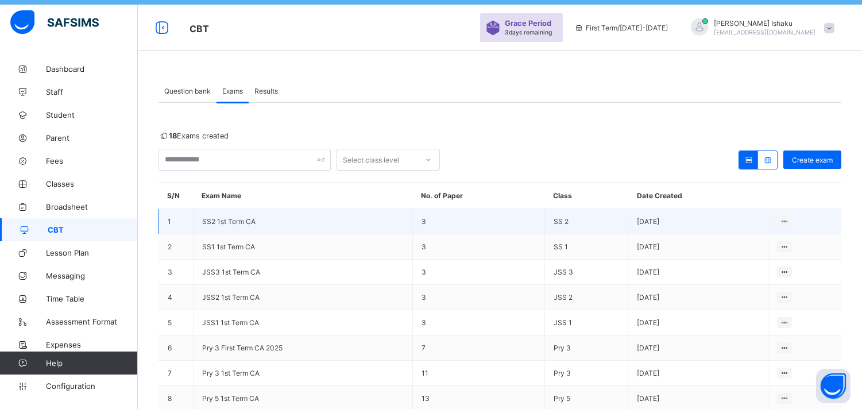
click at [326, 216] on td "SS2 1st Term CA" at bounding box center [303, 221] width 219 height 25
click at [780, 244] on div "View all papers" at bounding box center [762, 243] width 49 height 11
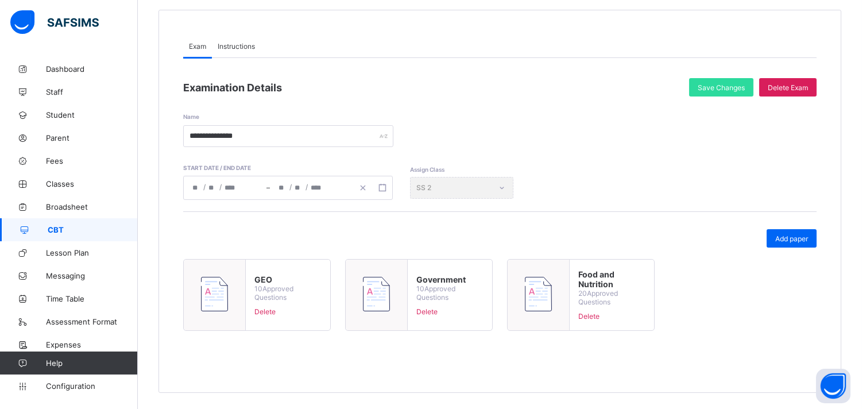
scroll to position [138, 0]
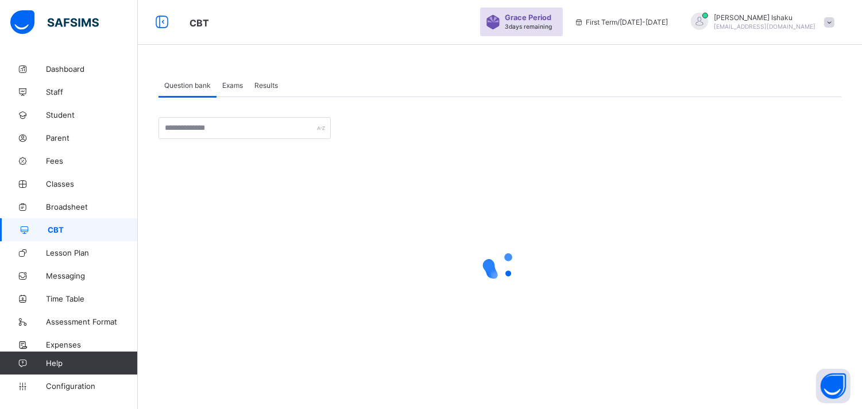
scroll to position [30, 0]
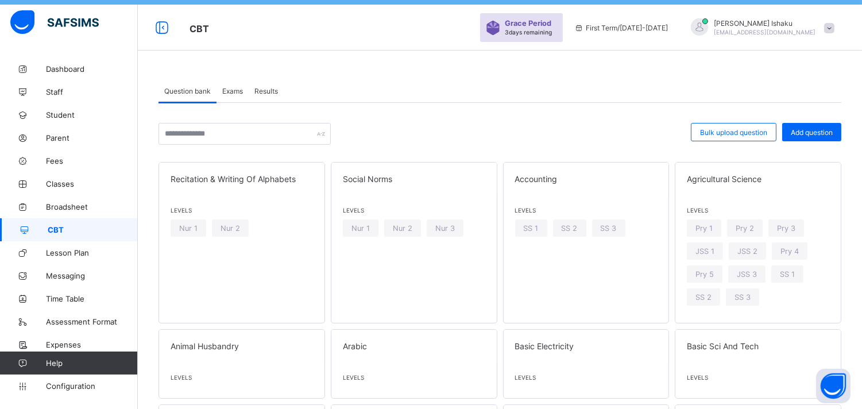
click at [227, 88] on span "Exams" at bounding box center [232, 91] width 21 height 9
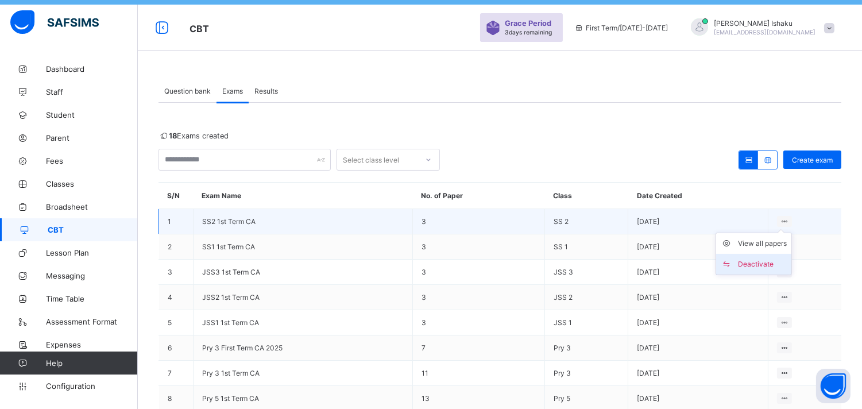
click at [772, 256] on li "Deactivate" at bounding box center [753, 264] width 75 height 21
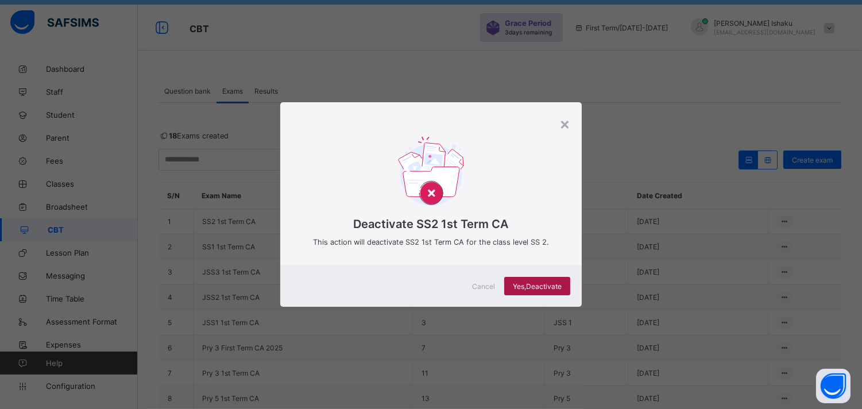
click at [532, 285] on span "Yes, Deactivate" at bounding box center [537, 286] width 49 height 9
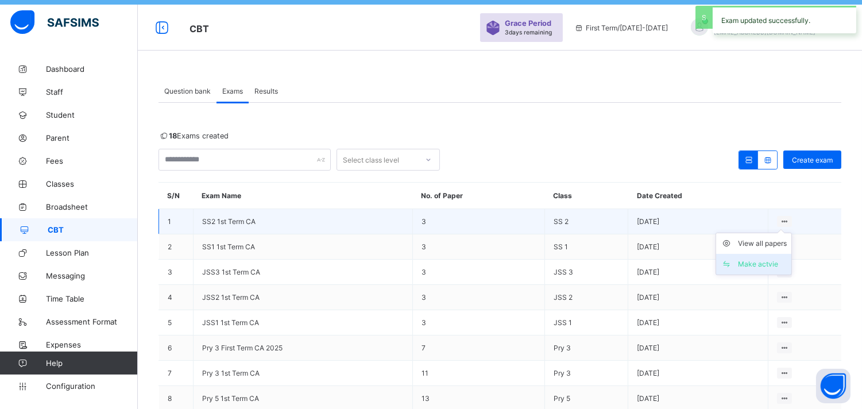
click at [772, 256] on li "Make actvie" at bounding box center [753, 264] width 75 height 21
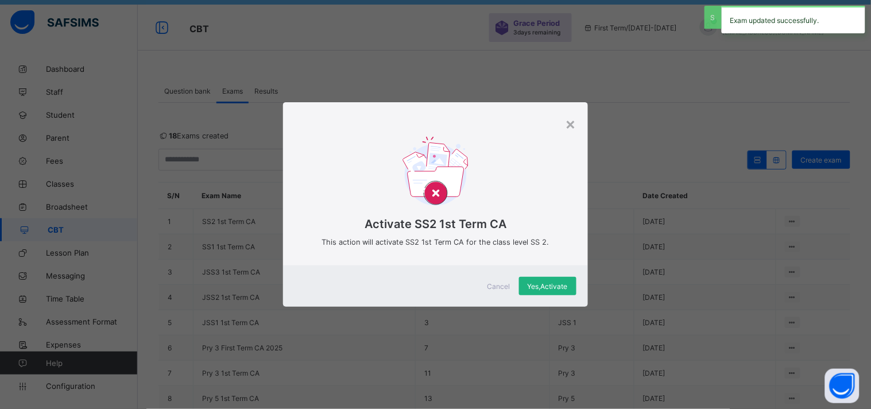
click at [554, 283] on span "Yes, Activate" at bounding box center [548, 286] width 40 height 9
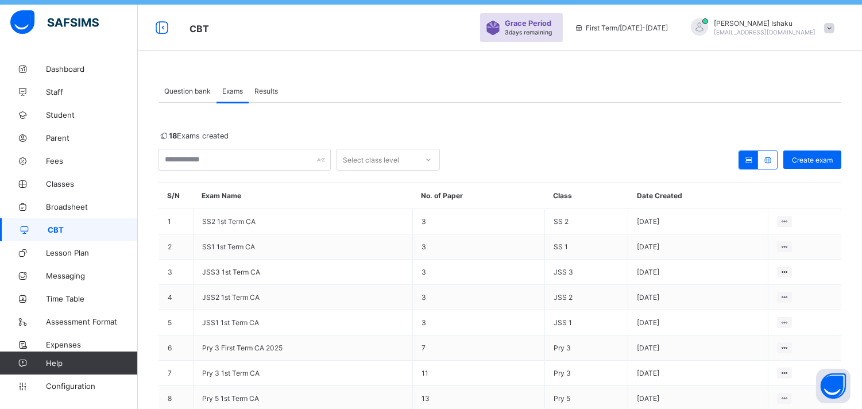
click at [815, 33] on span "michaelishaku@gmail.com" at bounding box center [765, 32] width 102 height 7
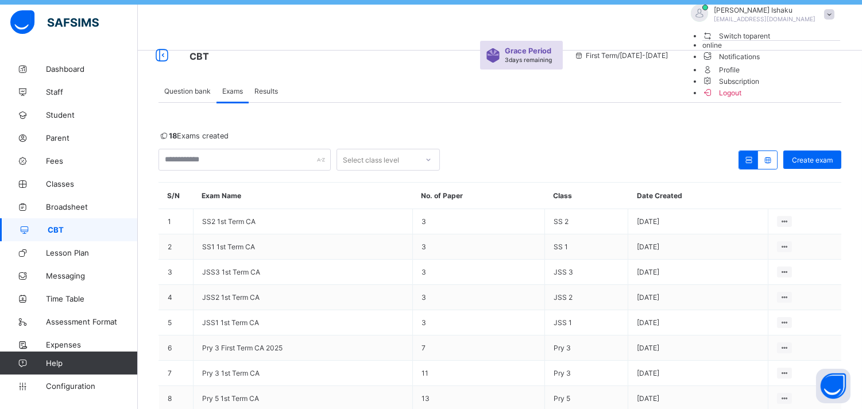
click at [807, 99] on span "Logout" at bounding box center [771, 92] width 138 height 13
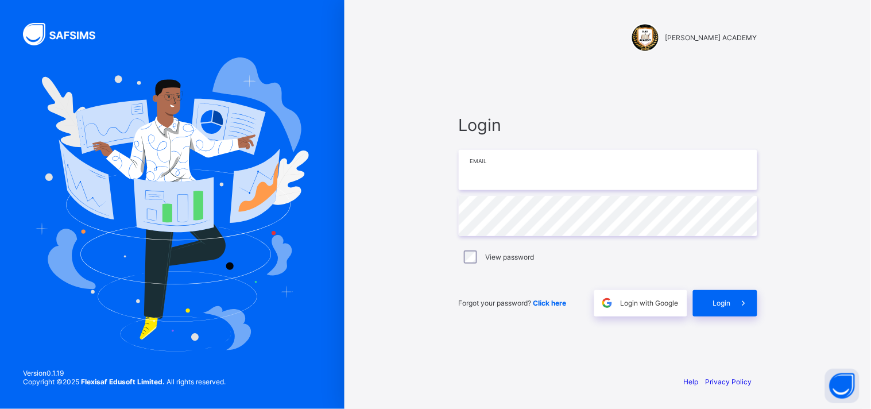
type input "**********"
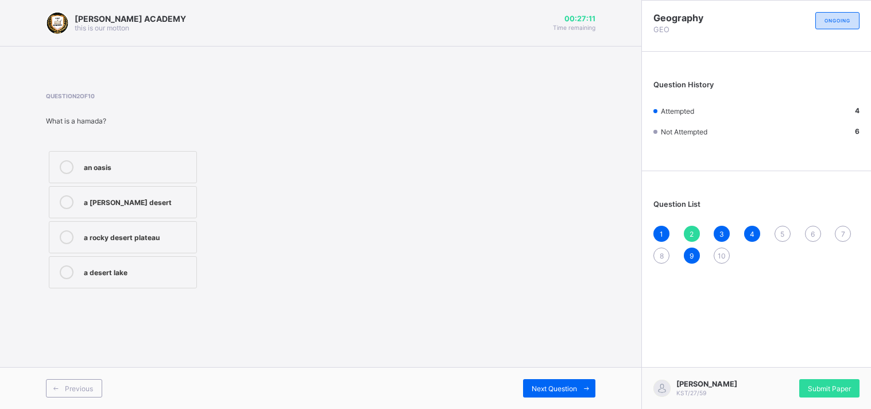
click at [693, 230] on span "2" at bounding box center [692, 234] width 4 height 9
click at [110, 199] on div "a [PERSON_NAME] desert" at bounding box center [137, 200] width 107 height 11
click at [567, 386] on span "Next Question" at bounding box center [554, 388] width 45 height 9
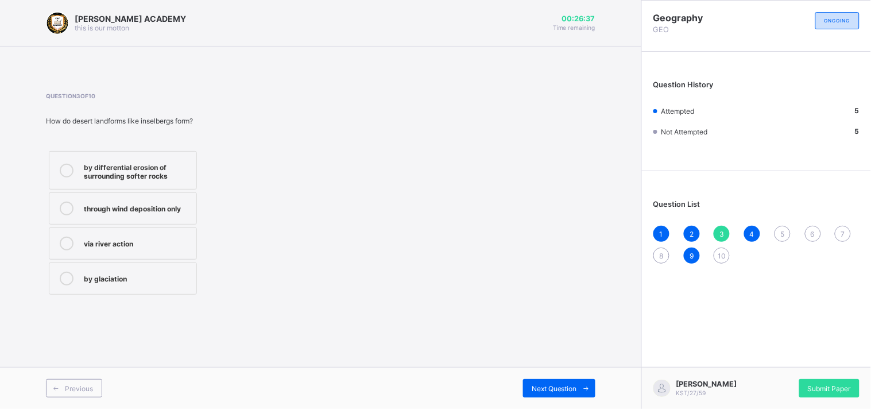
click at [784, 233] on span "5" at bounding box center [782, 234] width 4 height 9
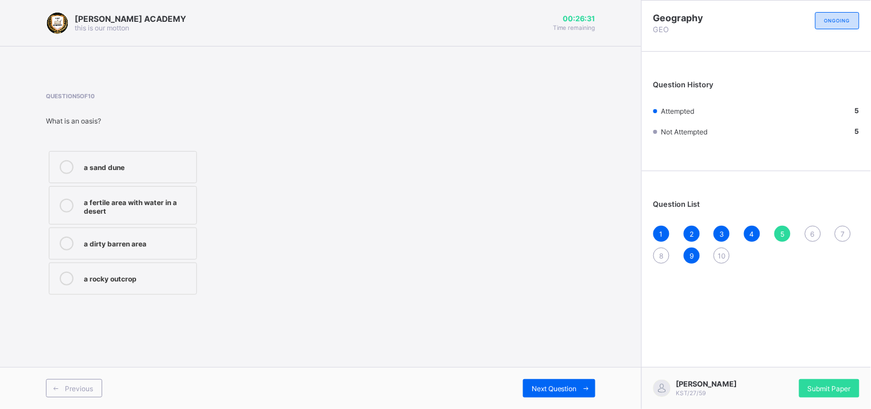
click at [140, 169] on div "a sand dune" at bounding box center [137, 165] width 107 height 11
click at [171, 193] on label "a fertile area with water in a desert" at bounding box center [123, 205] width 148 height 38
click at [552, 387] on span "Next Question" at bounding box center [554, 388] width 45 height 9
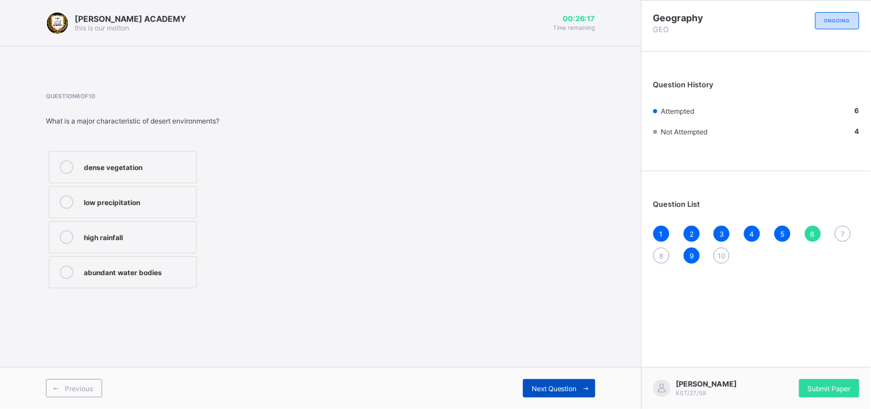
click at [552, 387] on span "Next Question" at bounding box center [554, 388] width 45 height 9
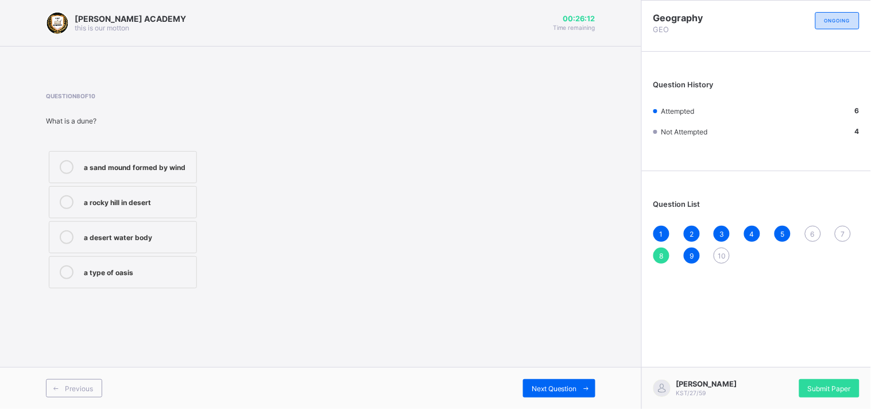
click at [814, 226] on div "6" at bounding box center [813, 234] width 16 height 16
click at [175, 169] on div "dense vegetation" at bounding box center [137, 165] width 107 height 11
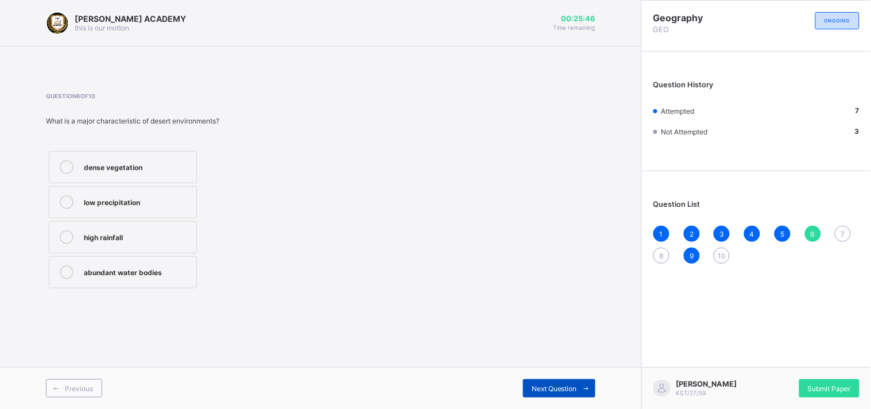
click at [579, 381] on span at bounding box center [586, 388] width 18 height 18
click at [130, 190] on label "Glaciation" at bounding box center [123, 202] width 148 height 32
click at [562, 380] on div "Next Question" at bounding box center [559, 388] width 72 height 18
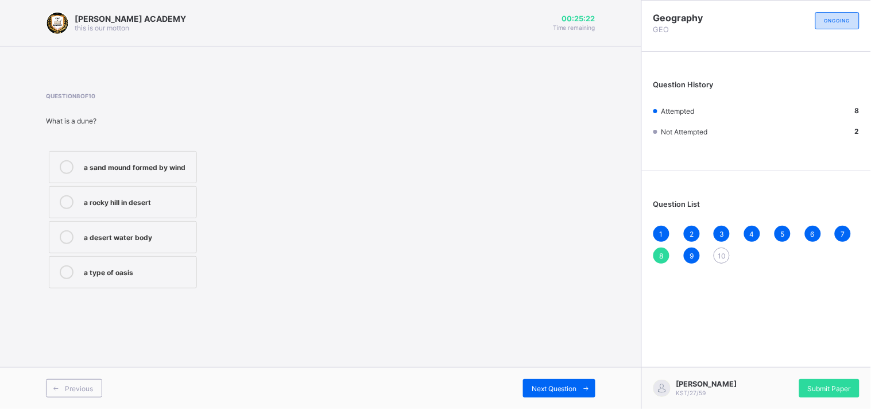
click at [159, 195] on div "a rocky hill in desert" at bounding box center [137, 200] width 107 height 11
click at [567, 382] on div "Next Question" at bounding box center [559, 388] width 72 height 18
click at [663, 248] on div "8" at bounding box center [662, 256] width 16 height 16
click at [136, 192] on label "a rocky hill in desert" at bounding box center [123, 202] width 148 height 32
click at [569, 380] on div "Next Question" at bounding box center [559, 388] width 72 height 18
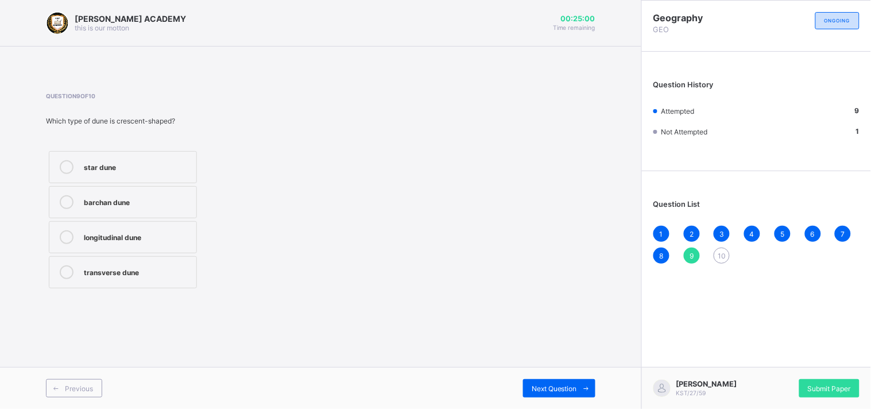
click at [575, 377] on div "Previous Next Question" at bounding box center [320, 388] width 641 height 42
click at [576, 382] on div "Next Question" at bounding box center [559, 388] width 72 height 18
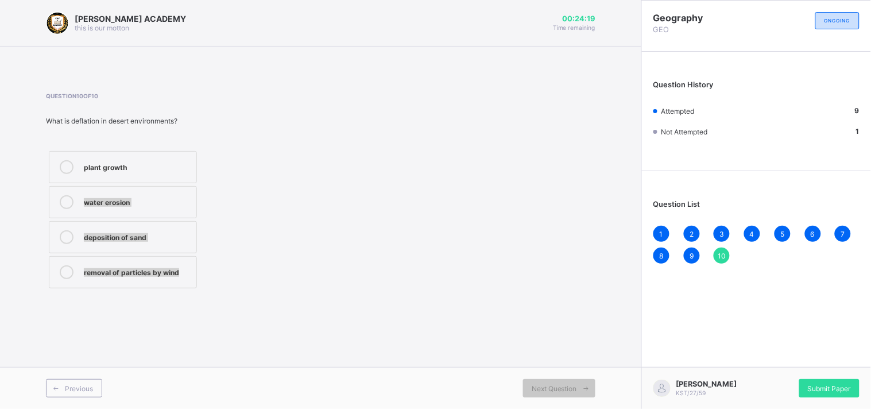
drag, startPoint x: 149, startPoint y: 158, endPoint x: 497, endPoint y: 329, distance: 387.3
click at [497, 329] on div "[PERSON_NAME] ACADEMY this is our [PERSON_NAME] 00:24:19 Time remaining Questio…" at bounding box center [320, 204] width 641 height 409
click at [105, 170] on div "plant growth" at bounding box center [137, 165] width 107 height 11
click at [555, 384] on span "Next Question" at bounding box center [554, 388] width 45 height 9
click at [809, 379] on div "Submit Paper" at bounding box center [829, 388] width 60 height 18
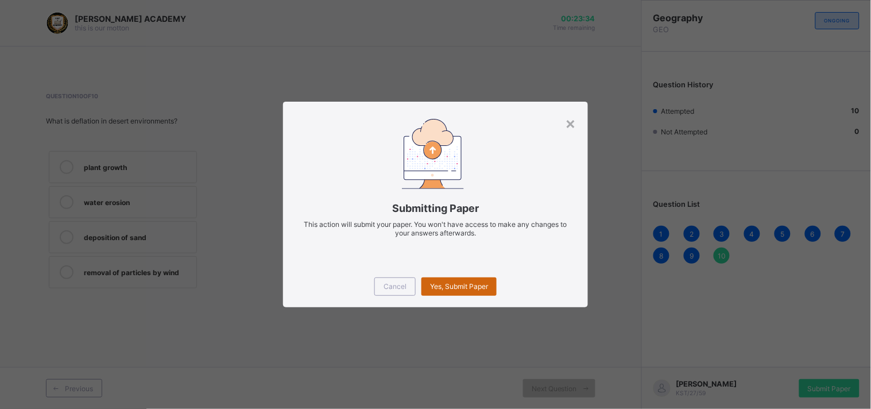
click at [450, 282] on span "Yes, Submit Paper" at bounding box center [459, 286] width 58 height 9
click at [450, 282] on div "Yes, Submit Paper" at bounding box center [459, 286] width 75 height 18
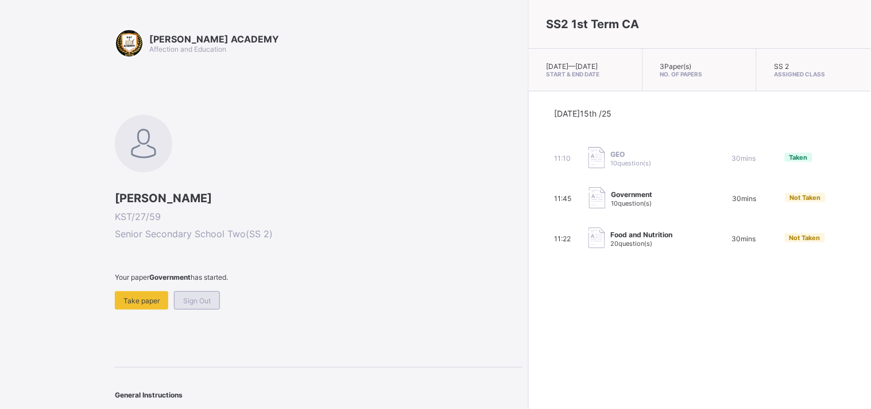
click at [198, 301] on span "Sign Out" at bounding box center [197, 300] width 28 height 9
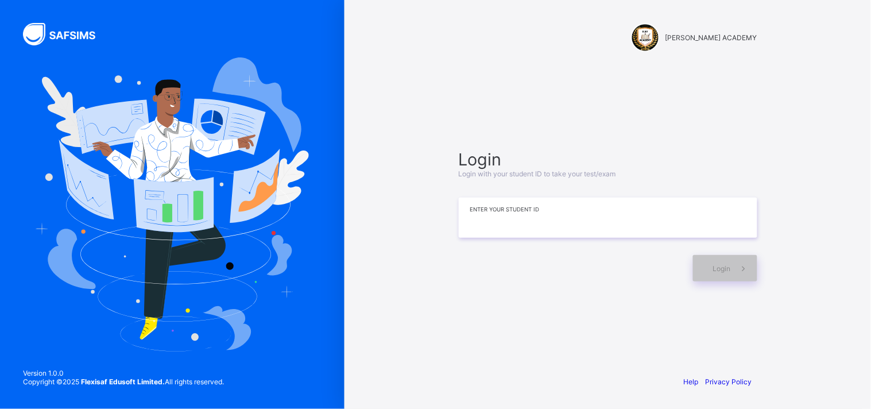
click at [467, 218] on input at bounding box center [608, 218] width 299 height 40
click at [593, 223] on input "******" at bounding box center [608, 218] width 299 height 40
type input "**********"
click at [736, 273] on span at bounding box center [744, 268] width 26 height 26
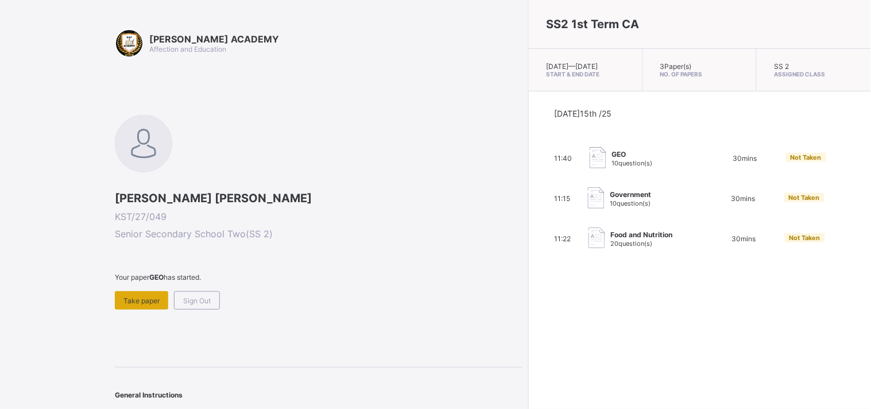
click at [148, 300] on span "Take paper" at bounding box center [141, 300] width 36 height 9
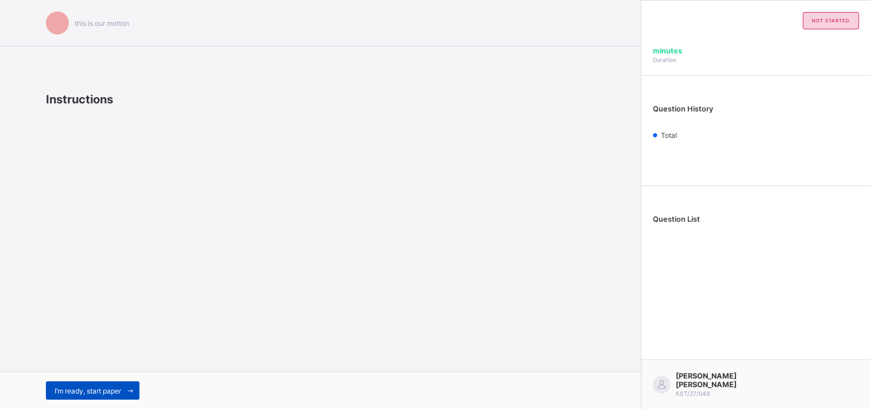
click at [100, 389] on span "I’m ready, start paper" at bounding box center [88, 390] width 67 height 9
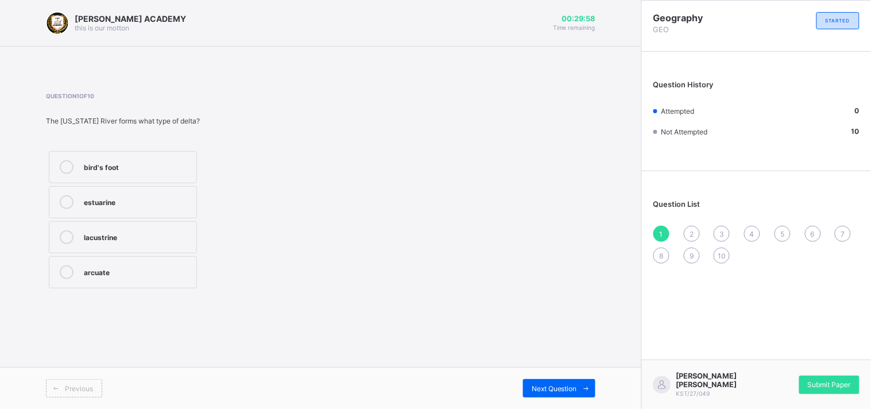
click at [157, 208] on div "estuarine" at bounding box center [137, 202] width 107 height 14
click at [828, 386] on span "Submit Paper" at bounding box center [829, 384] width 43 height 9
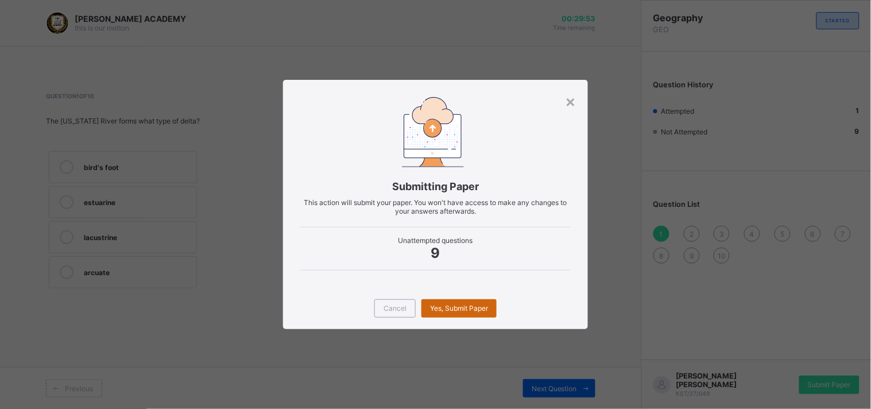
click at [485, 307] on span "Yes, Submit Paper" at bounding box center [459, 308] width 58 height 9
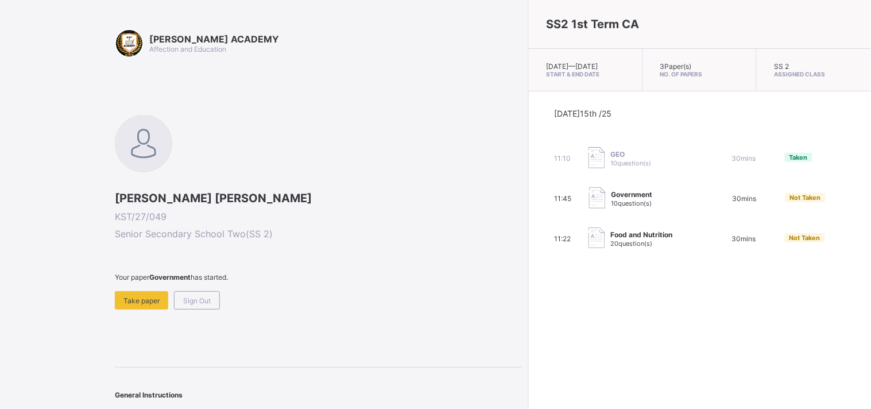
click at [612, 207] on span "10 question(s)" at bounding box center [632, 203] width 41 height 8
click at [141, 296] on span "Take paper" at bounding box center [141, 300] width 36 height 9
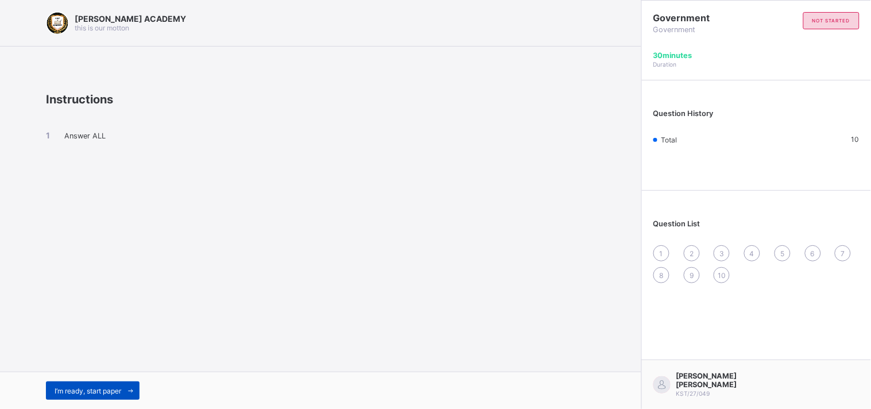
click at [136, 382] on span at bounding box center [130, 390] width 18 height 18
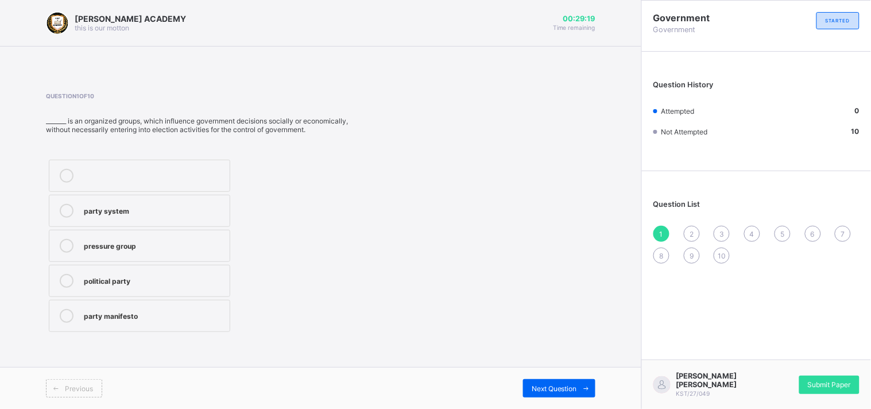
click at [199, 243] on div "pressure group" at bounding box center [154, 244] width 140 height 11
click at [583, 388] on icon at bounding box center [586, 388] width 9 height 7
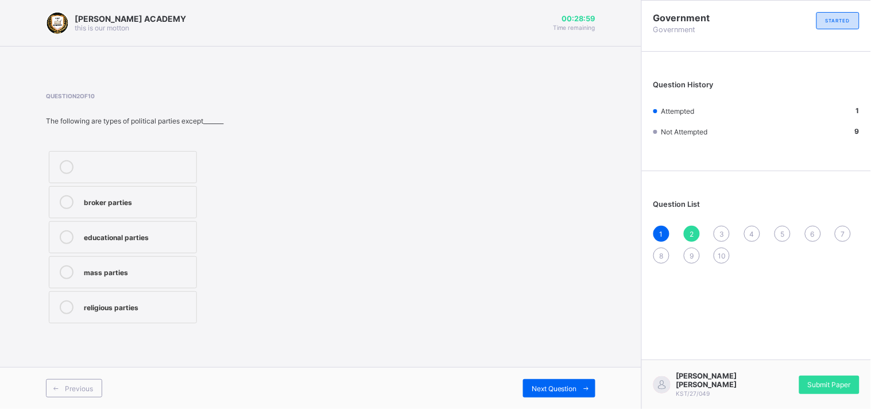
click at [162, 236] on div "educational parties" at bounding box center [137, 235] width 107 height 11
click at [575, 388] on span "Next Question" at bounding box center [554, 388] width 45 height 9
click at [165, 210] on label "[PERSON_NAME]" at bounding box center [123, 202] width 148 height 32
click at [613, 330] on div "[PERSON_NAME] ACADEMY this is our [PERSON_NAME] 00:28:38 Time remaining Questio…" at bounding box center [320, 204] width 641 height 409
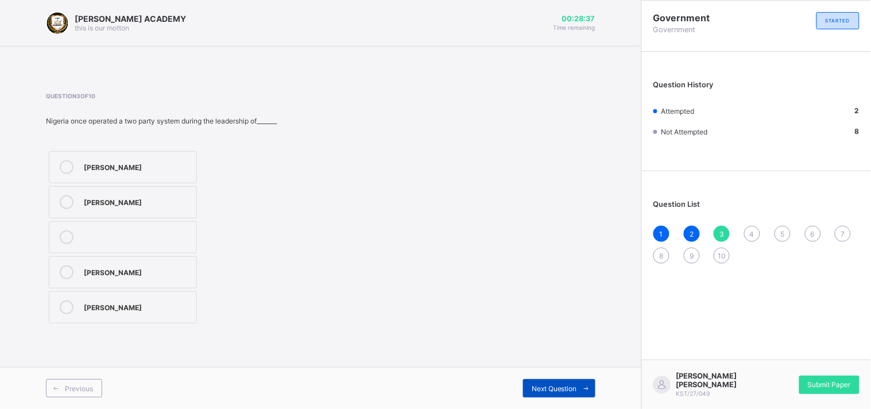
click at [583, 384] on span at bounding box center [586, 388] width 18 height 18
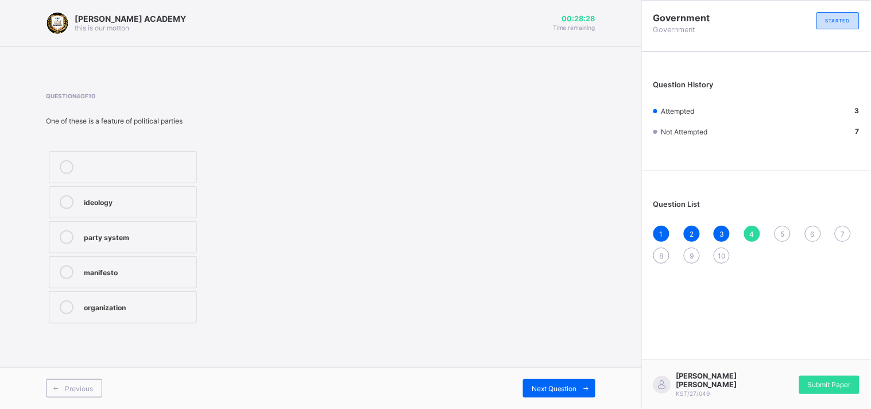
click at [149, 211] on label "ideology" at bounding box center [123, 202] width 148 height 32
click at [572, 380] on div "Next Question" at bounding box center [559, 388] width 72 height 18
click at [167, 173] on div "Nigerian Bar Association" at bounding box center [137, 167] width 107 height 14
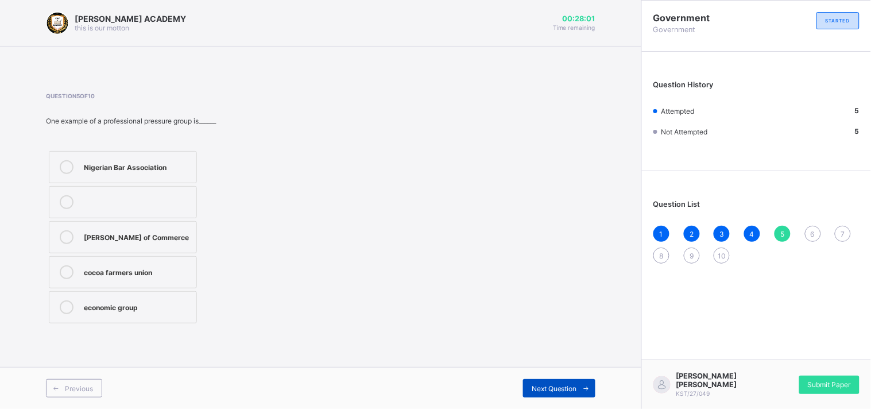
click at [550, 384] on span "Next Question" at bounding box center [554, 388] width 45 height 9
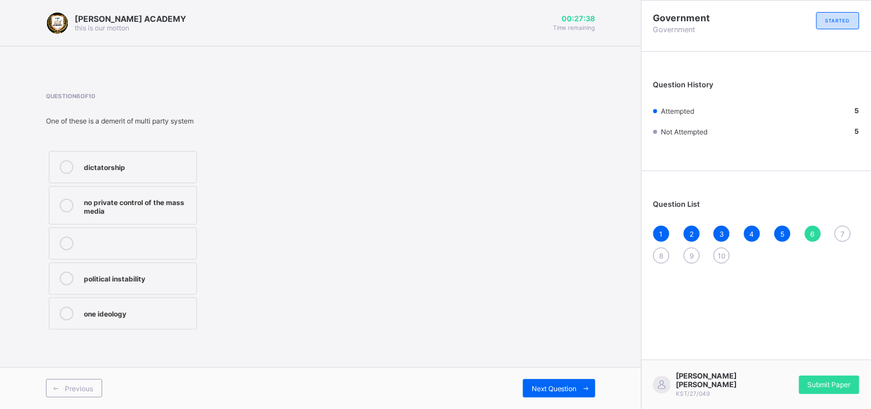
click at [115, 197] on div "no private control of the mass media" at bounding box center [137, 205] width 107 height 20
click at [578, 386] on span at bounding box center [586, 388] width 18 height 18
click at [148, 172] on div "change of government" at bounding box center [137, 167] width 107 height 14
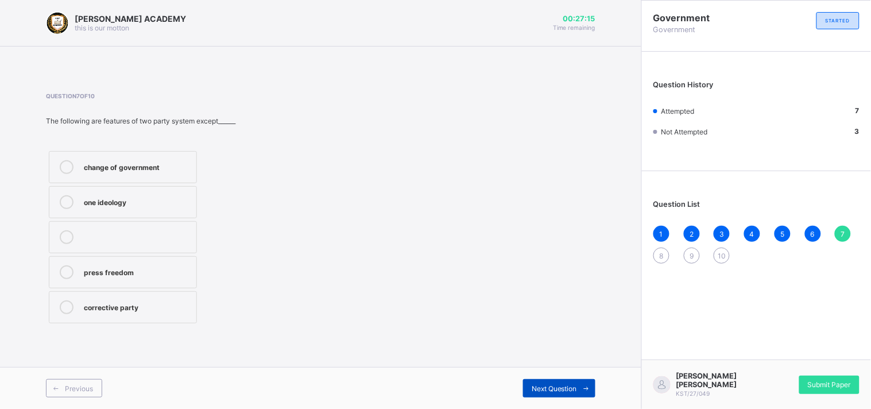
click at [569, 385] on span "Next Question" at bounding box center [554, 388] width 45 height 9
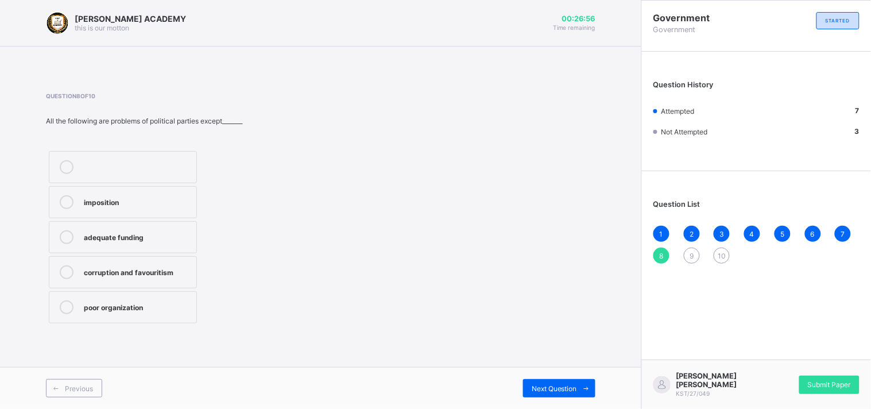
click at [146, 280] on label "corruption and favouritism" at bounding box center [123, 272] width 148 height 32
click at [570, 380] on div "Next Question" at bounding box center [559, 388] width 72 height 18
click at [155, 259] on label "farmers pressure group" at bounding box center [123, 272] width 148 height 32
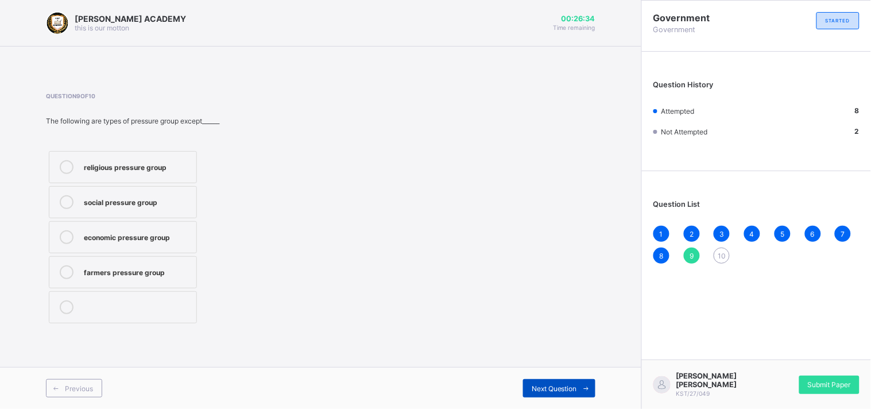
click at [575, 384] on span "Next Question" at bounding box center [554, 388] width 45 height 9
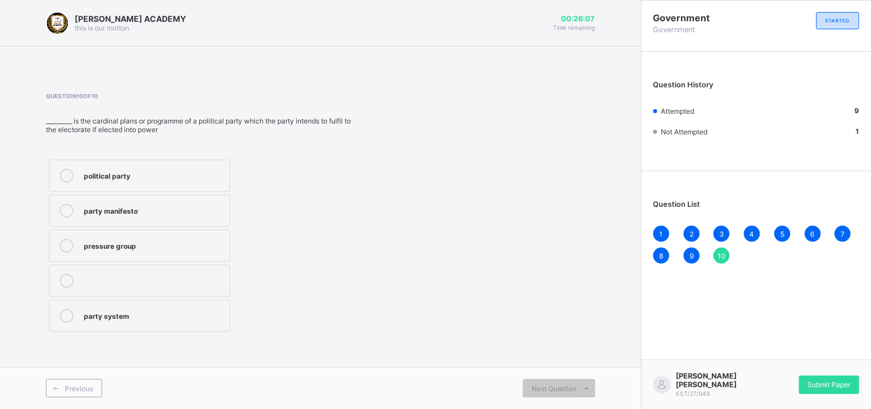
click at [209, 211] on div "party manifesto" at bounding box center [154, 209] width 140 height 11
click at [834, 385] on span "Submit Paper" at bounding box center [829, 384] width 43 height 9
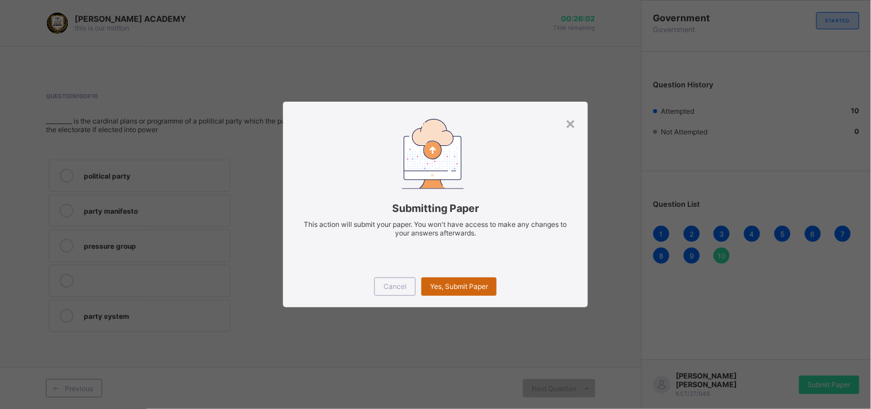
click at [452, 285] on span "Yes, Submit Paper" at bounding box center [459, 286] width 58 height 9
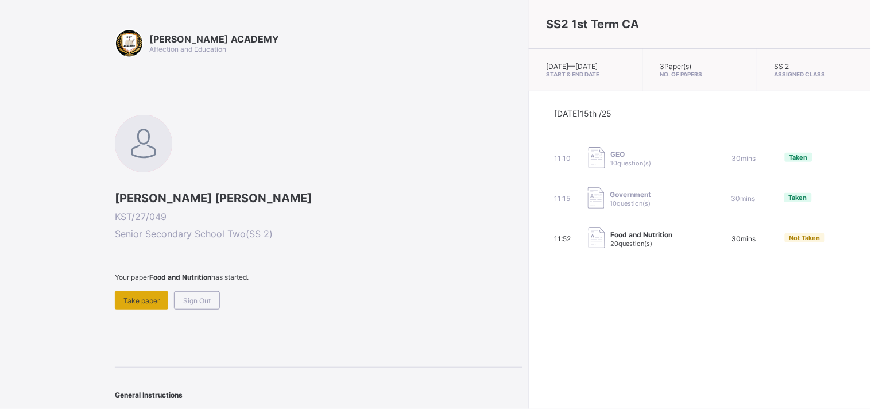
click at [158, 296] on span "Take paper" at bounding box center [141, 300] width 36 height 9
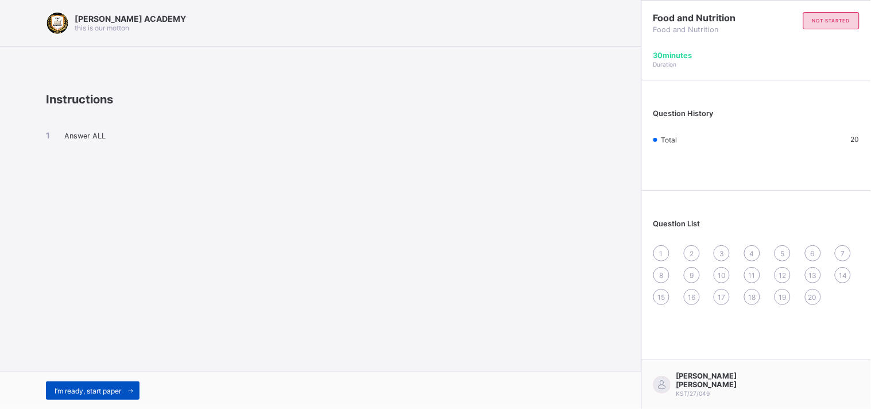
click at [76, 390] on span "I’m ready, start paper" at bounding box center [88, 390] width 67 height 9
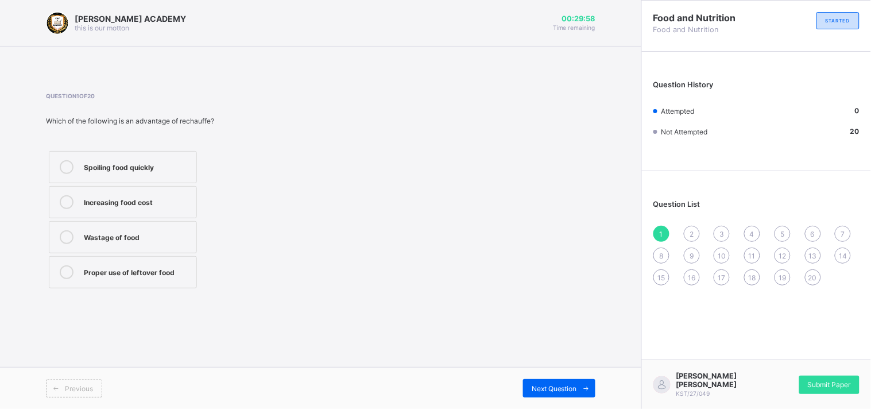
click at [123, 155] on label "Spoiling food quickly" at bounding box center [123, 167] width 148 height 32
click at [825, 380] on span "Submit Paper" at bounding box center [829, 384] width 43 height 9
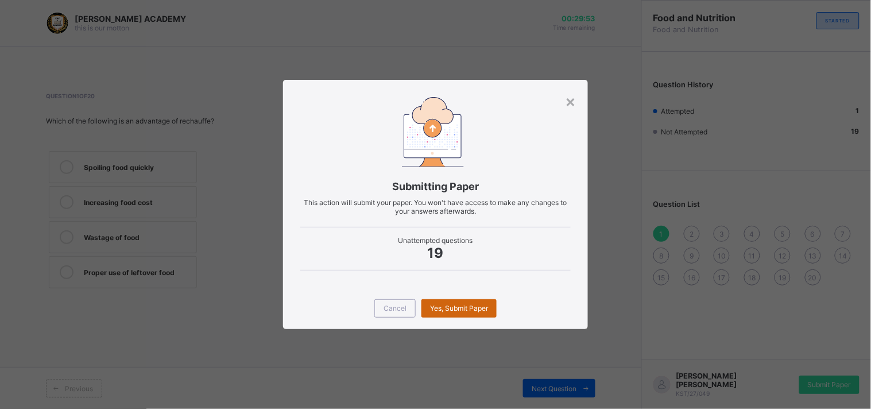
click at [463, 305] on span "Yes, Submit Paper" at bounding box center [459, 308] width 58 height 9
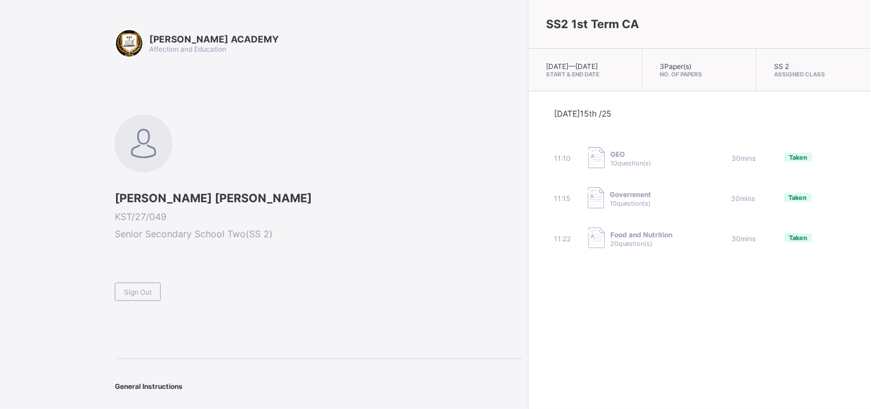
click at [142, 279] on span at bounding box center [319, 278] width 408 height 10
click at [135, 288] on span "Sign Out" at bounding box center [138, 292] width 28 height 9
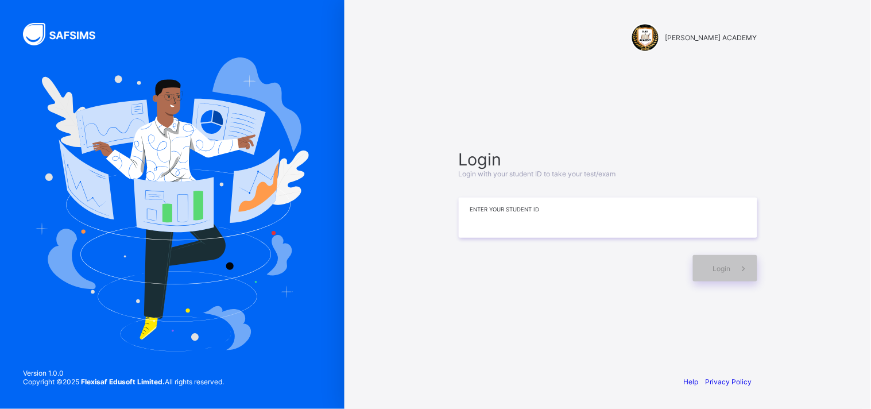
click at [484, 213] on input at bounding box center [608, 218] width 299 height 40
type input "**********"
click at [705, 263] on div "Login" at bounding box center [725, 268] width 64 height 26
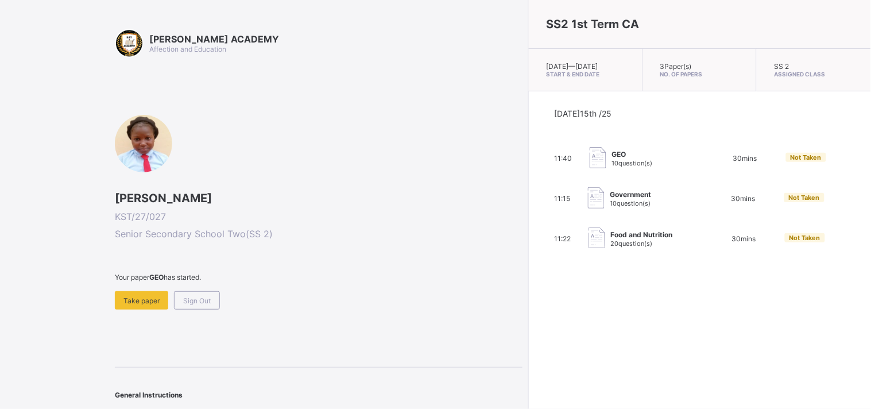
click at [789, 202] on span "Not Taken" at bounding box center [804, 198] width 31 height 8
click at [724, 226] on div "[DATE] 15th /25 11:40 GEO 10 question(s) 30 mins Not Taken 11:15 Government 10 …" at bounding box center [700, 179] width 291 height 141
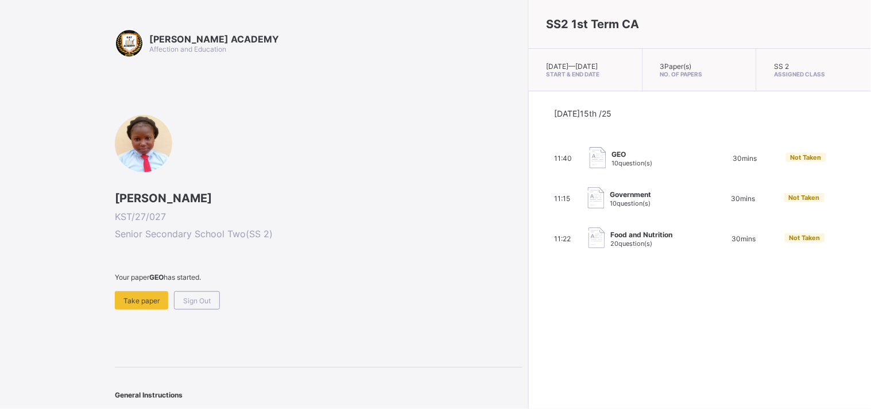
click at [784, 204] on div "Not Taken" at bounding box center [814, 198] width 61 height 11
click at [158, 300] on span "Take paper" at bounding box center [141, 300] width 36 height 9
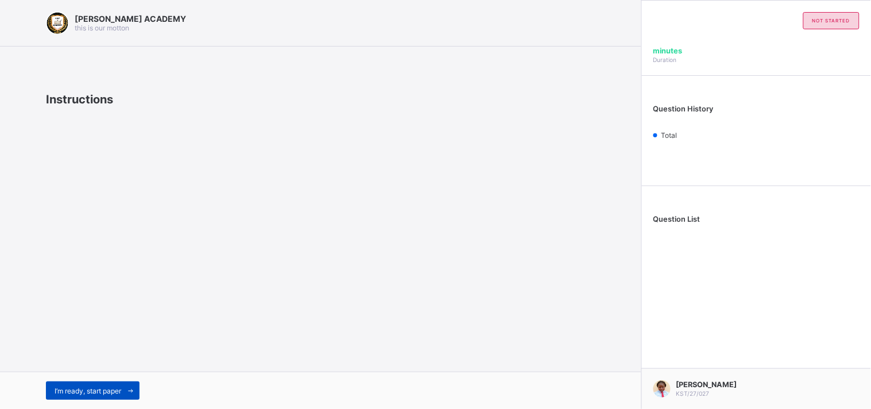
click at [72, 382] on div "I’m ready, start paper" at bounding box center [93, 390] width 94 height 18
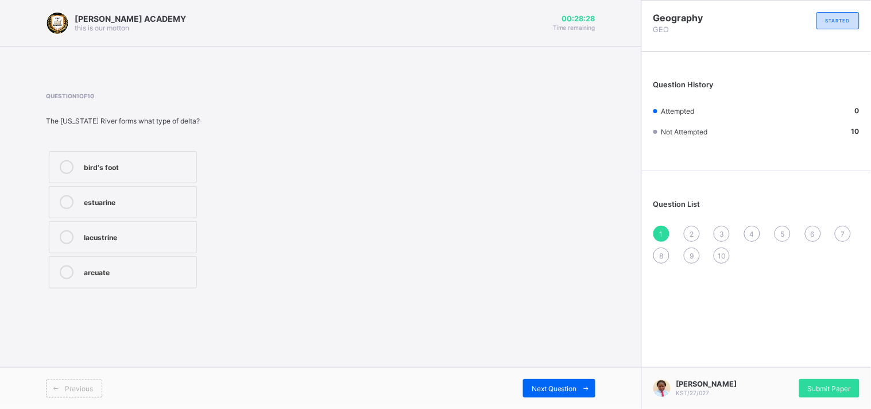
click at [164, 193] on label "estuarine" at bounding box center [123, 202] width 148 height 32
click at [544, 384] on span "Next Question" at bounding box center [554, 388] width 45 height 9
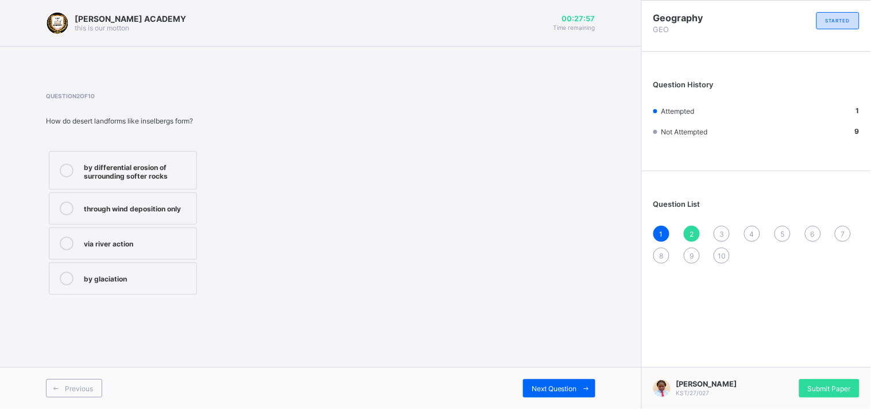
click at [96, 171] on div "by differential erosion of surrounding softer rocks" at bounding box center [137, 170] width 107 height 20
click at [544, 384] on span "Next Question" at bounding box center [554, 388] width 45 height 9
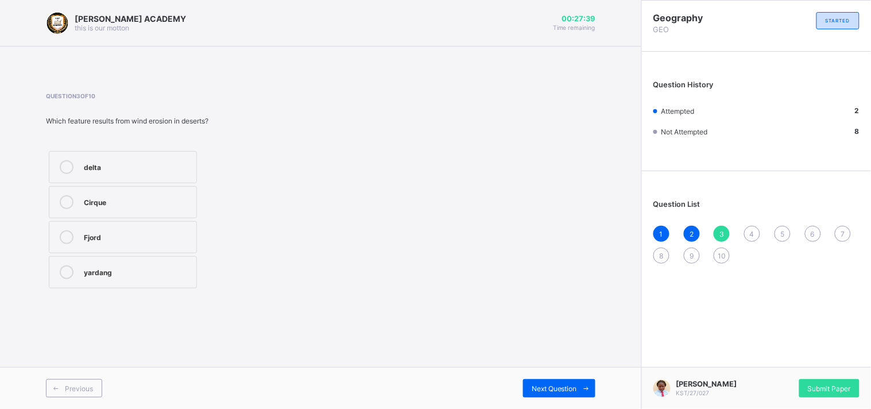
click at [84, 267] on div "yardang" at bounding box center [137, 270] width 107 height 11
click at [577, 391] on span "Next Question" at bounding box center [554, 388] width 45 height 9
click at [158, 202] on div "barchan dune" at bounding box center [137, 200] width 107 height 11
click at [129, 152] on label "star dune" at bounding box center [123, 167] width 148 height 32
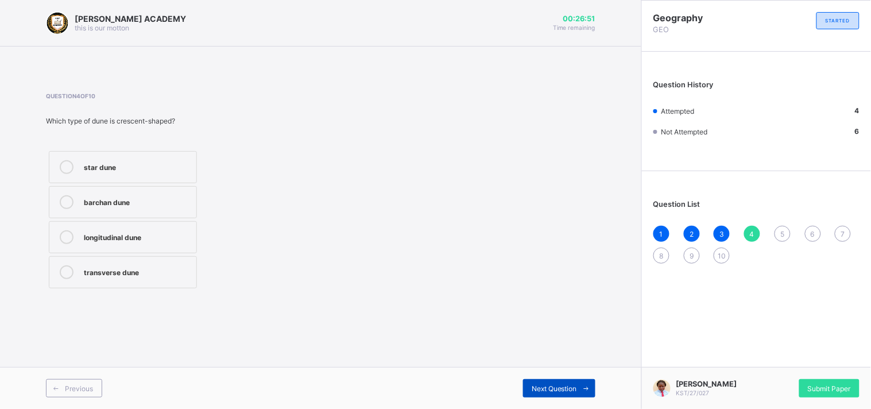
click at [577, 394] on span at bounding box center [586, 388] width 18 height 18
drag, startPoint x: 188, startPoint y: 225, endPoint x: 163, endPoint y: 241, distance: 30.3
click at [163, 241] on label "Fluvial action" at bounding box center [123, 237] width 148 height 32
click at [163, 241] on div "Fluvial action" at bounding box center [137, 235] width 107 height 11
click at [533, 382] on div "Next Question" at bounding box center [559, 388] width 72 height 18
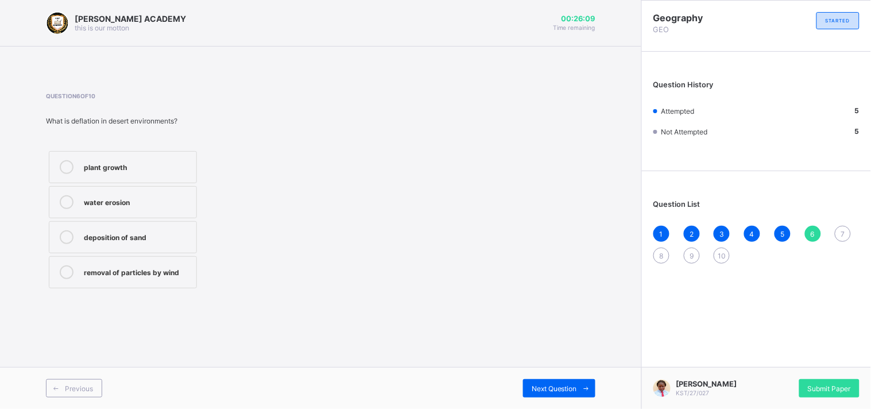
click at [199, 238] on div "plant growth water erosion deposition of sand removal of particles by wind" at bounding box center [123, 219] width 154 height 143
click at [186, 244] on label "deposition of sand" at bounding box center [123, 237] width 148 height 32
click at [156, 258] on label "removal of particles by wind" at bounding box center [123, 272] width 148 height 32
click at [567, 388] on span "Next Question" at bounding box center [554, 388] width 45 height 9
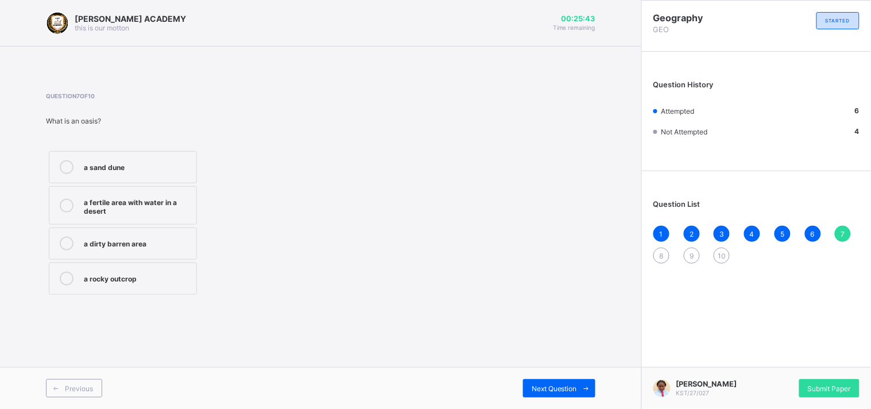
click at [156, 199] on div "a fertile area with water in a desert" at bounding box center [137, 205] width 107 height 20
click at [529, 397] on div "Next Question" at bounding box center [559, 388] width 72 height 18
click at [169, 167] on div "an oasis" at bounding box center [137, 165] width 107 height 11
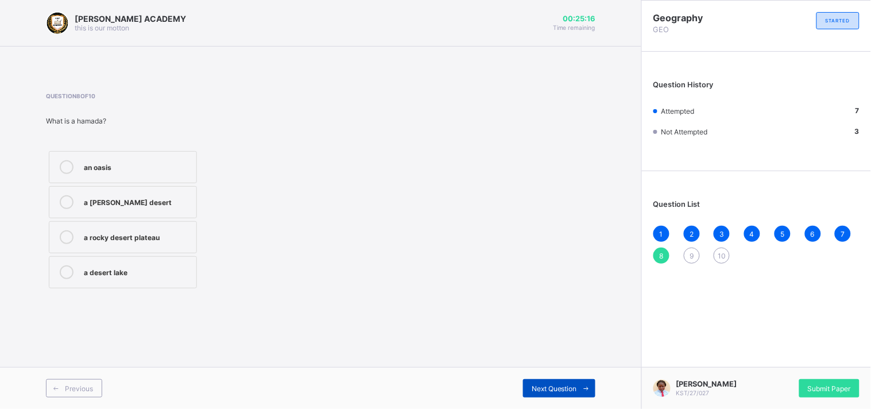
click at [559, 382] on div "Next Question" at bounding box center [559, 388] width 72 height 18
click at [194, 227] on label "a desert water body" at bounding box center [123, 237] width 148 height 32
click at [550, 383] on div "Next Question" at bounding box center [559, 388] width 72 height 18
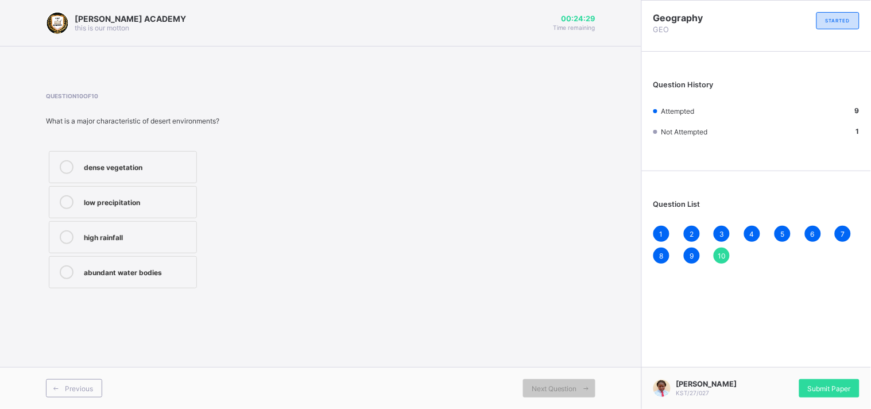
click at [661, 257] on span "8" at bounding box center [662, 256] width 4 height 9
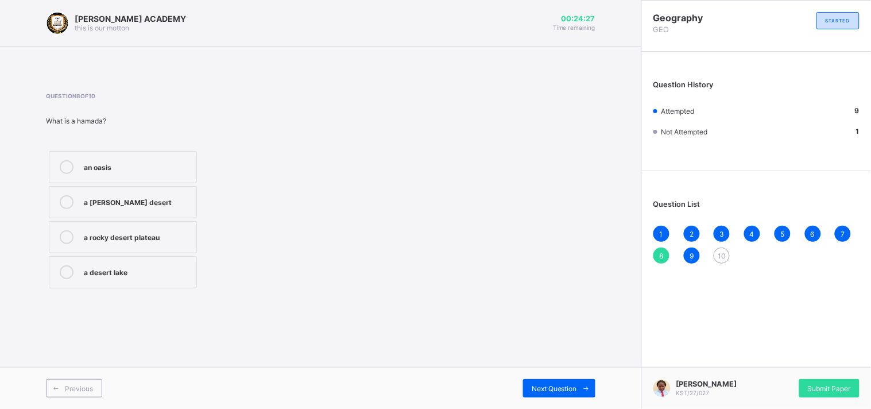
click at [180, 207] on div "a [PERSON_NAME] desert" at bounding box center [137, 202] width 107 height 14
click at [576, 391] on span "Next Question" at bounding box center [554, 388] width 45 height 9
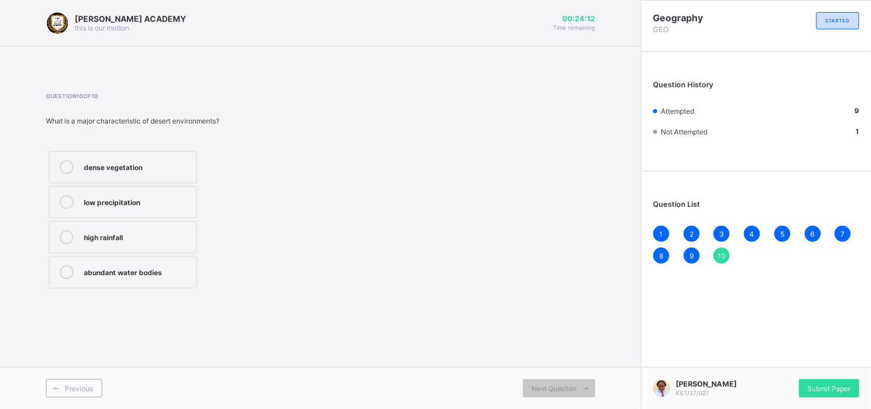
click at [157, 277] on div "abundant water bodies" at bounding box center [137, 272] width 107 height 14
click at [838, 386] on span "Submit Paper" at bounding box center [829, 388] width 43 height 9
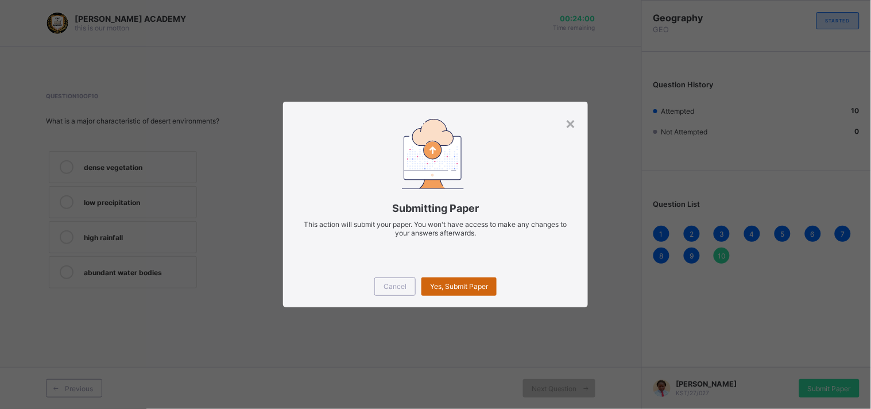
click at [482, 290] on span "Yes, Submit Paper" at bounding box center [459, 286] width 58 height 9
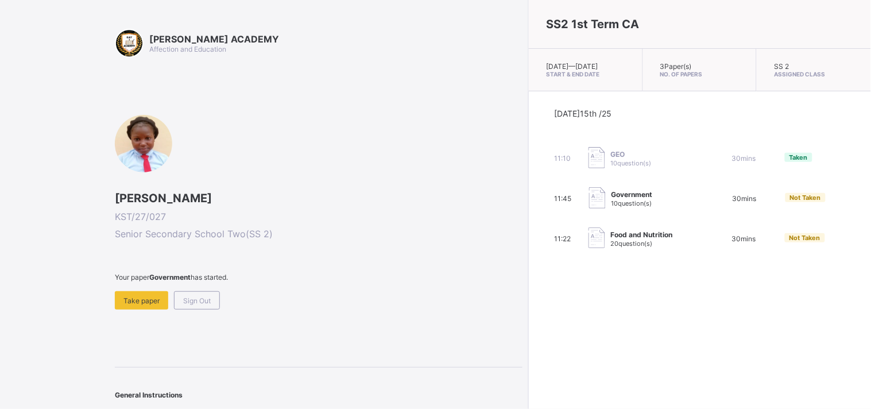
click at [790, 161] on span "Taken" at bounding box center [799, 157] width 18 height 8
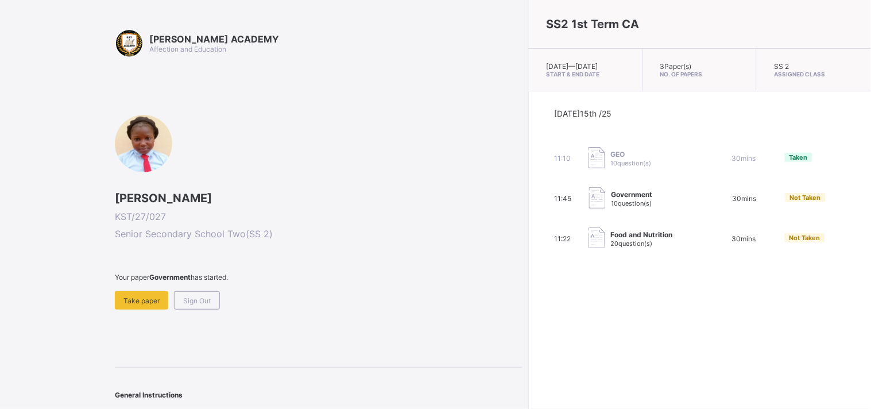
click at [790, 161] on span "Taken" at bounding box center [799, 157] width 18 height 8
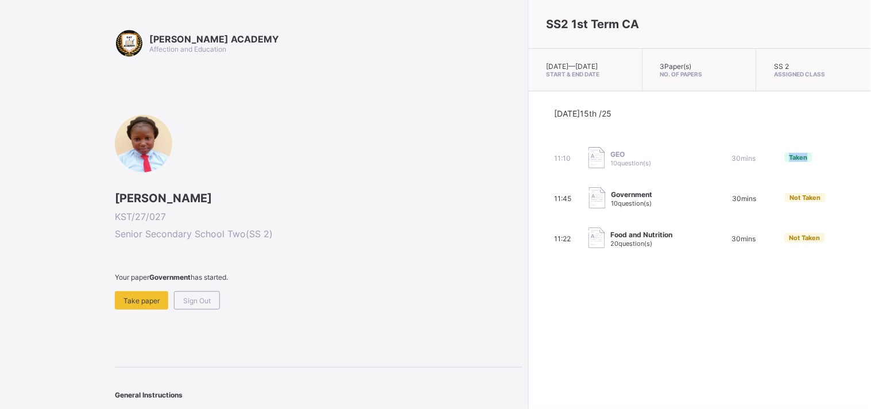
click at [790, 161] on span "Taken" at bounding box center [799, 157] width 18 height 8
click at [785, 162] on div "Taken" at bounding box center [799, 157] width 28 height 9
click at [145, 296] on span "Take paper" at bounding box center [141, 300] width 36 height 9
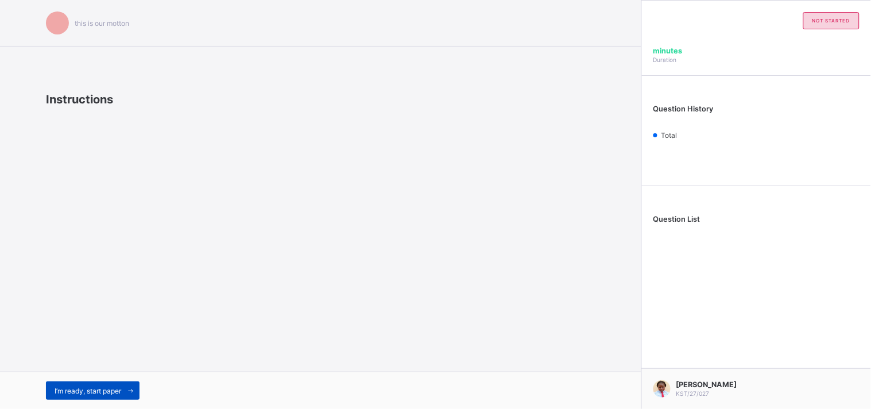
click at [55, 385] on div "I’m ready, start paper" at bounding box center [93, 390] width 94 height 18
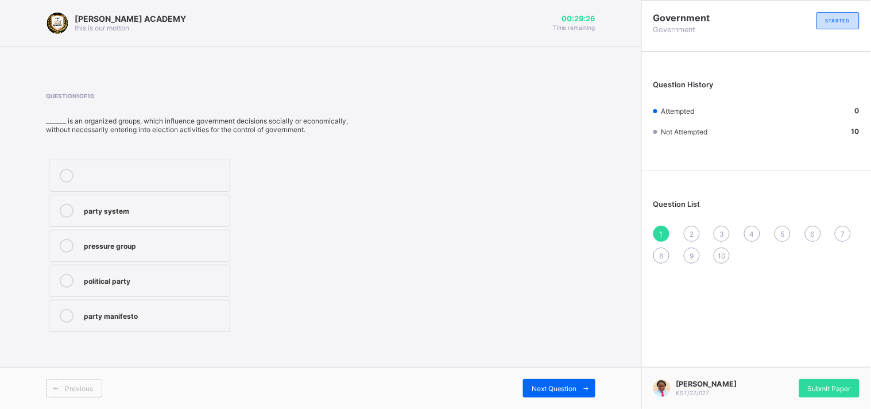
click at [202, 210] on div "party system" at bounding box center [154, 209] width 140 height 11
click at [586, 388] on icon at bounding box center [586, 388] width 9 height 7
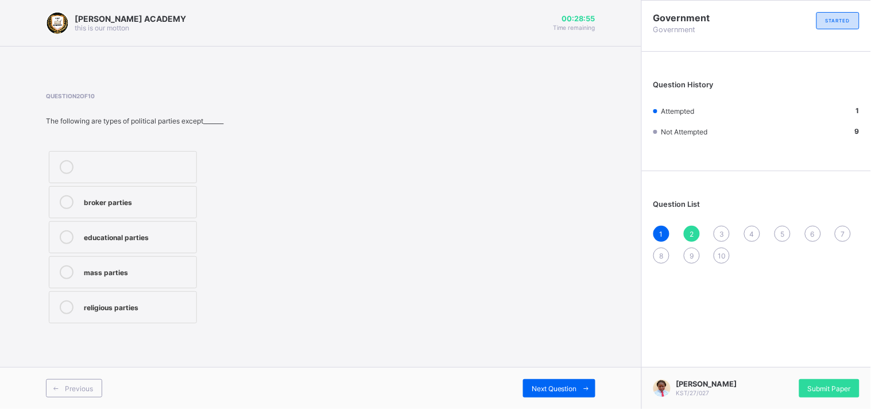
click at [165, 236] on div "educational parties" at bounding box center [137, 235] width 107 height 11
click at [587, 389] on icon at bounding box center [586, 388] width 9 height 7
click at [140, 206] on div "[PERSON_NAME]" at bounding box center [137, 200] width 107 height 11
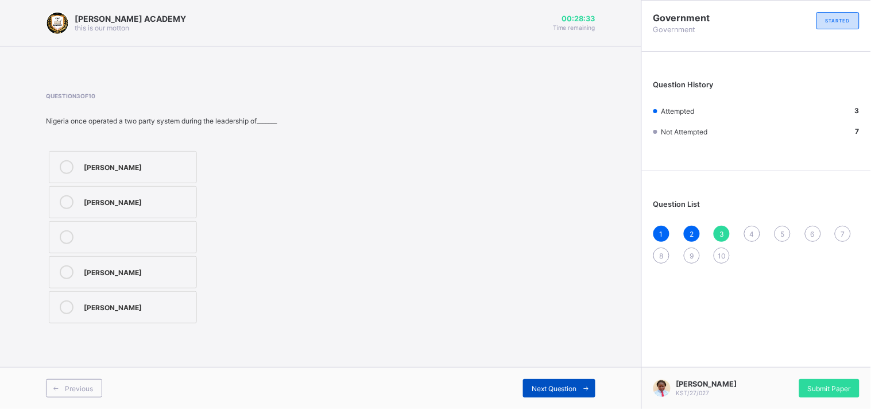
click at [540, 379] on div "Next Question" at bounding box center [559, 388] width 72 height 18
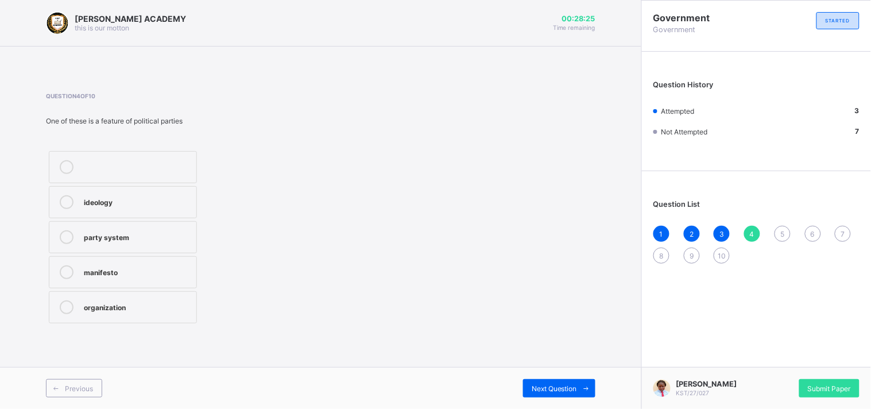
click at [179, 297] on label "organization" at bounding box center [123, 307] width 148 height 32
click at [542, 388] on span "Next Question" at bounding box center [554, 388] width 45 height 9
click at [183, 272] on div "cocoa farmers union" at bounding box center [137, 270] width 107 height 11
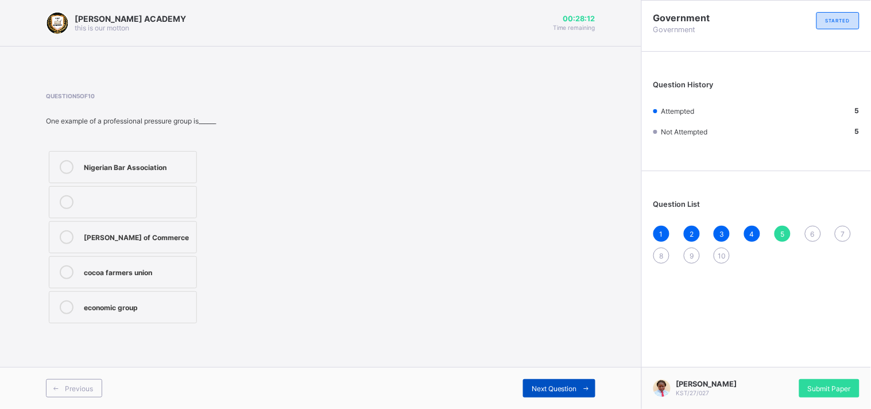
click at [571, 386] on span "Next Question" at bounding box center [554, 388] width 45 height 9
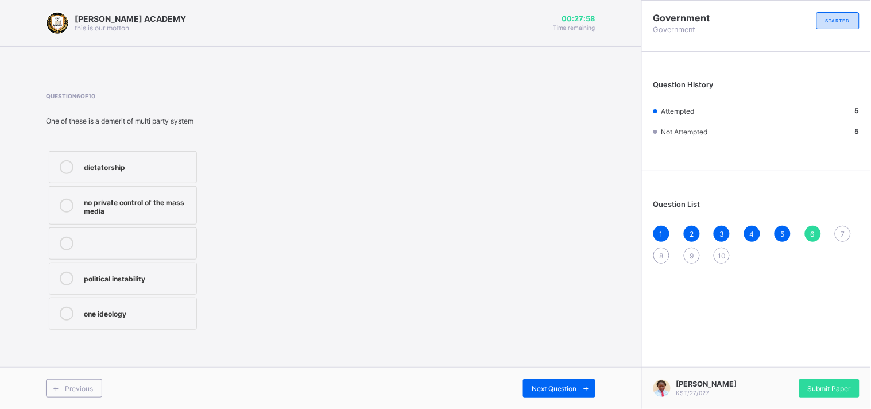
click at [170, 277] on div "political instability" at bounding box center [137, 277] width 107 height 11
click at [583, 385] on icon at bounding box center [586, 388] width 9 height 7
click at [128, 172] on div "change of government" at bounding box center [137, 167] width 107 height 14
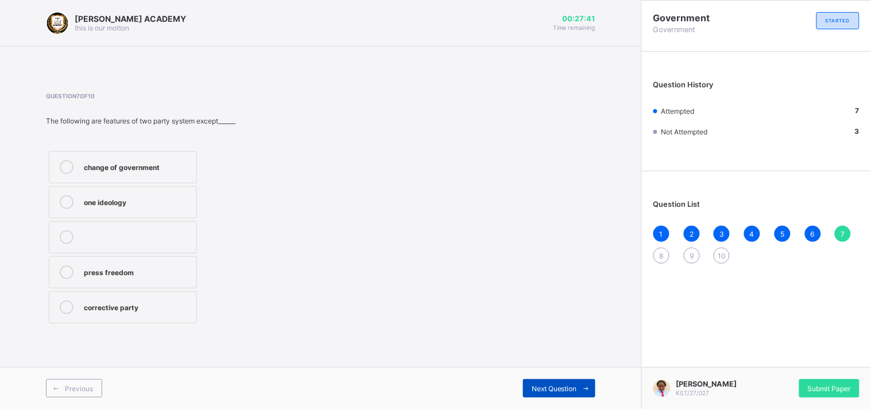
click at [574, 386] on span "Next Question" at bounding box center [554, 388] width 45 height 9
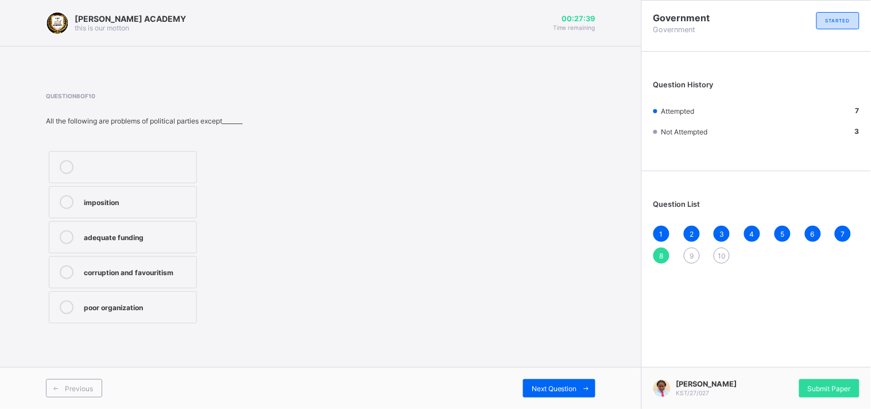
click at [184, 191] on label "imposition" at bounding box center [123, 202] width 148 height 32
click at [560, 387] on span "Next Question" at bounding box center [554, 388] width 45 height 9
click at [118, 167] on div "religious pressure group" at bounding box center [137, 165] width 107 height 11
click at [148, 236] on div "economic pressure group" at bounding box center [137, 235] width 107 height 11
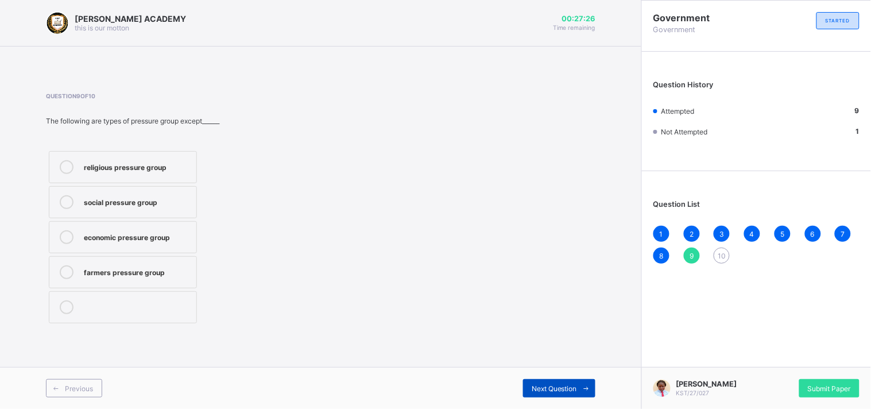
click at [546, 383] on div "Next Question" at bounding box center [559, 388] width 72 height 18
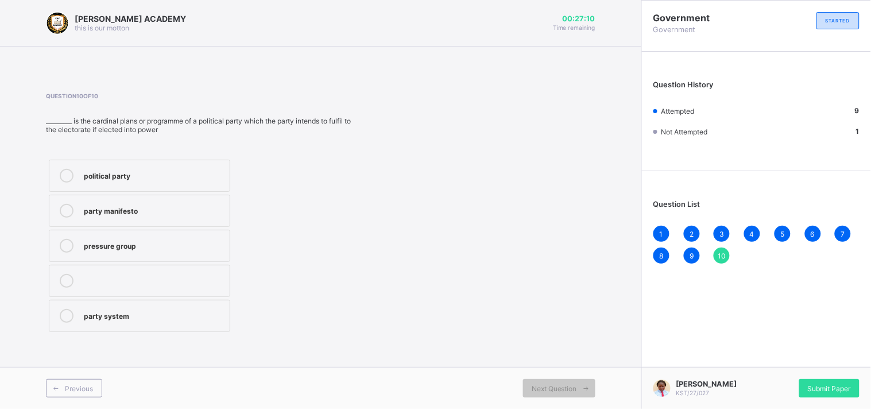
click at [161, 184] on label "political party" at bounding box center [139, 176] width 181 height 32
click at [818, 387] on span "Submit Paper" at bounding box center [829, 388] width 43 height 9
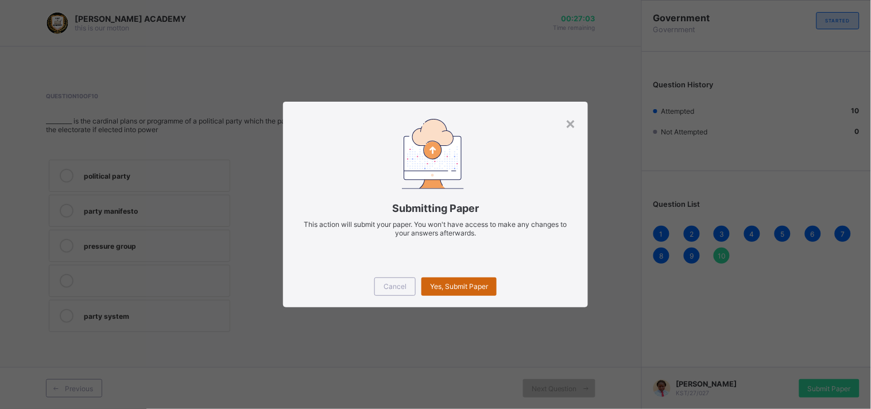
click at [478, 291] on div "Yes, Submit Paper" at bounding box center [459, 286] width 75 height 18
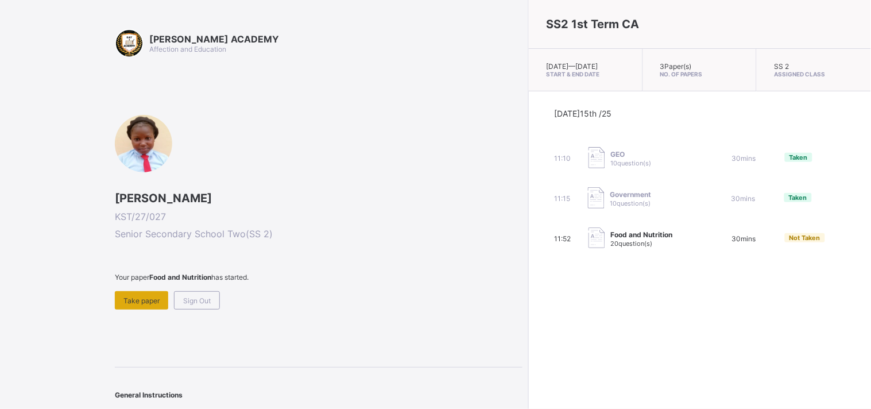
click at [158, 296] on span "Take paper" at bounding box center [141, 300] width 36 height 9
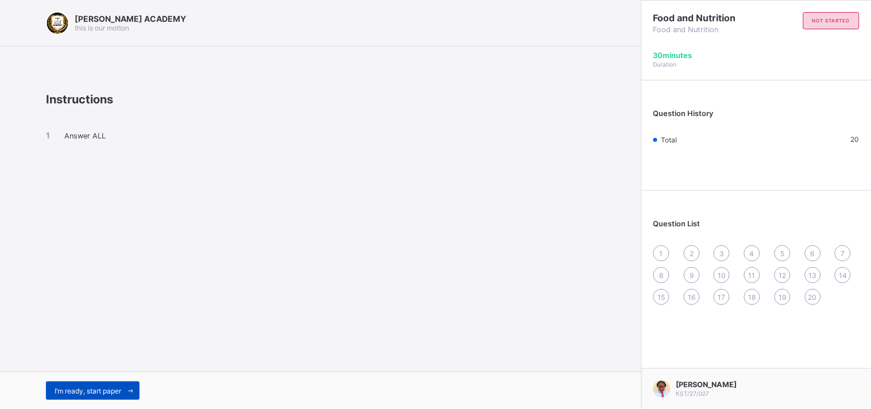
click at [88, 391] on span "I’m ready, start paper" at bounding box center [88, 390] width 67 height 9
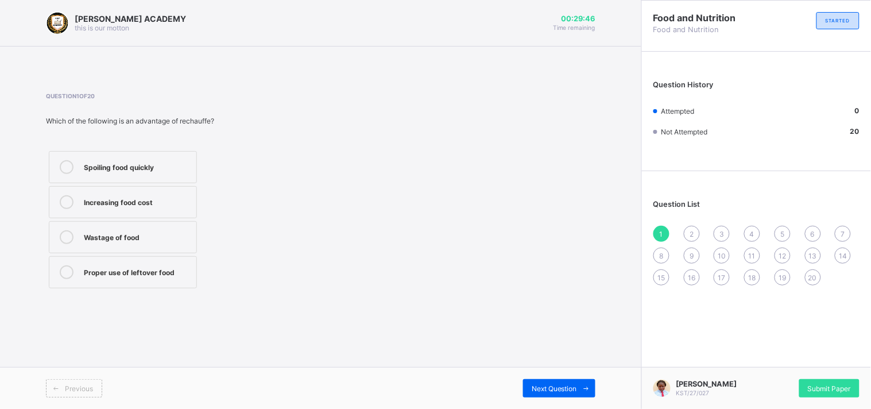
click at [138, 192] on label "Increasing food cost" at bounding box center [123, 202] width 148 height 32
click at [576, 377] on div "Previous Next Question" at bounding box center [320, 388] width 641 height 42
click at [586, 391] on icon at bounding box center [586, 388] width 9 height 7
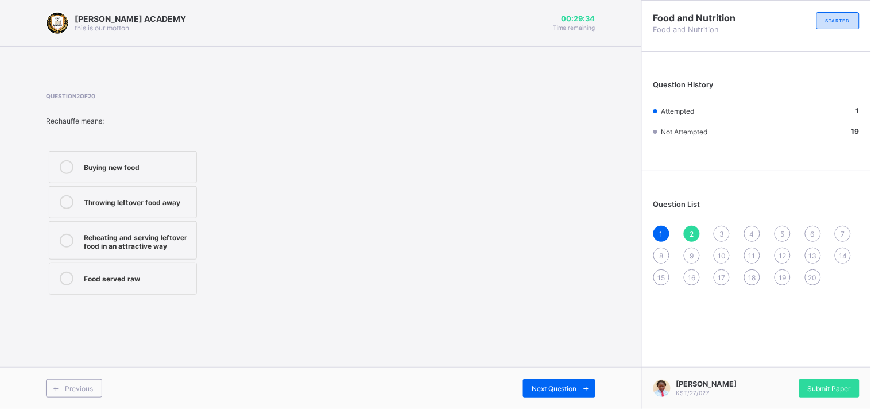
click at [140, 167] on div "Buying new food" at bounding box center [137, 165] width 107 height 11
click at [558, 380] on div "Next Question" at bounding box center [559, 388] width 72 height 18
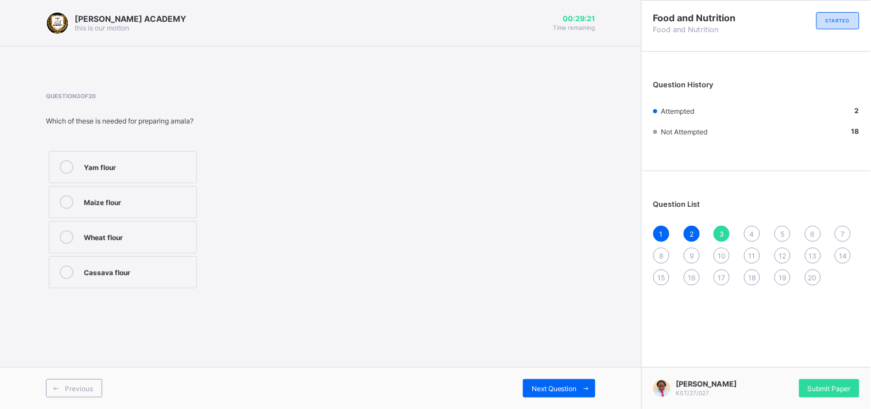
click at [171, 171] on div "Yam flour" at bounding box center [137, 165] width 107 height 11
click at [547, 387] on span "Next Question" at bounding box center [554, 388] width 45 height 9
click at [181, 199] on div "Beans" at bounding box center [137, 200] width 107 height 11
click at [572, 393] on div "Next Question" at bounding box center [559, 388] width 72 height 18
click at [176, 243] on div "Pounding the yam after boiling" at bounding box center [137, 237] width 107 height 14
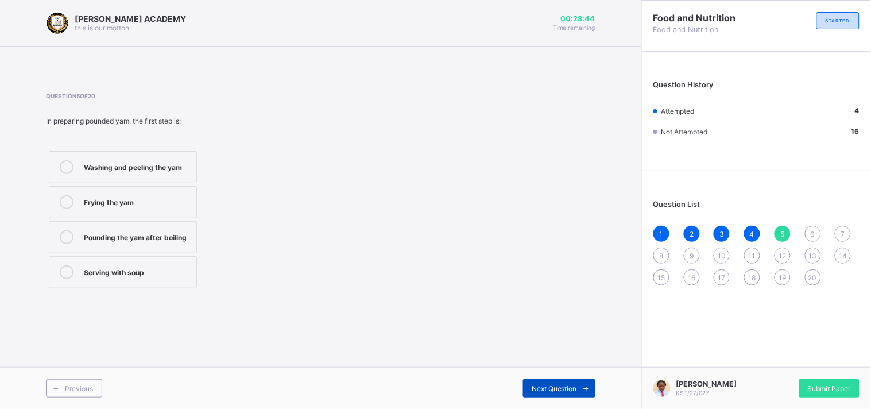
click at [589, 386] on icon at bounding box center [586, 388] width 9 height 7
click at [153, 231] on div "[DEMOGRAPHIC_DATA] people" at bounding box center [137, 235] width 107 height 11
click at [576, 387] on span "Next Question" at bounding box center [554, 388] width 45 height 9
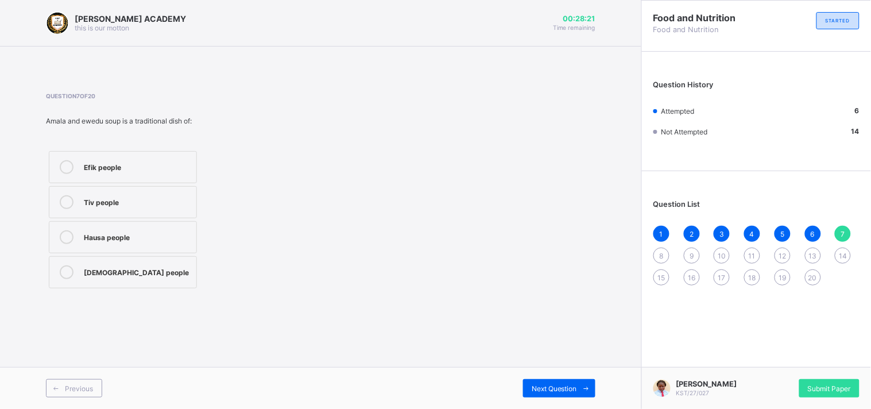
click at [153, 197] on div "Tiv people" at bounding box center [137, 200] width 107 height 11
click at [170, 261] on label "[DEMOGRAPHIC_DATA] people" at bounding box center [123, 272] width 148 height 32
click at [575, 395] on div "Next Question" at bounding box center [559, 388] width 72 height 18
click at [168, 174] on label "[DEMOGRAPHIC_DATA] people" at bounding box center [123, 167] width 148 height 32
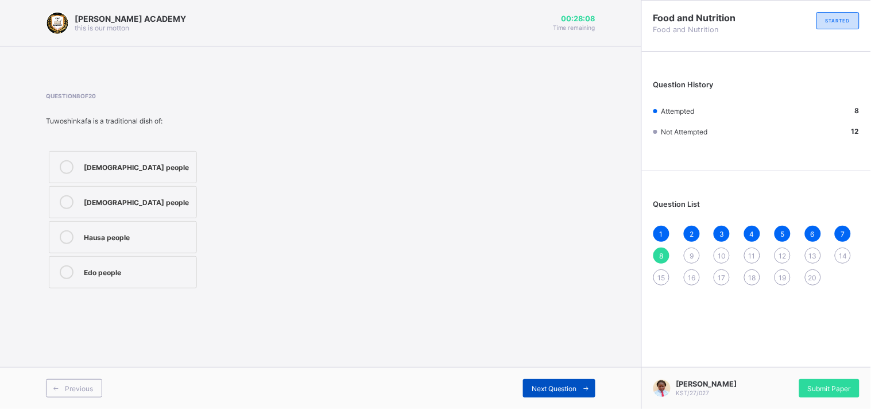
click at [584, 387] on icon at bounding box center [586, 388] width 9 height 7
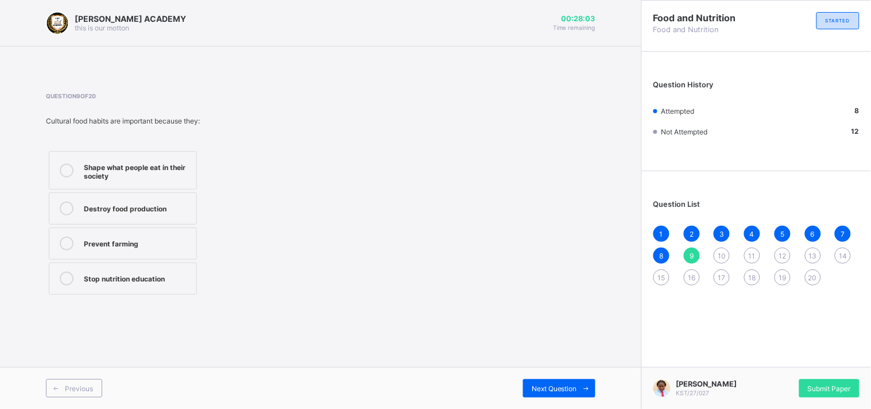
click at [110, 207] on div "Destroy food production" at bounding box center [137, 207] width 107 height 11
click at [560, 386] on span "Next Question" at bounding box center [554, 388] width 45 height 9
click at [159, 243] on div "Music and dance" at bounding box center [137, 242] width 107 height 11
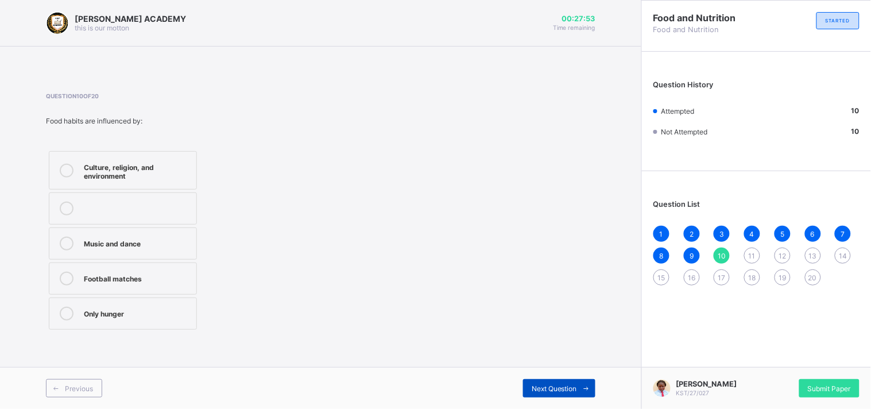
click at [563, 388] on span "Next Question" at bounding box center [554, 388] width 45 height 9
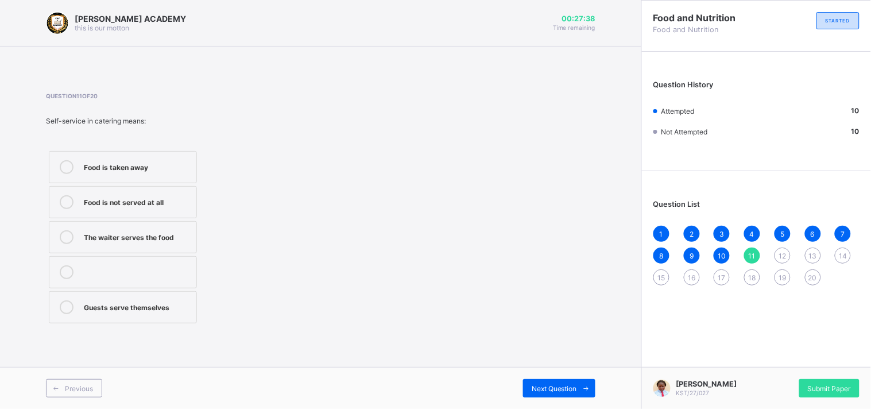
click at [157, 175] on label "Food is taken away" at bounding box center [123, 167] width 148 height 32
click at [583, 382] on span at bounding box center [586, 388] width 18 height 18
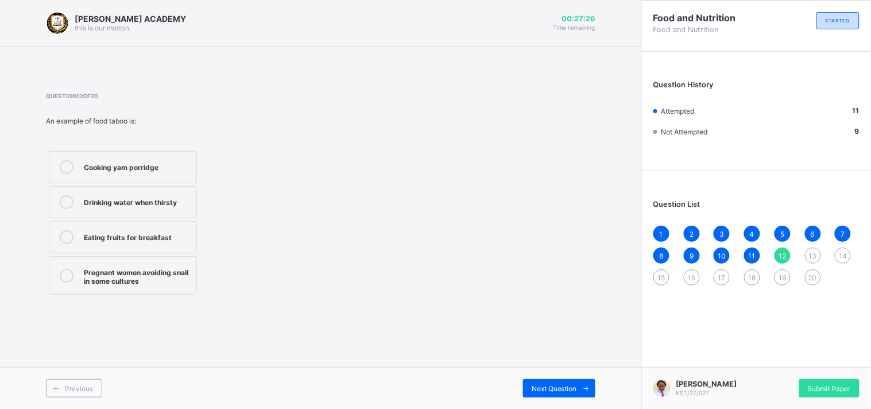
click at [168, 169] on div "Cooking yam porridge" at bounding box center [137, 165] width 107 height 11
click at [569, 390] on span "Next Question" at bounding box center [554, 388] width 45 height 9
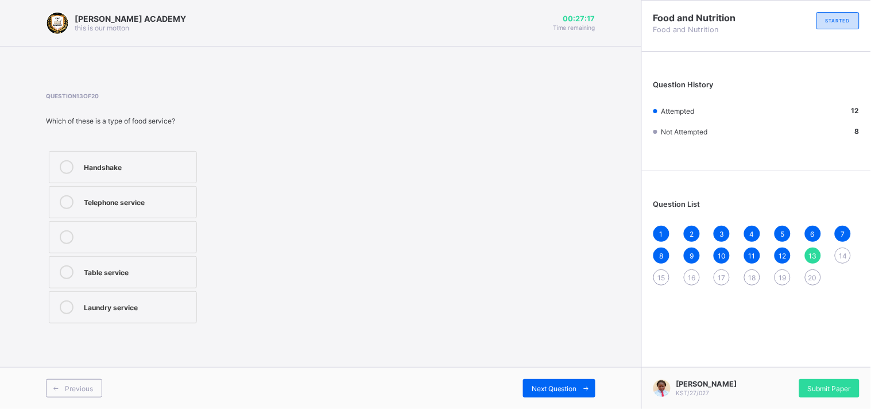
click at [168, 155] on label "Handshake" at bounding box center [123, 167] width 148 height 32
click at [576, 388] on span "Next Question" at bounding box center [554, 388] width 45 height 9
click at [157, 232] on div "Birthday party" at bounding box center [137, 235] width 107 height 11
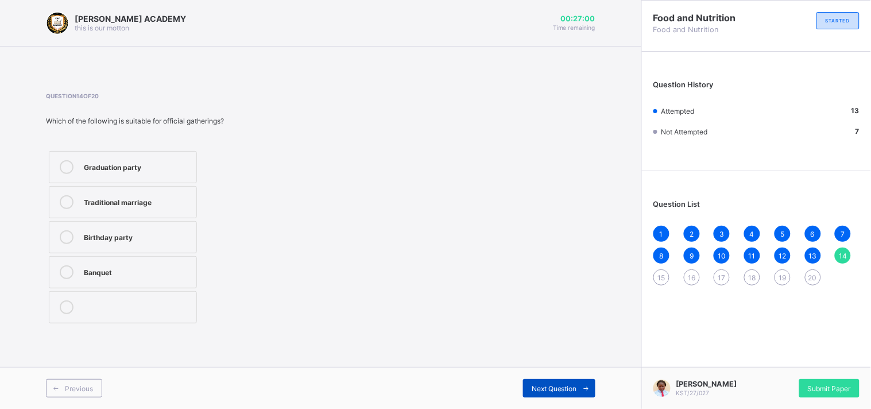
click at [560, 386] on span "Next Question" at bounding box center [554, 388] width 45 height 9
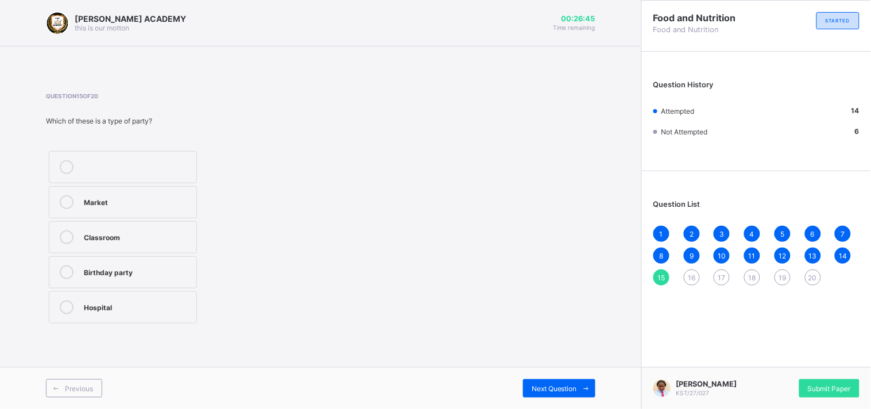
click at [172, 274] on div "Birthday party" at bounding box center [137, 270] width 107 height 11
click at [582, 388] on icon at bounding box center [586, 388] width 9 height 7
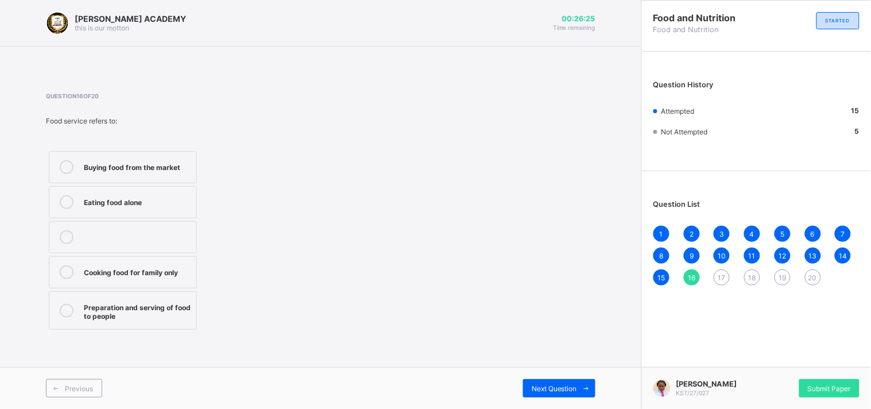
click at [187, 278] on div "Cooking food for family only" at bounding box center [137, 272] width 107 height 14
click at [581, 388] on span at bounding box center [586, 388] width 18 height 18
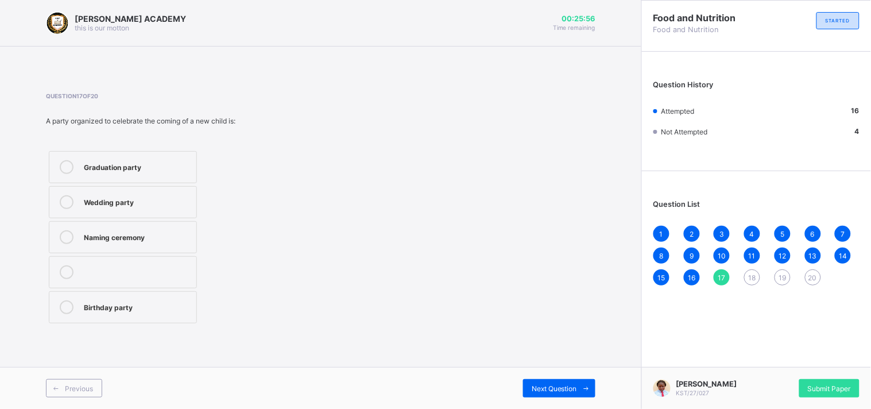
click at [180, 234] on div "Naming ceremony" at bounding box center [137, 235] width 107 height 11
click at [539, 382] on div "Next Question" at bounding box center [559, 388] width 72 height 18
click at [172, 283] on label "Good table setting" at bounding box center [123, 272] width 148 height 32
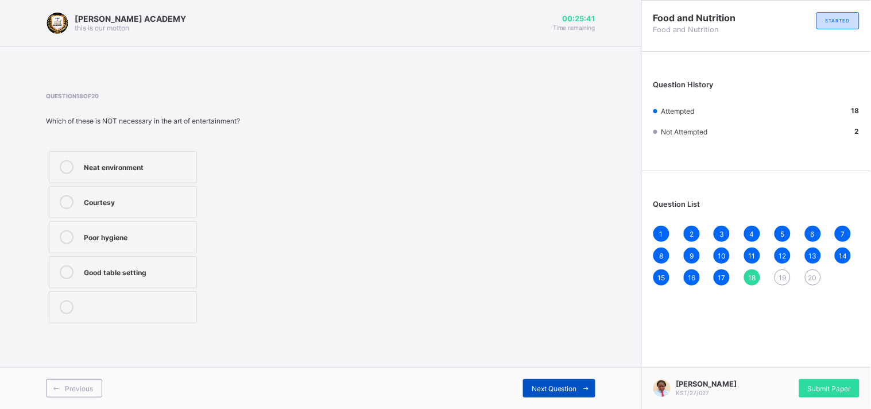
click at [573, 386] on span "Next Question" at bounding box center [554, 388] width 45 height 9
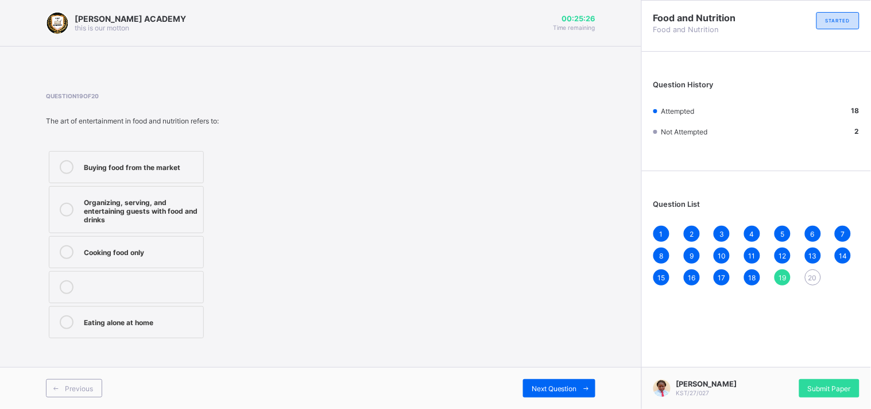
click at [173, 250] on div "Cooking food only" at bounding box center [141, 250] width 114 height 11
click at [555, 389] on span "Next Question" at bounding box center [554, 388] width 45 height 9
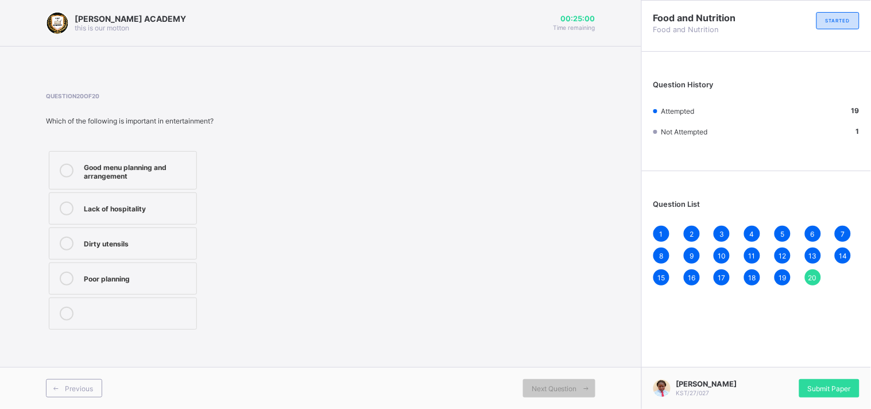
click at [140, 280] on div "Poor planning" at bounding box center [137, 277] width 107 height 11
click at [828, 388] on span "Submit Paper" at bounding box center [829, 388] width 43 height 9
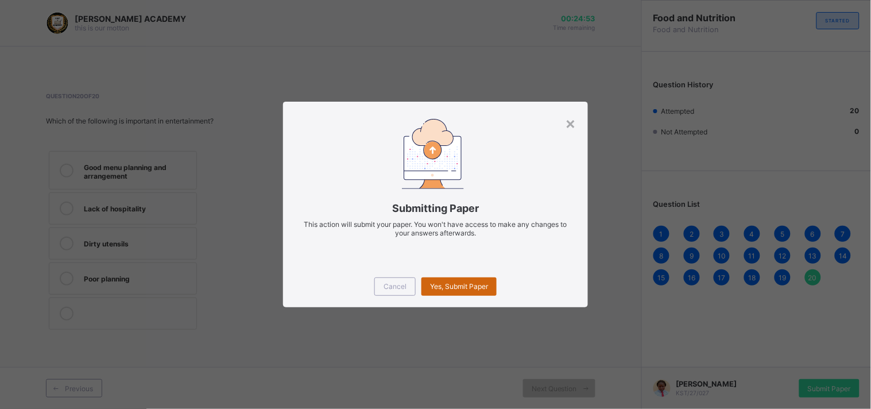
click at [489, 281] on div "Yes, Submit Paper" at bounding box center [459, 286] width 75 height 18
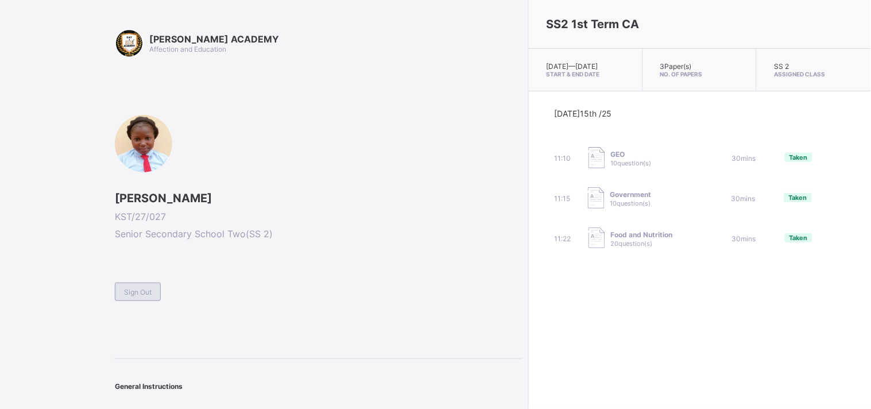
click at [145, 288] on span "Sign Out" at bounding box center [138, 292] width 28 height 9
